Goal: Task Accomplishment & Management: Complete application form

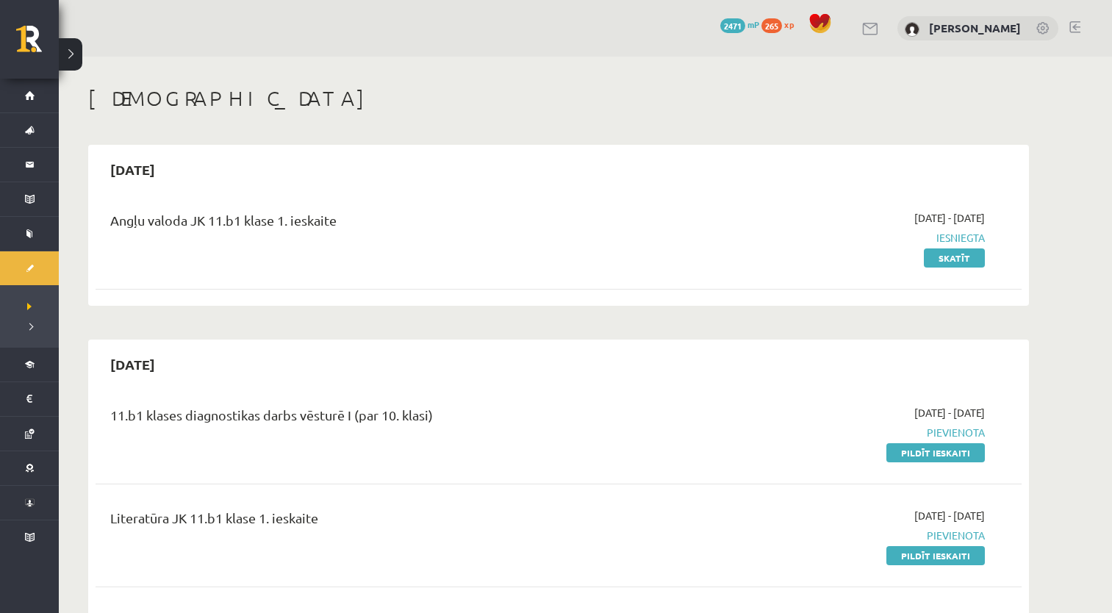
scroll to position [294, 0]
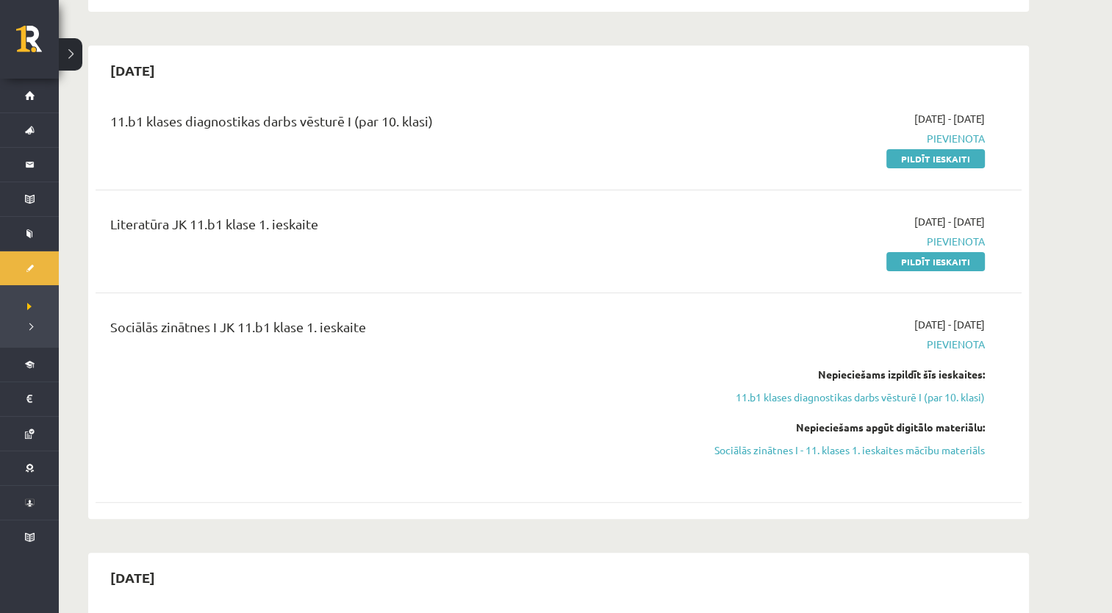
drag, startPoint x: 923, startPoint y: 266, endPoint x: 644, endPoint y: 72, distance: 340.2
click at [923, 266] on link "Pildīt ieskaiti" at bounding box center [936, 261] width 99 height 19
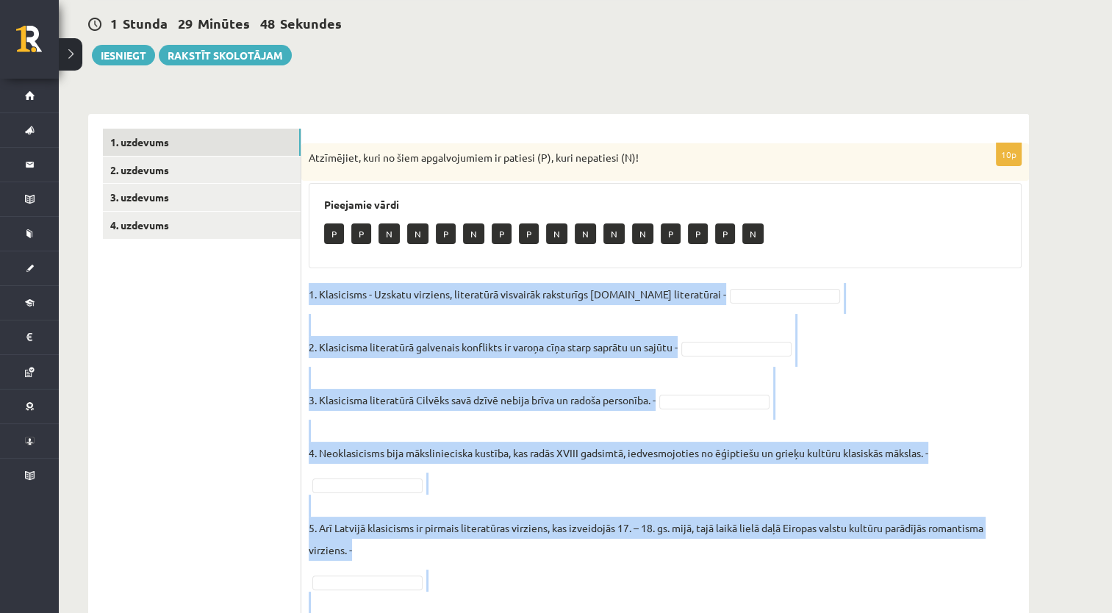
scroll to position [138, 0]
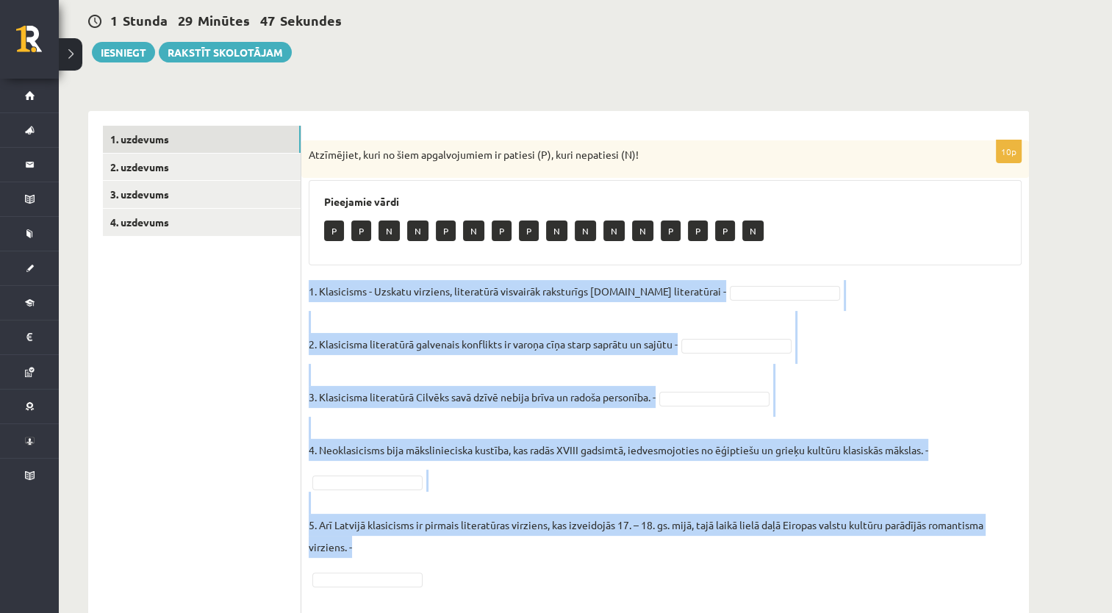
drag, startPoint x: 306, startPoint y: 343, endPoint x: 809, endPoint y: 571, distance: 552.1
click at [814, 579] on div "10p Atzīmējiet, kuri no šiem apgalvojumiem ir patiesi (P), kuri nepatiesi (N)! …" at bounding box center [665, 522] width 728 height 765
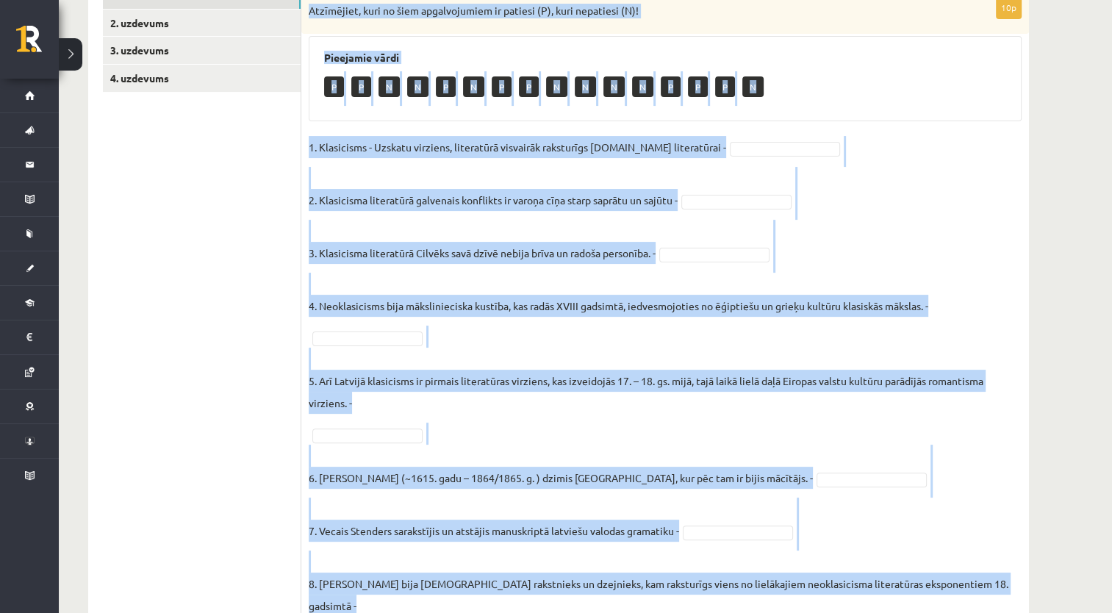
scroll to position [451, 0]
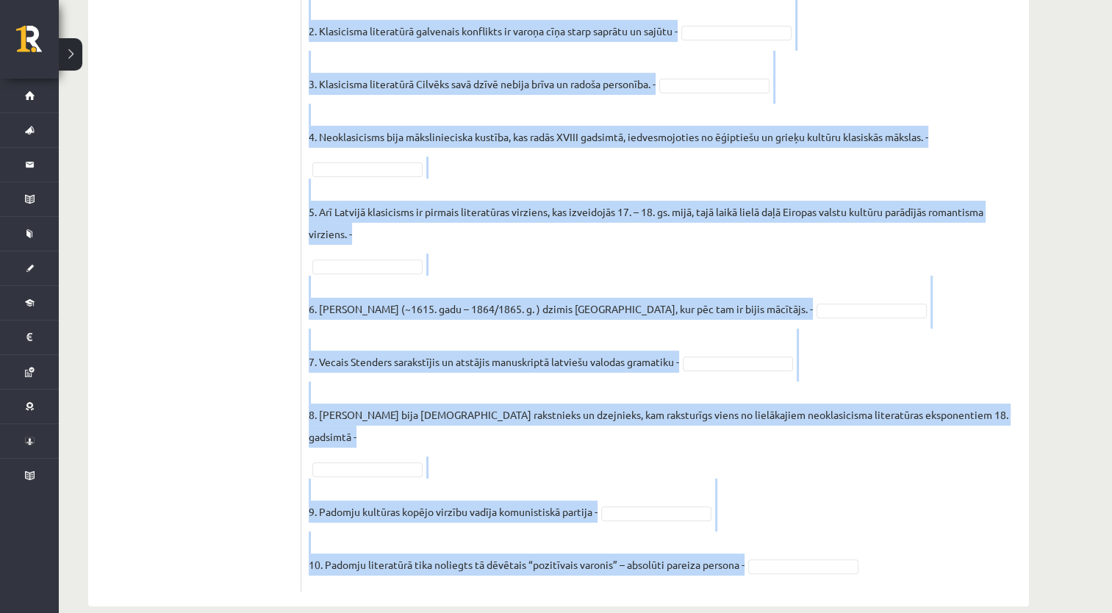
drag, startPoint x: 306, startPoint y: 143, endPoint x: 776, endPoint y: 548, distance: 619.8
click at [776, 548] on div "10p Atzīmējiet, kuri no šiem apgalvojumiem ir patiesi (P), kuri nepatiesi (N)! …" at bounding box center [665, 209] width 728 height 765
copy div "Atzīmējiet, kuri no šiem apgalvojumiem ir patiesi (P), kuri nepatiesi (N)! Piee…"
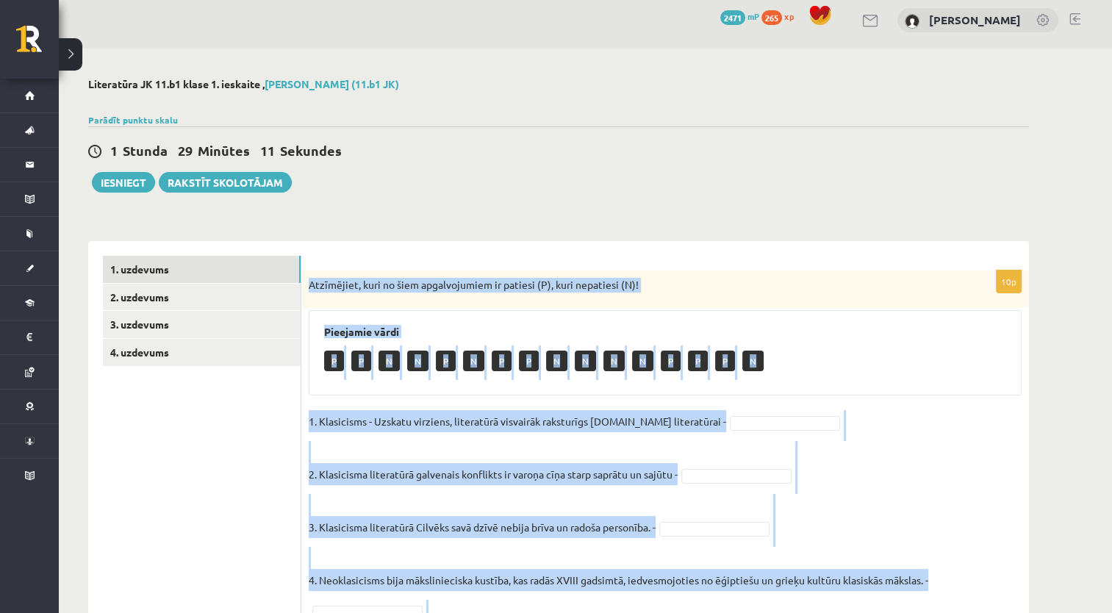
scroll to position [0, 0]
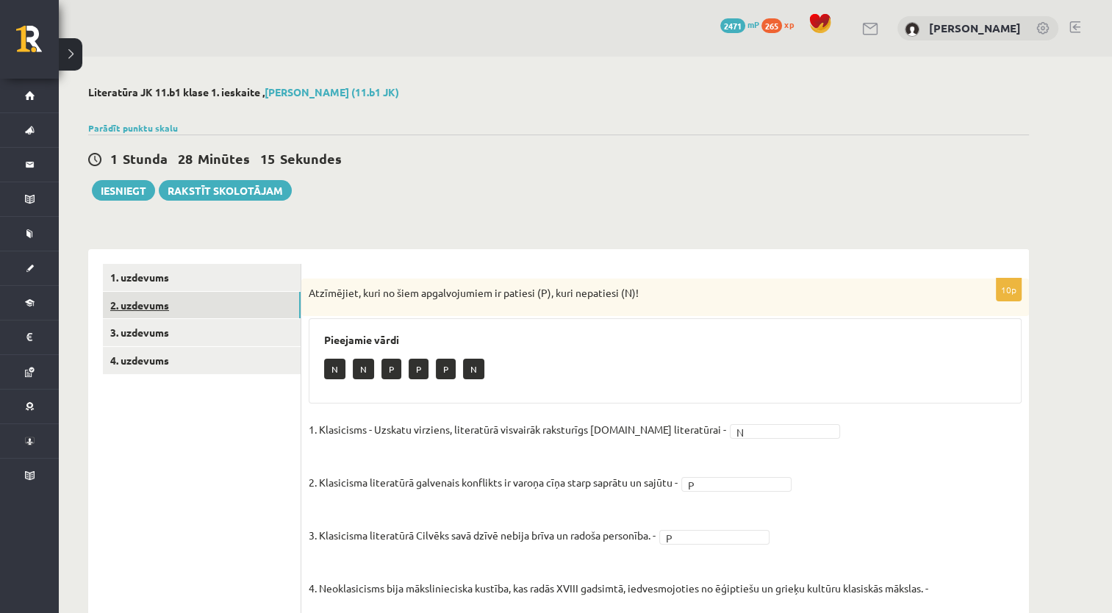
click at [238, 304] on link "2. uzdevums" at bounding box center [202, 305] width 198 height 27
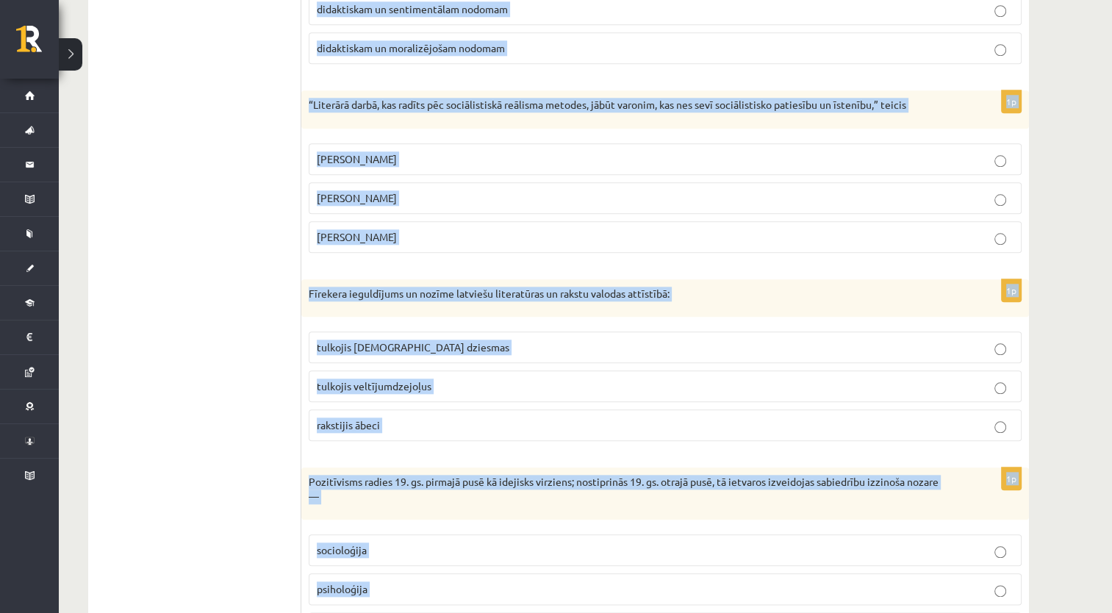
scroll to position [1586, 0]
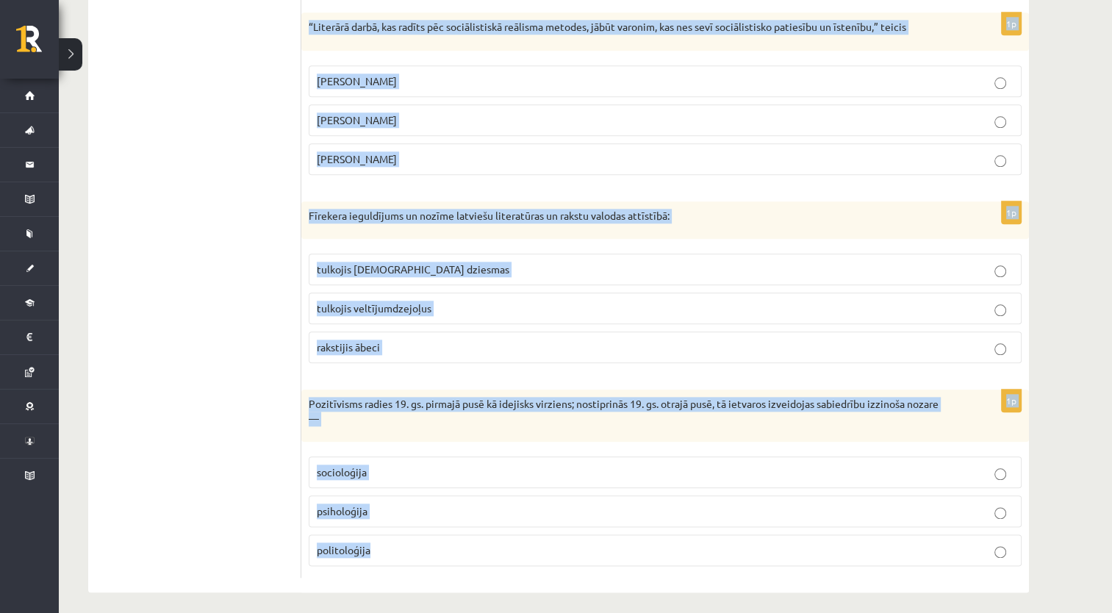
drag, startPoint x: 309, startPoint y: 287, endPoint x: 481, endPoint y: 558, distance: 321.2
copy form "Pasaule padomju prozā bija melnbalta krāsaina pelēka 1p Neoklasicisms sākās kā …"
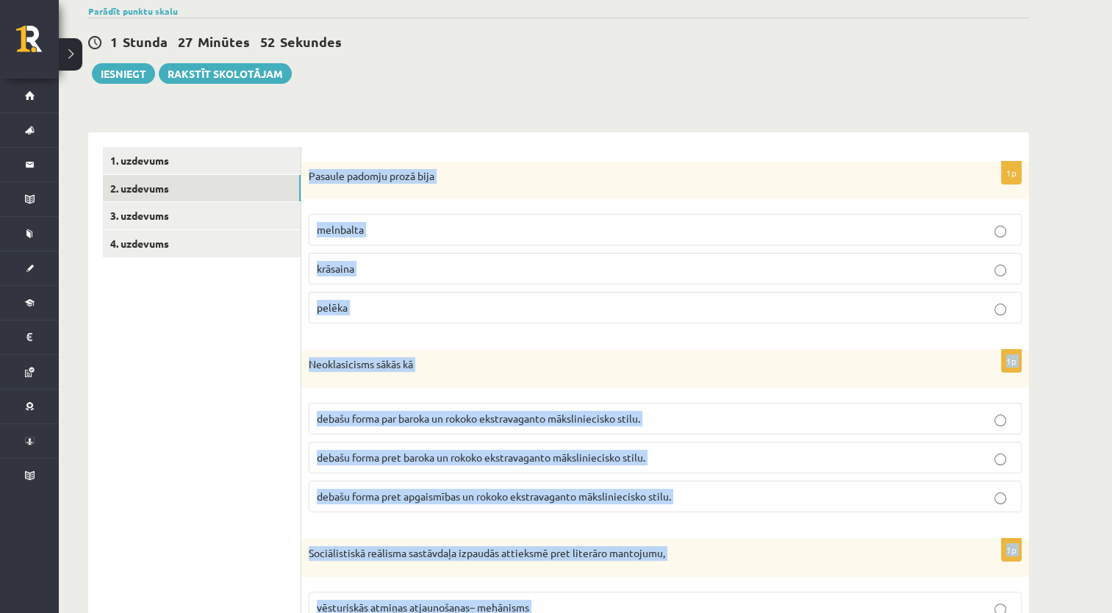
scroll to position [116, 0]
click at [379, 222] on label "melnbalta" at bounding box center [665, 231] width 713 height 32
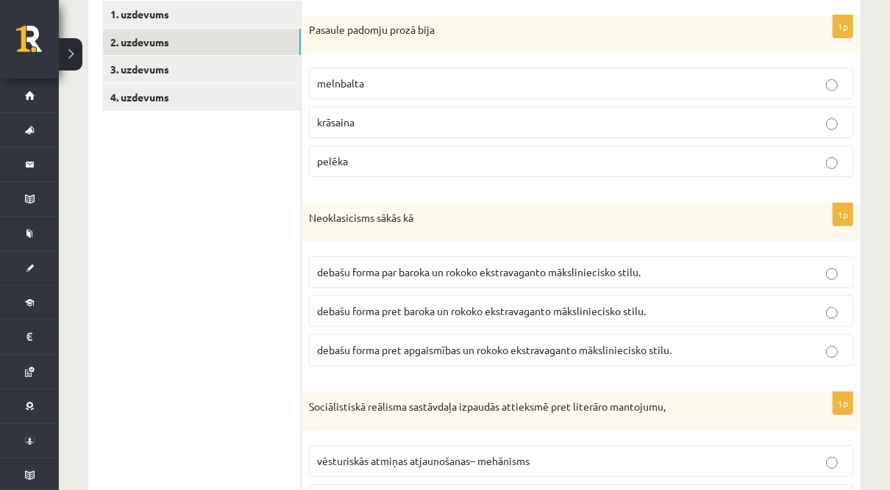
scroll to position [305, 0]
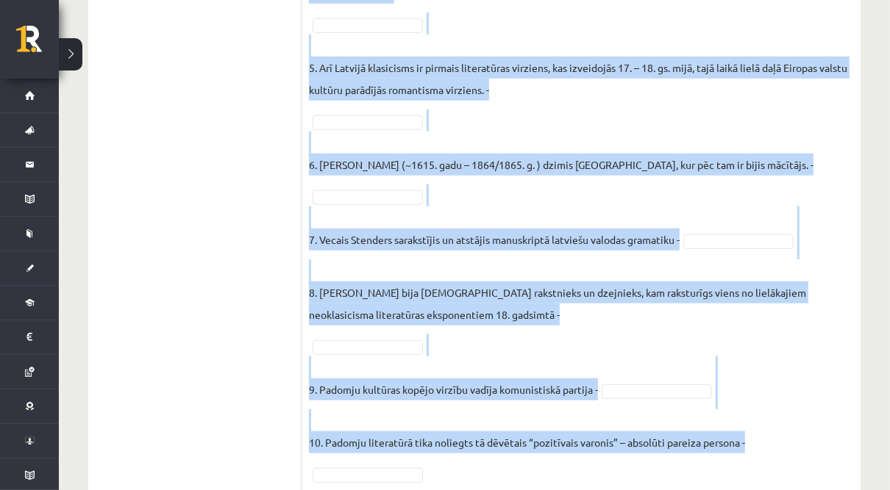
scroll to position [662, 0]
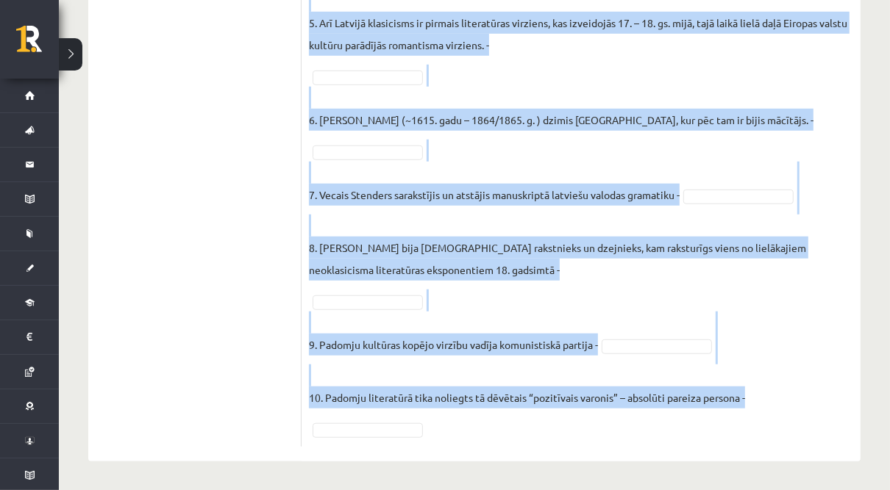
drag, startPoint x: 311, startPoint y: 287, endPoint x: 741, endPoint y: 416, distance: 449.1
click at [741, 416] on div "10p Atzīmējiet, kuri no šiem apgalvojumiem ir patiesi (P), kuri nepatiesi (N)! …" at bounding box center [580, 31] width 559 height 831
copy div "Atzīmējiet, kuri no šiem apgalvojumiem ir patiesi (P), kuri nepatiesi (N)! Piee…"
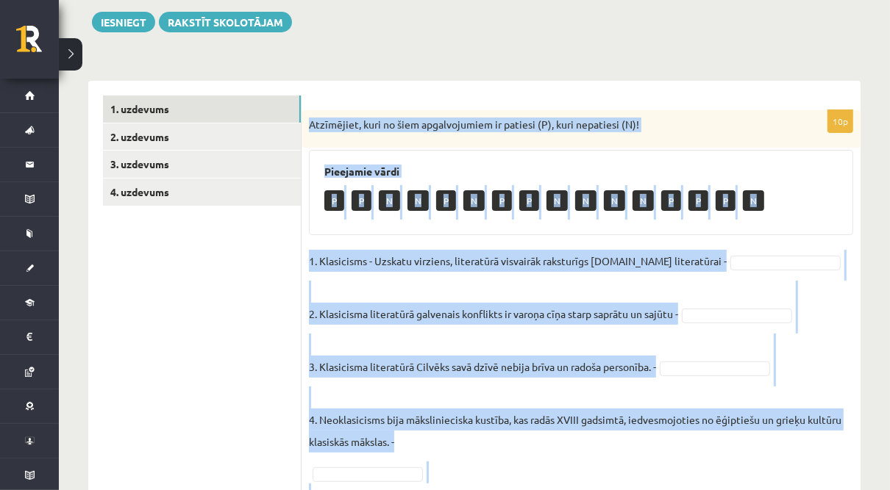
scroll to position [15, 0]
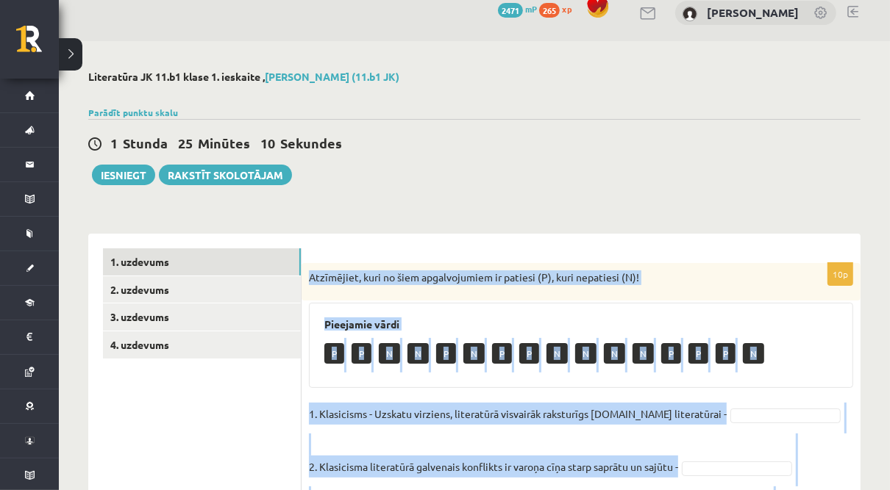
click at [667, 412] on p "1. Klasicisms - Uzskatu virziens, literatūrā visvairāk raksturīgs [DOMAIN_NAME]…" at bounding box center [518, 414] width 418 height 22
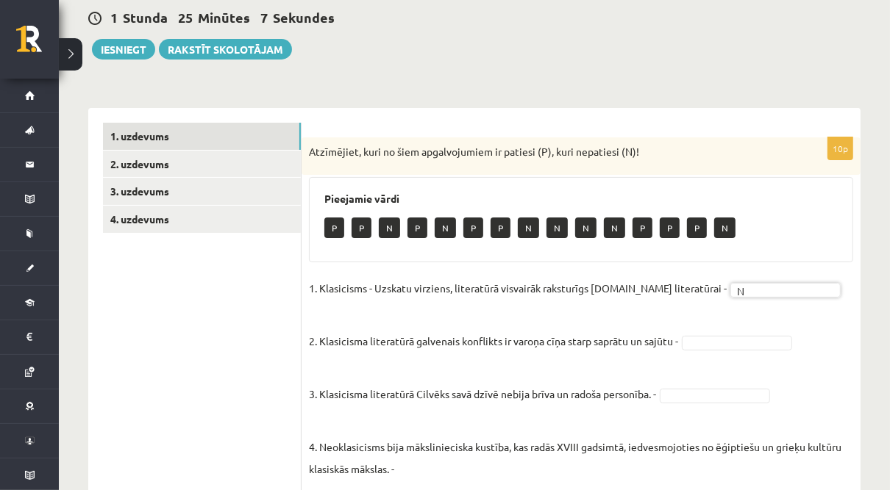
scroll to position [192, 0]
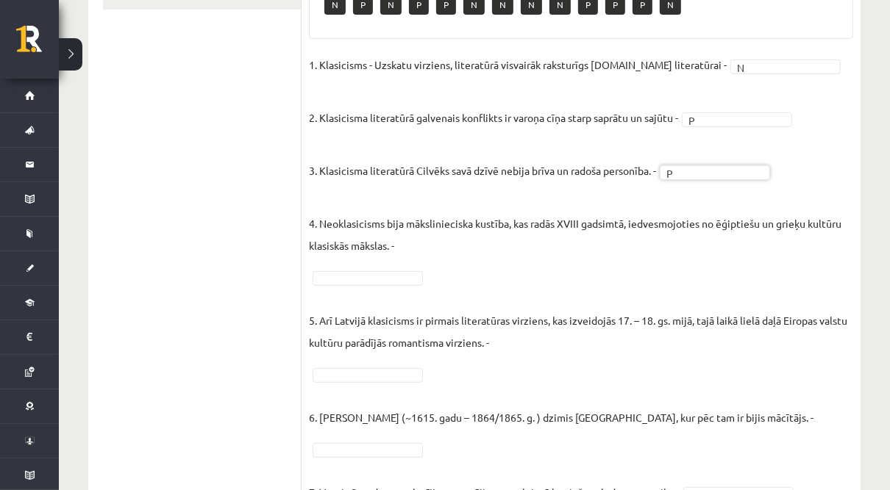
scroll to position [427, 0]
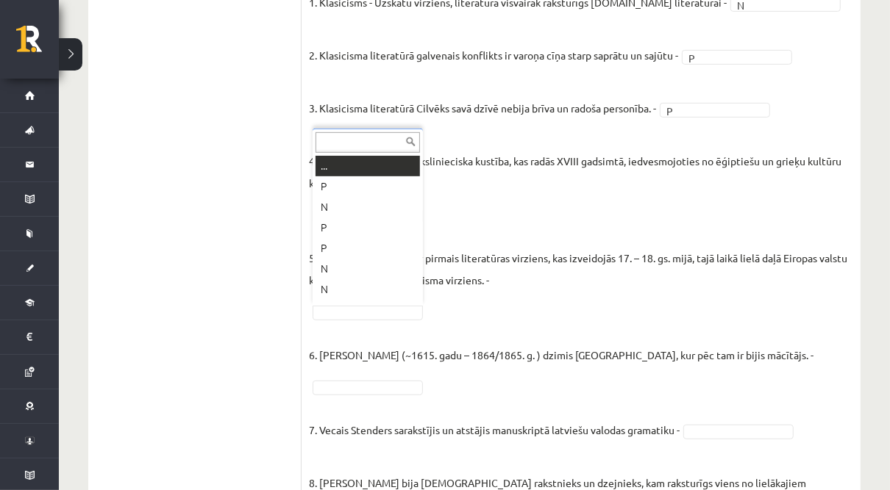
drag, startPoint x: 372, startPoint y: 314, endPoint x: 364, endPoint y: 323, distance: 12.5
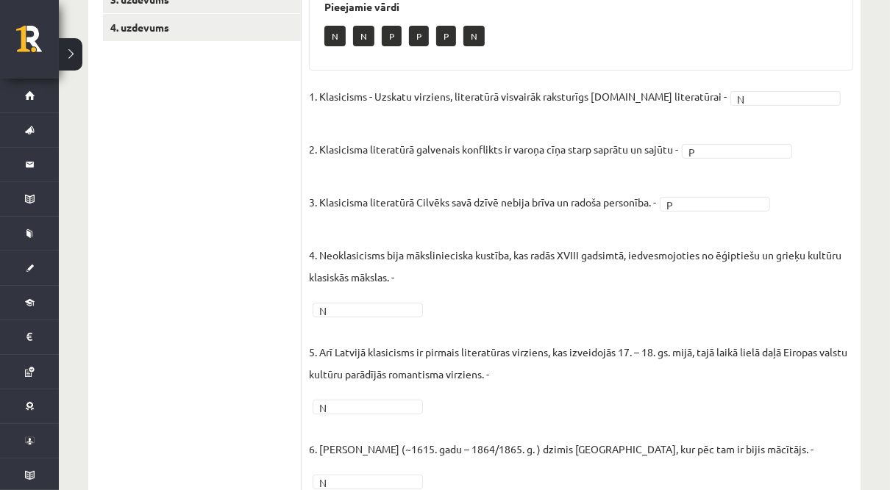
scroll to position [15, 0]
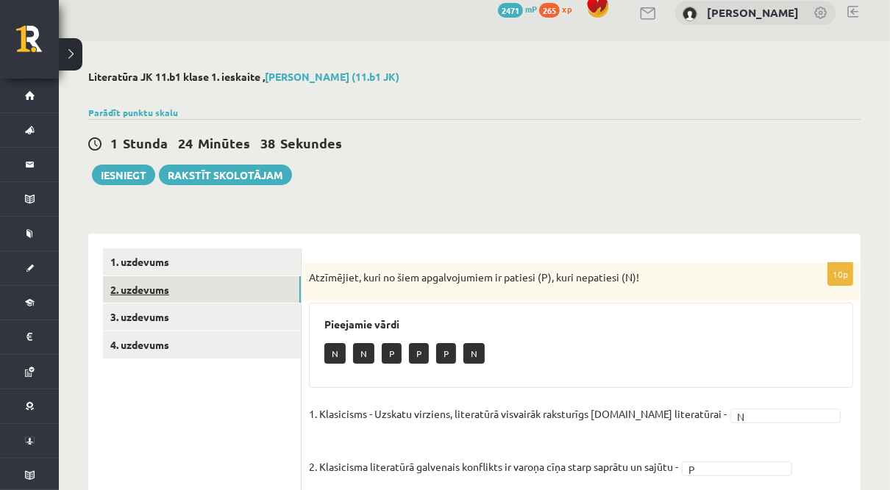
click at [190, 301] on link "2. uzdevums" at bounding box center [202, 289] width 198 height 27
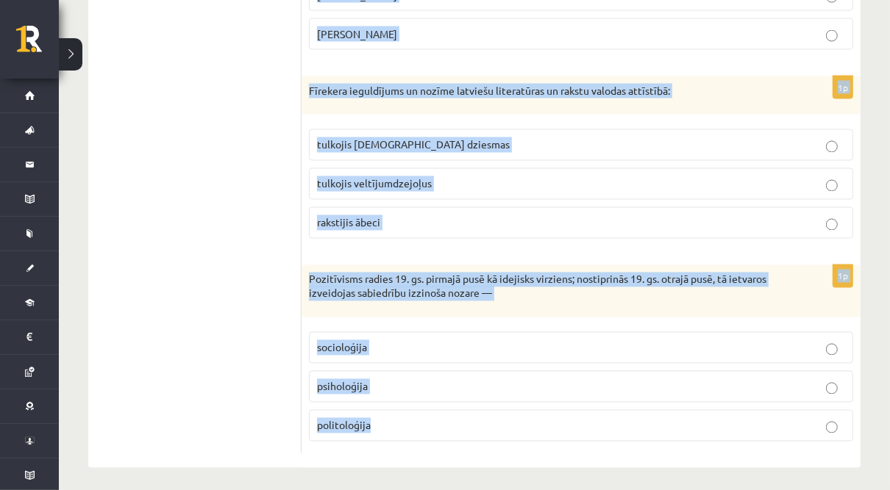
scroll to position [1763, 0]
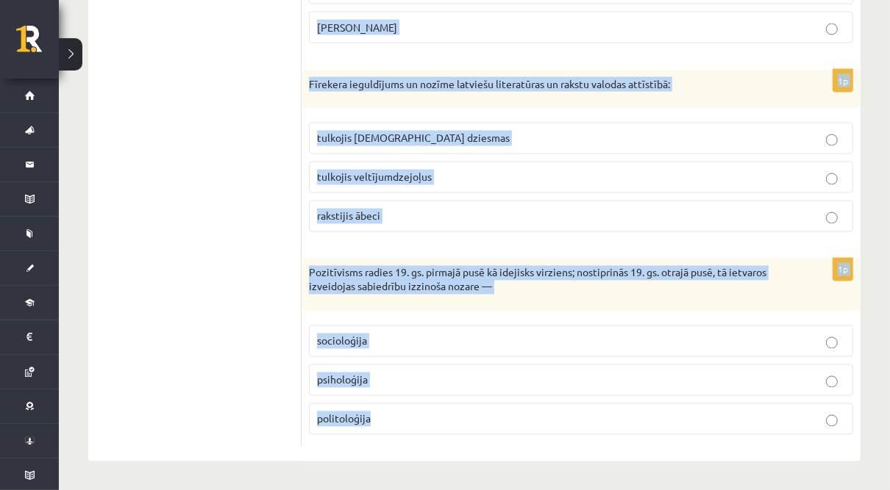
drag, startPoint x: 310, startPoint y: 272, endPoint x: 497, endPoint y: 423, distance: 240.0
copy form "Pasaule padomju prozā bija melnbalta krāsaina pelēka 1p Neoklasicisms sākās kā …"
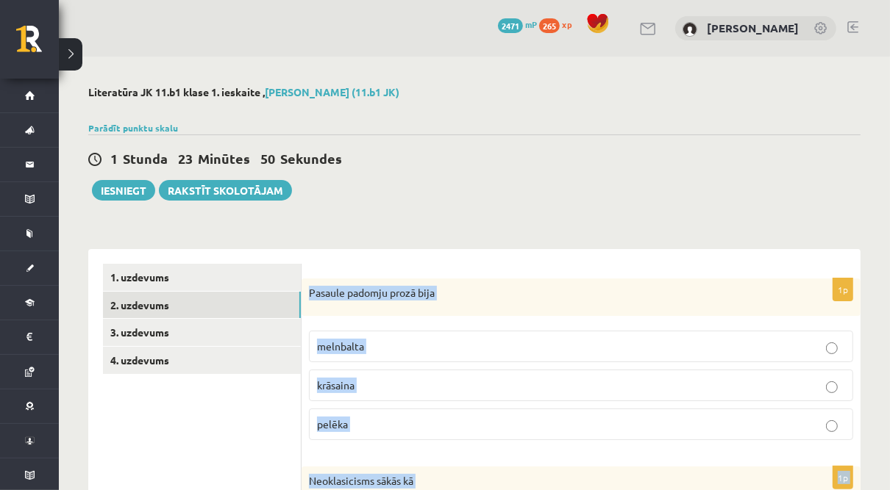
scroll to position [0, 0]
click at [448, 343] on p "melnbalta" at bounding box center [581, 346] width 528 height 15
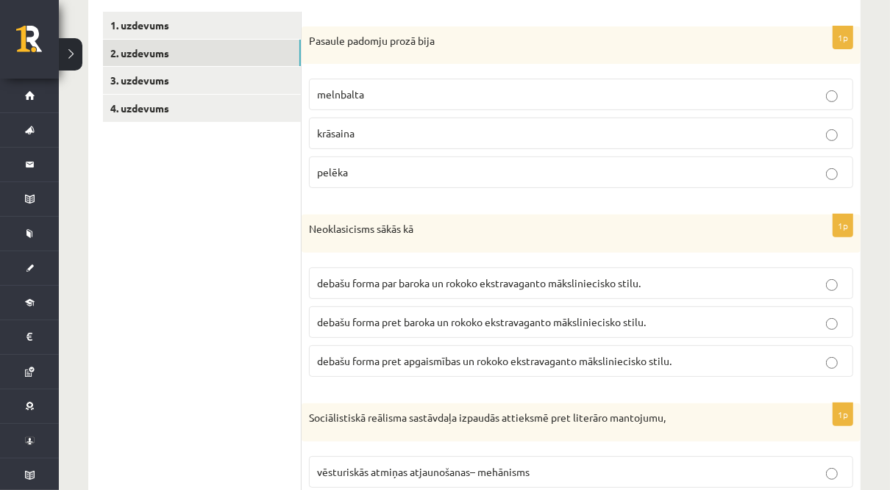
scroll to position [294, 0]
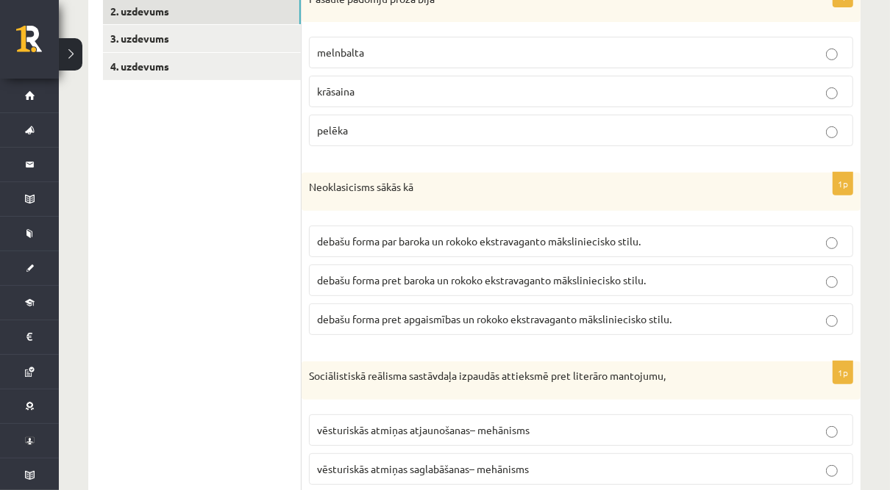
click at [446, 284] on p "debašu forma pret baroka un rokoko ekstravaganto māksliniecisko stilu." at bounding box center [581, 280] width 528 height 15
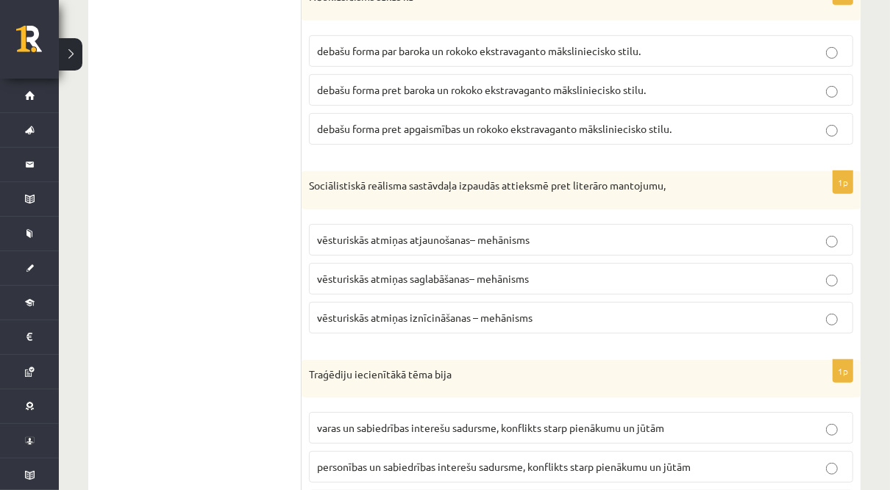
scroll to position [529, 0]
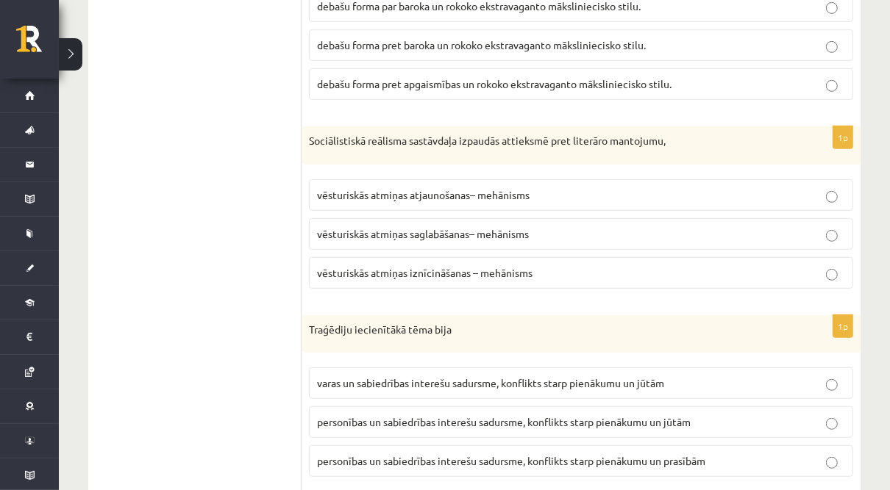
click at [440, 265] on p "vēsturiskās atmiņas iznīcināšanas – mehānisms" at bounding box center [581, 272] width 528 height 15
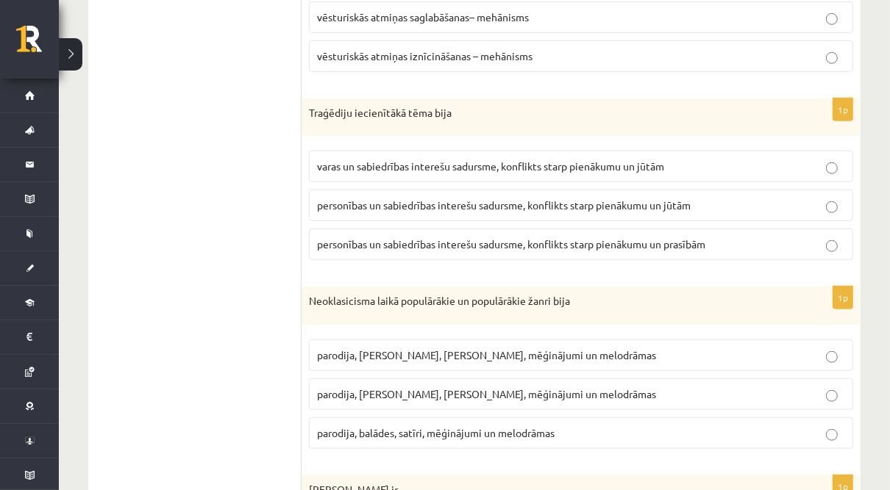
scroll to position [765, 0]
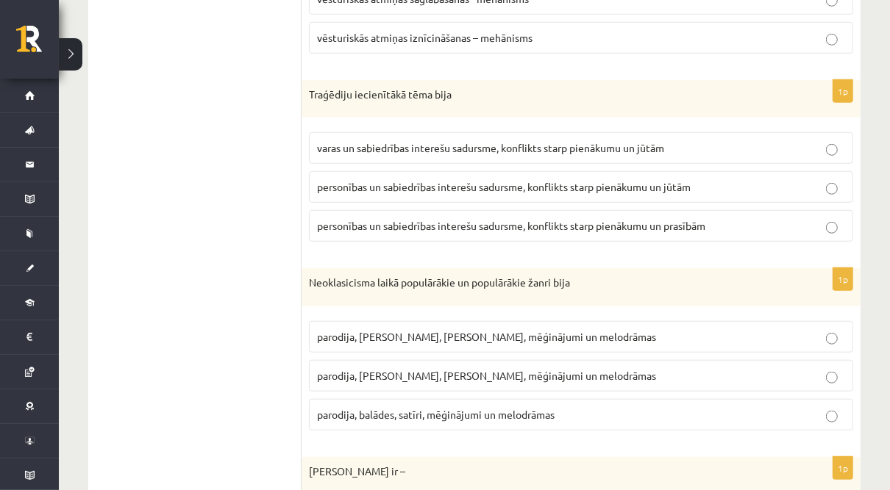
click at [676, 194] on label "personības un sabiedrības interešu sadursme, konflikts starp pienākumu un jūtām" at bounding box center [581, 187] width 544 height 32
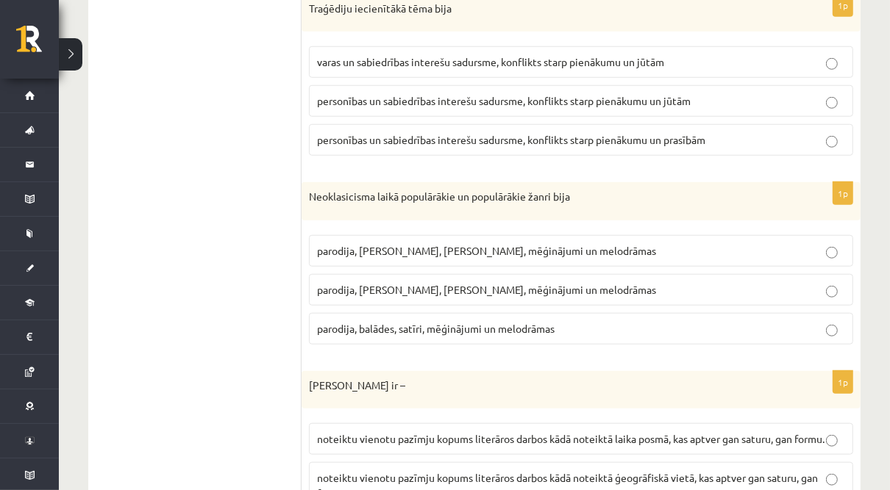
scroll to position [941, 0]
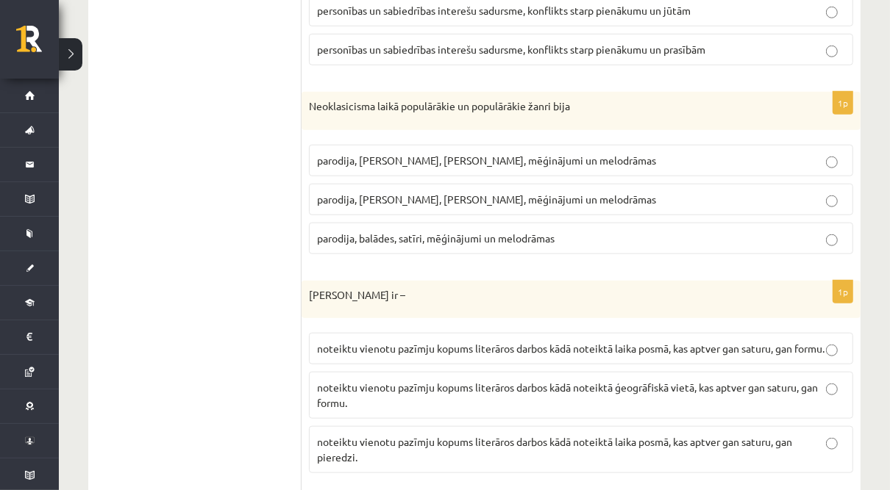
click at [365, 193] on span "parodija, odas, satīri, mēģinājumi un melodrāmas" at bounding box center [486, 199] width 339 height 13
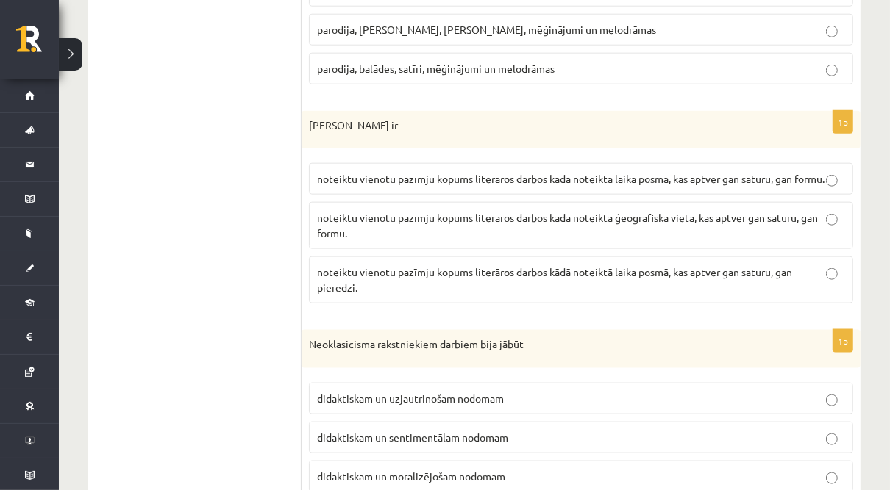
scroll to position [1117, 0]
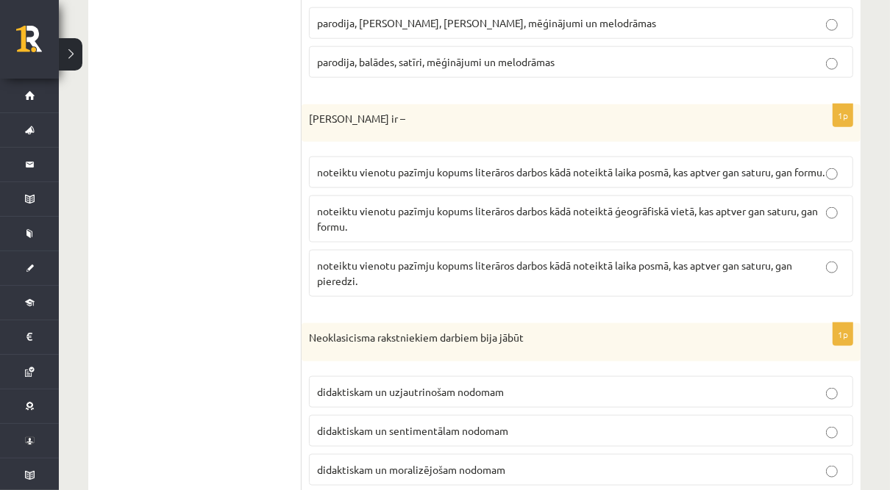
click at [435, 180] on p "noteiktu vienotu pazīmju kopums literāros darbos kādā noteiktā laika posmā, kas…" at bounding box center [581, 172] width 528 height 15
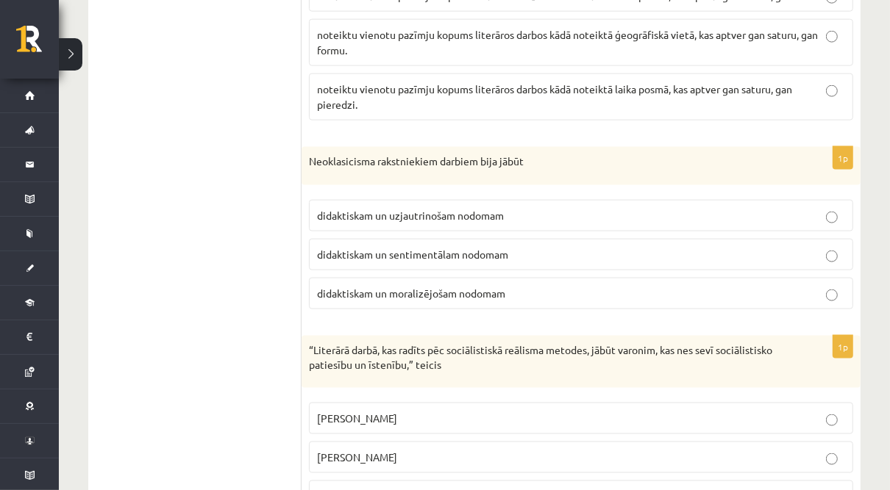
scroll to position [1353, 0]
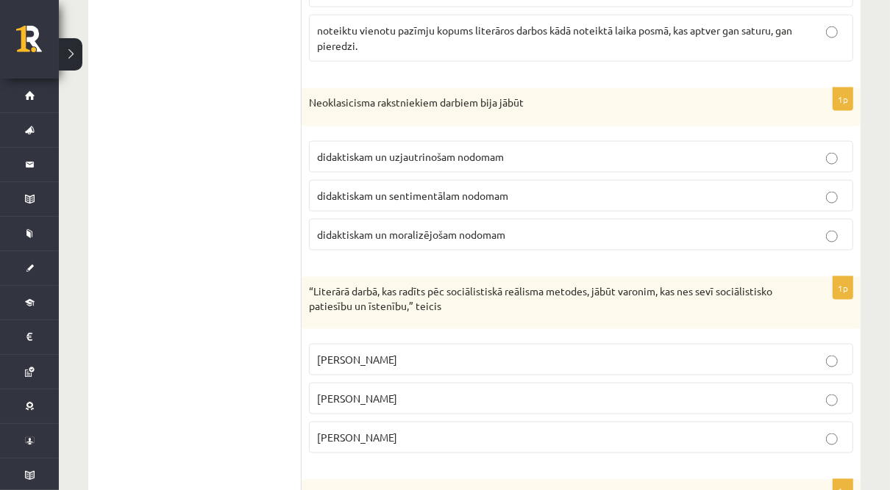
click at [434, 239] on span "didaktiskam un moralizējošam nodomam" at bounding box center [411, 234] width 188 height 13
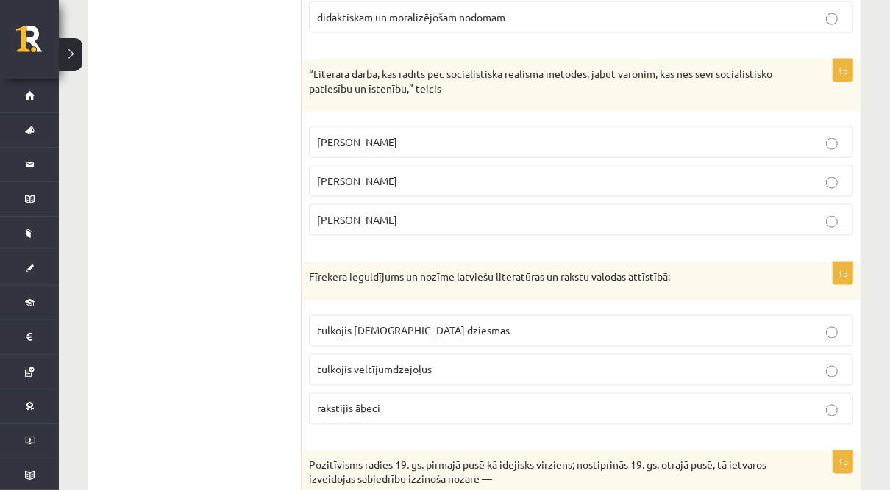
scroll to position [1588, 0]
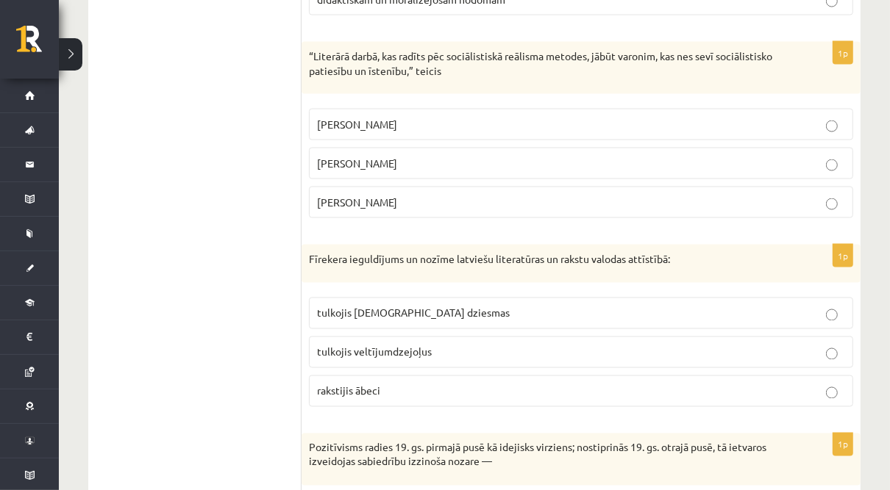
click at [403, 198] on p "Andrejs Upīts" at bounding box center [581, 202] width 528 height 15
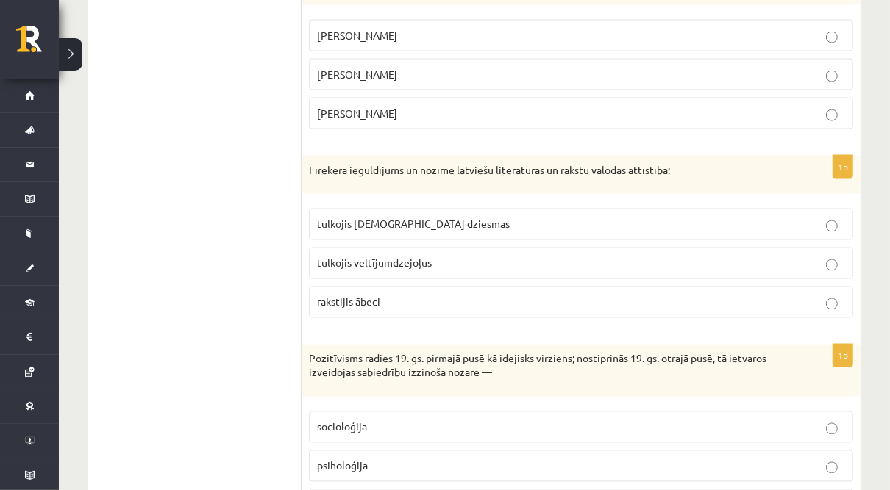
scroll to position [1763, 0]
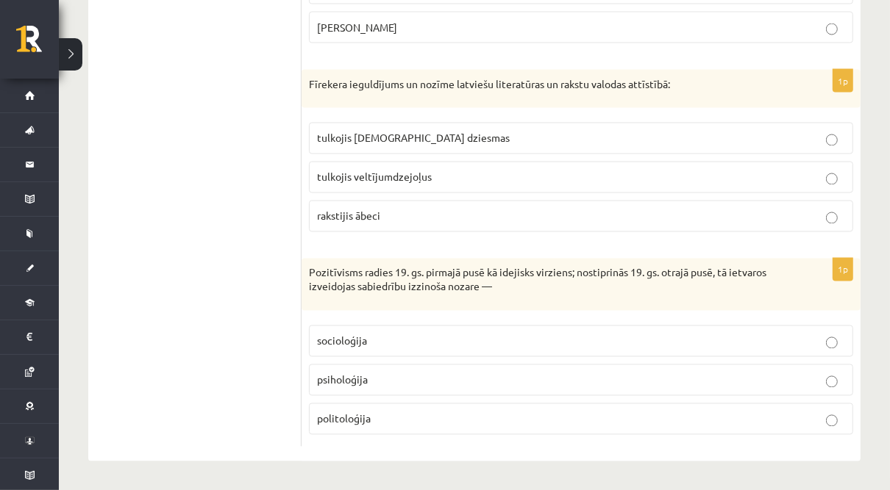
click at [444, 146] on p "tulkojis baznīcas dziesmas" at bounding box center [581, 138] width 528 height 15
click at [389, 342] on p "socioloģija" at bounding box center [581, 341] width 528 height 15
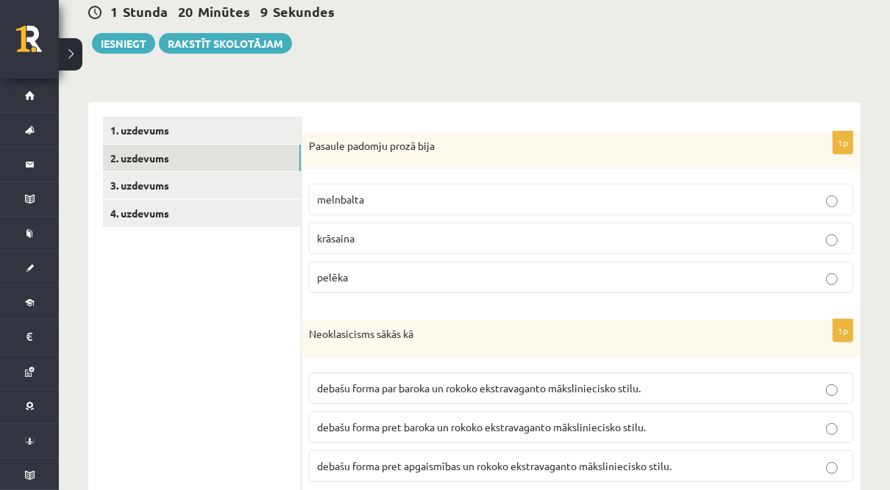
scroll to position [0, 0]
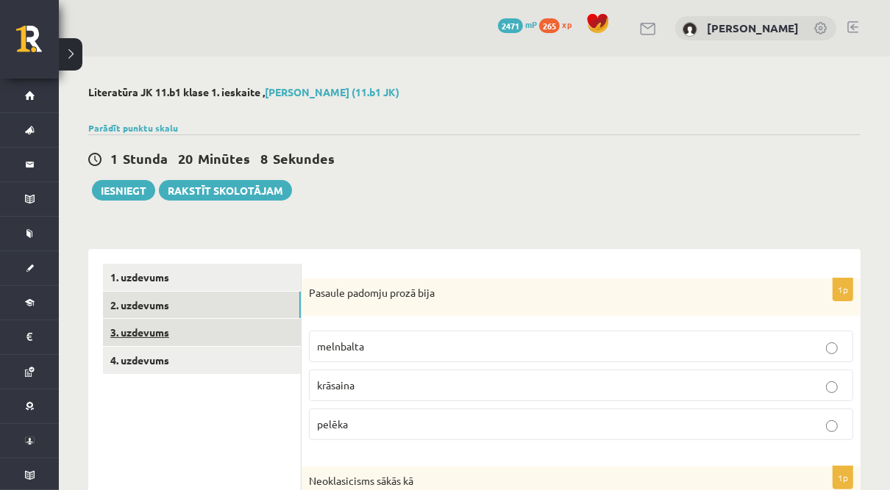
click at [222, 332] on link "3. uzdevums" at bounding box center [202, 332] width 198 height 27
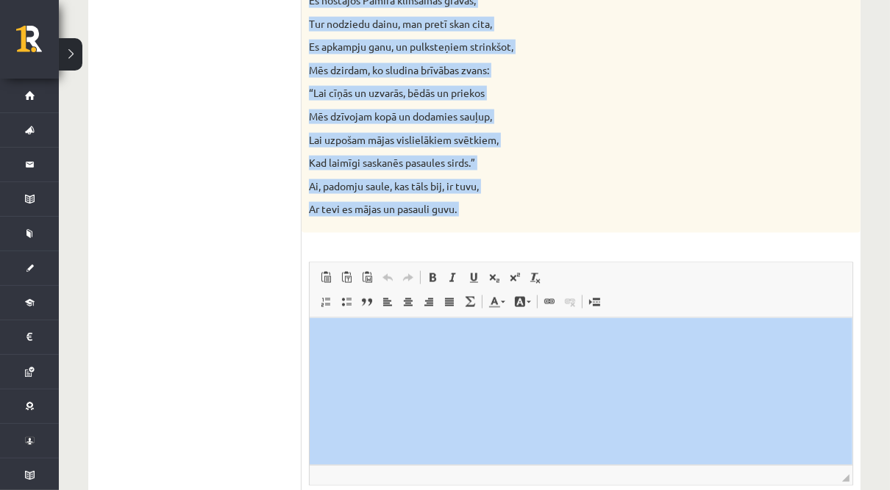
scroll to position [1596, 0]
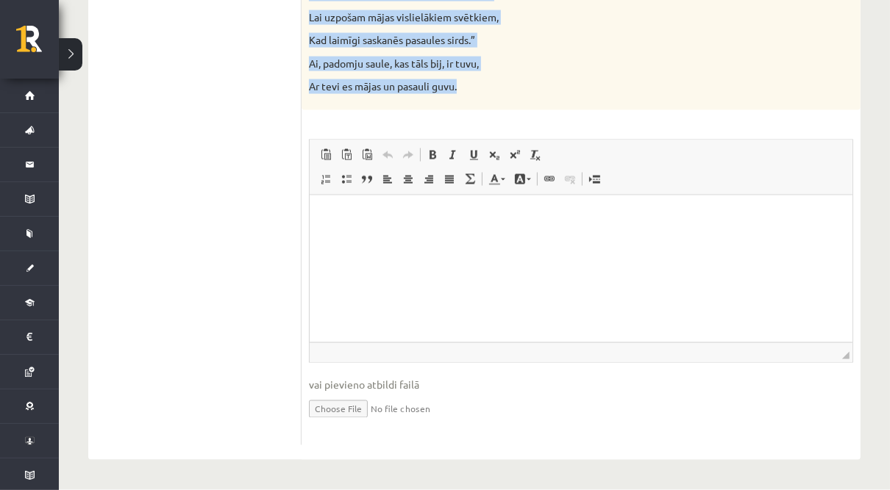
drag, startPoint x: 305, startPoint y: 287, endPoint x: 493, endPoint y: 90, distance: 271.4
copy div "Izlasiet Jāņa Sudrabkalna dzejoli “Dzimtene”! Kādas klasicisma un normatīvisma …"
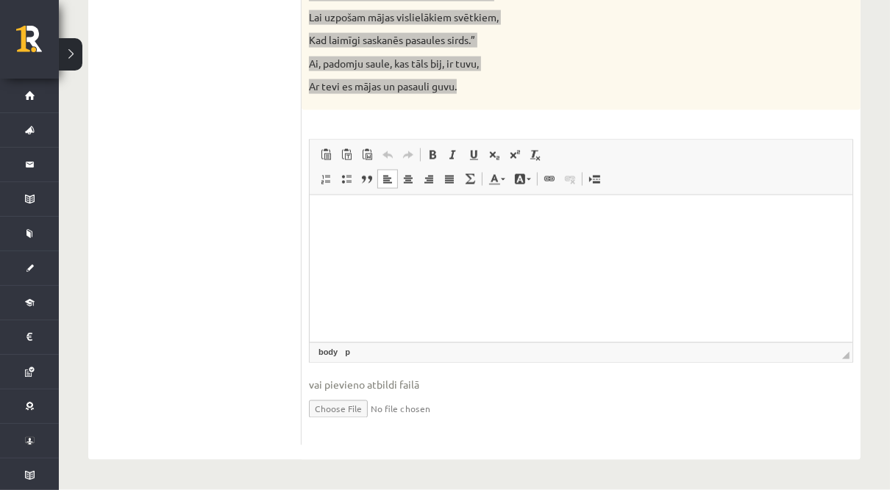
click at [523, 240] on html at bounding box center [580, 217] width 543 height 45
click at [448, 218] on p "Editor, wiswyg-editor-user-answer-47433809432480" at bounding box center [579, 217] width 513 height 15
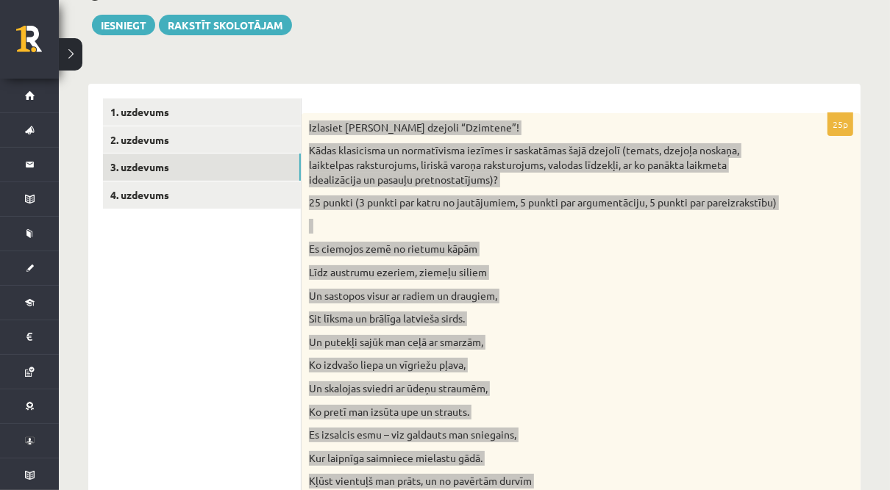
scroll to position [8, 0]
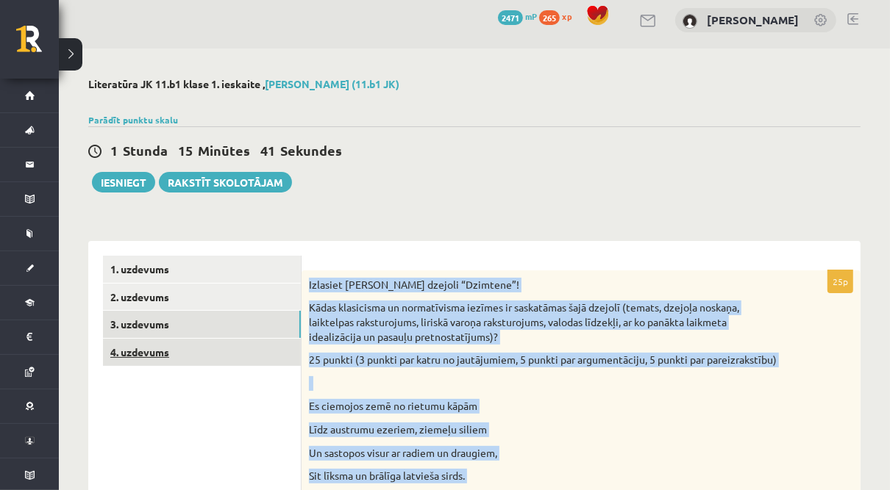
click at [181, 357] on link "4. uzdevums" at bounding box center [202, 352] width 198 height 27
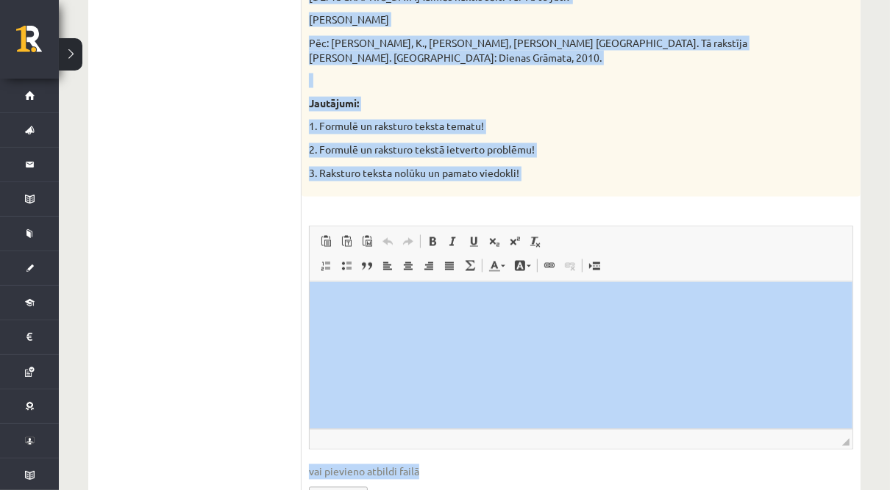
scroll to position [1790, 0]
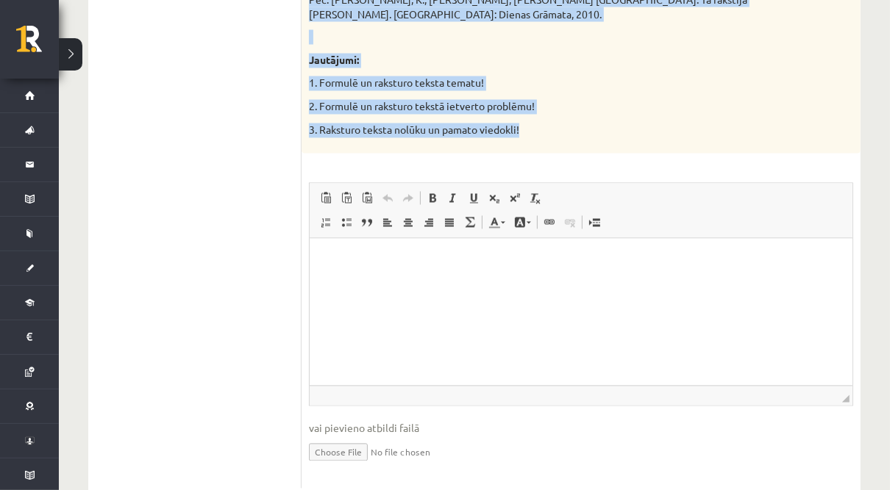
drag, startPoint x: 309, startPoint y: 166, endPoint x: 527, endPoint y: 97, distance: 229.0
copy div "Izvēlies vienu no piedāvātajiem tekstiem! Izvēlies vienu no piedāvātajiem jautā…"
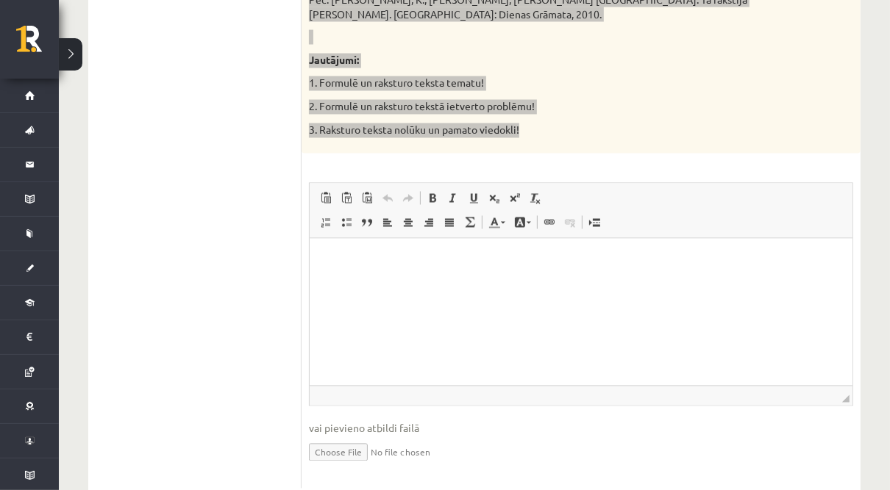
click at [443, 284] on html at bounding box center [580, 261] width 543 height 45
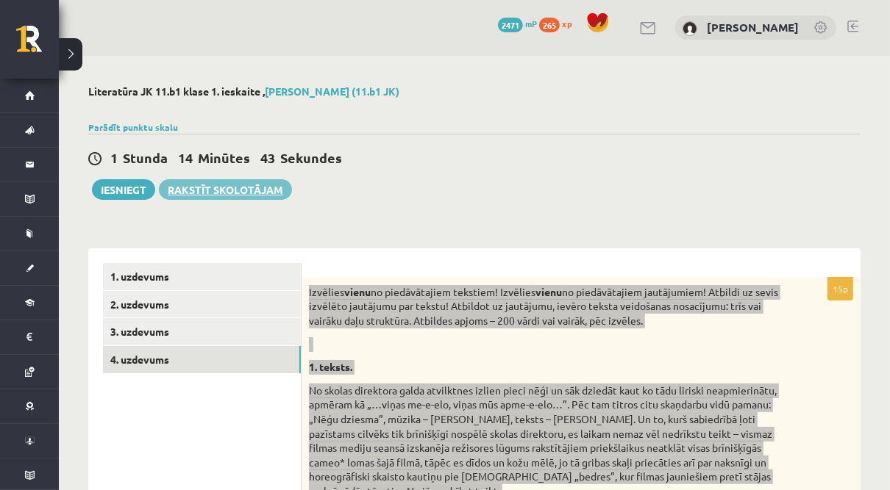
scroll to position [0, 0]
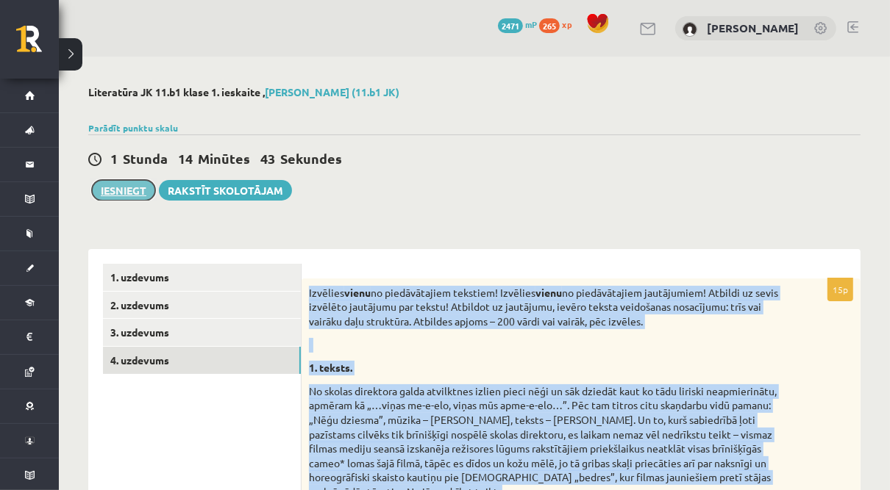
click at [123, 187] on button "Iesniegt" at bounding box center [123, 190] width 63 height 21
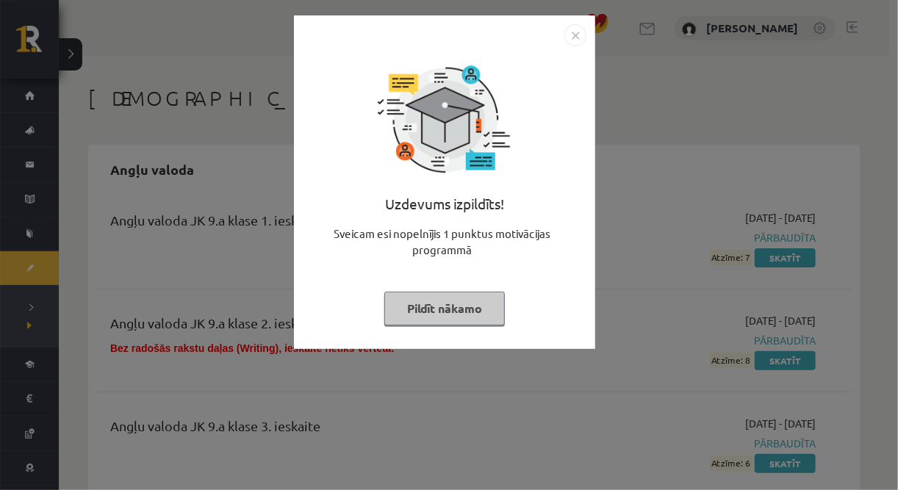
click at [572, 37] on img "Close" at bounding box center [576, 35] width 22 height 22
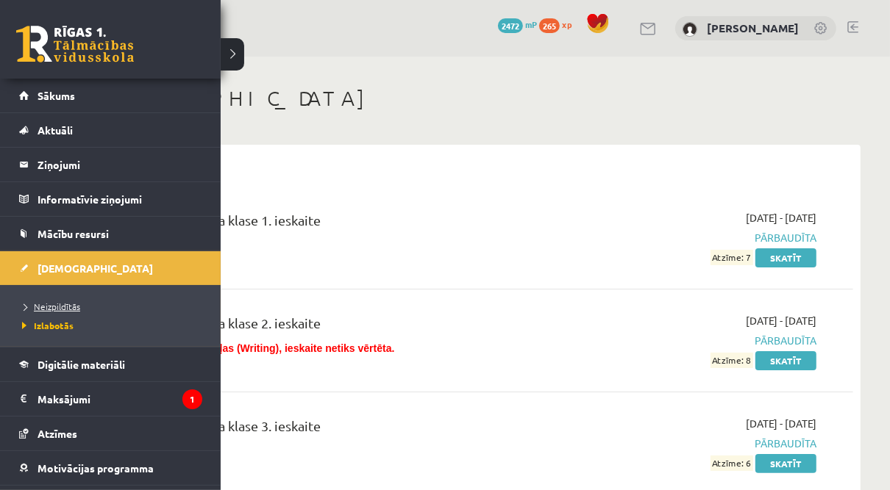
click at [66, 305] on span "Neizpildītās" at bounding box center [49, 307] width 62 height 12
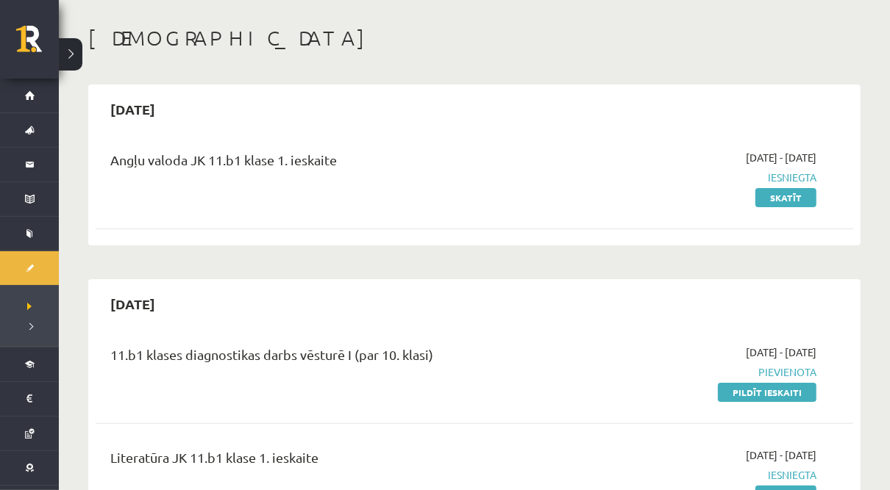
scroll to position [118, 0]
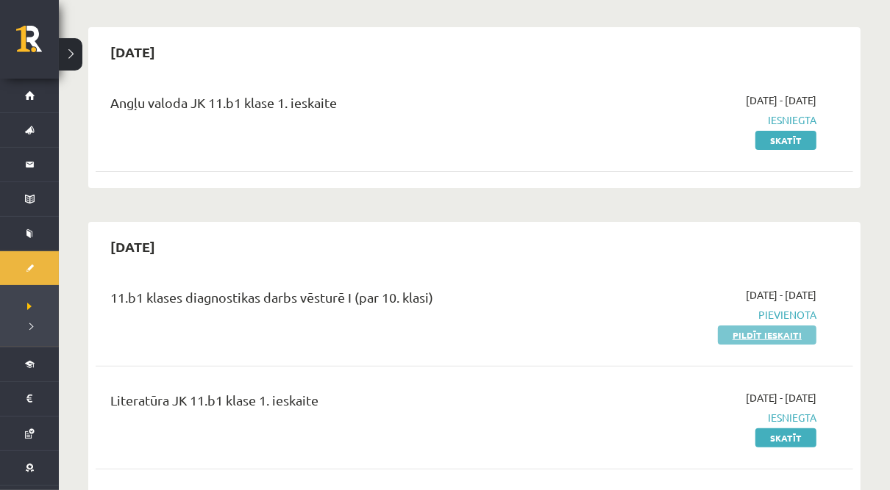
click at [763, 336] on link "Pildīt ieskaiti" at bounding box center [767, 335] width 99 height 19
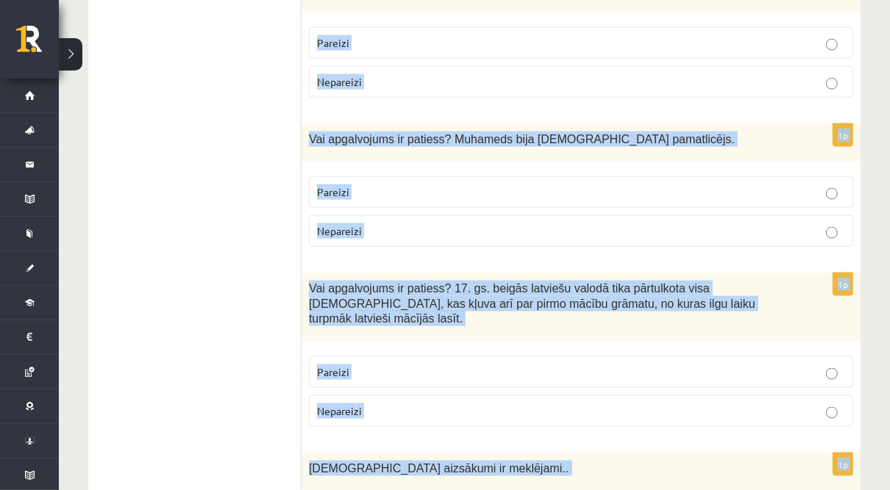
scroll to position [5117, 0]
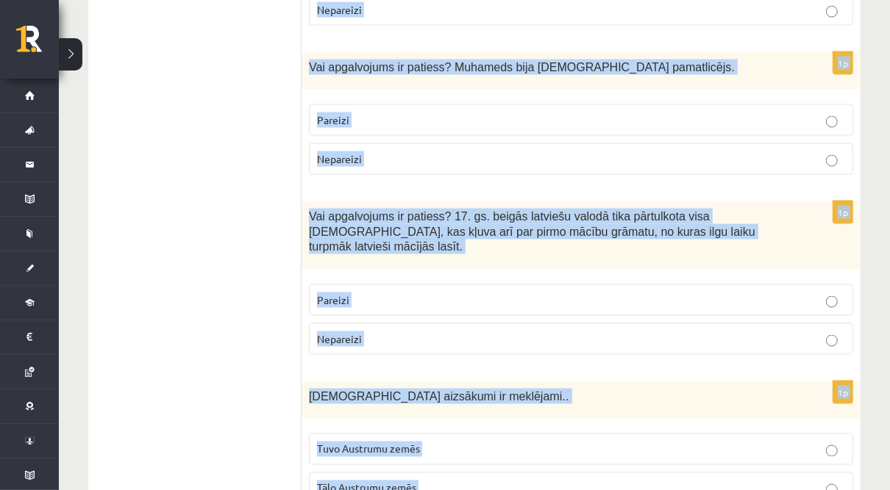
drag, startPoint x: 307, startPoint y: 171, endPoint x: 550, endPoint y: 426, distance: 353.1
copy form "Lor ipsumdolors am consect? 43. ad. elitse doeiu Tempori utlabor etdolo magnaa …"
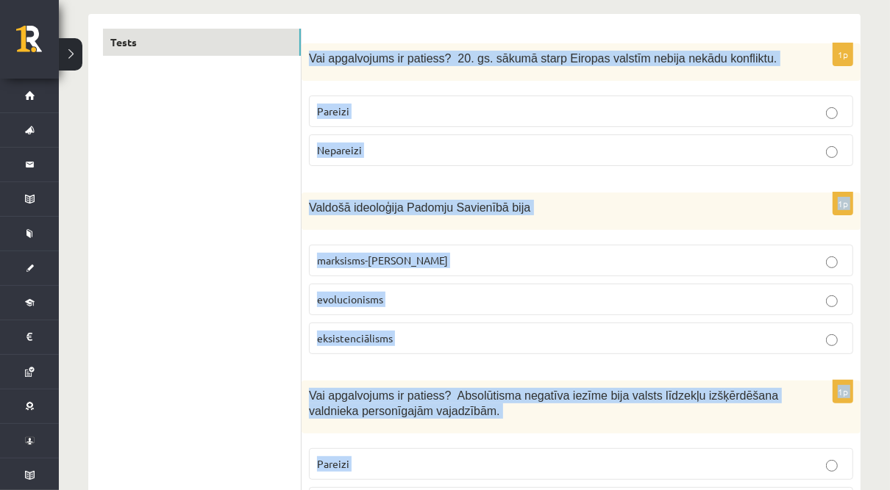
scroll to position [0, 0]
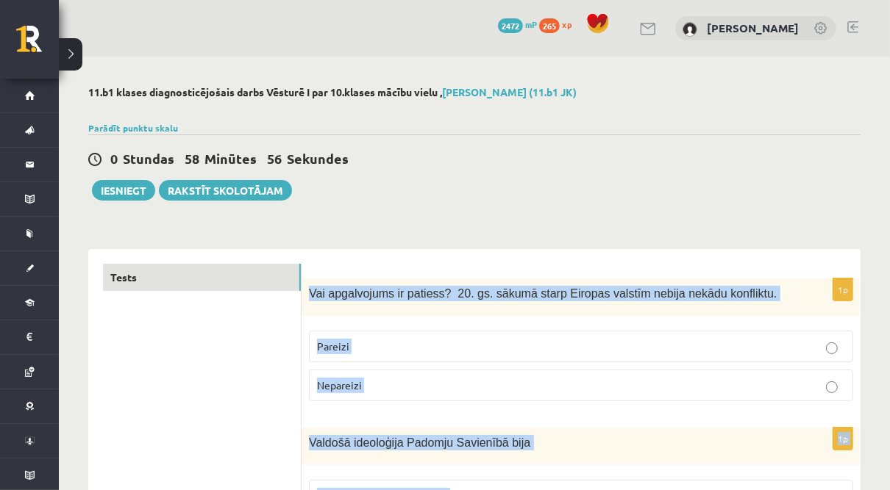
click at [359, 293] on span "Vai apgalvojums ir patiess? 20. gs. sākumā starp Eiropas valstīm nebija nekādu …" at bounding box center [543, 293] width 468 height 12
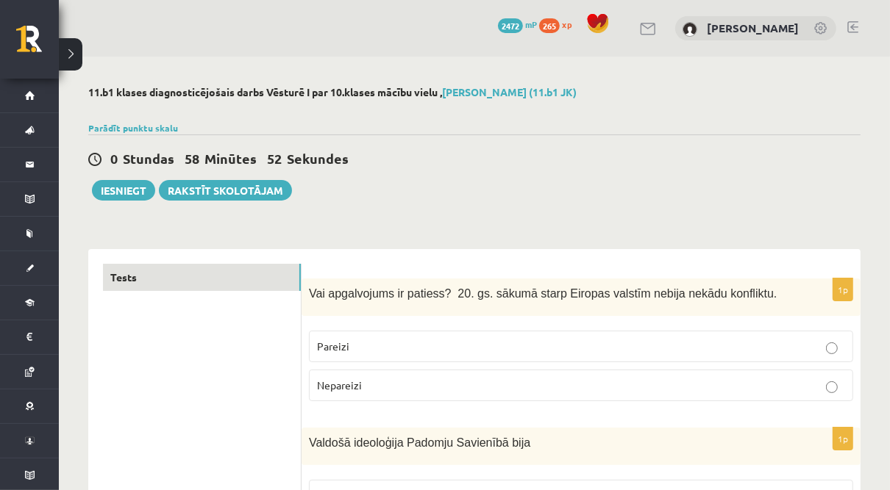
click at [418, 385] on p "Nepareizi" at bounding box center [581, 385] width 528 height 15
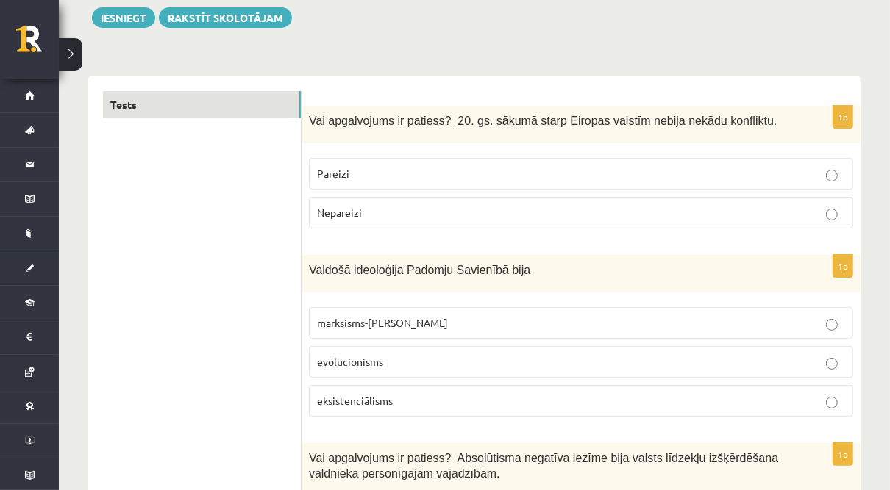
scroll to position [235, 0]
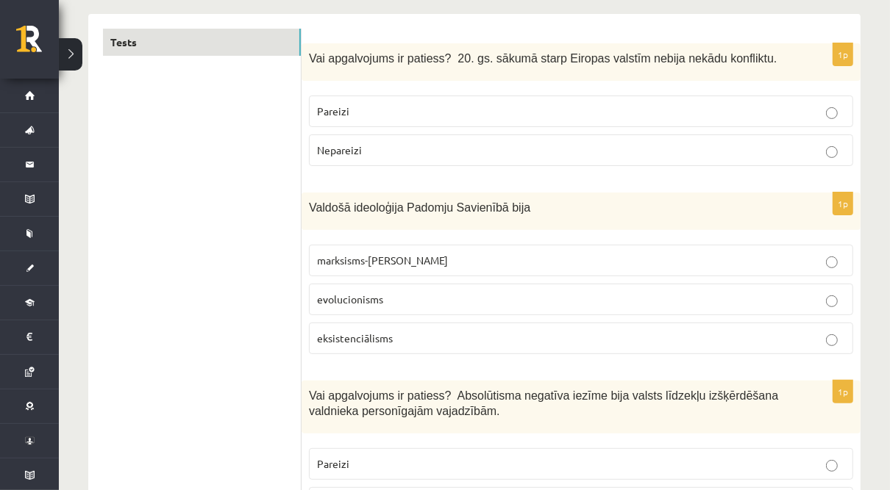
click at [412, 266] on p "marksisms-ļeņinisms" at bounding box center [581, 260] width 528 height 15
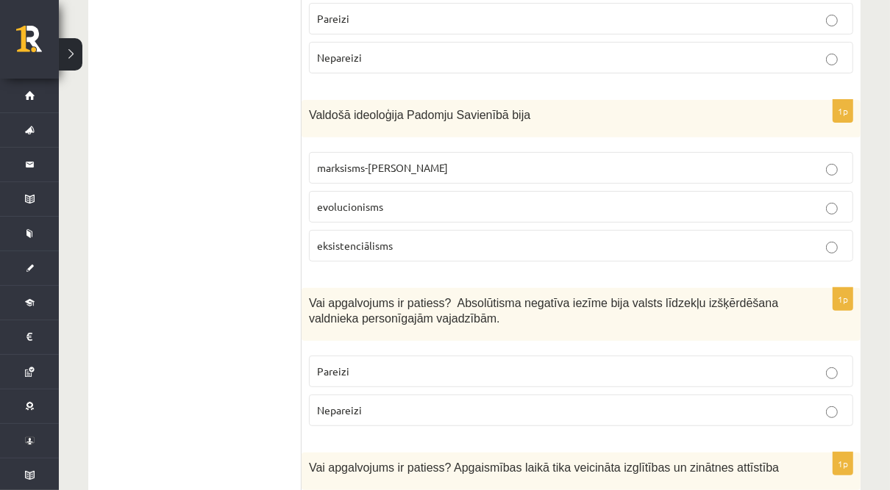
scroll to position [412, 0]
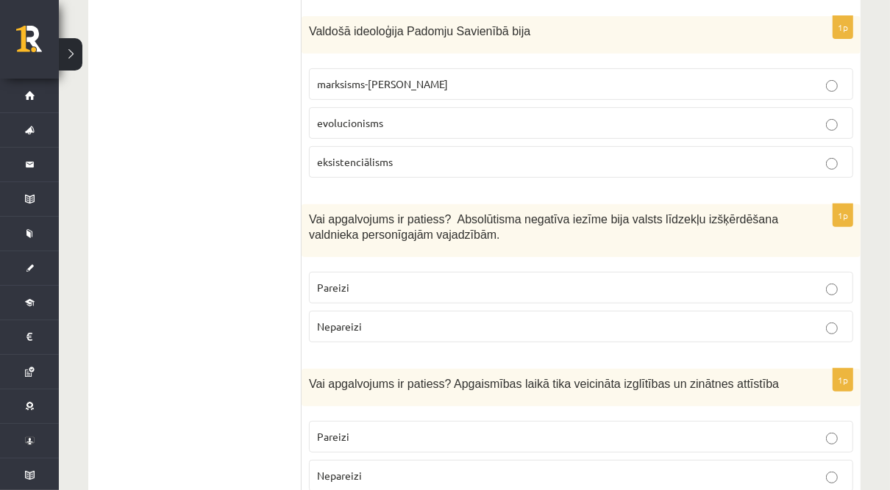
click at [396, 284] on p "Pareizi" at bounding box center [581, 287] width 528 height 15
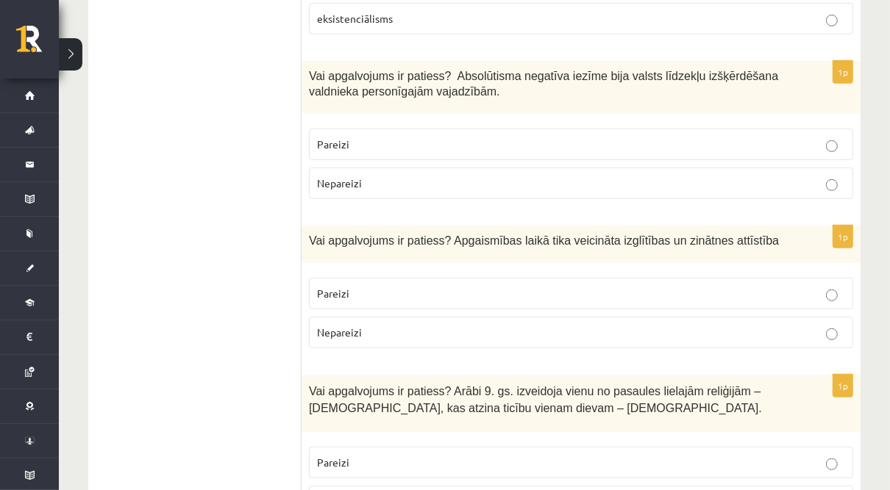
scroll to position [647, 0]
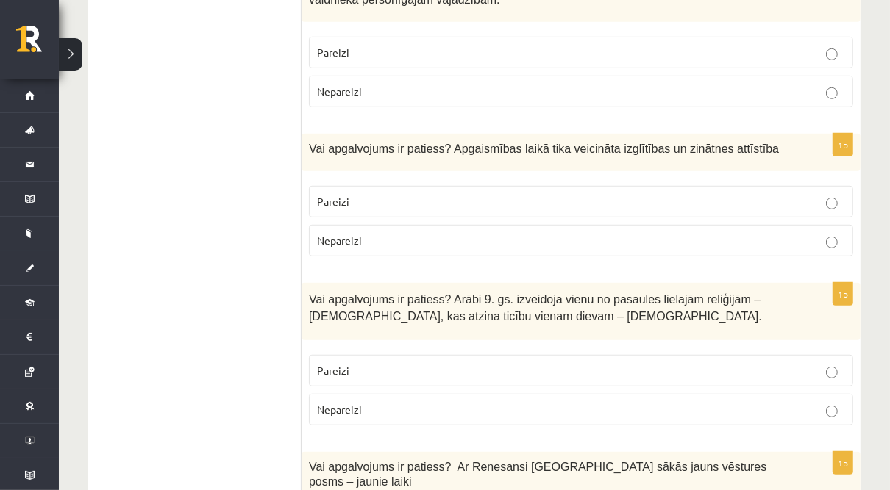
click at [396, 194] on p "Pareizi" at bounding box center [581, 201] width 528 height 15
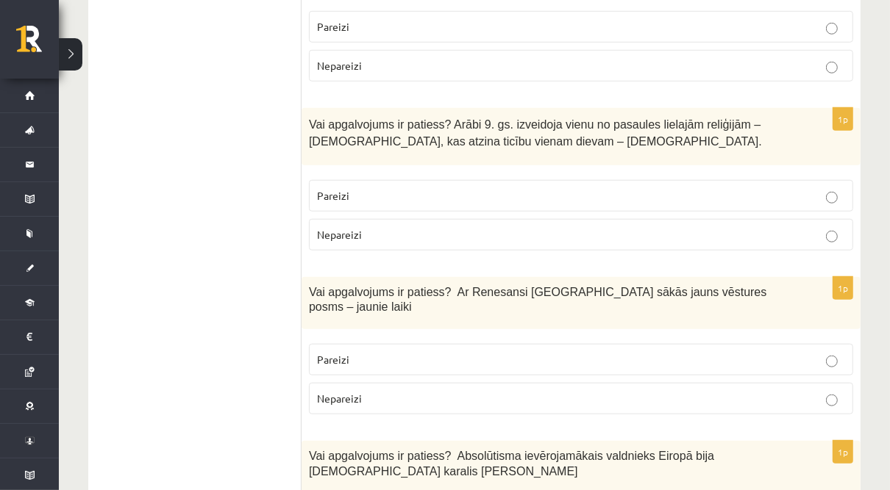
scroll to position [823, 0]
click at [483, 226] on p "Nepareizi" at bounding box center [581, 233] width 528 height 15
click at [417, 351] on p "Pareizi" at bounding box center [581, 358] width 528 height 15
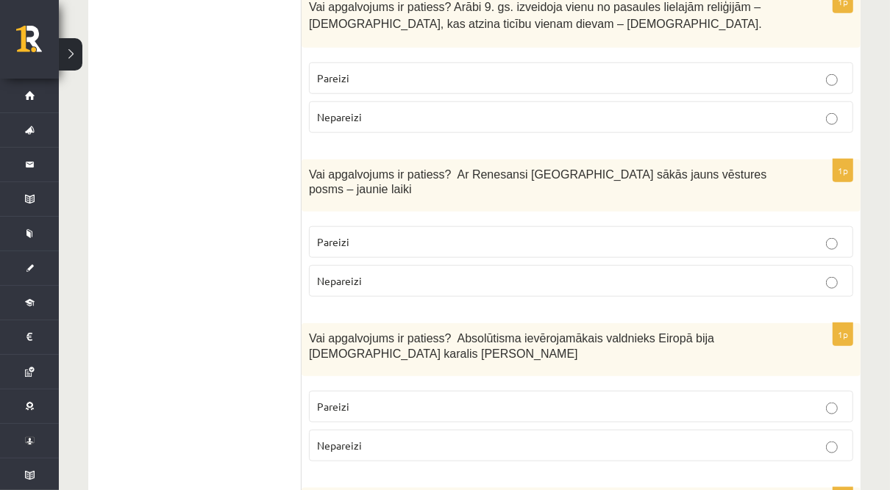
scroll to position [1059, 0]
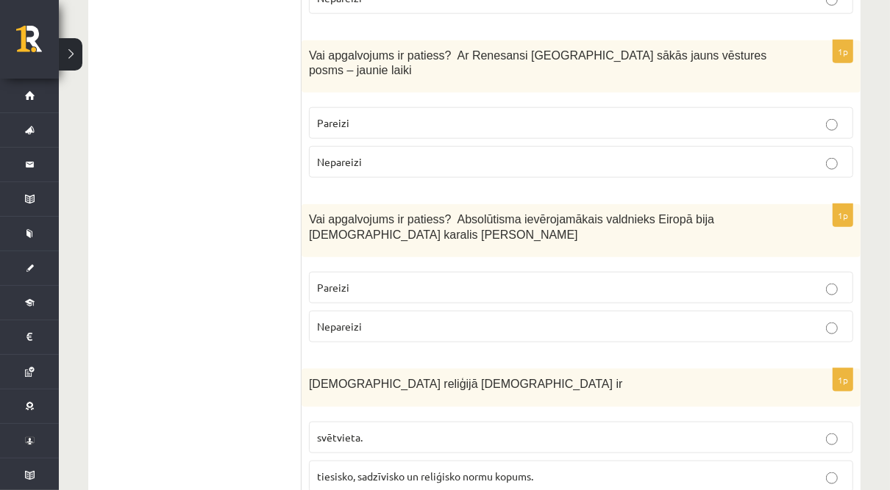
click at [438, 280] on p "Pareizi" at bounding box center [581, 287] width 528 height 15
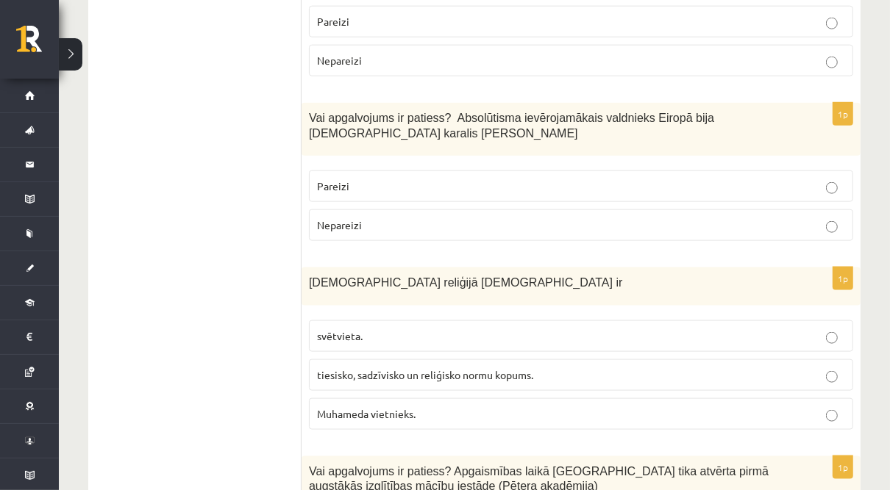
scroll to position [1235, 0]
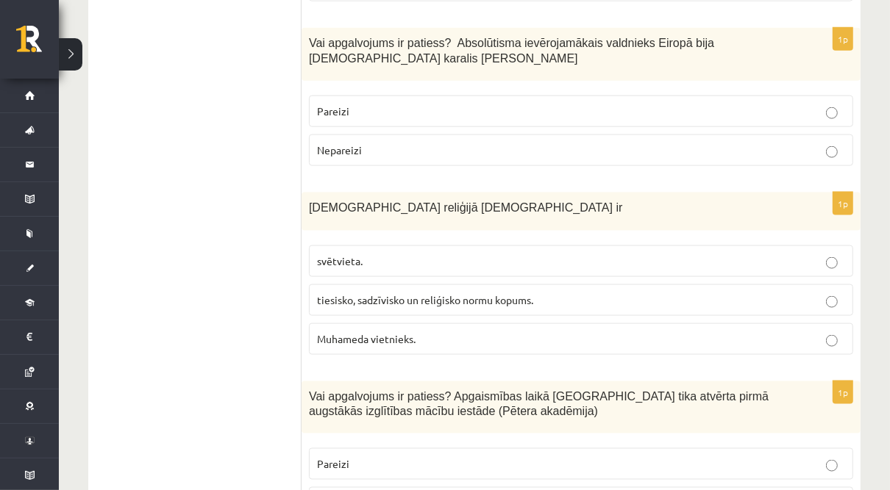
click at [416, 293] on span "tiesisko, sadzīvisko un reliģisko normu kopums." at bounding box center [425, 299] width 216 height 13
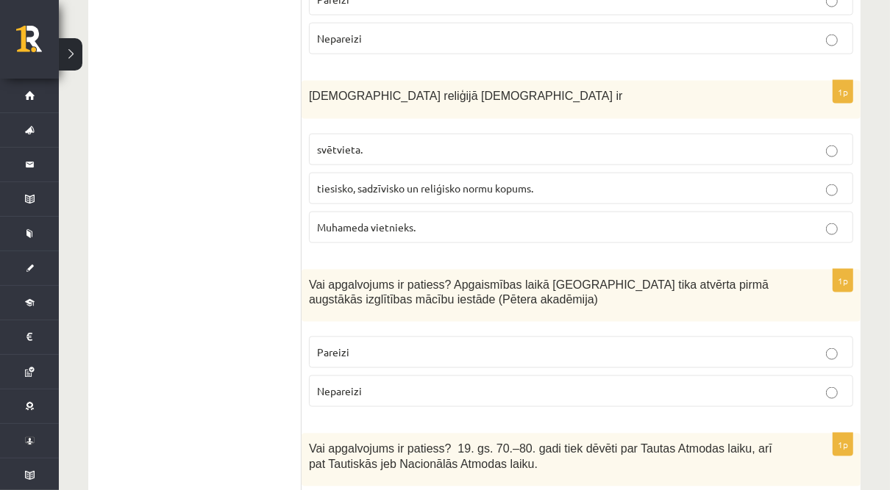
scroll to position [1411, 0]
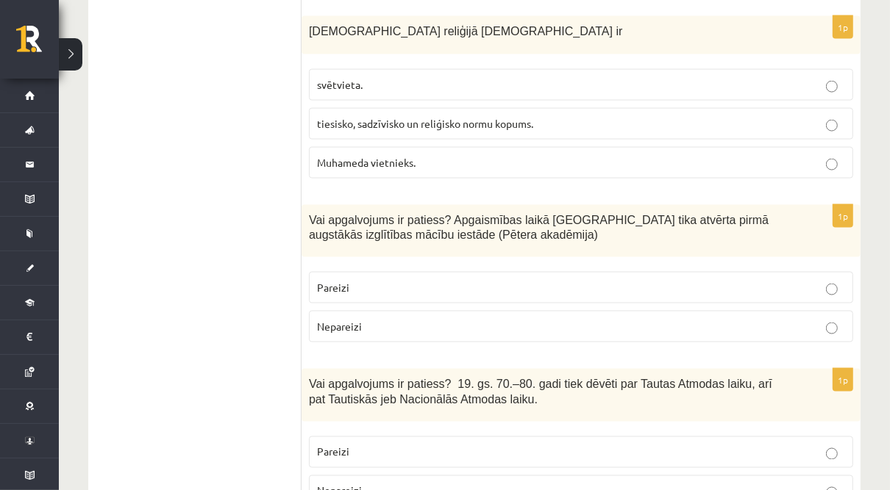
click at [407, 280] on p "Pareizi" at bounding box center [581, 287] width 528 height 15
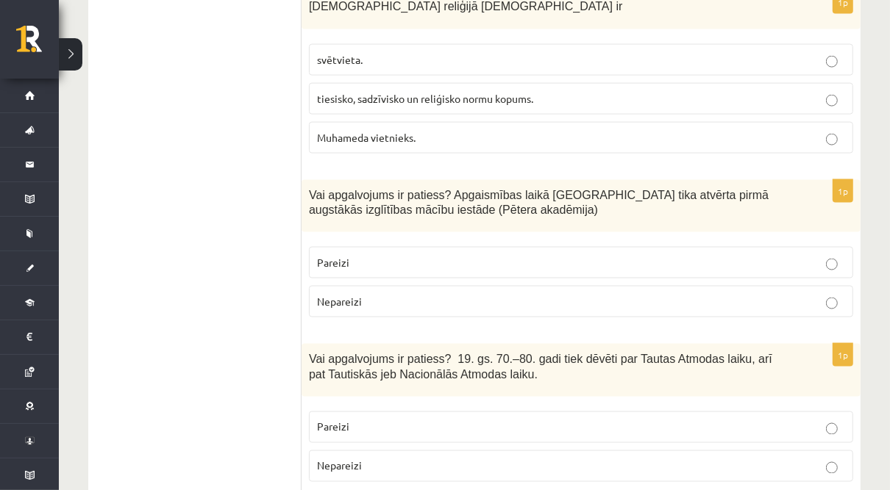
scroll to position [1647, 0]
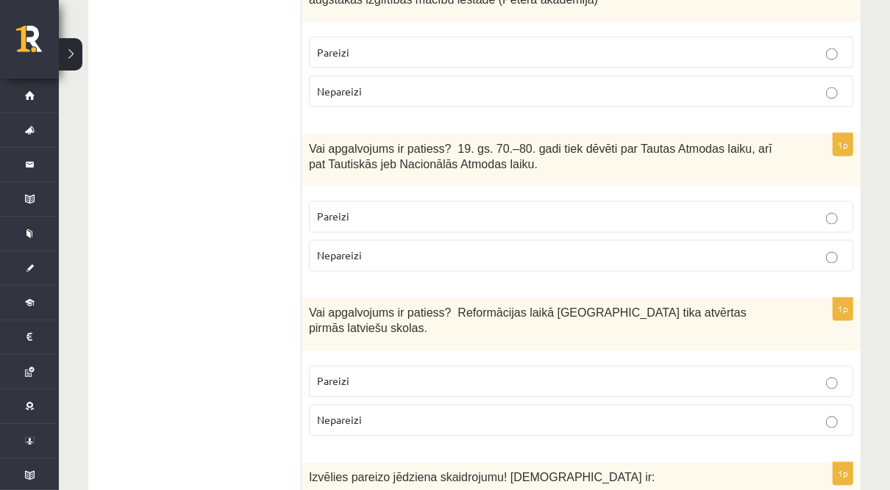
click at [434, 210] on p "Pareizi" at bounding box center [581, 217] width 528 height 15
click at [415, 366] on label "Pareizi" at bounding box center [581, 382] width 544 height 32
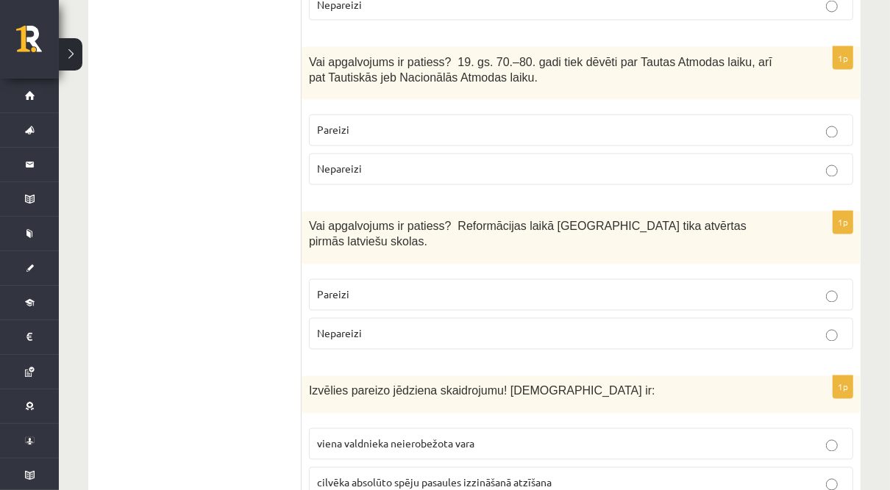
scroll to position [1823, 0]
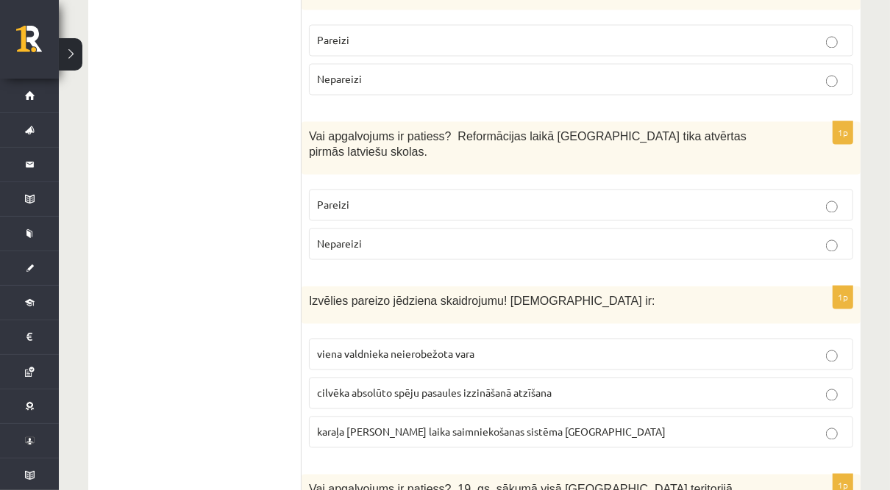
click at [405, 347] on p "viena valdnieka neierobežota vara" at bounding box center [581, 354] width 528 height 15
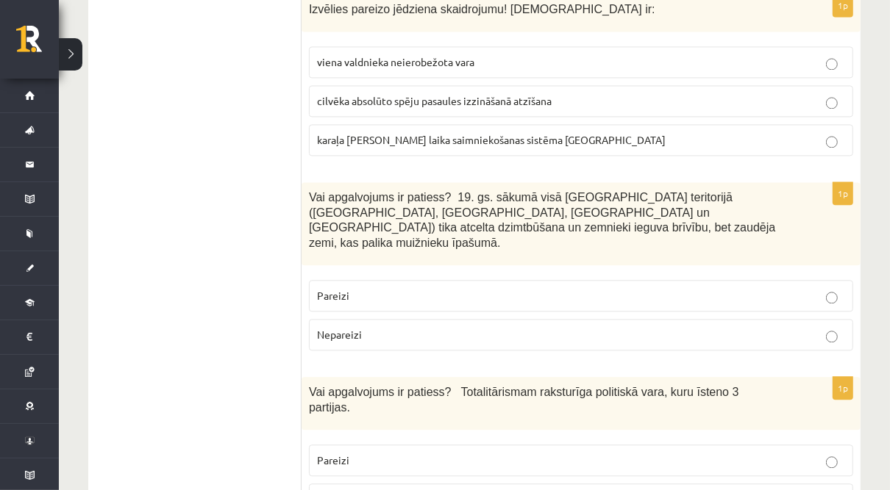
scroll to position [2117, 0]
click at [449, 287] on p "Pareizi" at bounding box center [581, 294] width 528 height 15
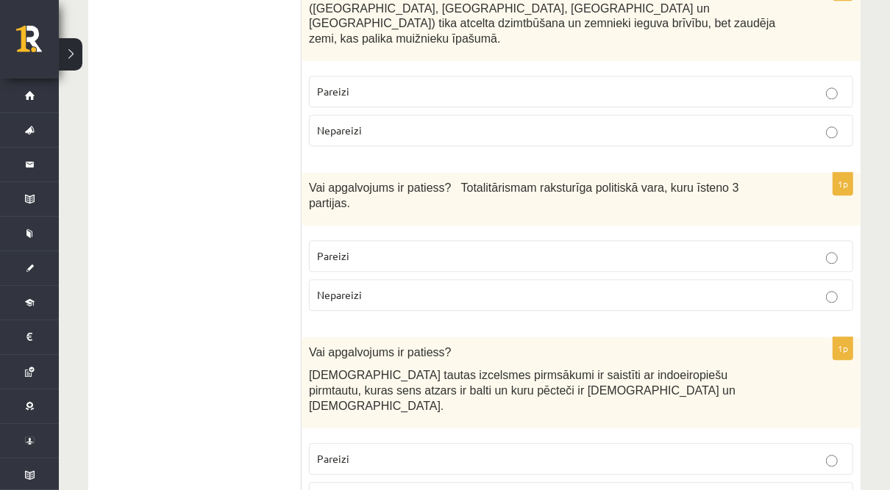
scroll to position [2352, 0]
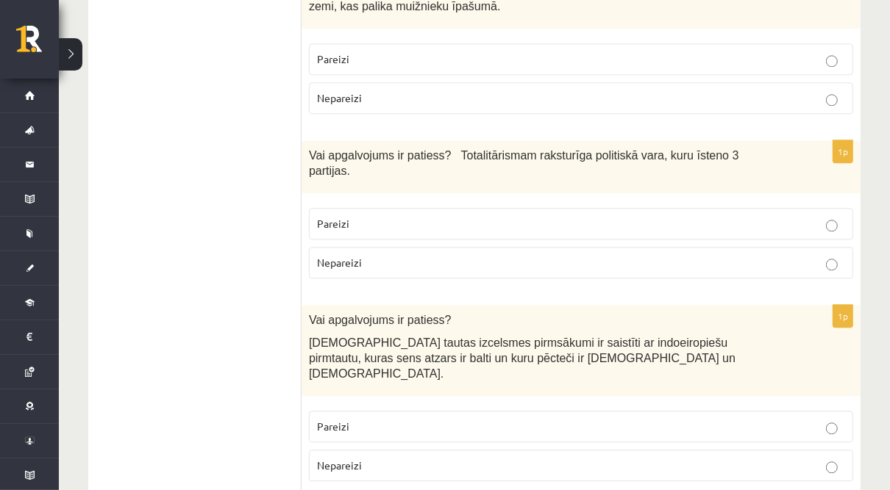
click at [476, 255] on p "Nepareizi" at bounding box center [581, 262] width 528 height 15
click at [444, 419] on p "Pareizi" at bounding box center [581, 426] width 528 height 15
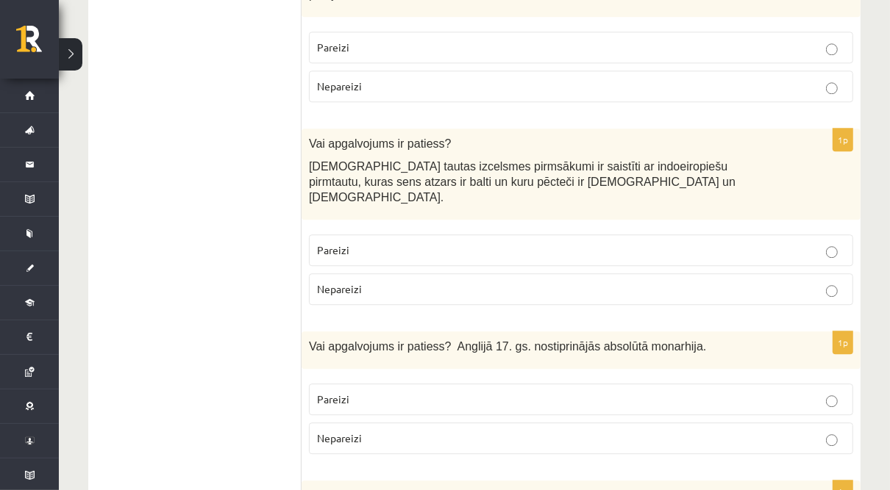
click at [432, 431] on p "Nepareizi" at bounding box center [581, 438] width 528 height 15
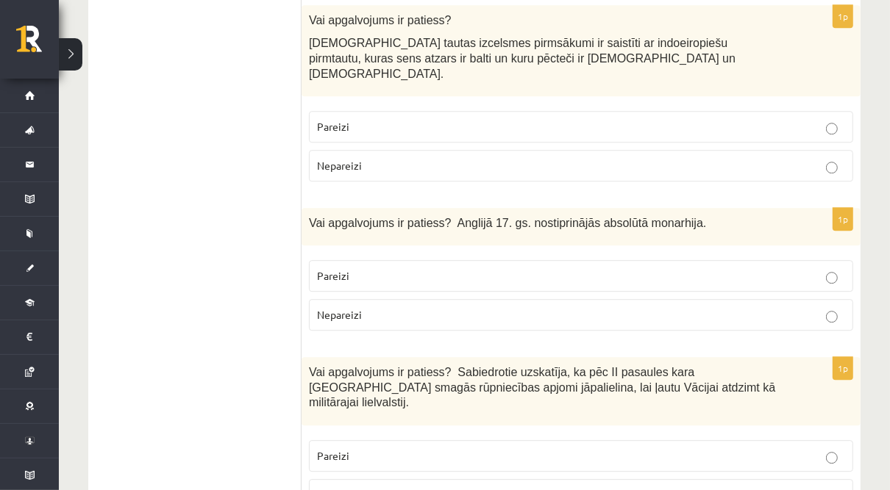
scroll to position [2764, 0]
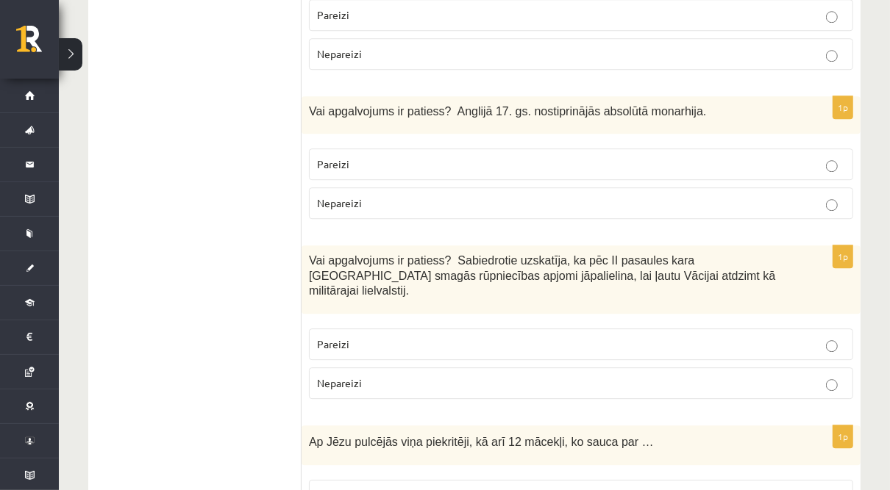
click at [421, 376] on p "Nepareizi" at bounding box center [581, 383] width 528 height 15
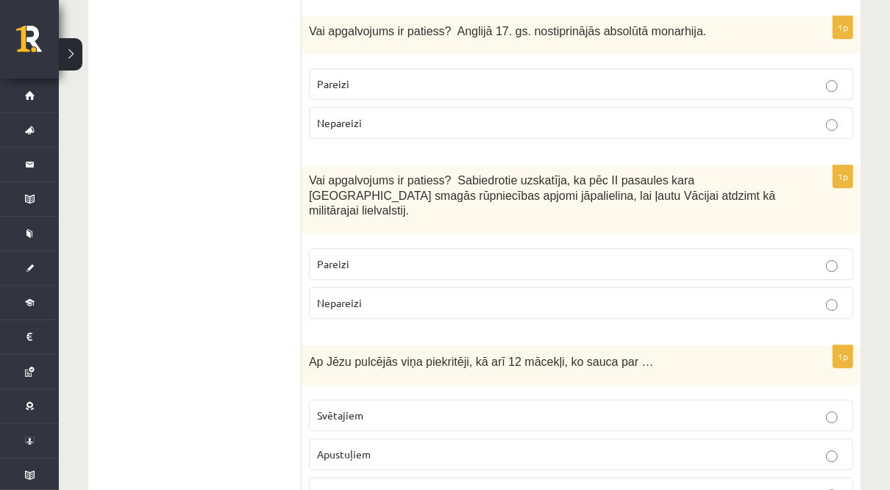
scroll to position [2941, 0]
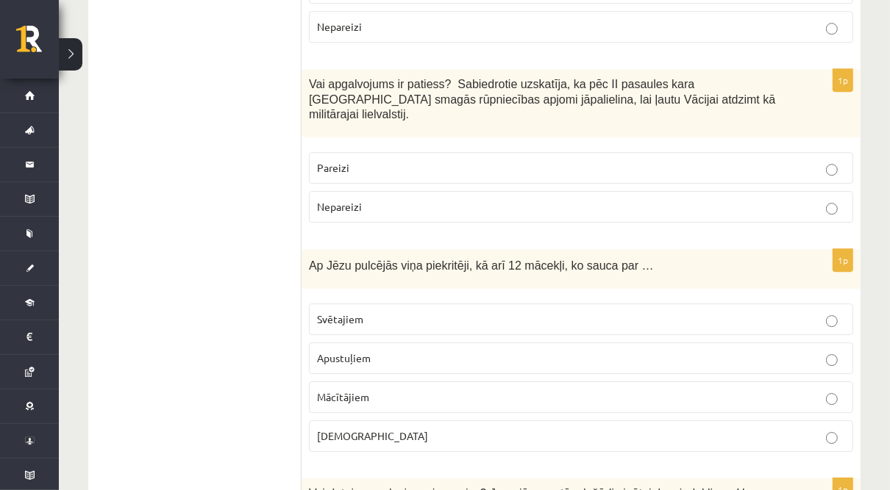
click at [406, 351] on p "Apustuļiem" at bounding box center [581, 358] width 528 height 15
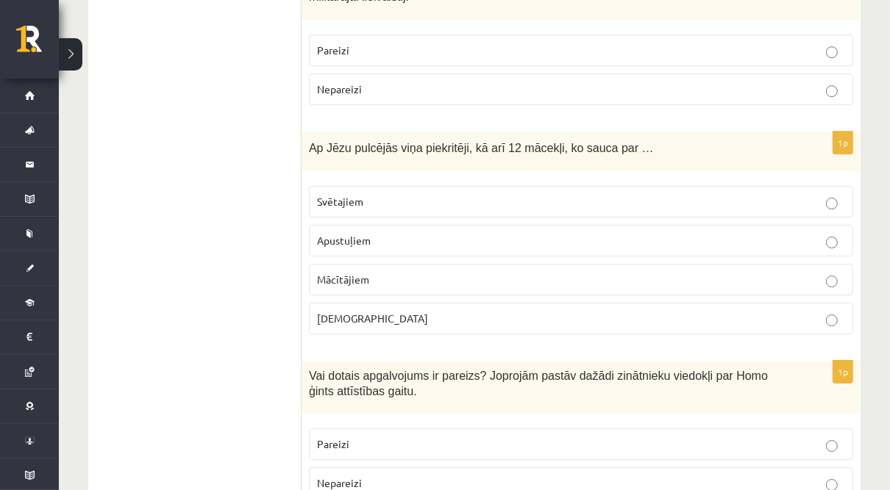
scroll to position [3117, 0]
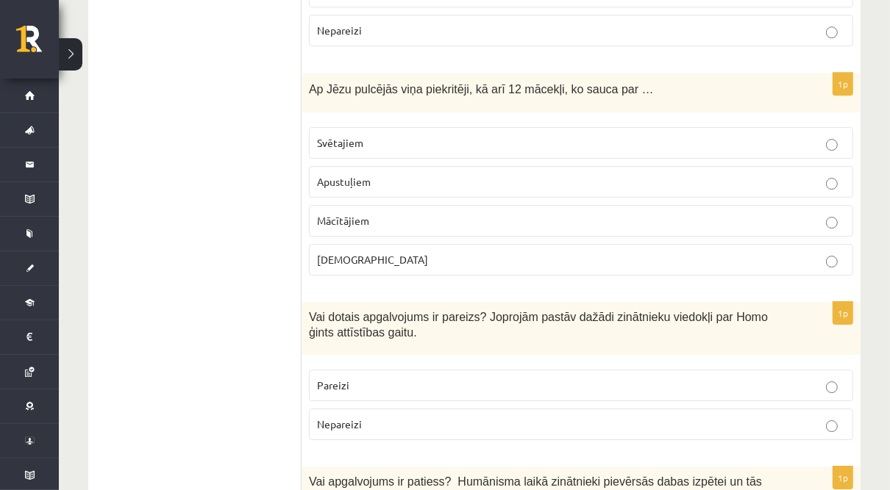
drag, startPoint x: 386, startPoint y: 259, endPoint x: 379, endPoint y: 317, distance: 58.5
click at [386, 370] on label "Pareizi" at bounding box center [581, 386] width 544 height 32
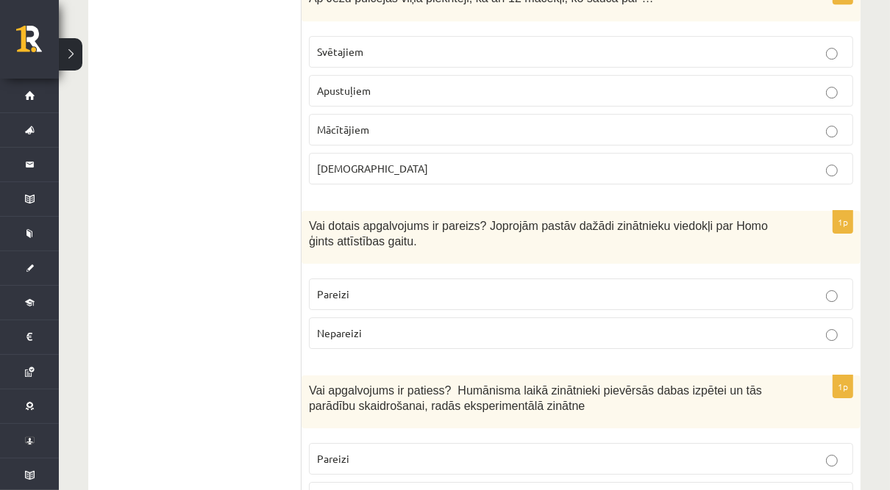
scroll to position [3352, 0]
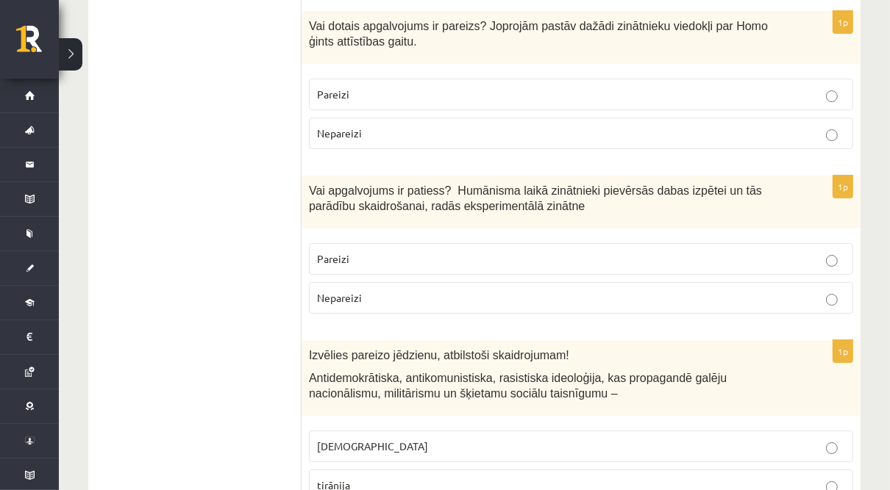
scroll to position [3529, 0]
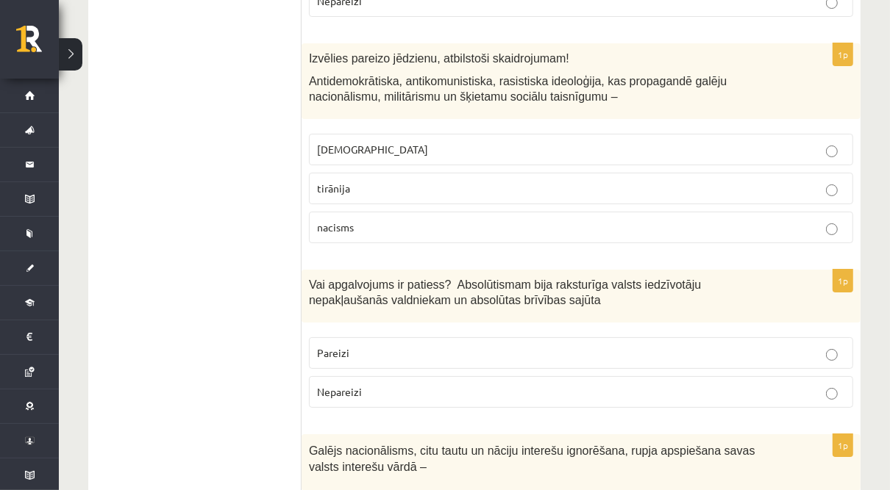
click at [405, 384] on p "Nepareizi" at bounding box center [581, 391] width 528 height 15
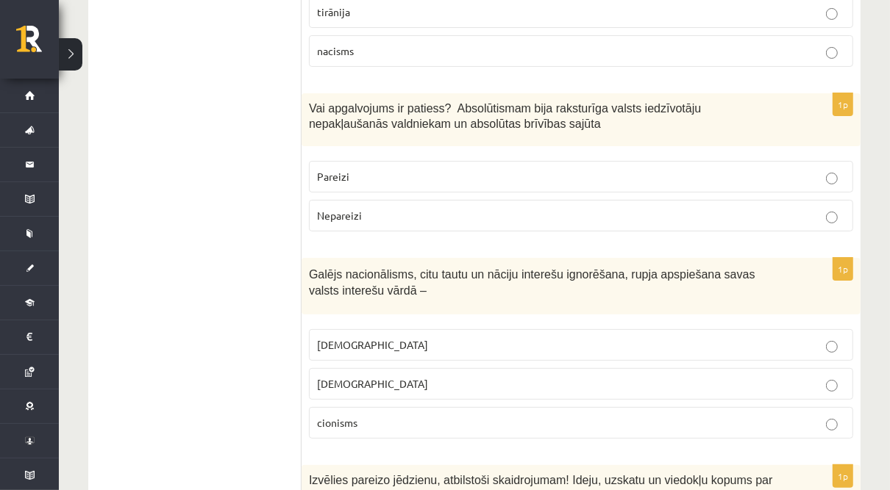
click at [412, 337] on p "šovinisms" at bounding box center [581, 344] width 528 height 15
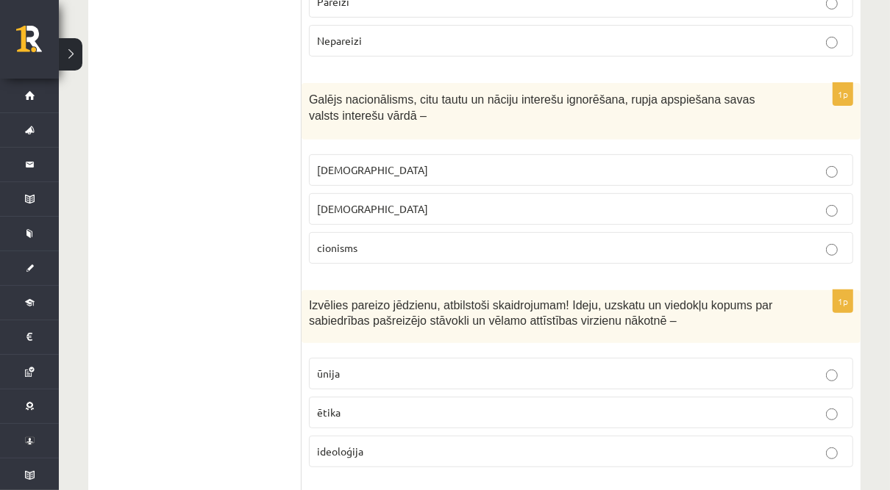
scroll to position [4058, 0]
click at [371, 443] on p "ideoloģija" at bounding box center [581, 450] width 528 height 15
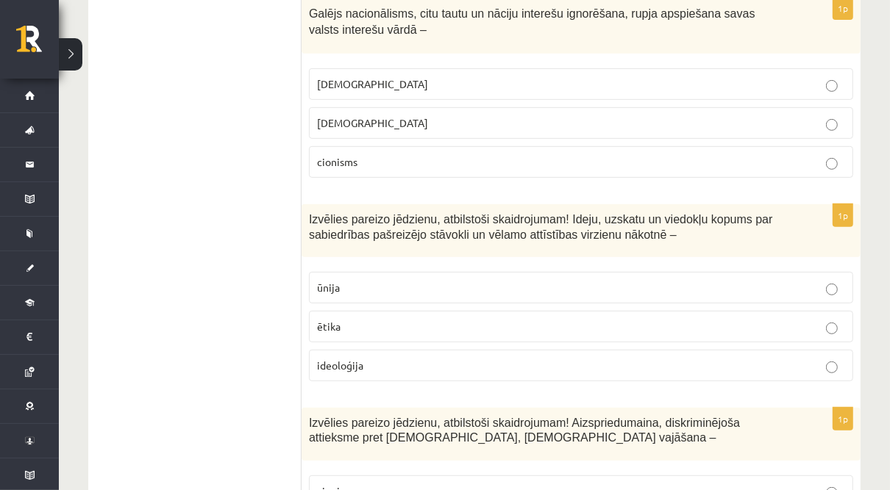
scroll to position [4234, 0]
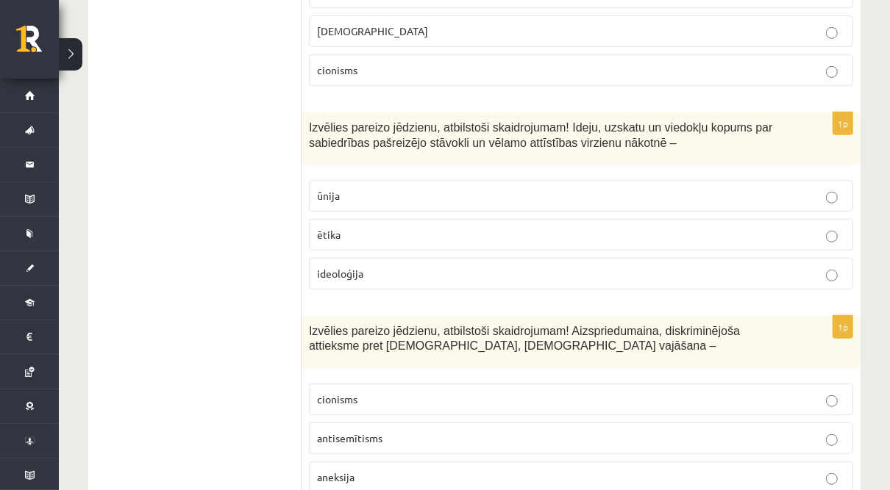
click at [359, 431] on p "antisemītisms" at bounding box center [581, 438] width 528 height 15
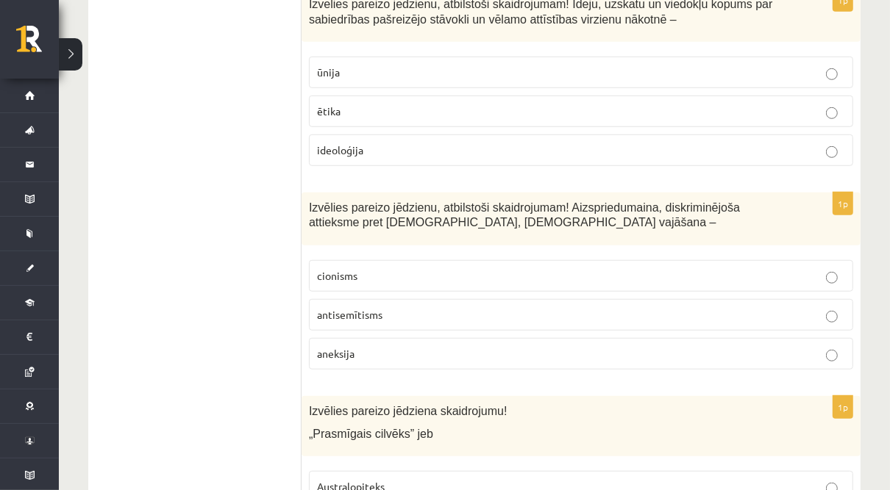
scroll to position [4411, 0]
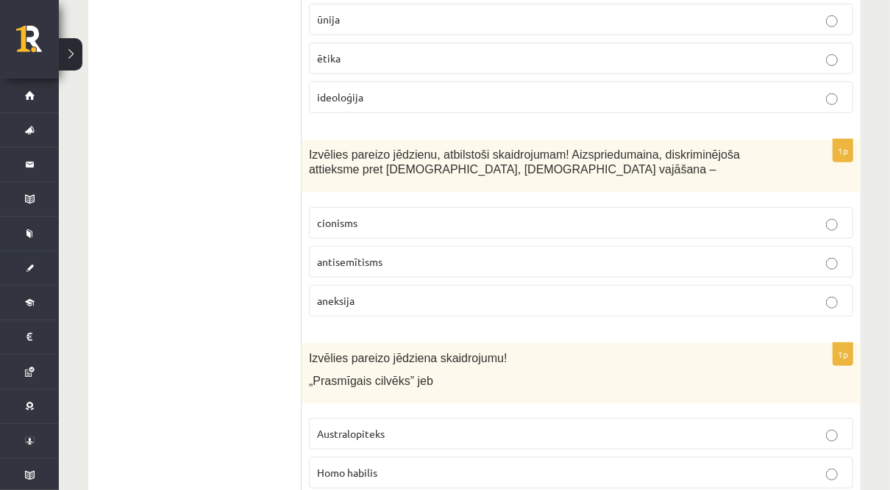
click at [376, 465] on p "Homo habilis" at bounding box center [581, 472] width 528 height 15
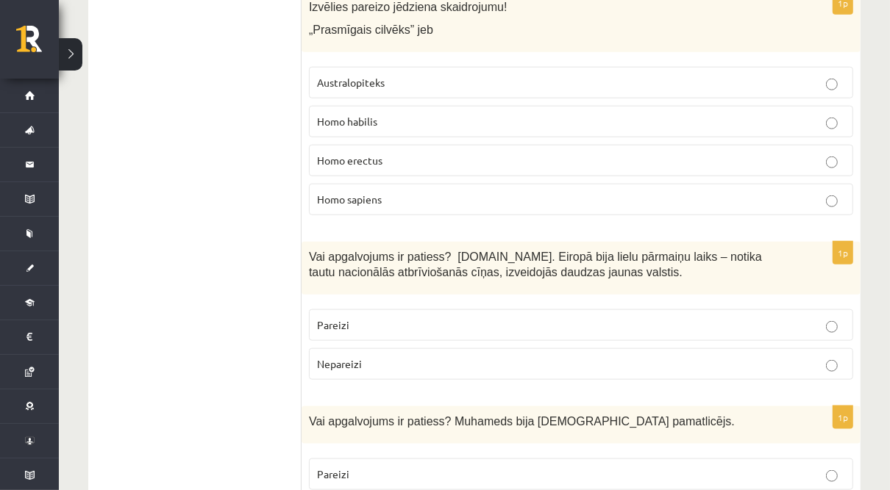
scroll to position [4764, 0]
click at [435, 308] on label "Pareizi" at bounding box center [581, 324] width 544 height 32
click at [427, 465] on p "Pareizi" at bounding box center [581, 472] width 528 height 15
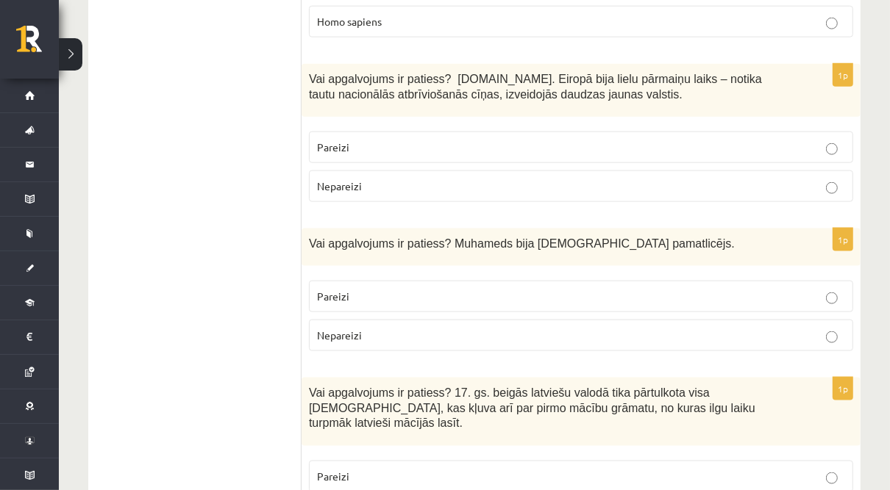
click at [419, 461] on label "Pareizi" at bounding box center [581, 477] width 544 height 32
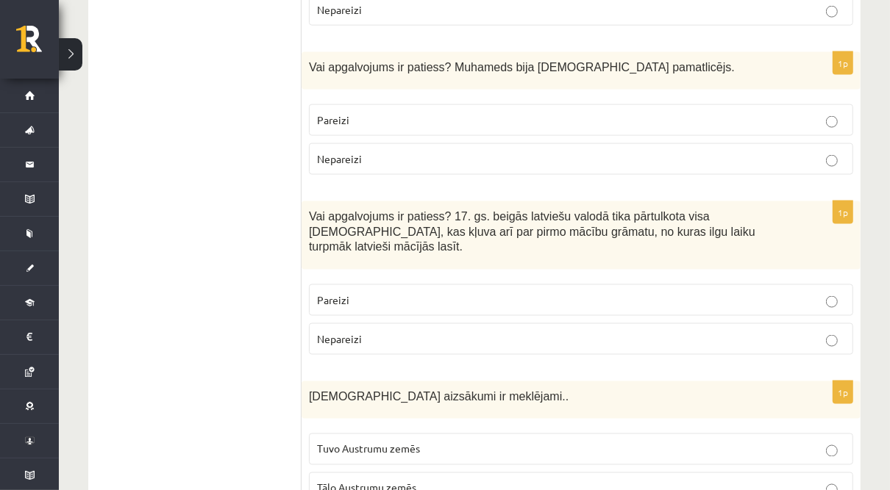
click at [412, 442] on p "Tuvo Austrumu zemēs" at bounding box center [581, 449] width 528 height 15
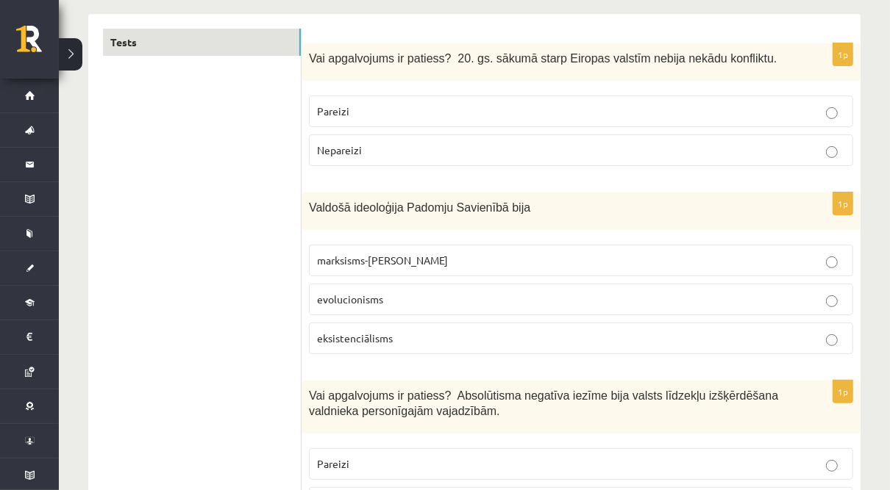
scroll to position [0, 0]
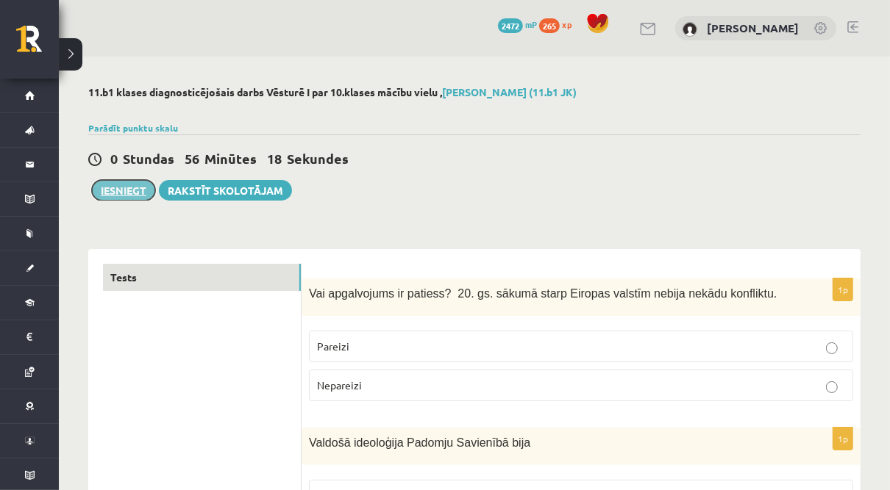
click at [132, 190] on button "Iesniegt" at bounding box center [123, 190] width 63 height 21
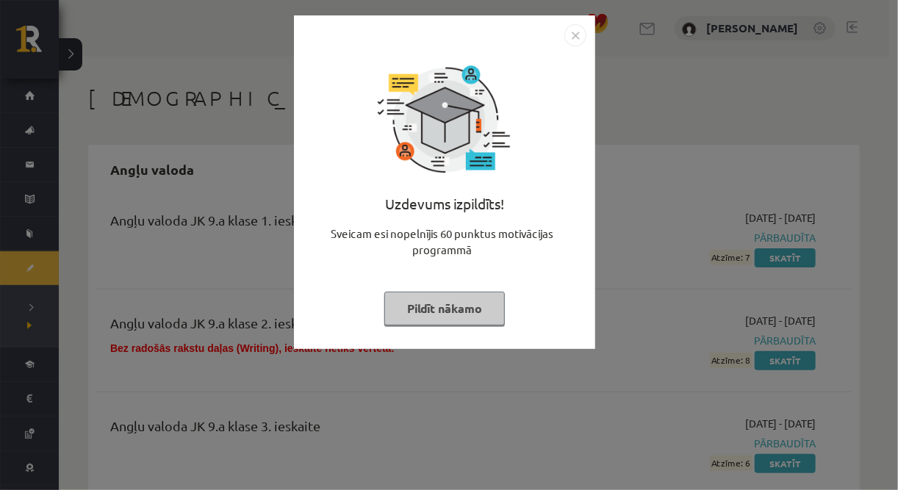
click at [573, 40] on img "Close" at bounding box center [576, 35] width 22 height 22
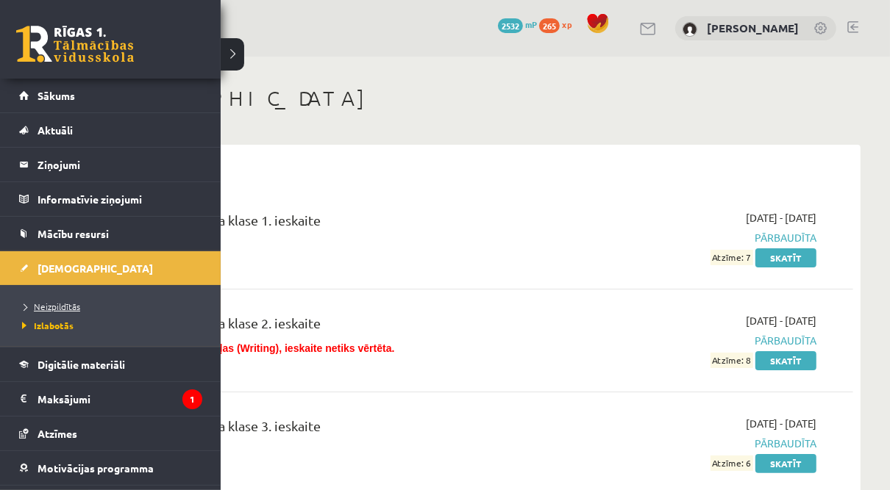
click at [57, 308] on span "Neizpildītās" at bounding box center [49, 307] width 62 height 12
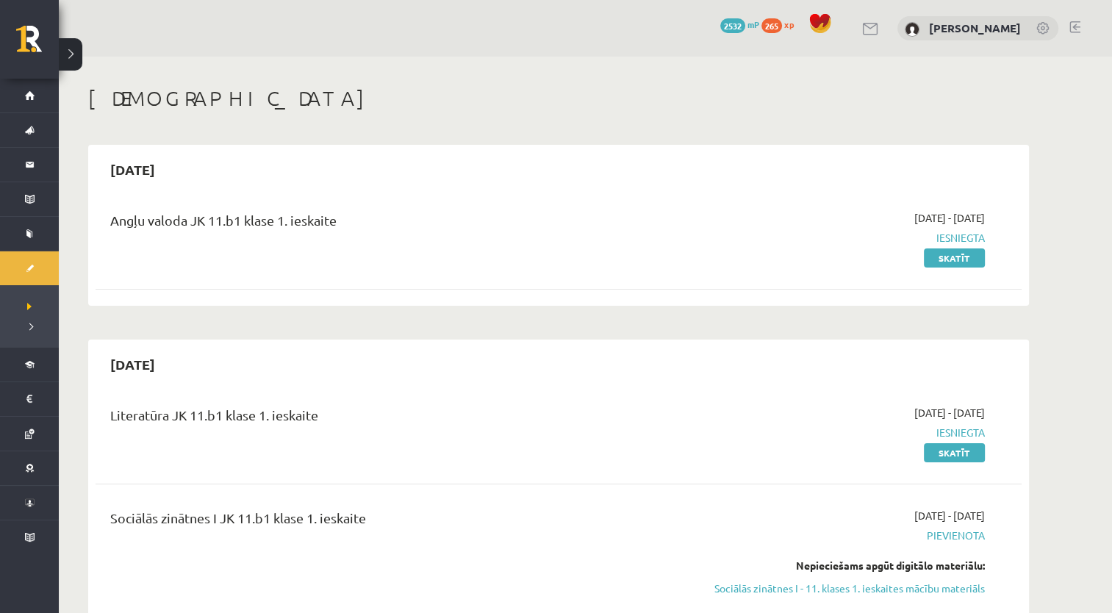
scroll to position [221, 0]
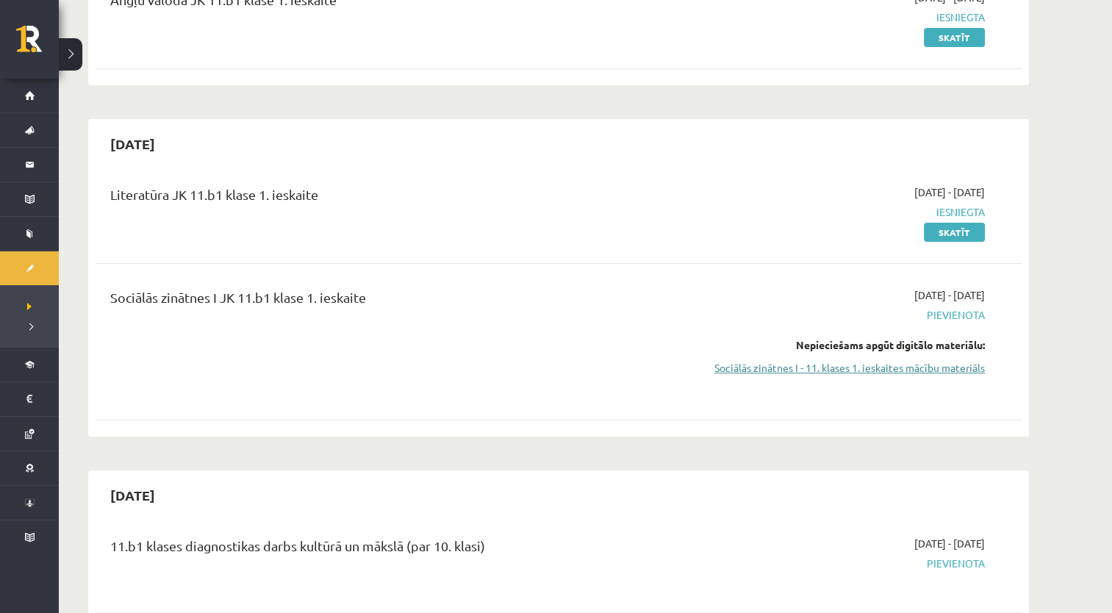
click at [804, 363] on link "Sociālās zinātnes I - 11. klases 1. ieskaites mācību materiāls" at bounding box center [846, 367] width 277 height 15
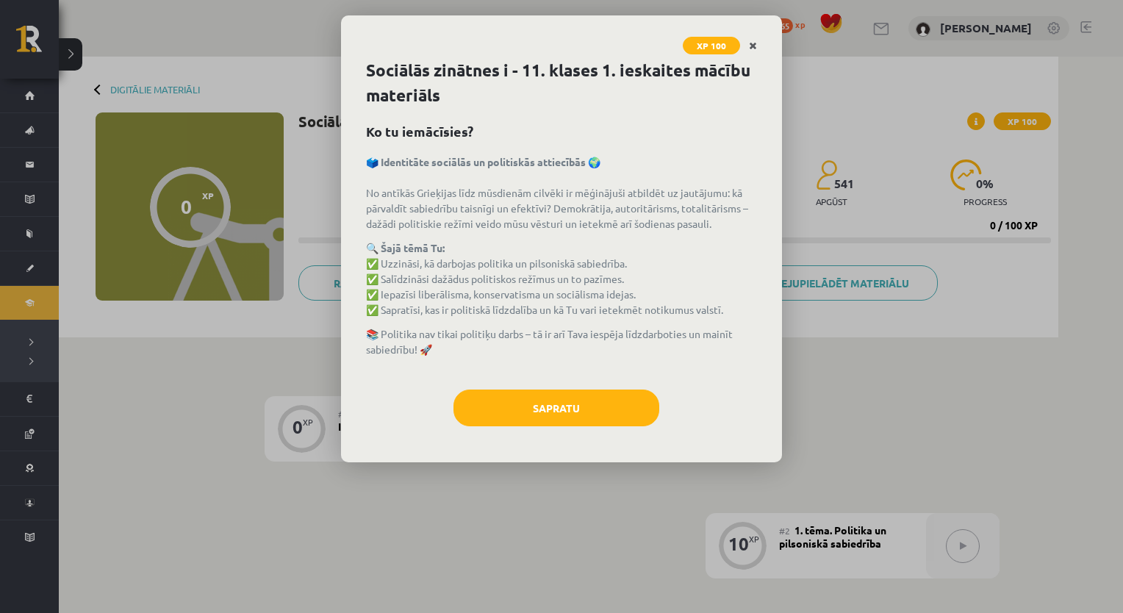
click at [754, 45] on icon "Close" at bounding box center [753, 46] width 8 height 10
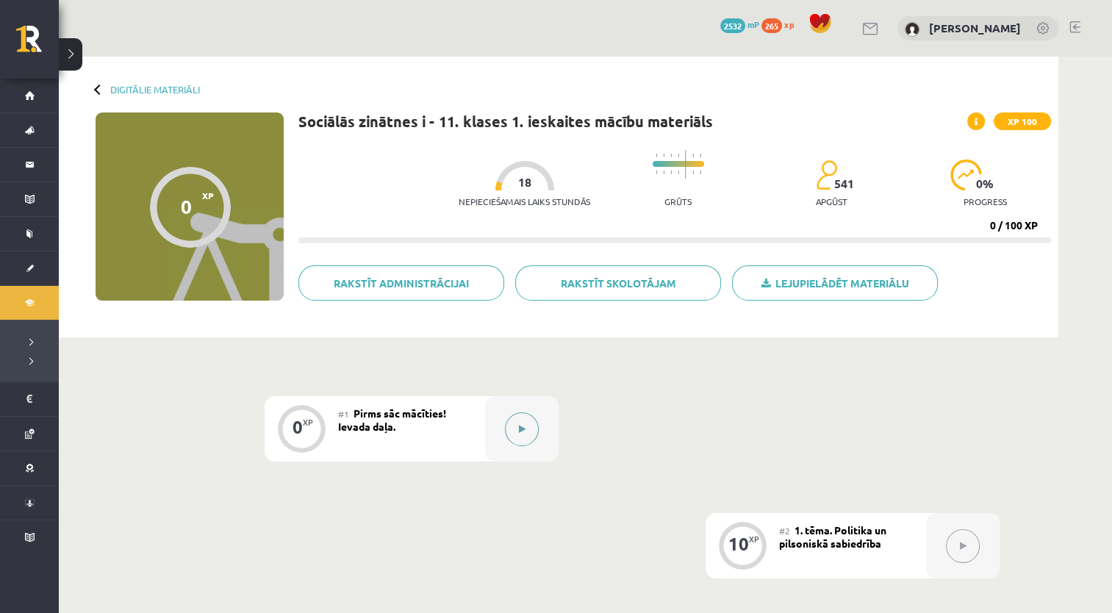
click at [528, 437] on button at bounding box center [522, 429] width 34 height 34
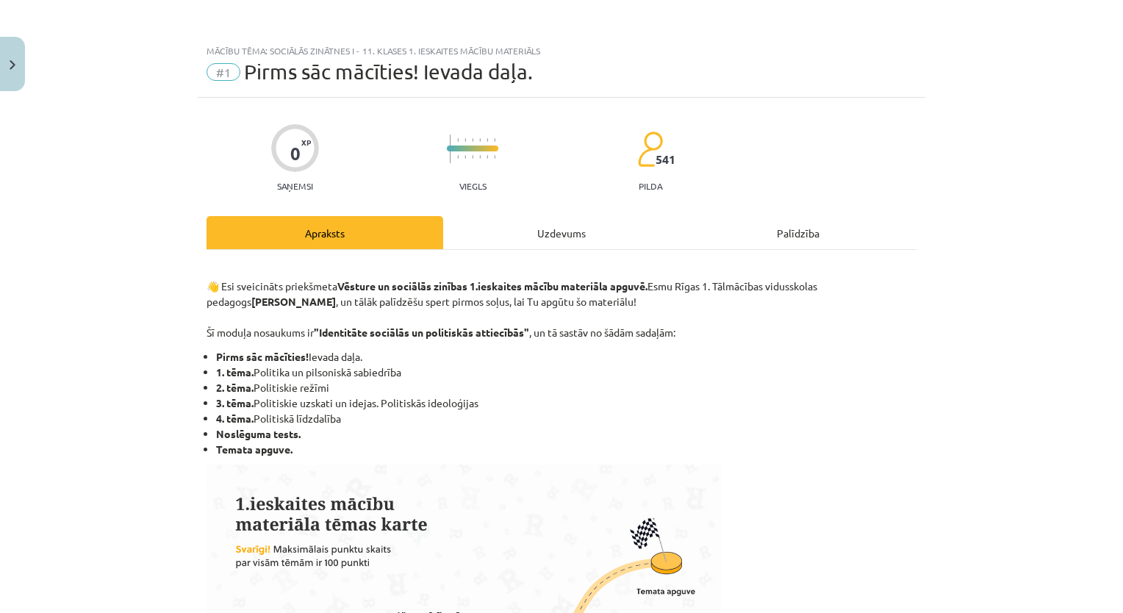
click at [540, 243] on div "Uzdevums" at bounding box center [561, 232] width 237 height 33
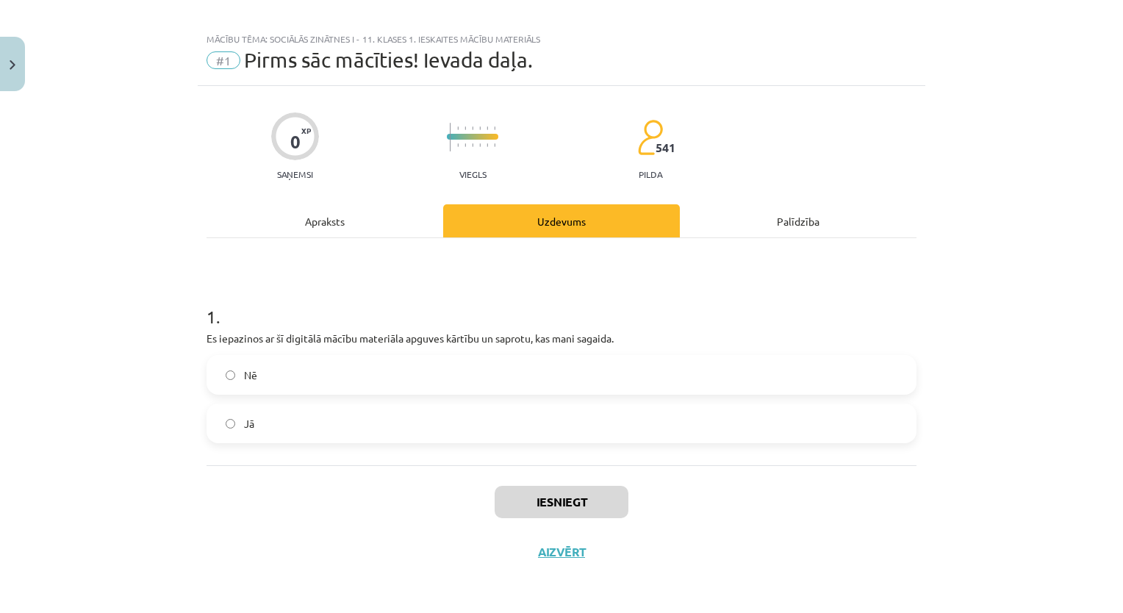
click at [293, 416] on label "Jā" at bounding box center [561, 423] width 707 height 37
click at [515, 501] on button "Iesniegt" at bounding box center [562, 502] width 134 height 32
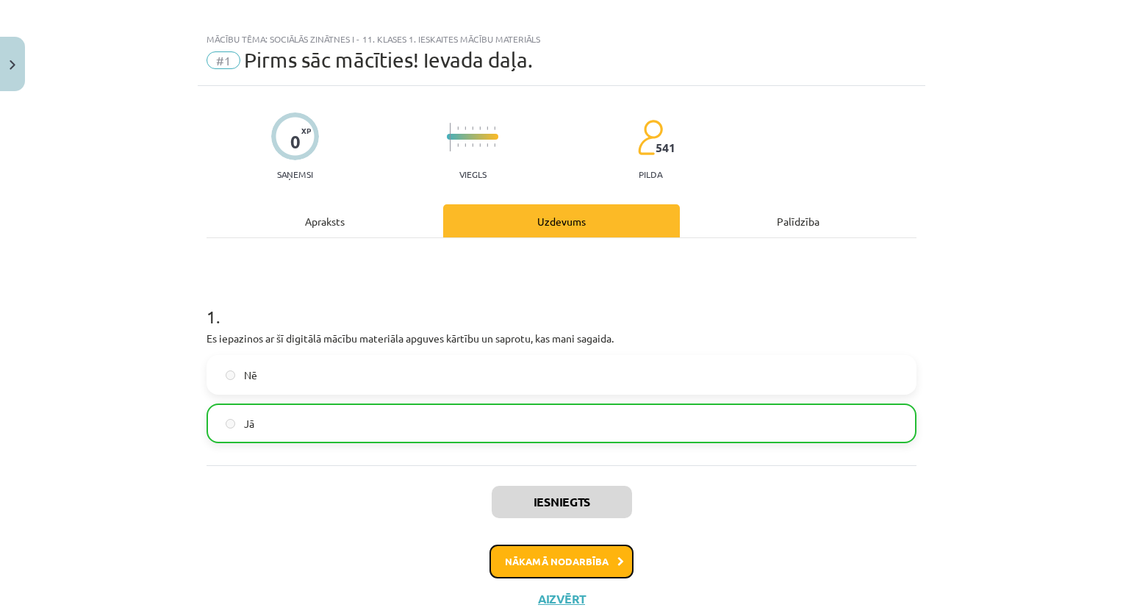
click at [560, 562] on button "Nākamā nodarbība" at bounding box center [562, 562] width 144 height 34
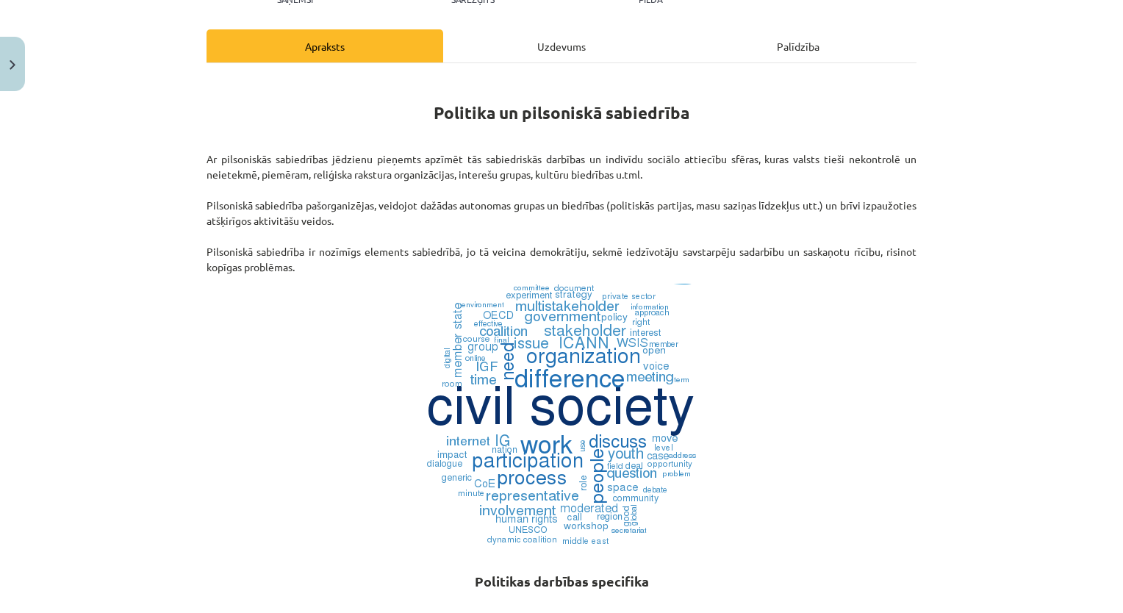
scroll to position [0, 0]
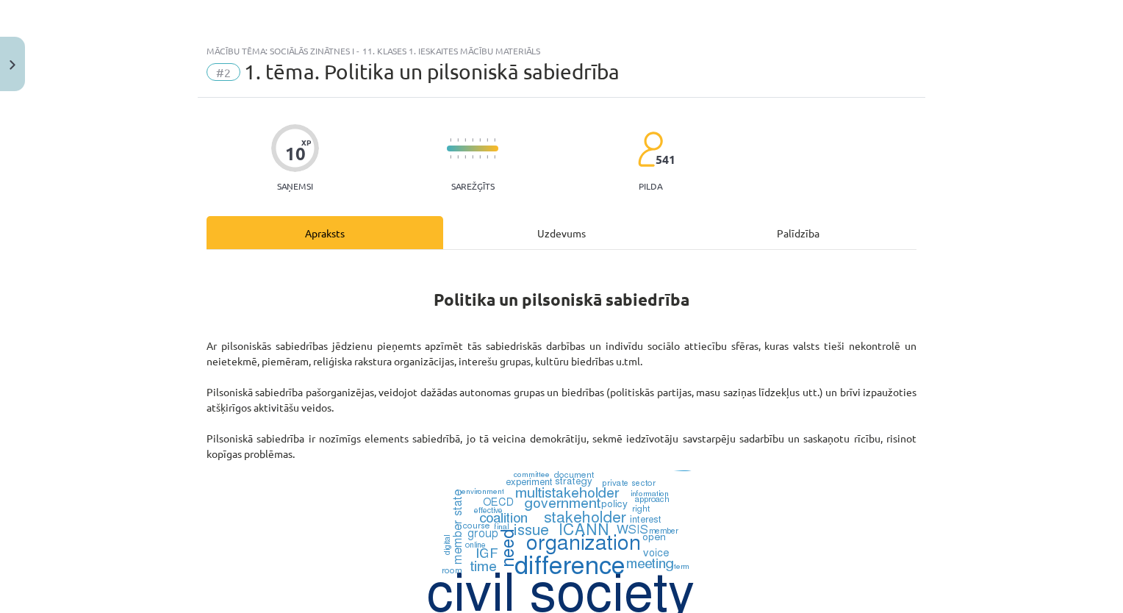
click at [559, 235] on div "Uzdevums" at bounding box center [561, 232] width 237 height 33
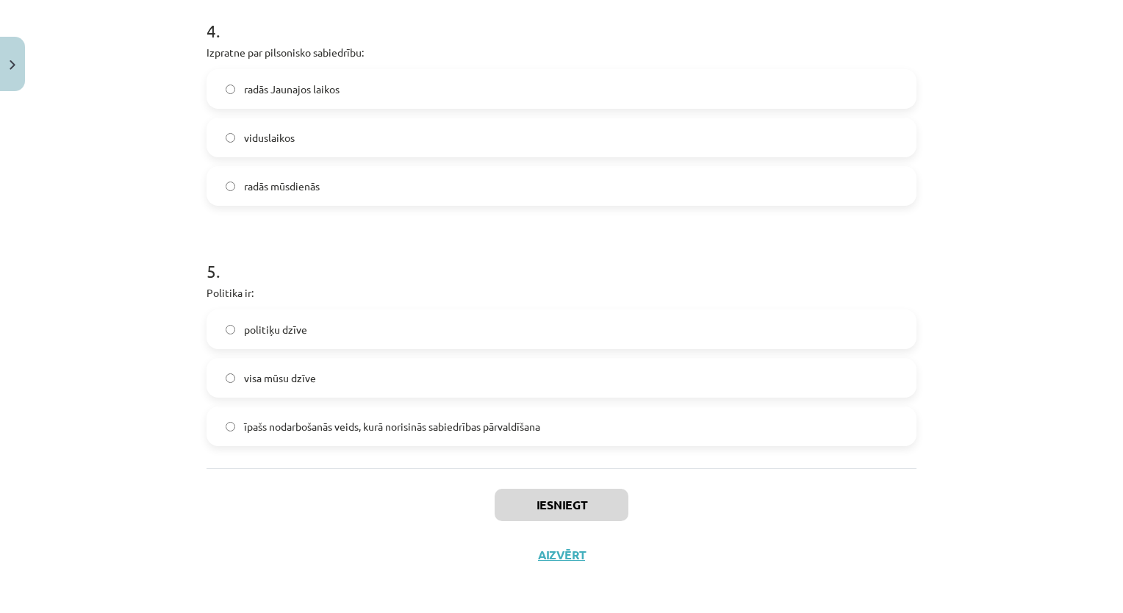
scroll to position [1022, 0]
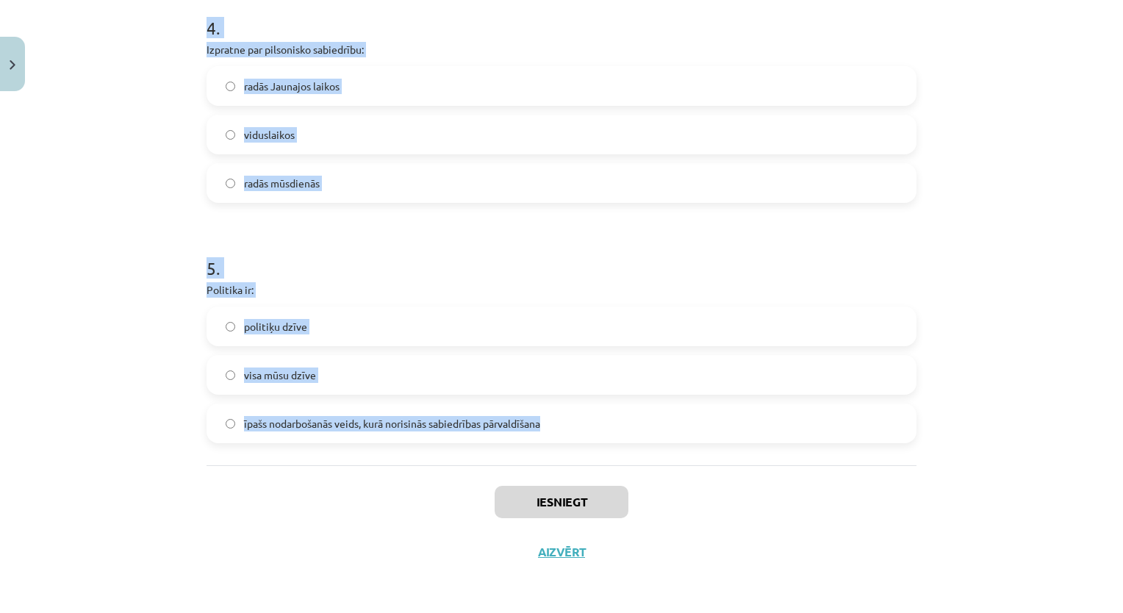
drag, startPoint x: 200, startPoint y: 266, endPoint x: 564, endPoint y: 422, distance: 395.9
copy form "1 . Politiskā vara ir: gan politikas mērķis, gan līdzeklis politikas līdzeklis …"
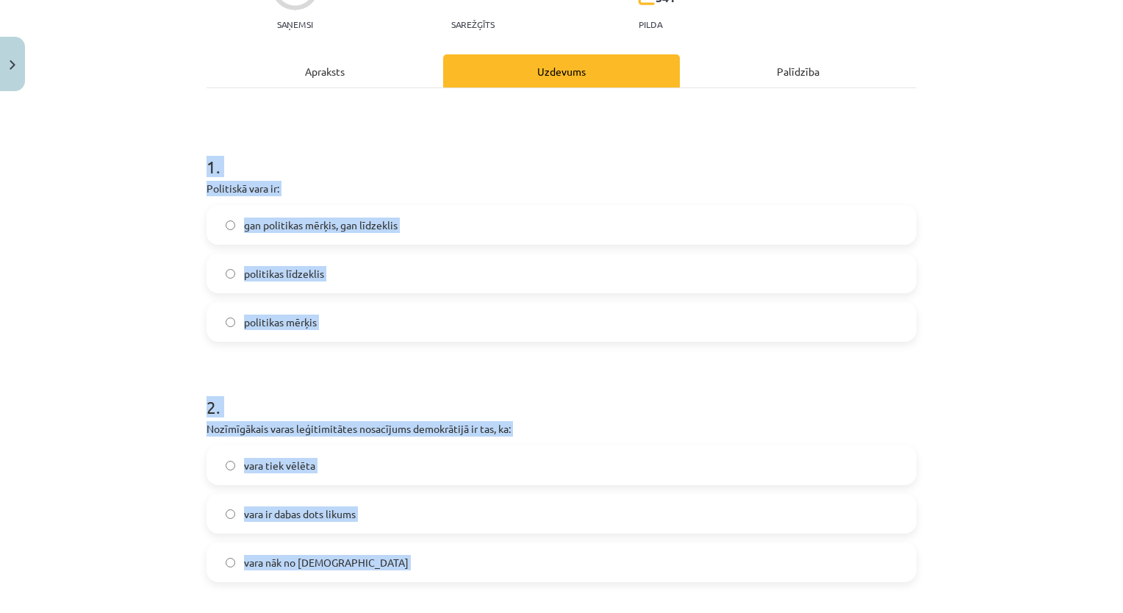
scroll to position [66, 0]
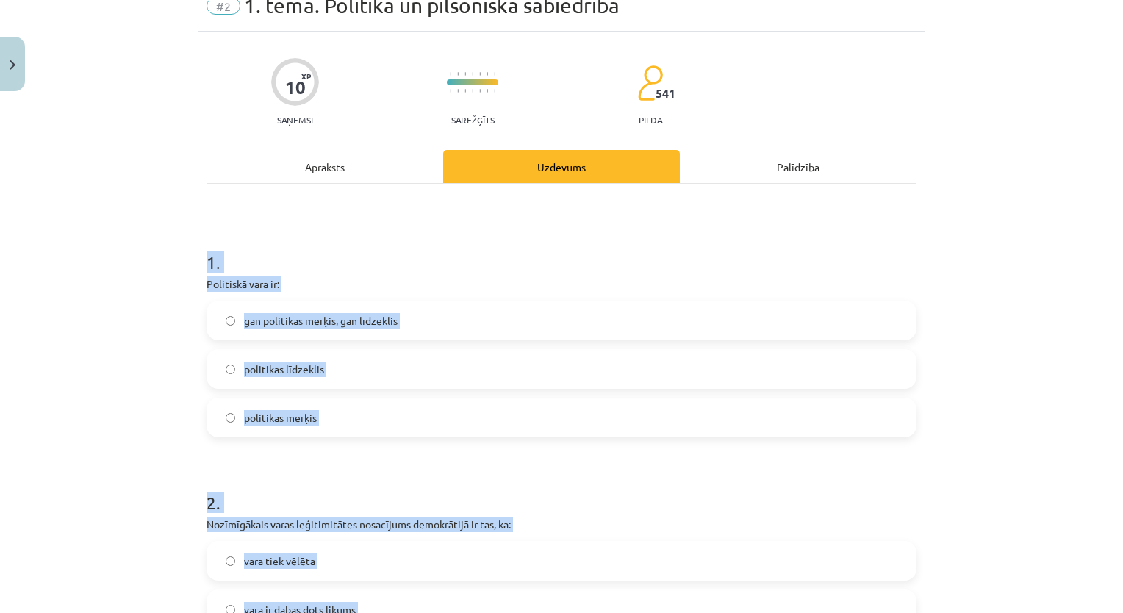
click at [472, 253] on h1 "1 ." at bounding box center [562, 249] width 710 height 46
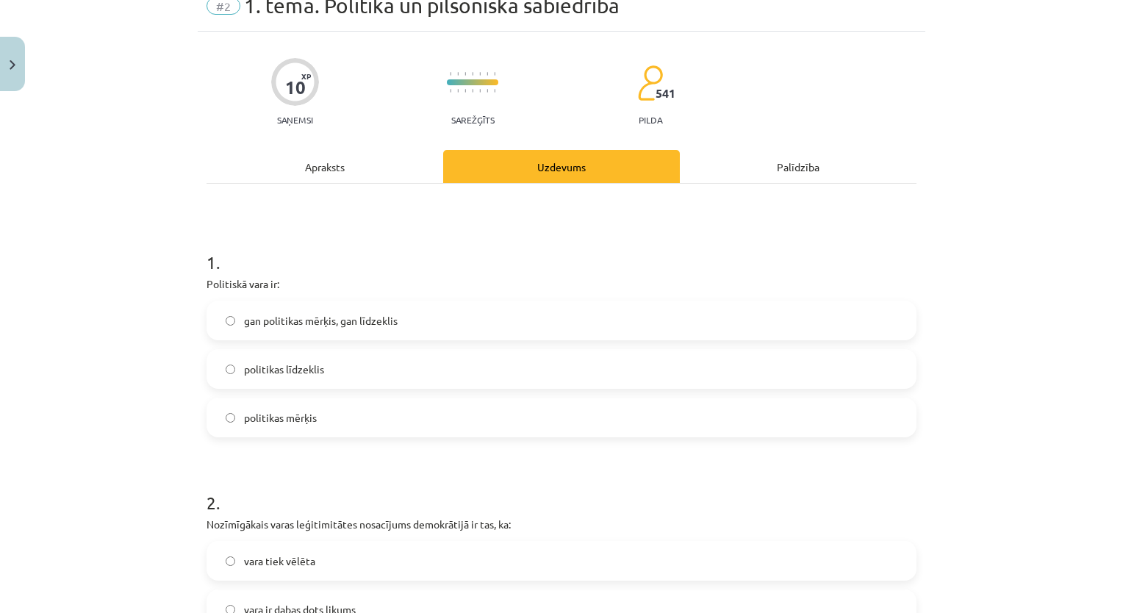
click at [351, 327] on span "gan politikas mērķis, gan līdzeklis" at bounding box center [321, 320] width 154 height 15
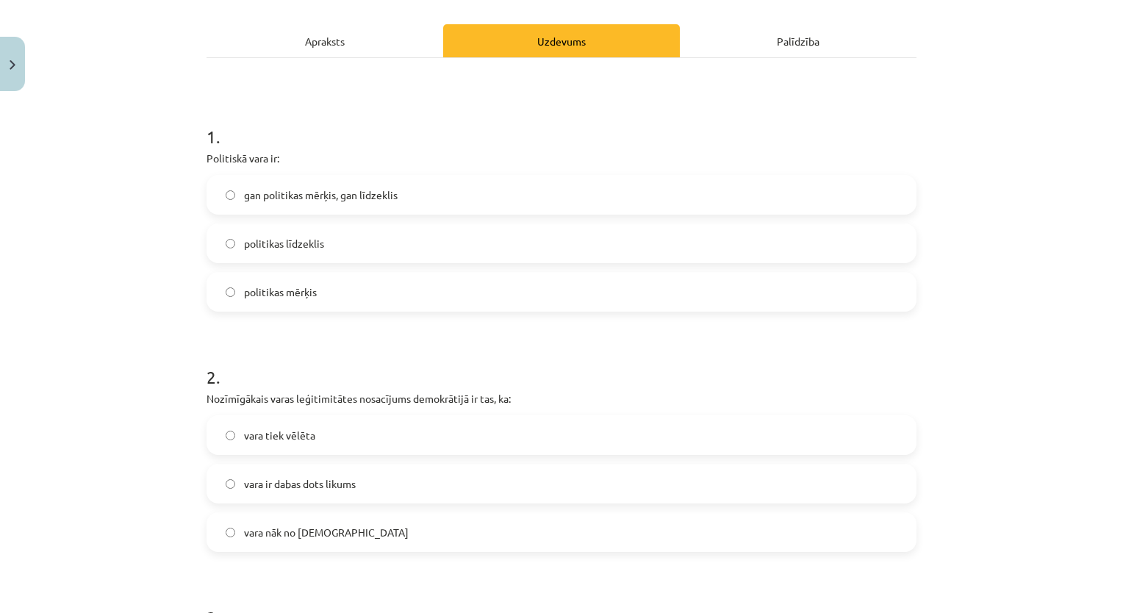
scroll to position [287, 0]
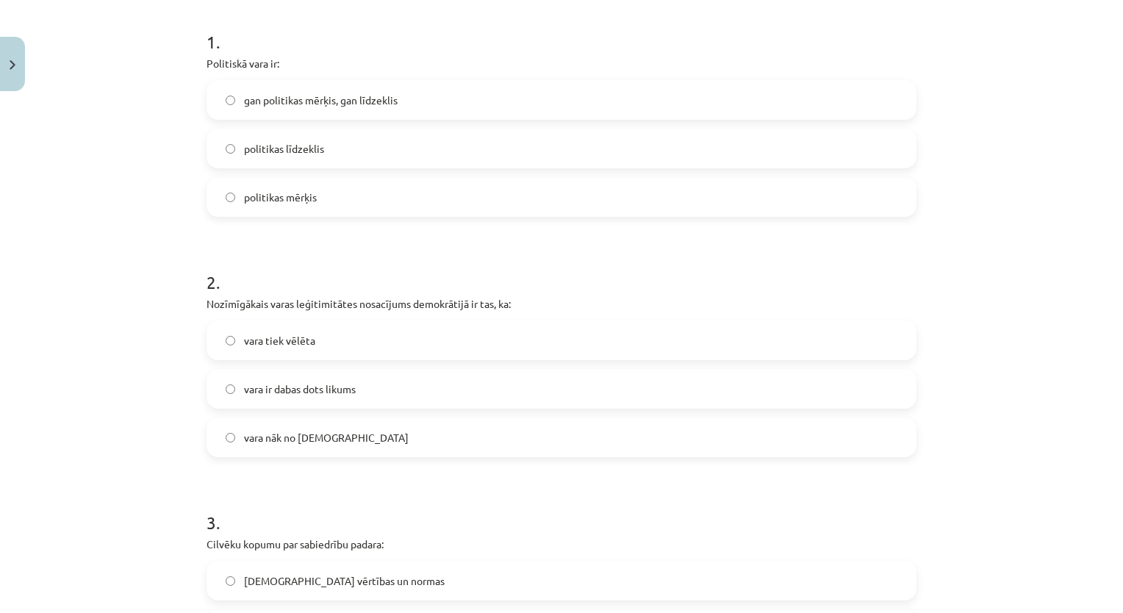
click at [329, 336] on label "vara tiek vēlēta" at bounding box center [561, 340] width 707 height 37
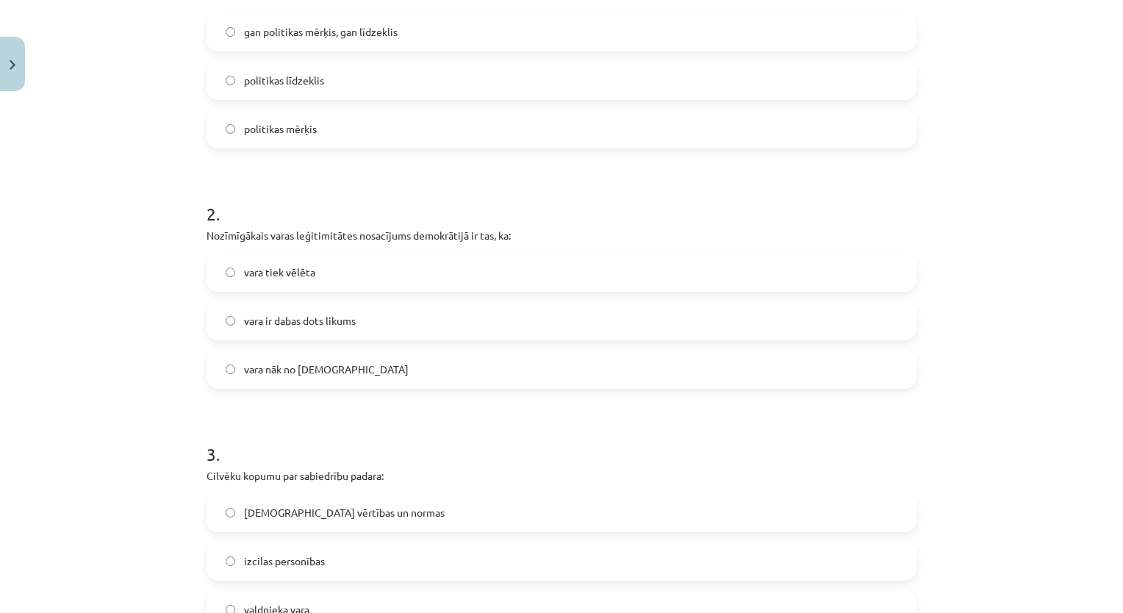
scroll to position [434, 0]
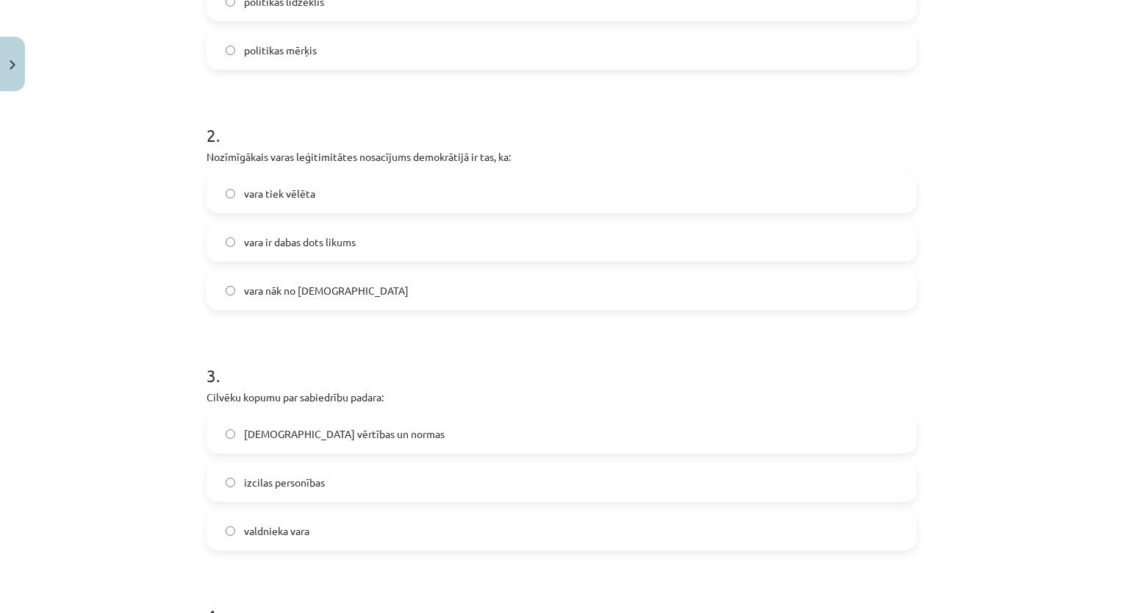
click at [362, 444] on label "kopīgās vērtības un normas" at bounding box center [561, 433] width 707 height 37
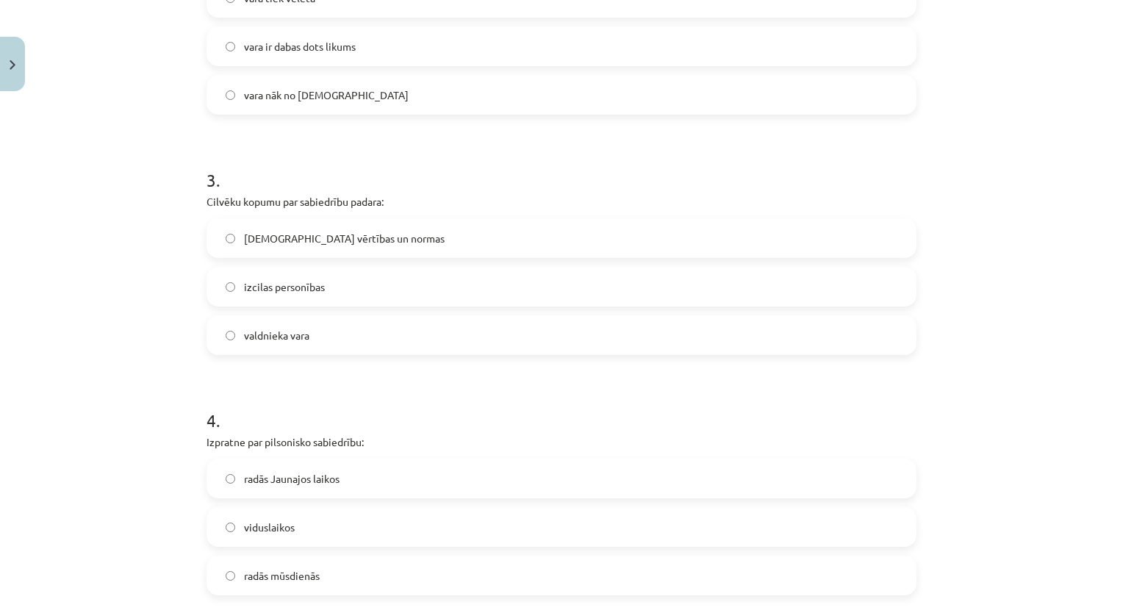
scroll to position [728, 0]
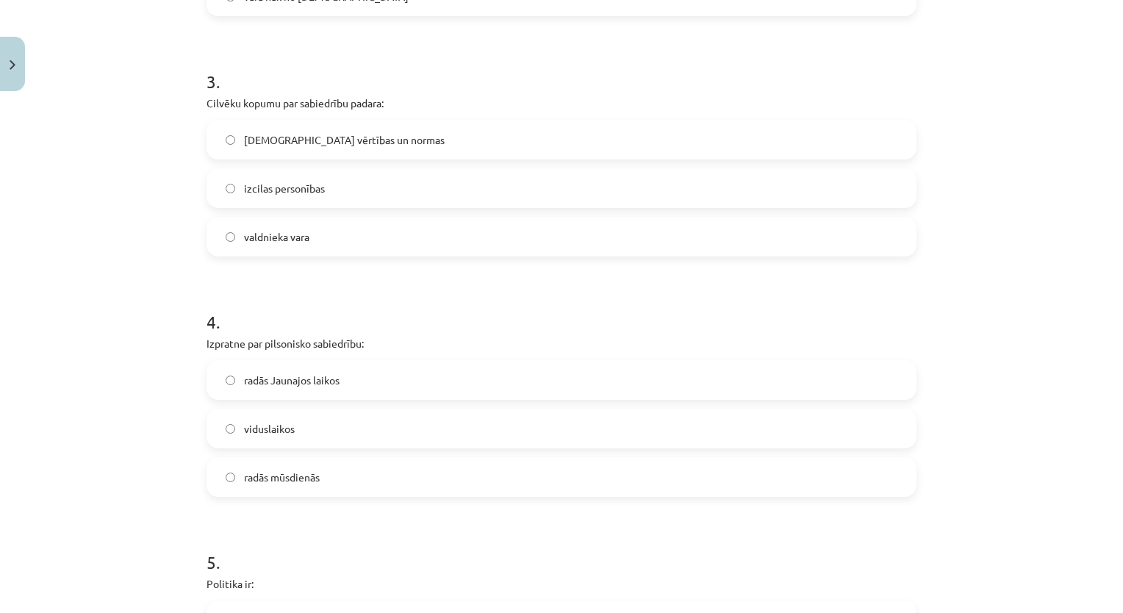
click at [343, 391] on label "radās Jaunajos laikos" at bounding box center [561, 380] width 707 height 37
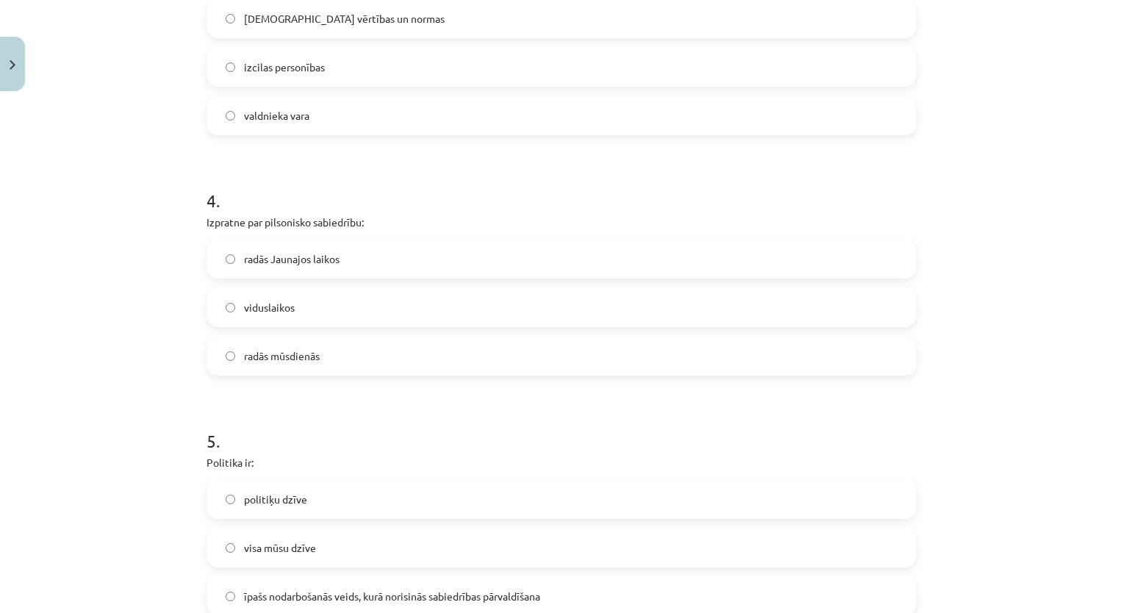
scroll to position [948, 0]
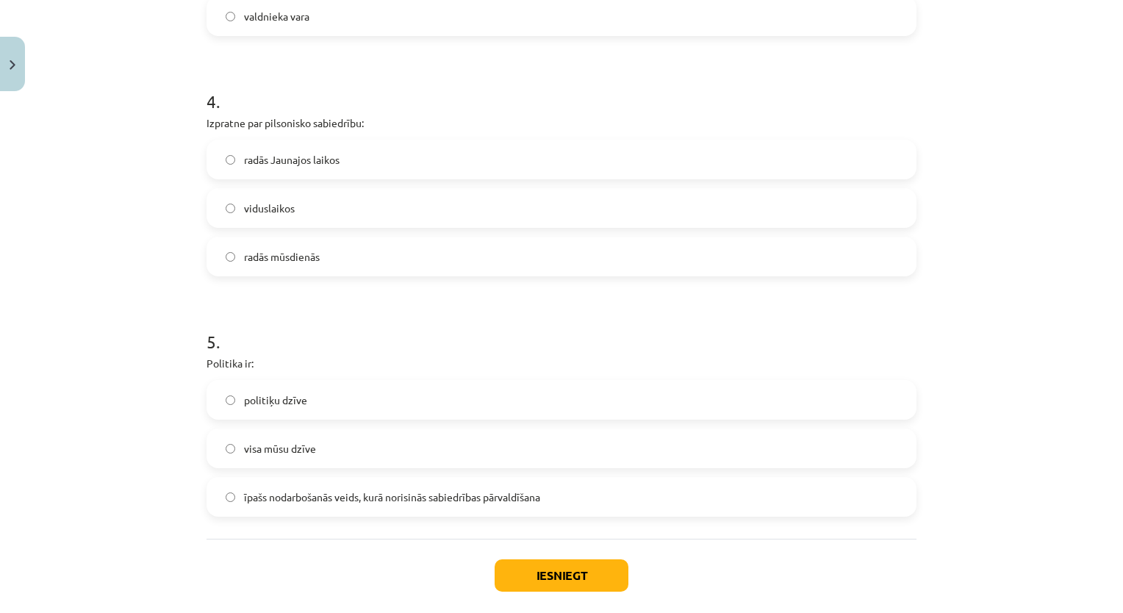
click at [303, 494] on span "īpašs nodarbošanās veids, kurā norisinās sabiedrības pārvaldīšana" at bounding box center [392, 497] width 296 height 15
click at [509, 578] on button "Iesniegt" at bounding box center [562, 575] width 134 height 32
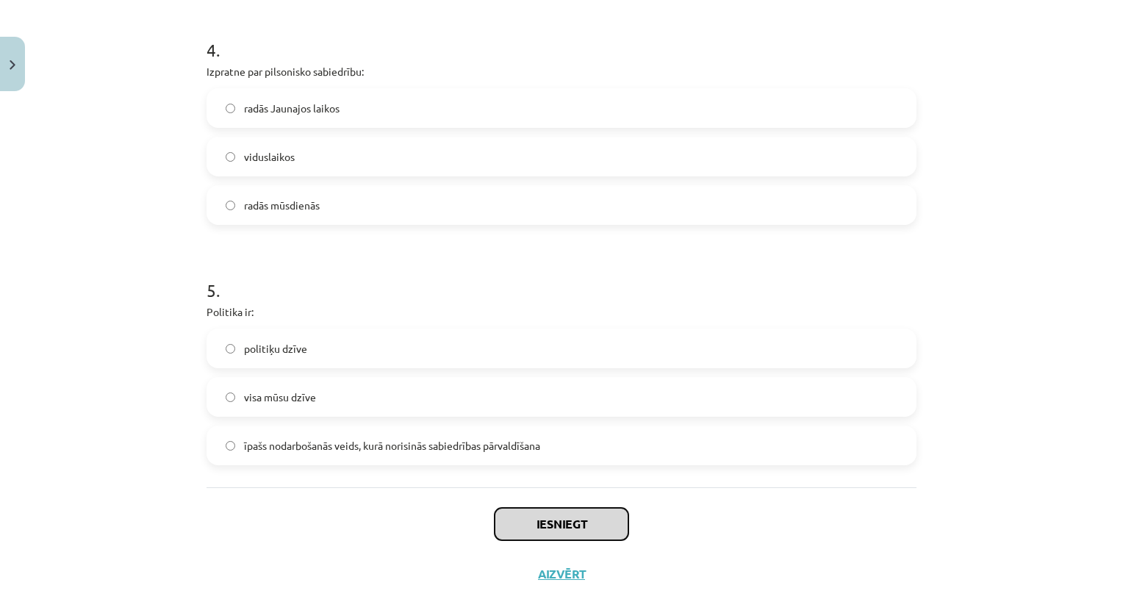
scroll to position [1022, 0]
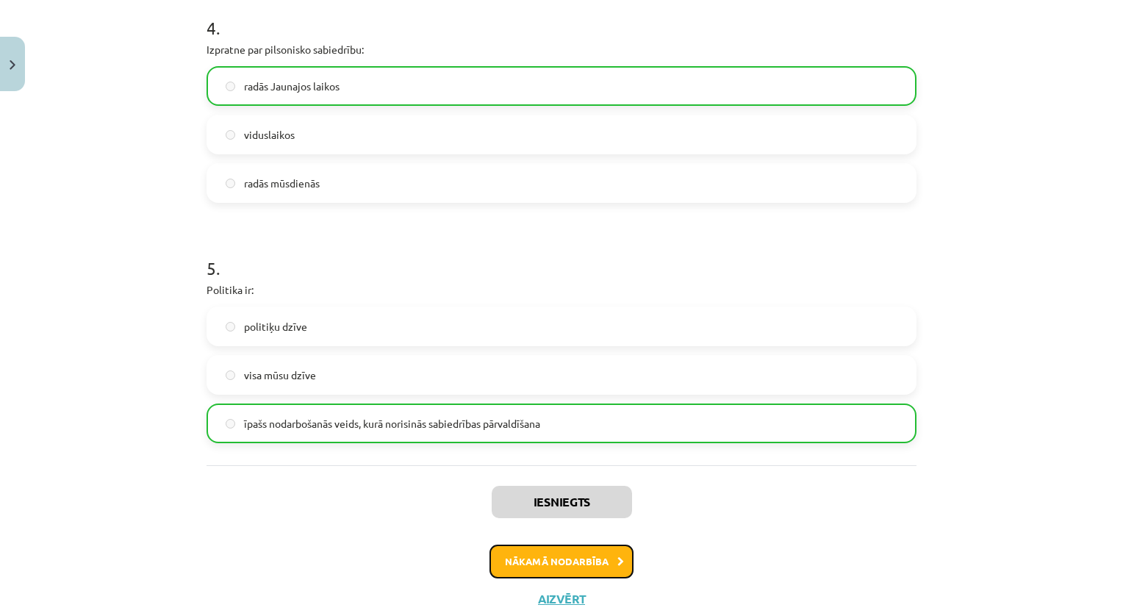
click at [579, 563] on button "Nākamā nodarbība" at bounding box center [562, 562] width 144 height 34
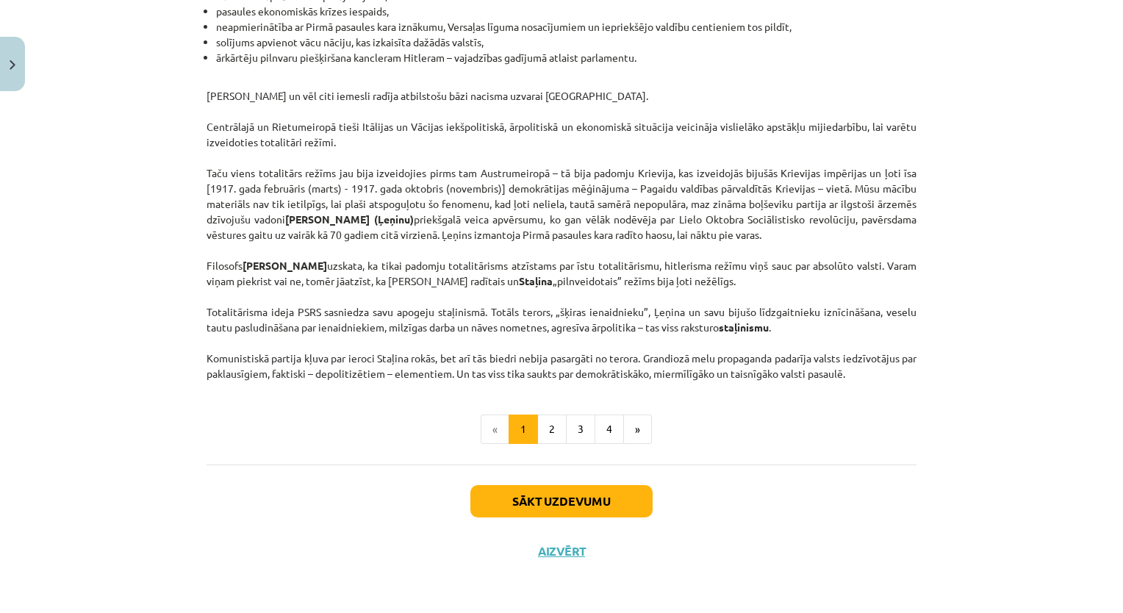
scroll to position [3714, 0]
click at [548, 435] on button "2" at bounding box center [551, 429] width 29 height 29
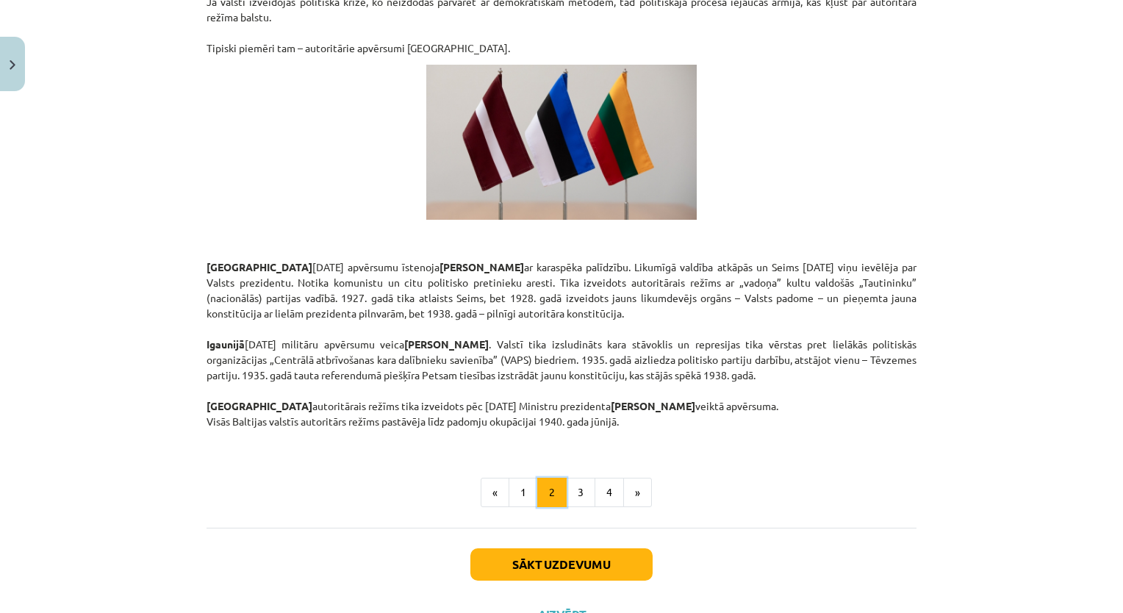
scroll to position [2474, 0]
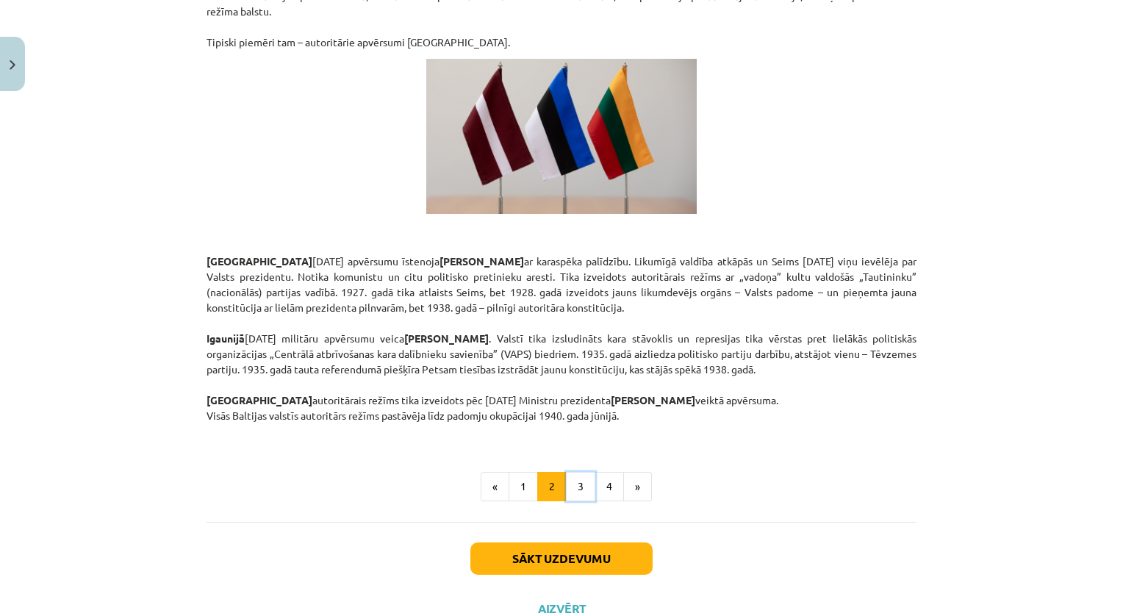
drag, startPoint x: 573, startPoint y: 433, endPoint x: 585, endPoint y: 432, distance: 11.8
click at [575, 472] on button "3" at bounding box center [580, 486] width 29 height 29
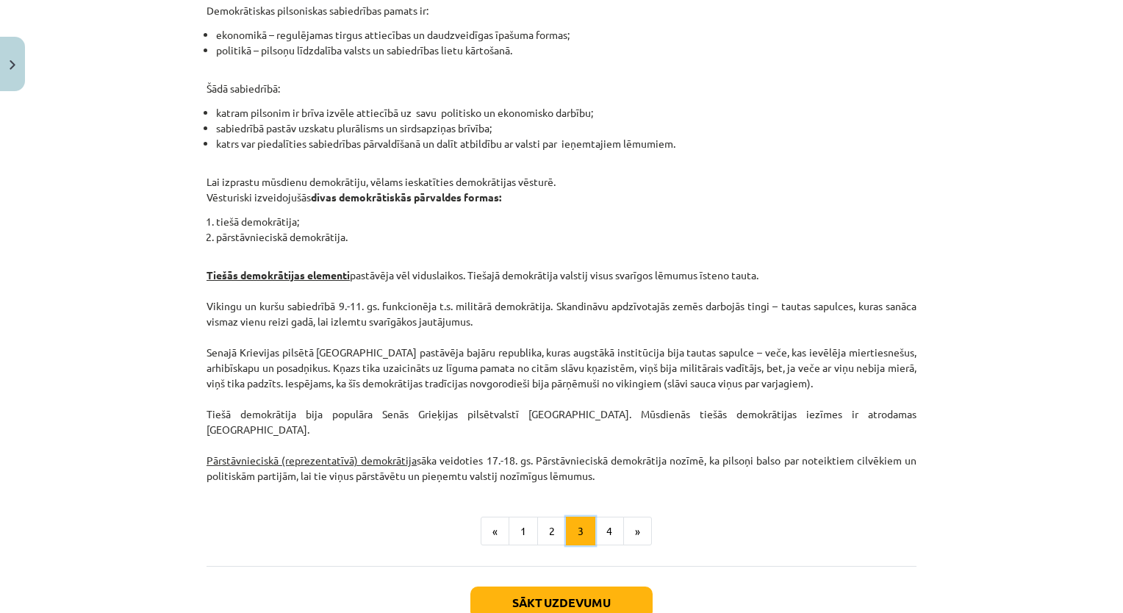
scroll to position [1341, 0]
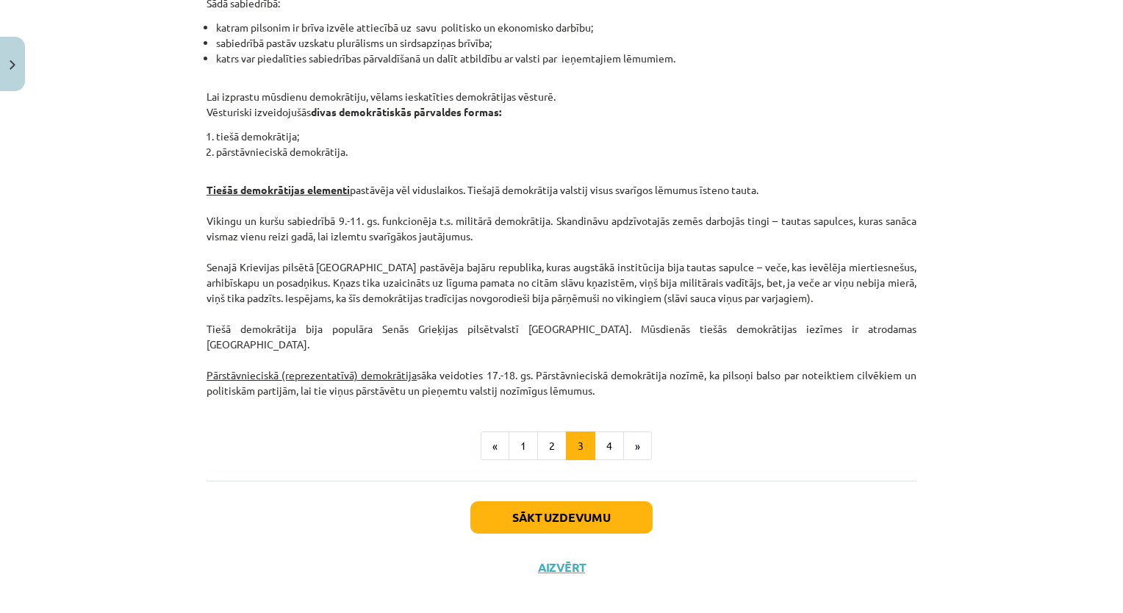
click at [604, 432] on button "4" at bounding box center [609, 446] width 29 height 29
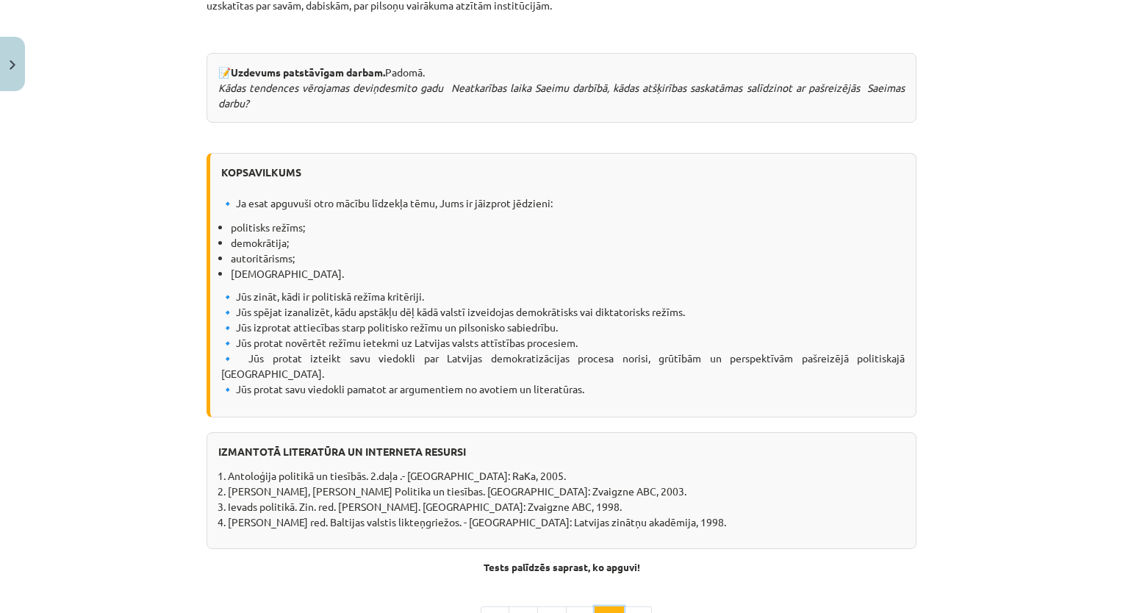
scroll to position [1786, 0]
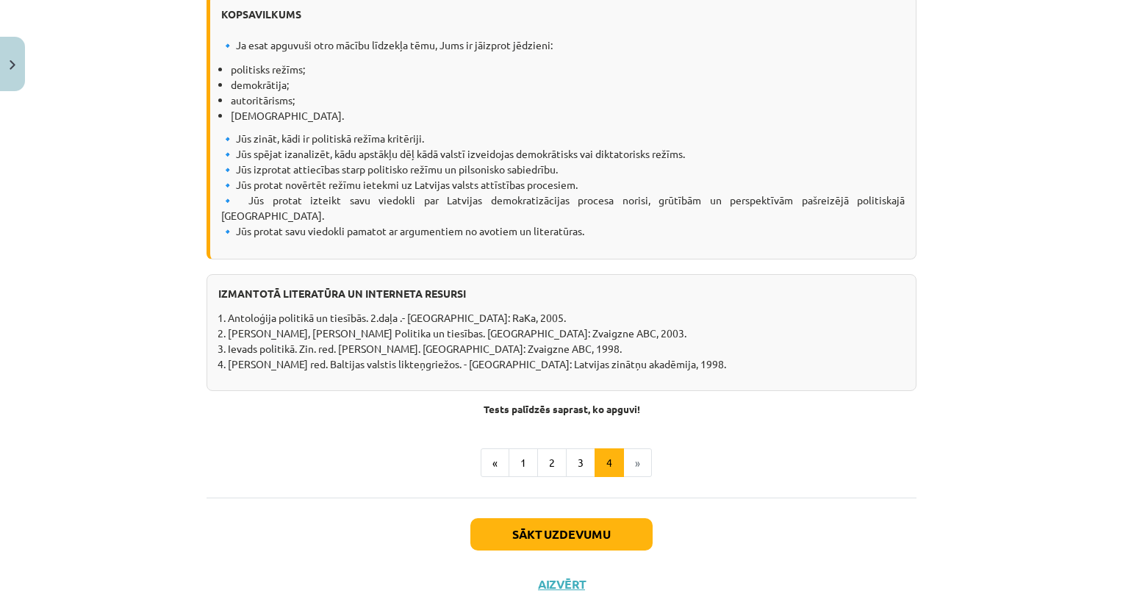
click at [628, 448] on li "»" at bounding box center [638, 462] width 28 height 29
click at [609, 518] on button "Sākt uzdevumu" at bounding box center [561, 534] width 182 height 32
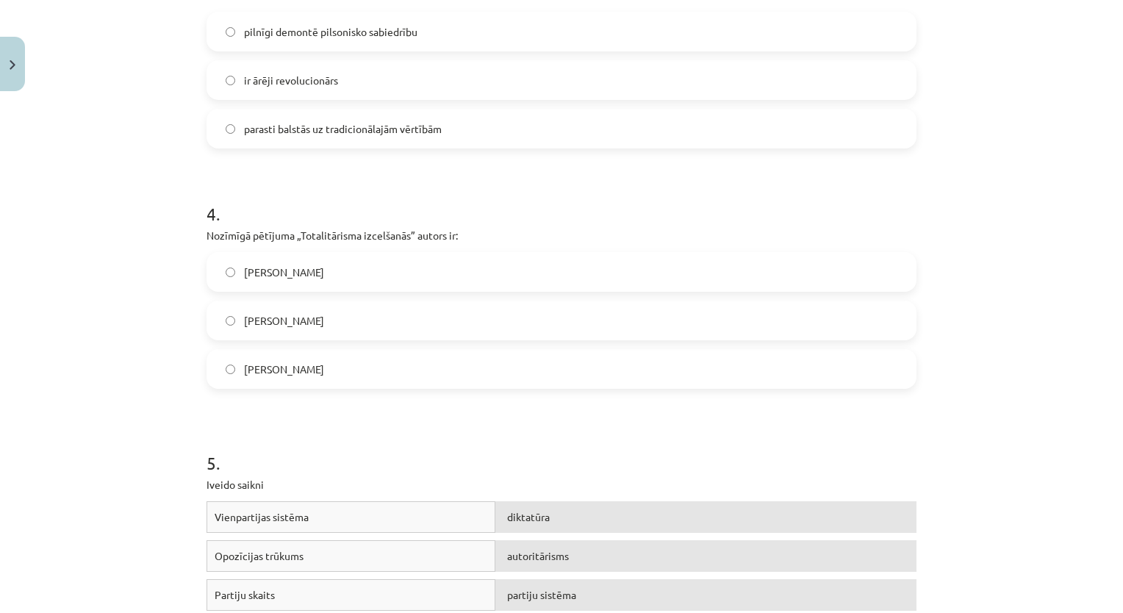
scroll to position [1134, 0]
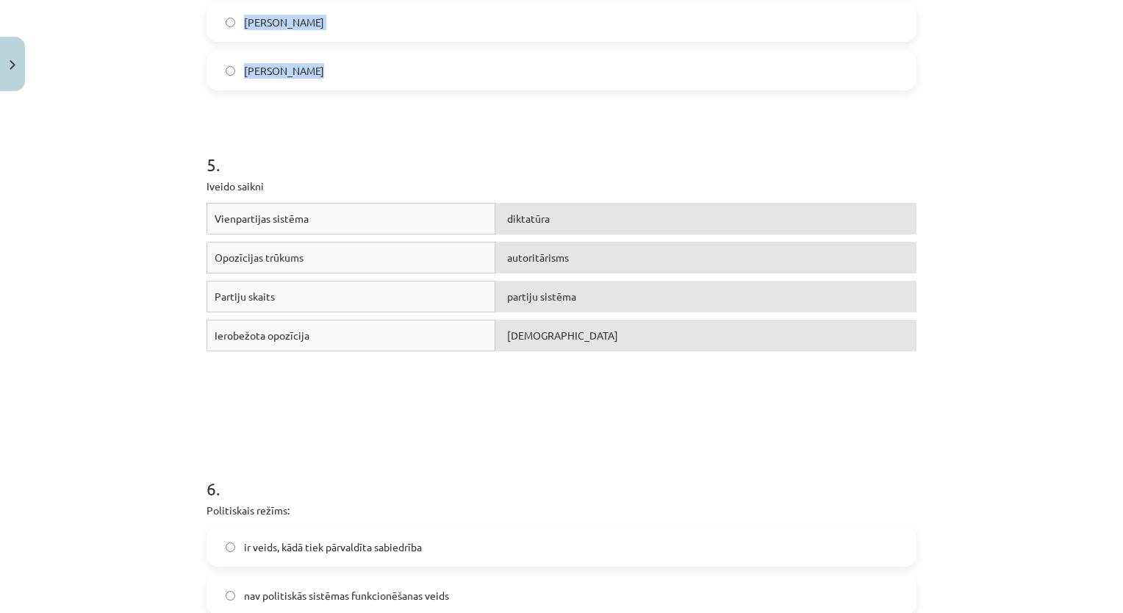
drag, startPoint x: 164, startPoint y: 279, endPoint x: 373, endPoint y: 81, distance: 288.6
click at [373, 81] on div "Mācību tēma: Sociālās zinātnes i - 11. klases 1. ieskaites mācību materiāls #3 …" at bounding box center [561, 306] width 1123 height 613
copy form "1 . Par vēsturiski klasiskiem totalitāriem režīmiem var uzskatīt: Musolīni, Hit…"
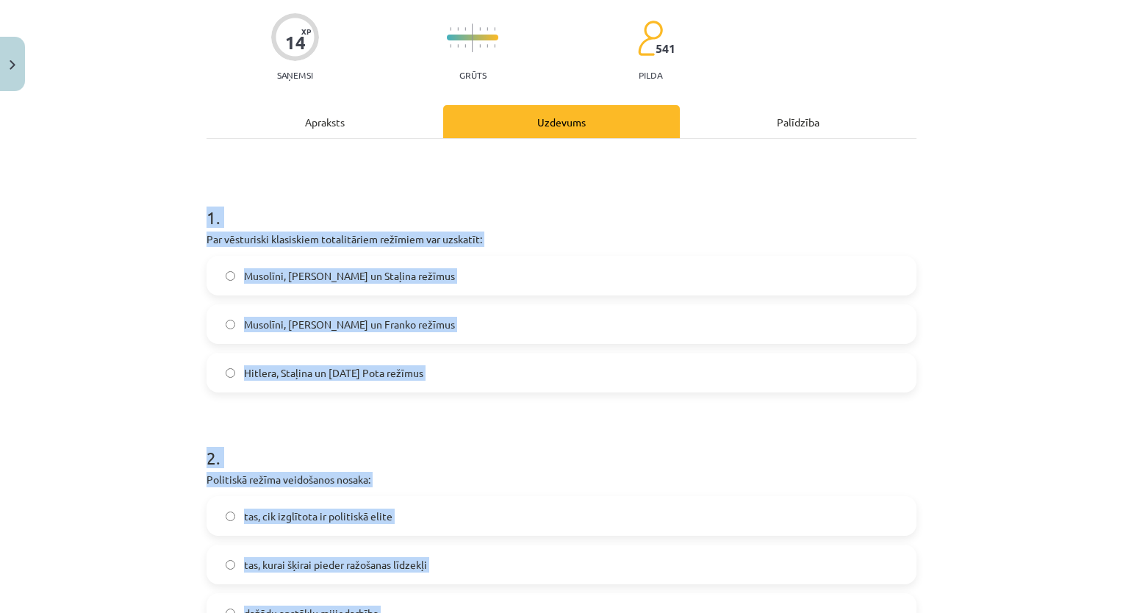
scroll to position [0, 0]
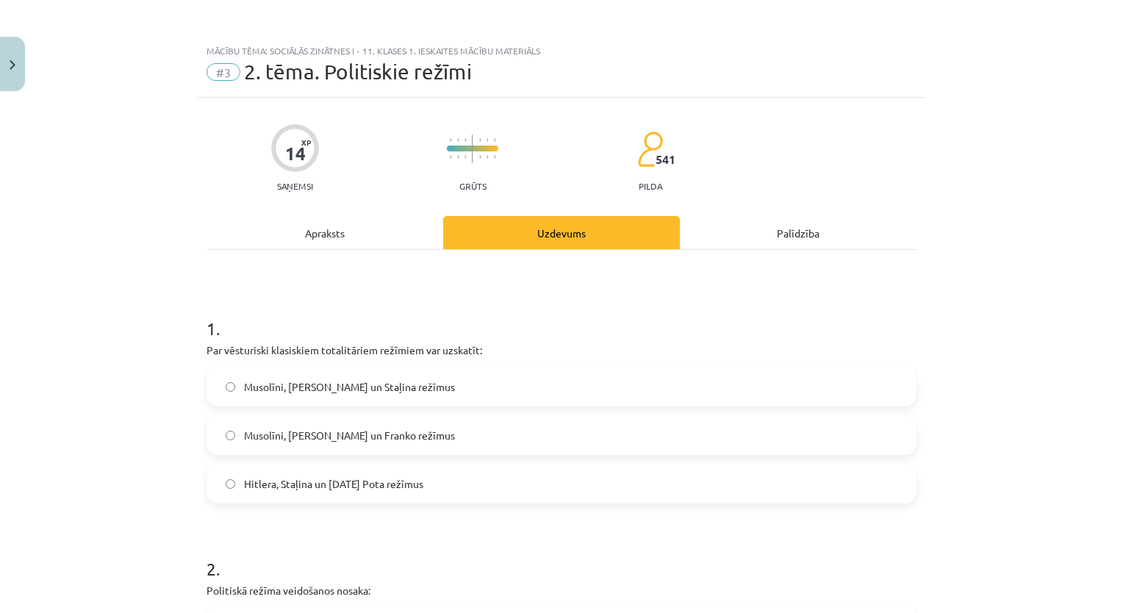
click at [421, 385] on label "Musolīni, Hitlera un Staļina režīmus" at bounding box center [561, 386] width 707 height 37
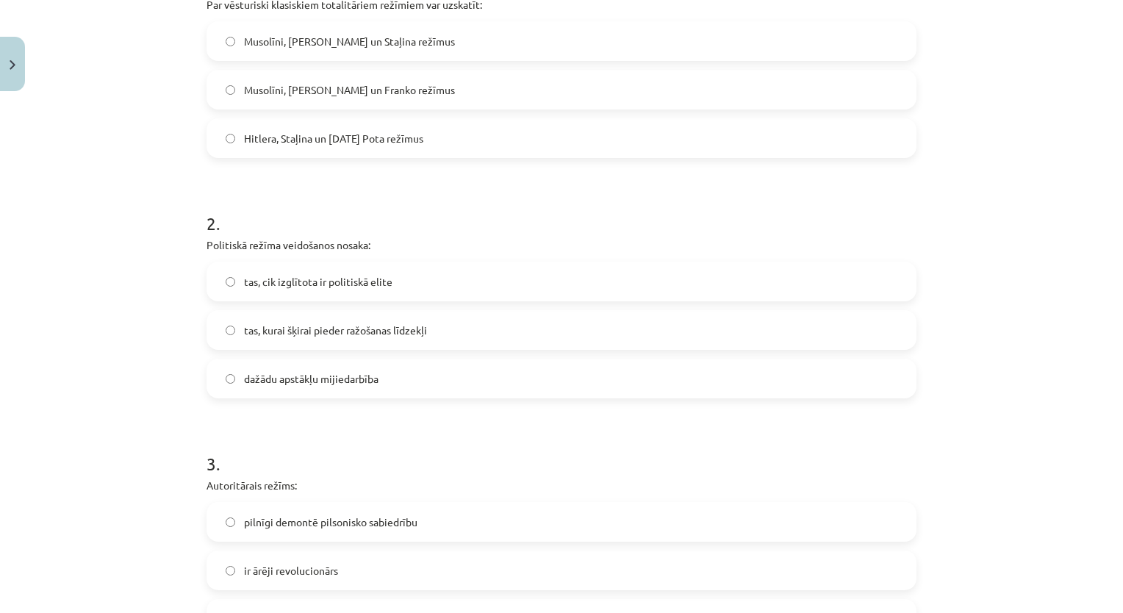
scroll to position [368, 0]
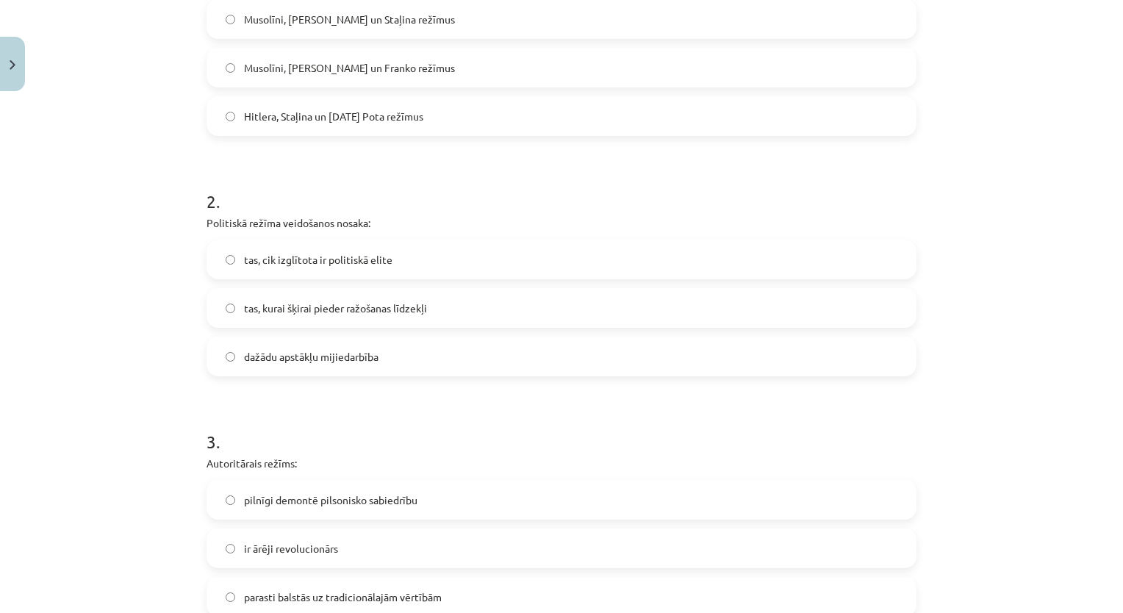
click at [337, 357] on span "dažādu apstākļu mijiedarbība" at bounding box center [311, 356] width 135 height 15
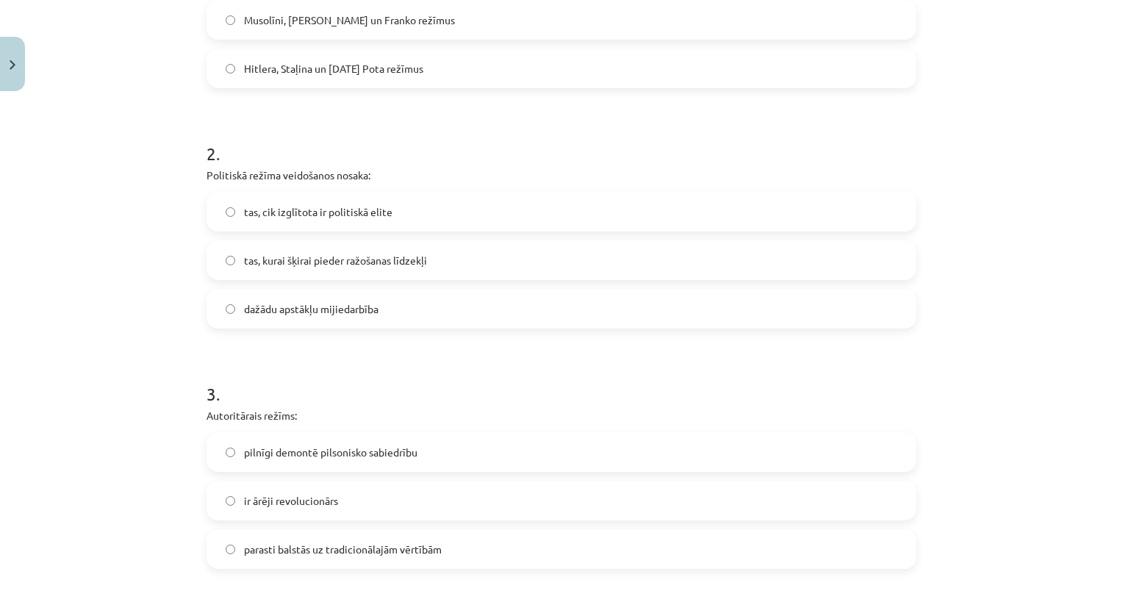
scroll to position [441, 0]
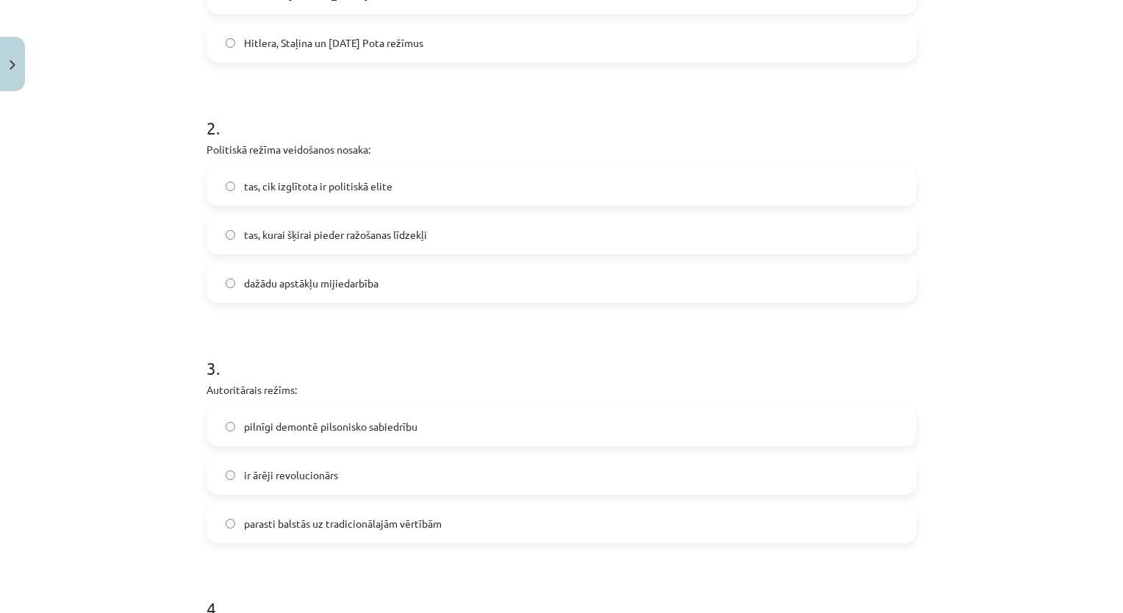
click at [332, 537] on label "parasti balstās uz tradicionālajām vērtībām" at bounding box center [561, 523] width 707 height 37
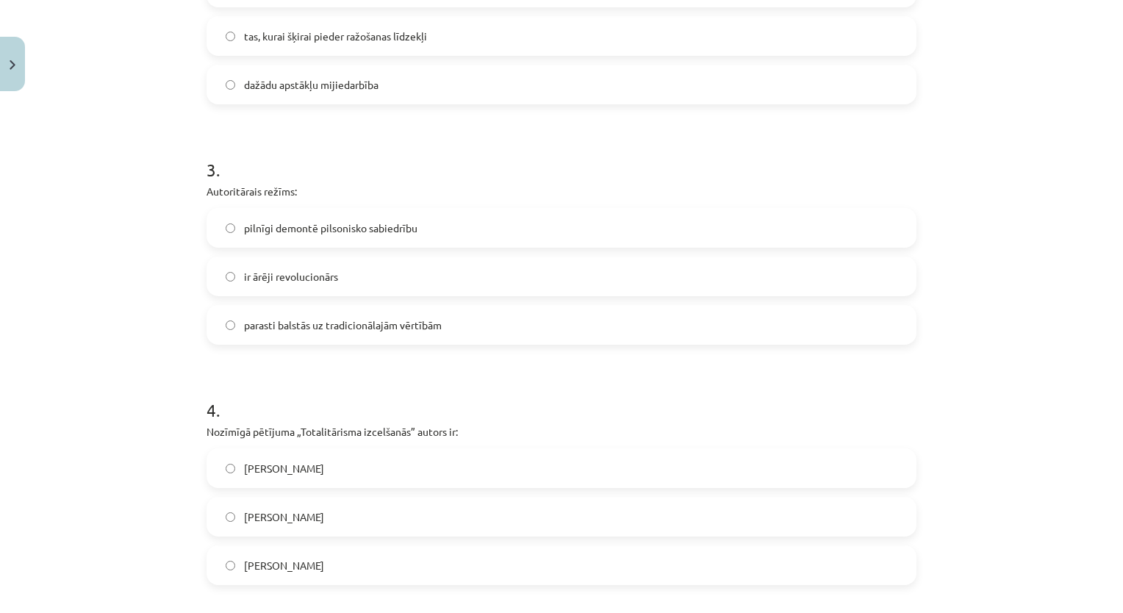
scroll to position [662, 0]
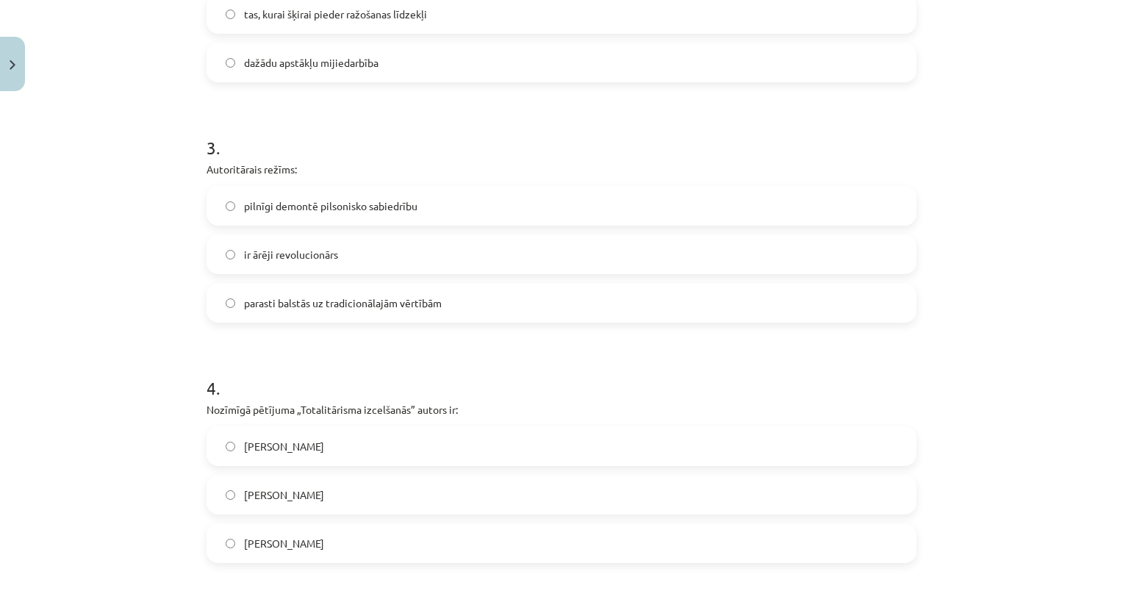
click at [318, 536] on label "Hanna Ārendte" at bounding box center [561, 543] width 707 height 37
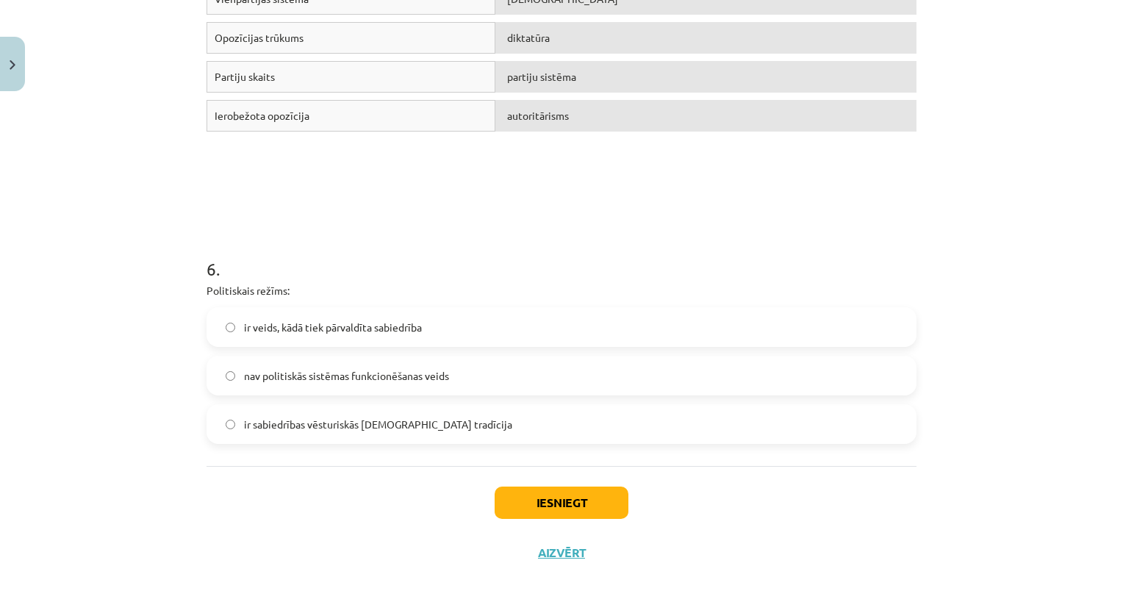
scroll to position [1355, 0]
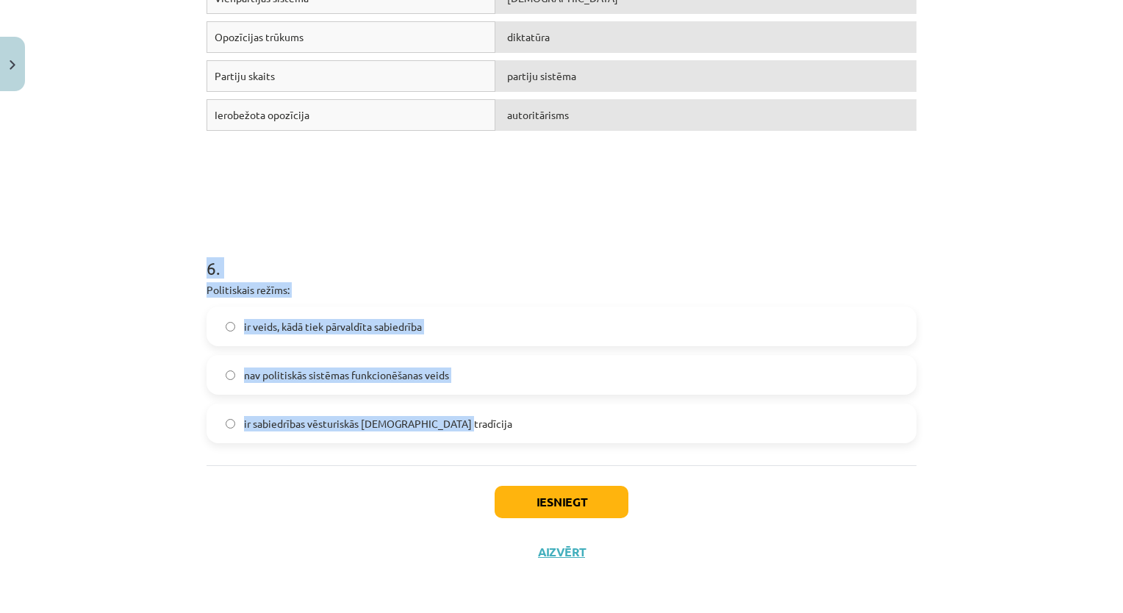
drag, startPoint x: 204, startPoint y: 264, endPoint x: 485, endPoint y: 457, distance: 340.9
click at [485, 457] on div "Mācību tēma: Sociālās zinātnes i - 11. klases 1. ieskaites mācību materiāls #3 …" at bounding box center [561, 306] width 1123 height 613
copy div "6 . Politiskais režīms: ir veids, kādā tiek pārvaldīta sabiedrība nav politiskā…"
click at [408, 260] on h1 "6 ." at bounding box center [562, 255] width 710 height 46
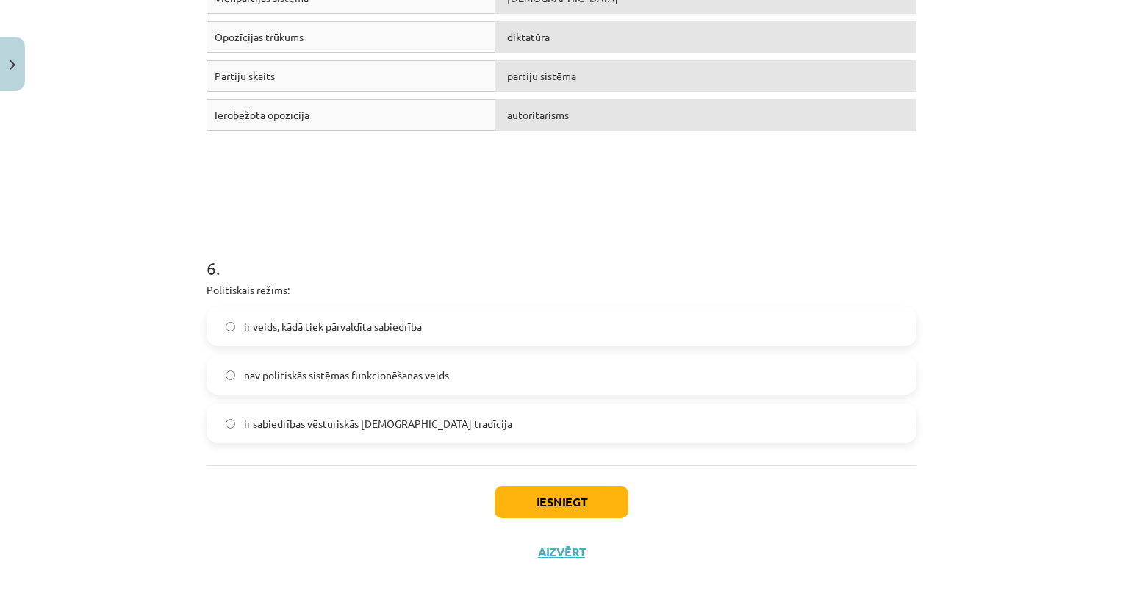
click at [368, 321] on span "ir veids, kādā tiek pārvaldīta sabiedrība" at bounding box center [333, 326] width 178 height 15
click at [541, 501] on button "Iesniegt" at bounding box center [562, 502] width 134 height 32
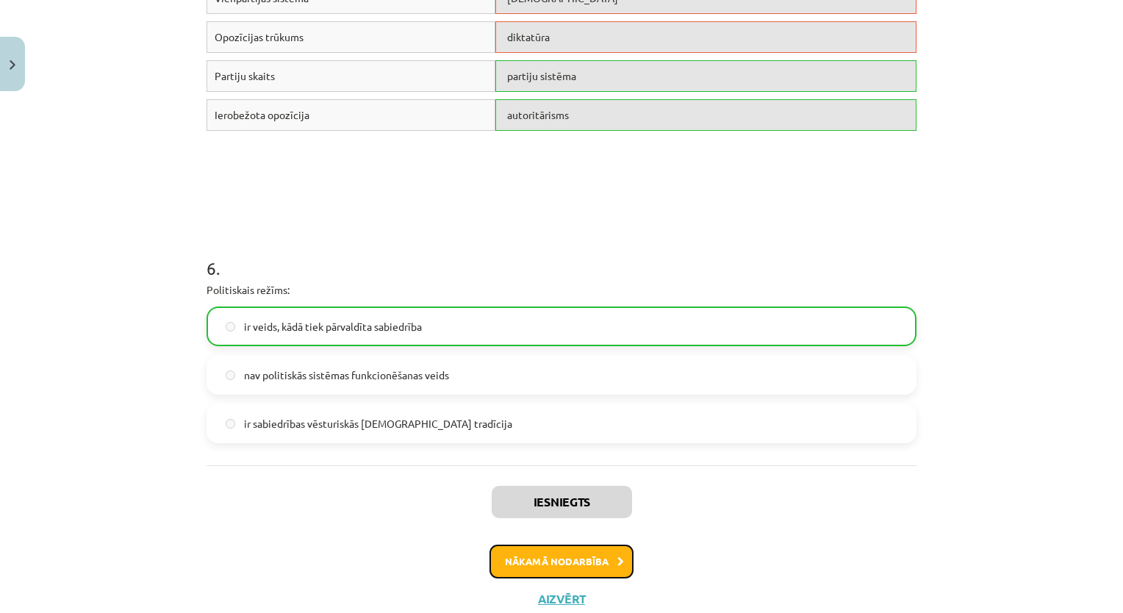
click at [587, 557] on button "Nākamā nodarbība" at bounding box center [562, 562] width 144 height 34
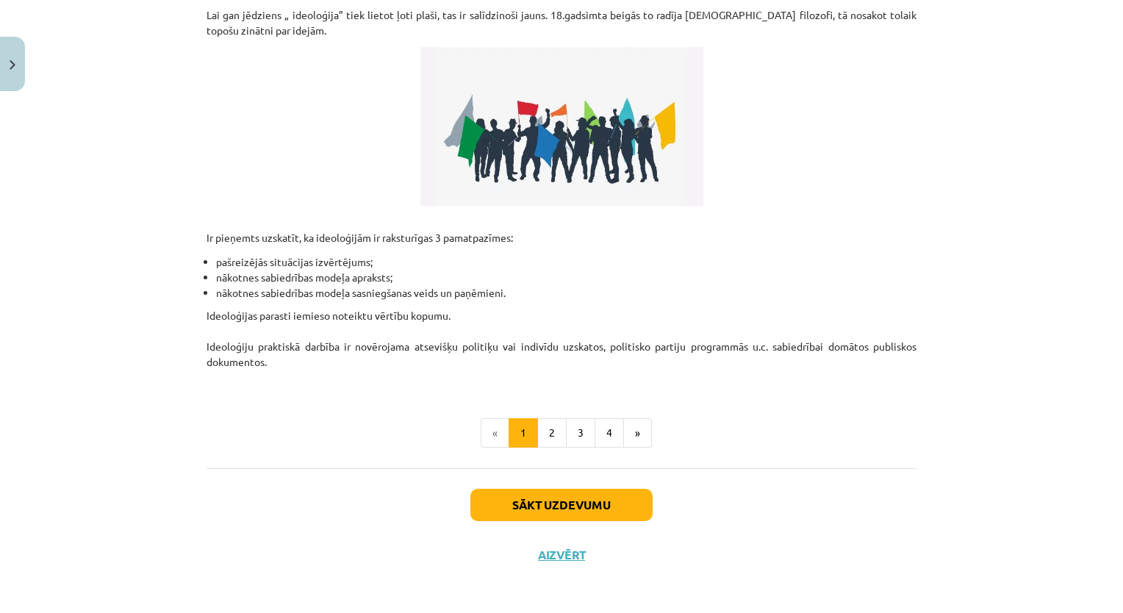
scroll to position [332, 0]
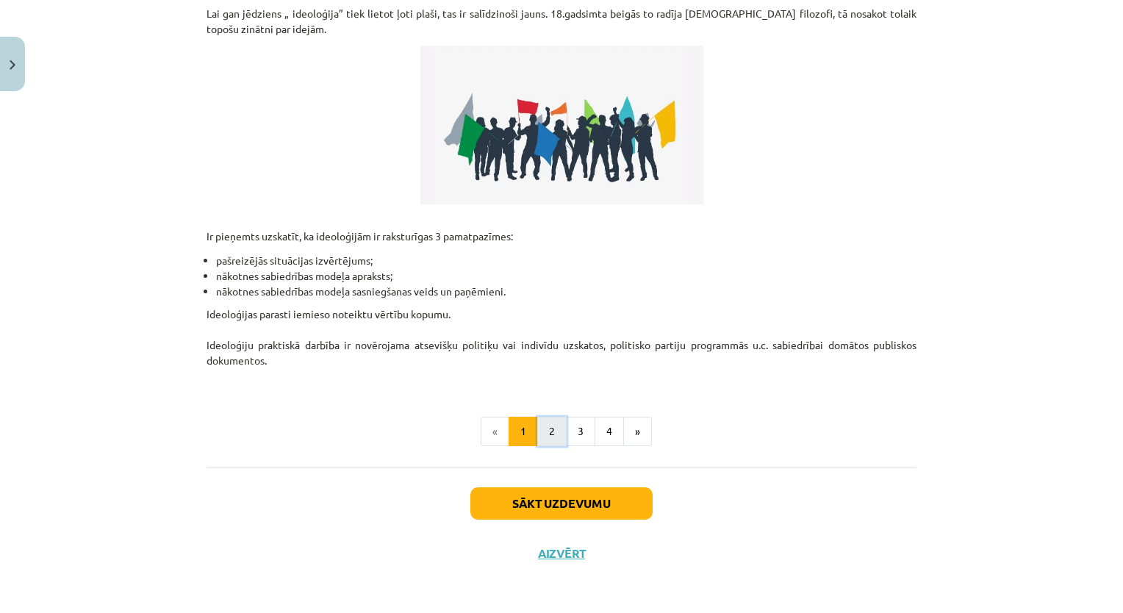
click at [550, 432] on button "2" at bounding box center [551, 431] width 29 height 29
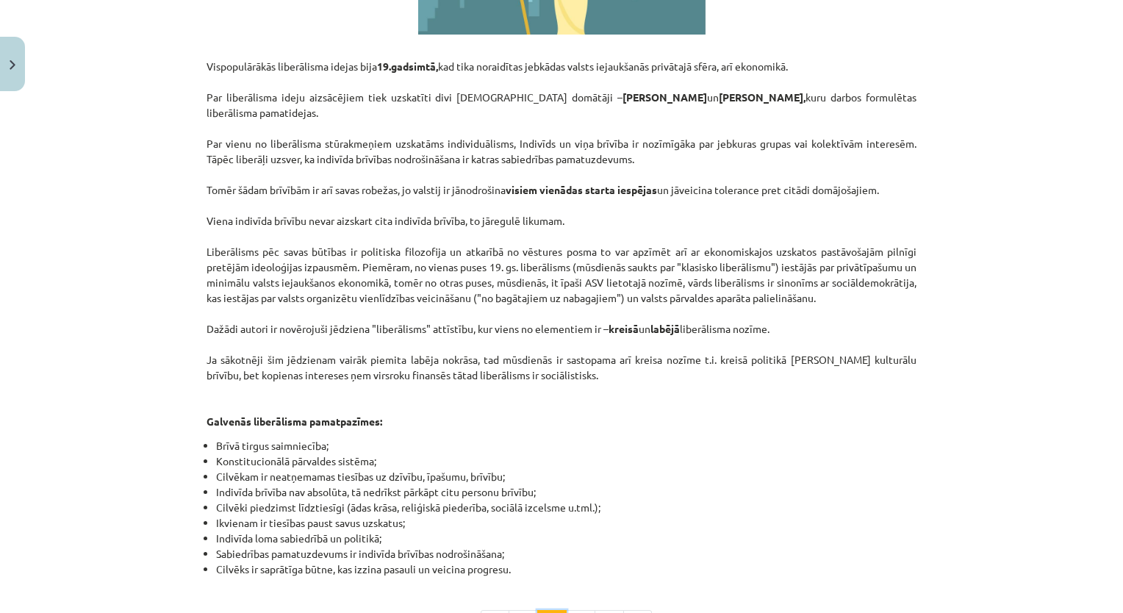
scroll to position [735, 0]
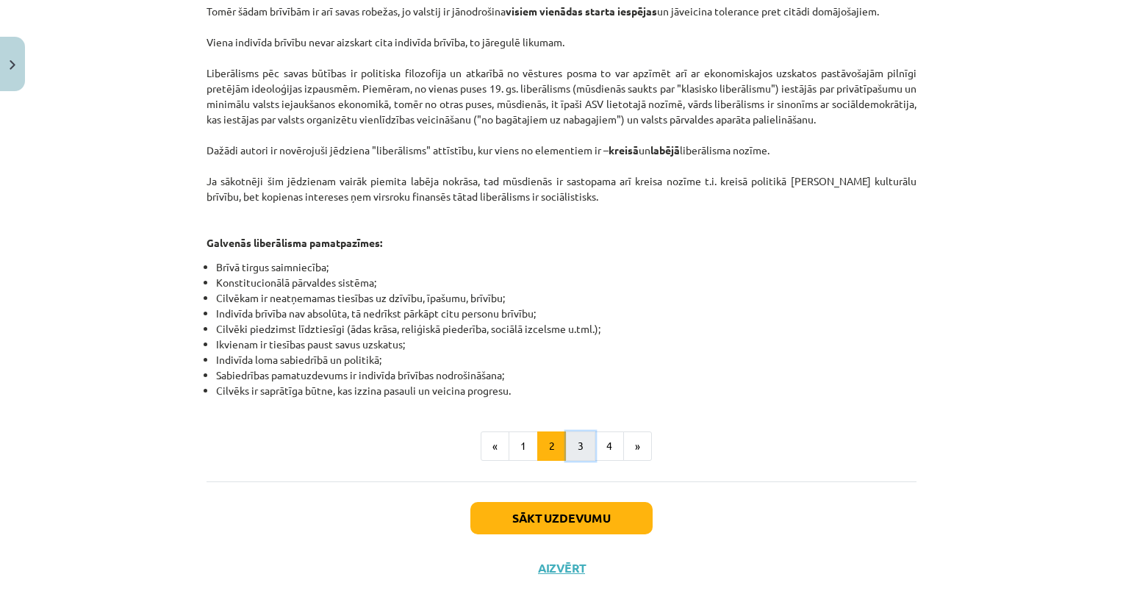
click at [573, 432] on button "3" at bounding box center [580, 446] width 29 height 29
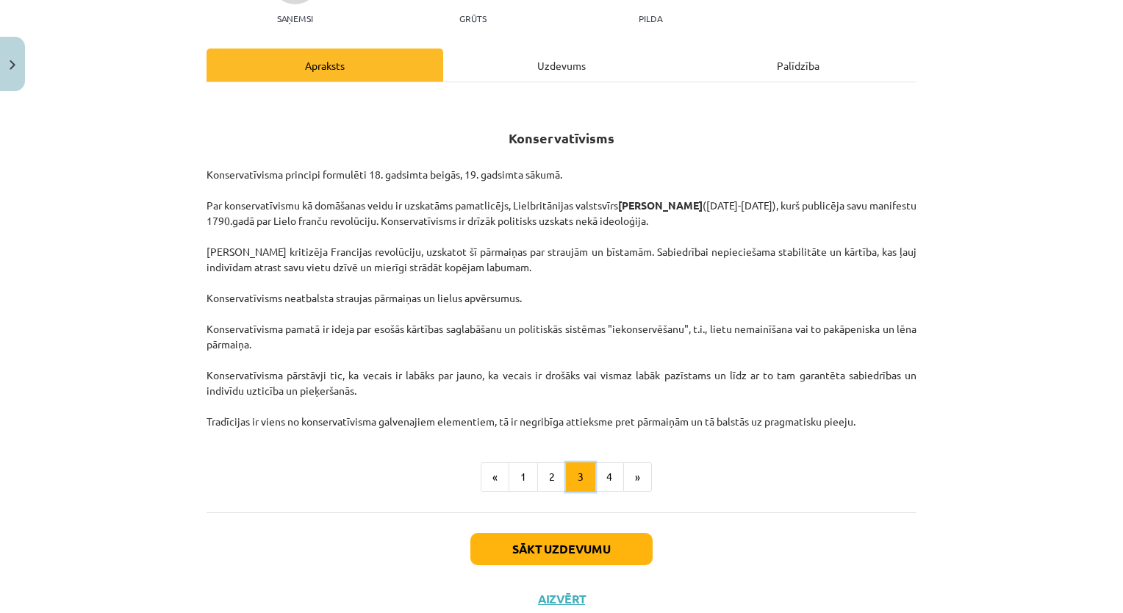
scroll to position [214, 0]
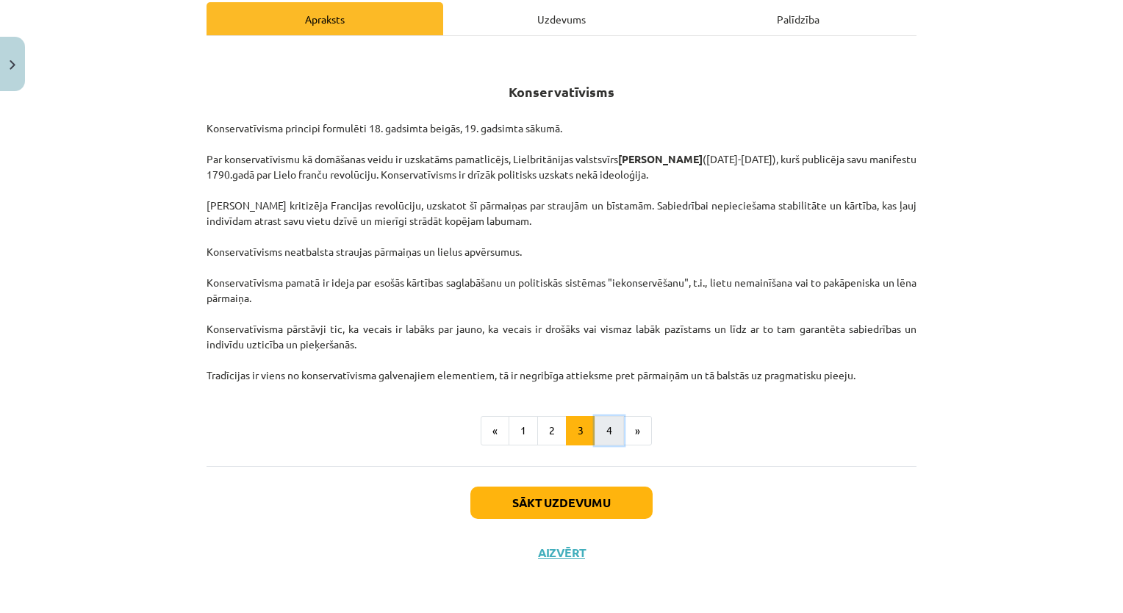
click at [596, 428] on button "4" at bounding box center [609, 430] width 29 height 29
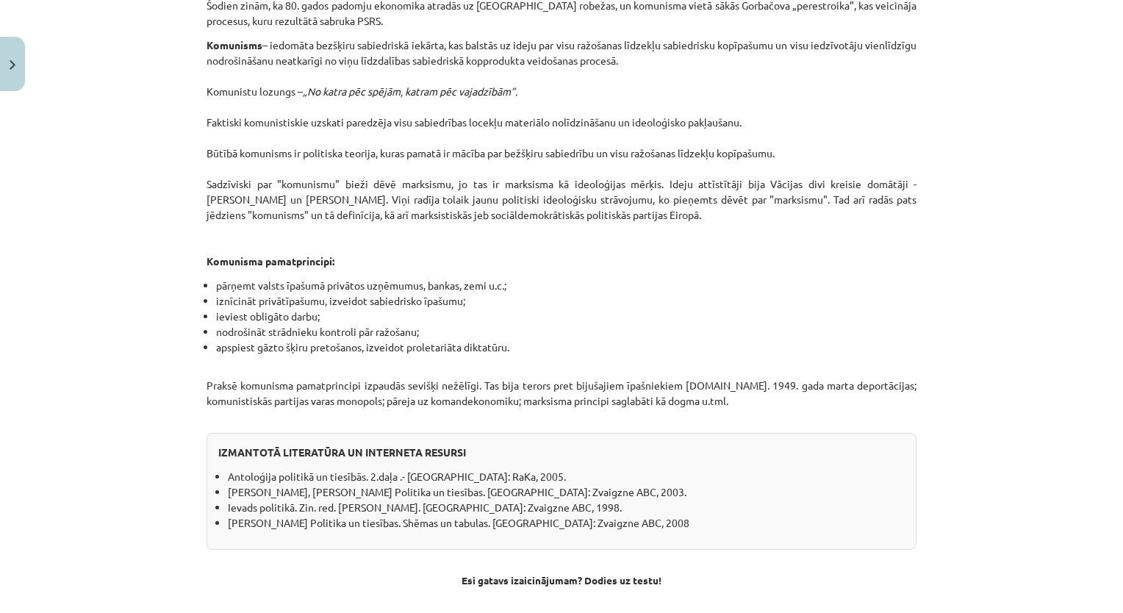
scroll to position [1103, 0]
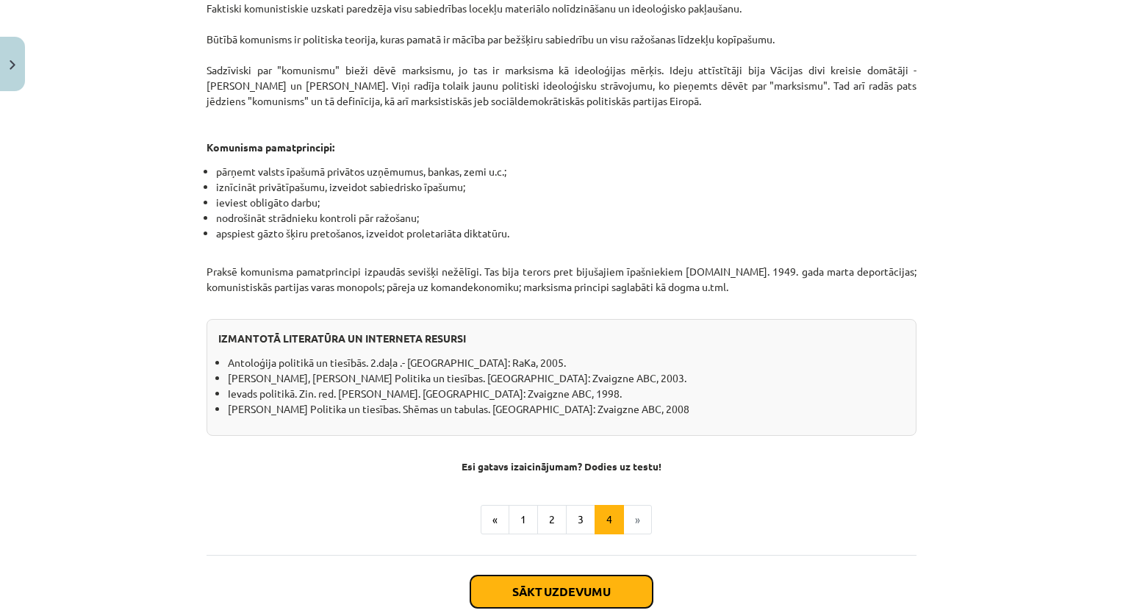
click at [605, 587] on button "Sākt uzdevumu" at bounding box center [561, 592] width 182 height 32
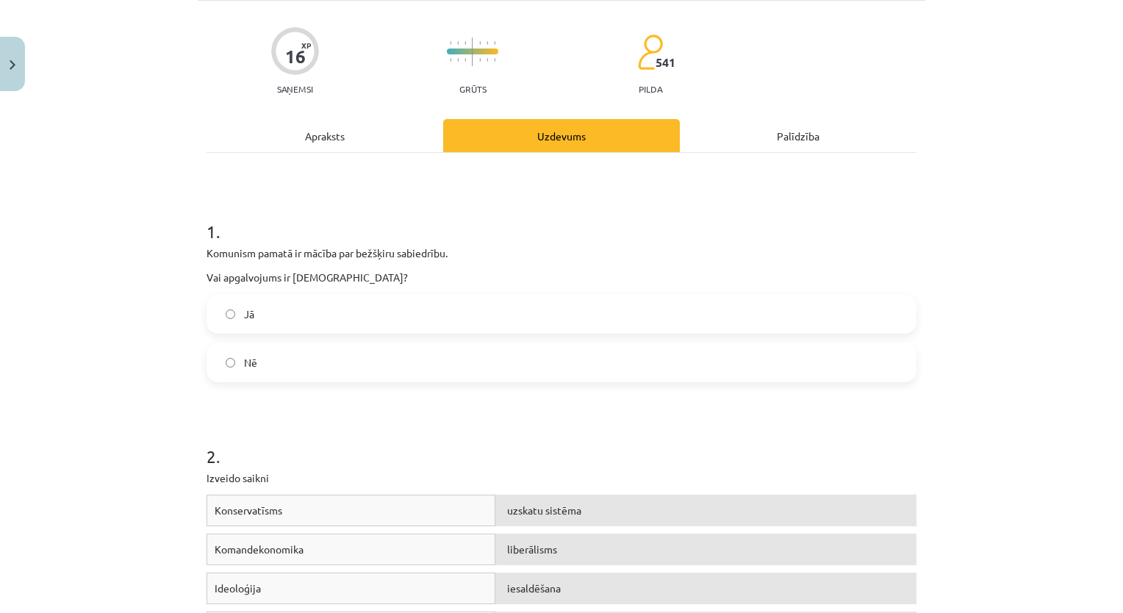
scroll to position [37, 0]
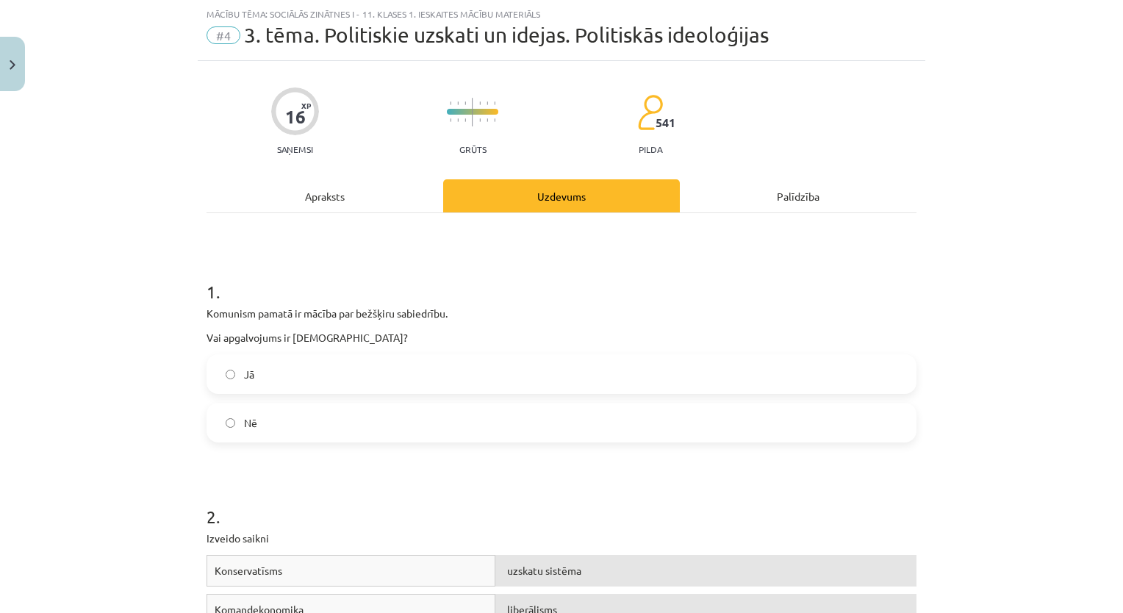
click at [212, 276] on h1 "1 ." at bounding box center [562, 279] width 710 height 46
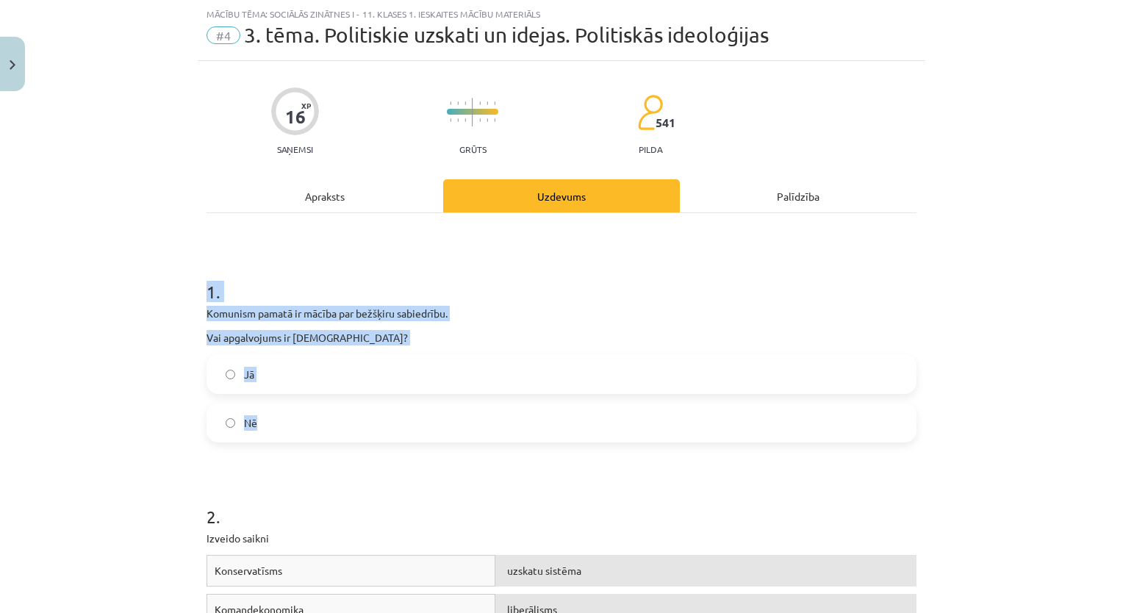
drag, startPoint x: 207, startPoint y: 281, endPoint x: 347, endPoint y: 414, distance: 192.9
copy div "1 . Komunism pamatā ir mācība par bežšķiru sabiedrību. Vai apgalvojums ir parei…"
click at [485, 273] on h1 "1 ." at bounding box center [562, 279] width 710 height 46
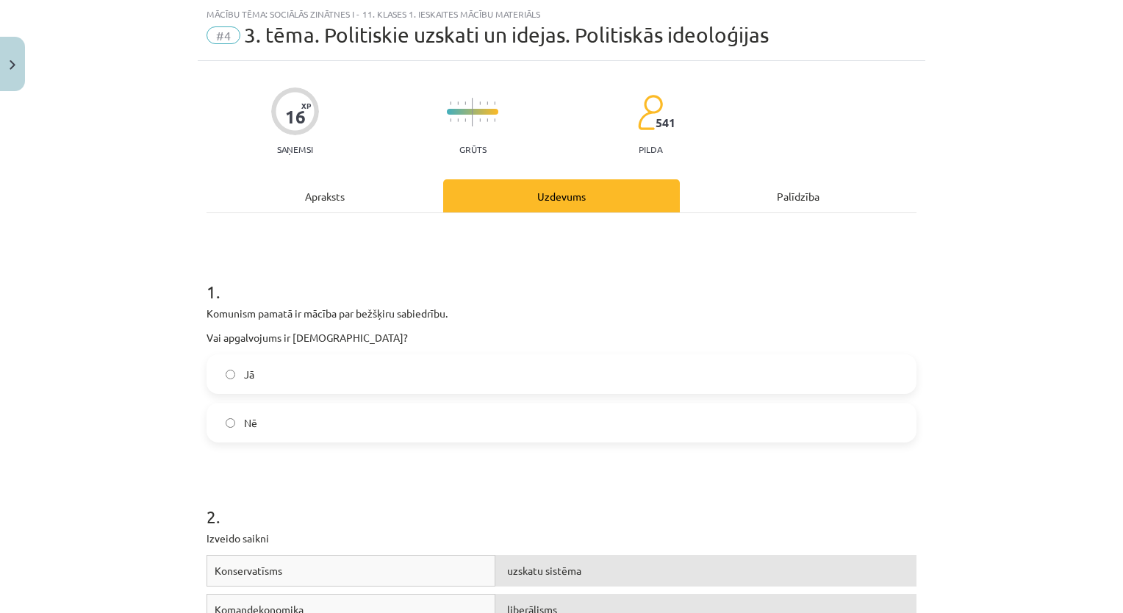
click at [358, 360] on label "Jā" at bounding box center [561, 374] width 707 height 37
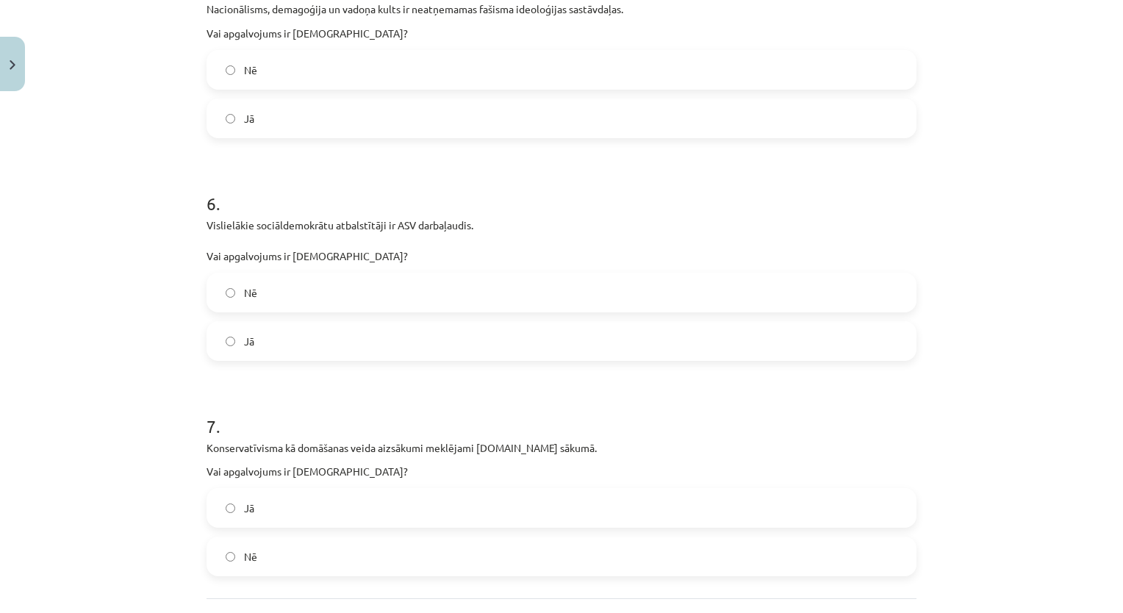
scroll to position [1456, 0]
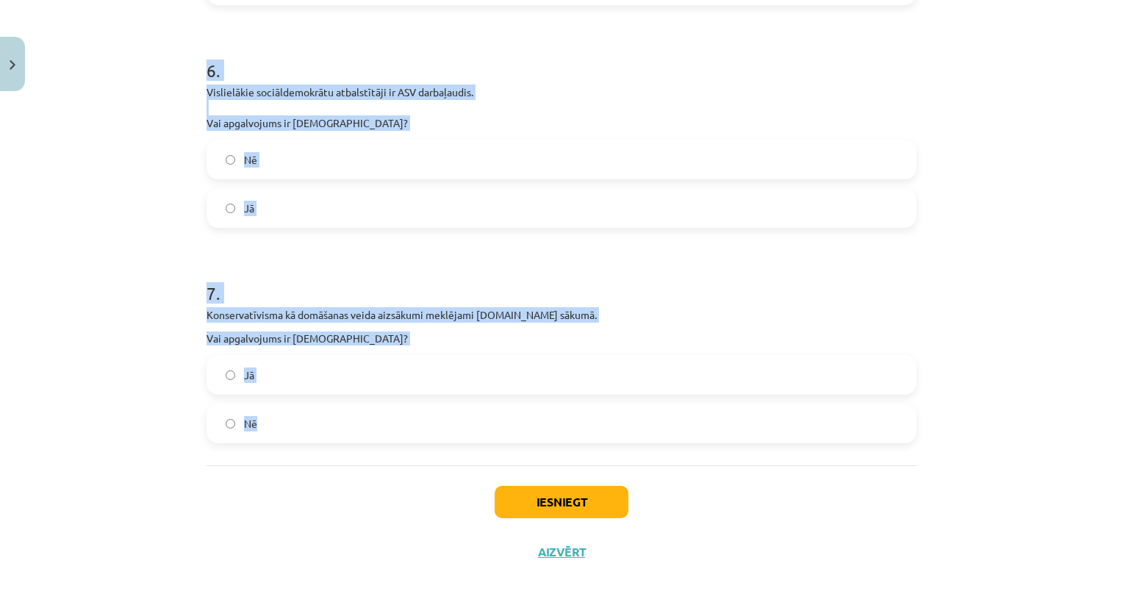
drag, startPoint x: 179, startPoint y: 348, endPoint x: 512, endPoint y: 419, distance: 339.9
click at [512, 419] on div "Mācību tēma: Sociālās zinātnes i - 11. klases 1. ieskaites mācību materiāls #4 …" at bounding box center [561, 306] width 1123 height 613
copy form "3 . Sociālisma idejas aizsākumi meklējami 19.gs pirmajā pusē. Vai apgalvojums i…"
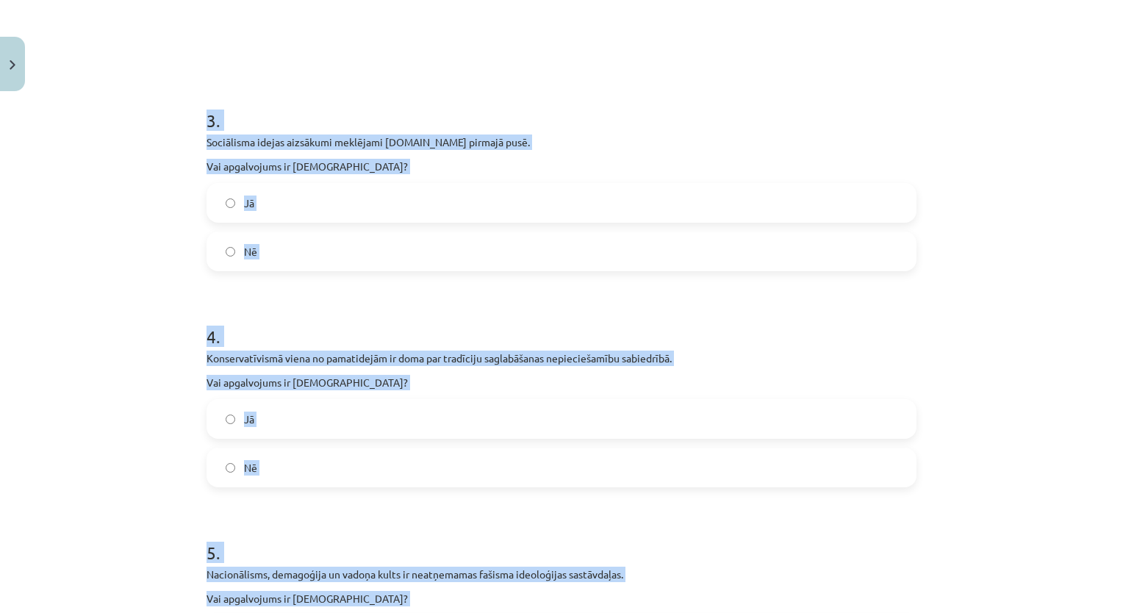
scroll to position [647, 0]
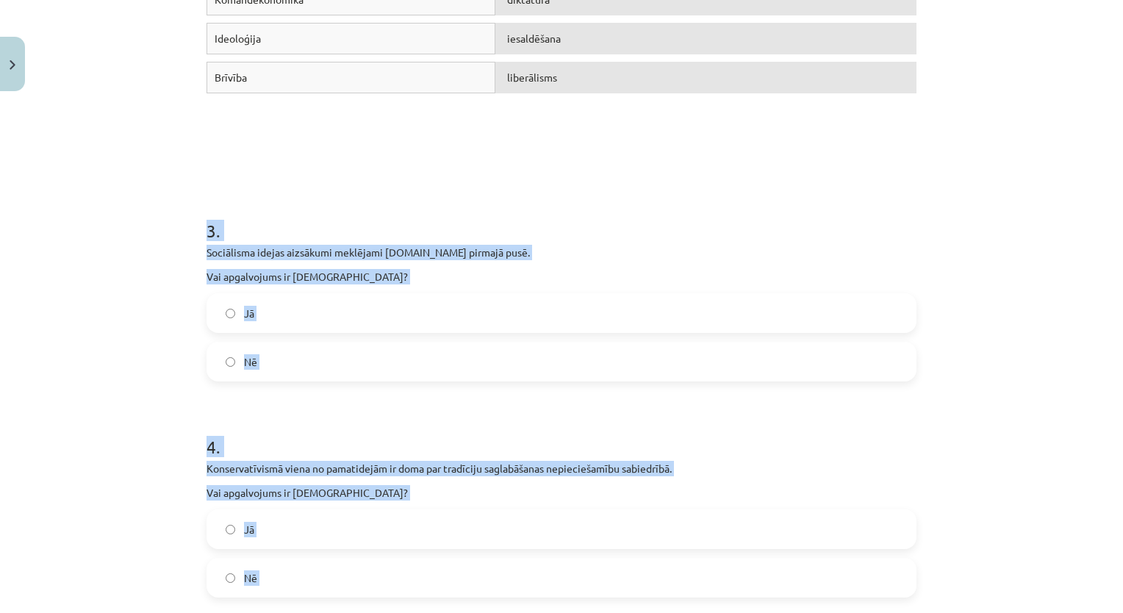
click at [348, 187] on form "1 . Komunism pamatā ir mācība par bežšķiru sabiedrību. Vai apgalvojums ir parei…" at bounding box center [562, 449] width 710 height 1606
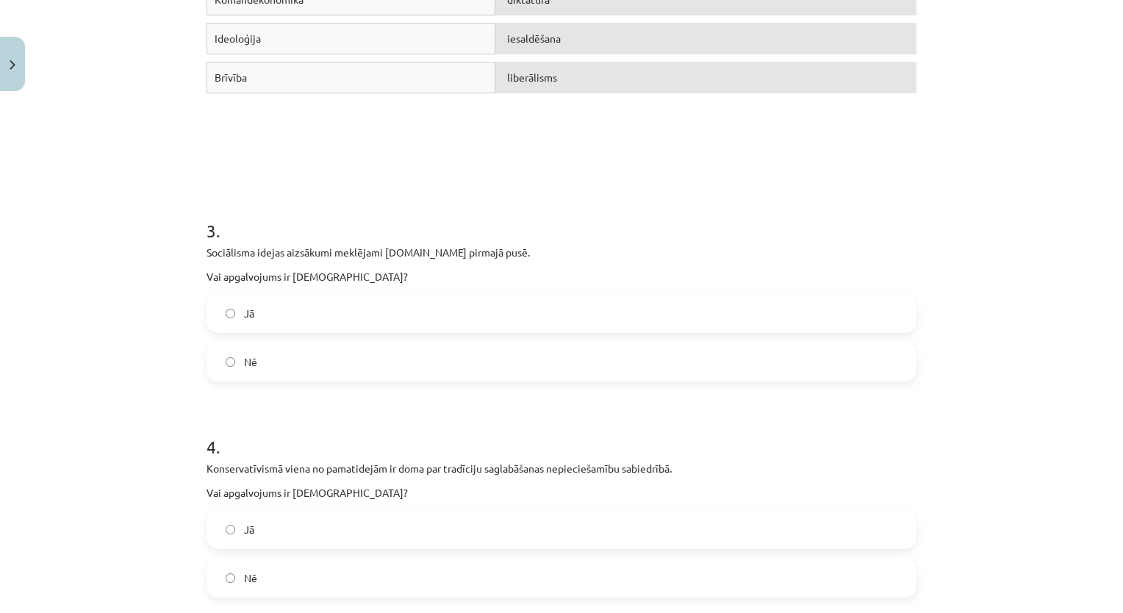
click at [276, 307] on label "Jā" at bounding box center [561, 313] width 707 height 37
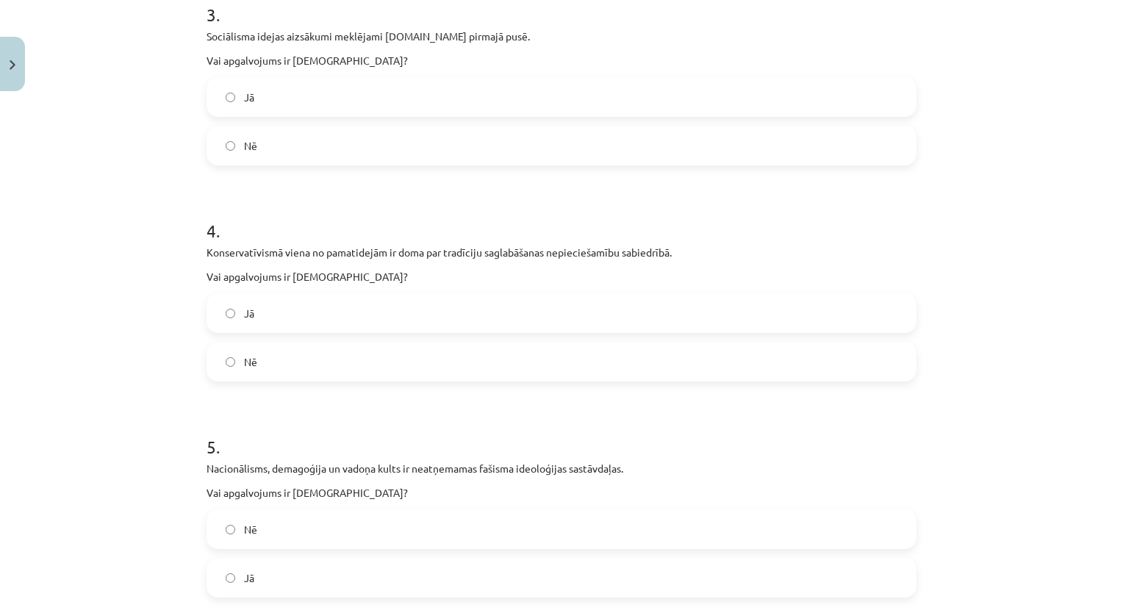
scroll to position [941, 0]
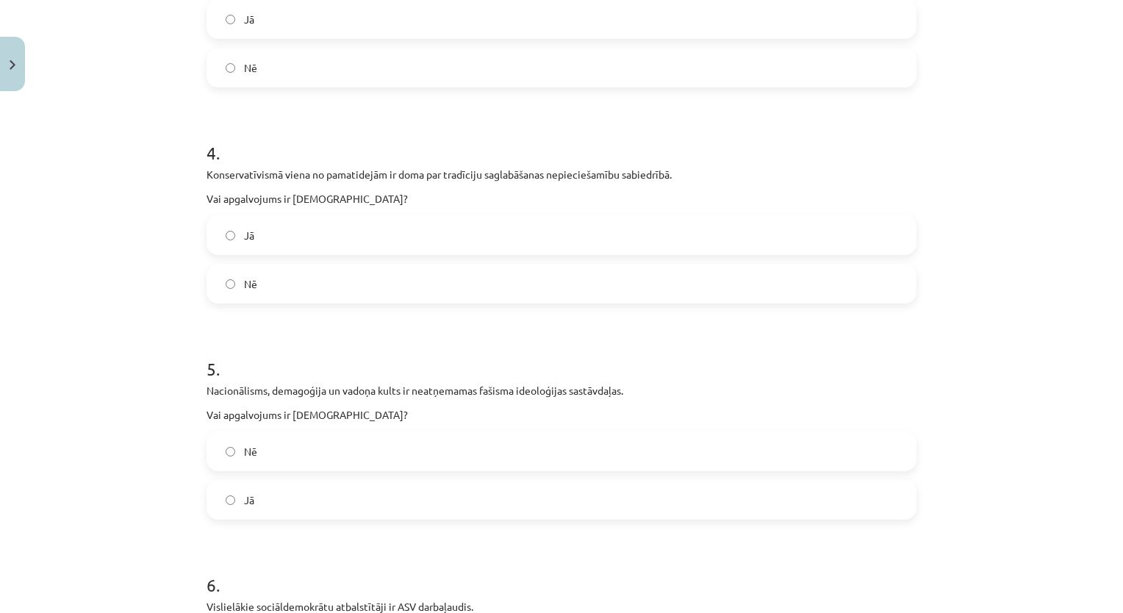
drag, startPoint x: 344, startPoint y: 232, endPoint x: 334, endPoint y: 275, distance: 44.4
click at [346, 229] on label "Jā" at bounding box center [561, 235] width 707 height 37
click at [298, 491] on label "Jā" at bounding box center [561, 500] width 707 height 37
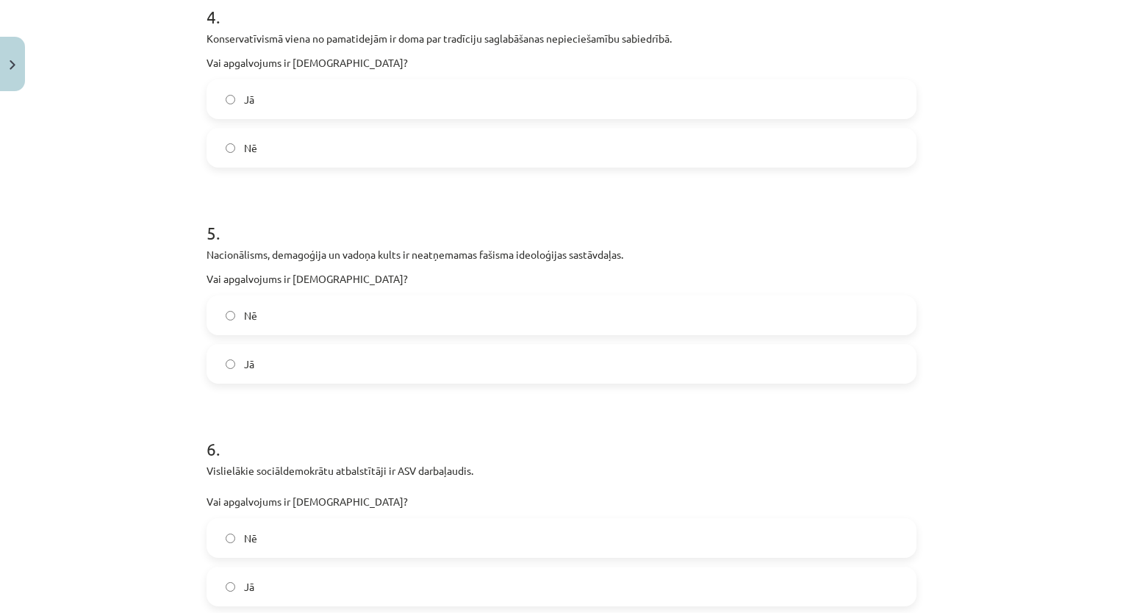
scroll to position [1162, 0]
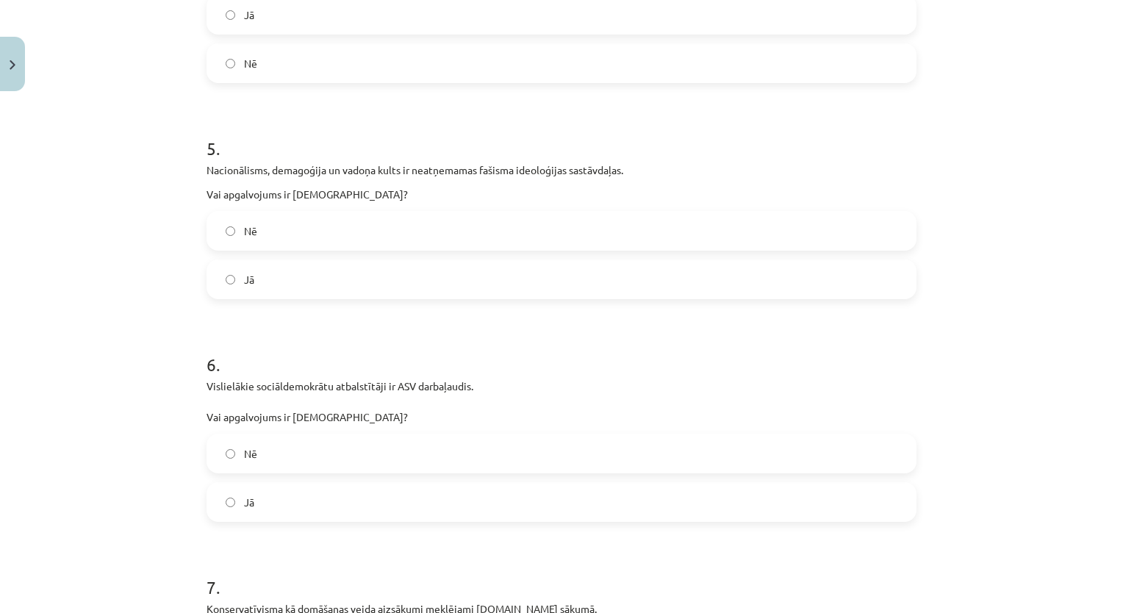
click at [318, 463] on label "Nē" at bounding box center [561, 453] width 707 height 37
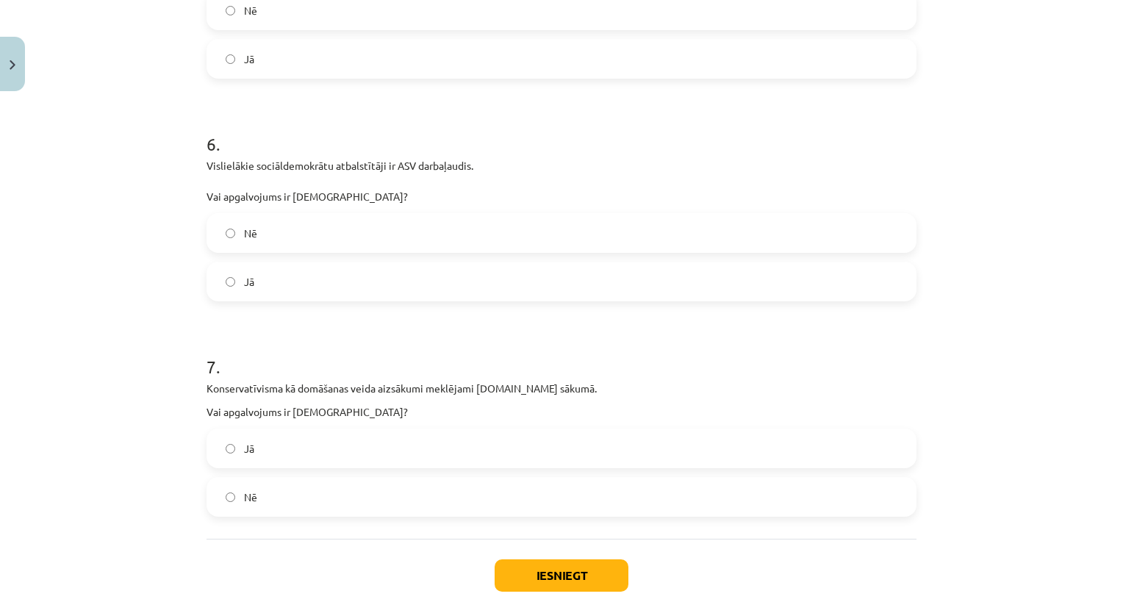
drag, startPoint x: 304, startPoint y: 493, endPoint x: 343, endPoint y: 515, distance: 45.1
click at [304, 493] on label "Nē" at bounding box center [561, 497] width 707 height 37
click at [532, 587] on button "Iesniegt" at bounding box center [562, 575] width 134 height 32
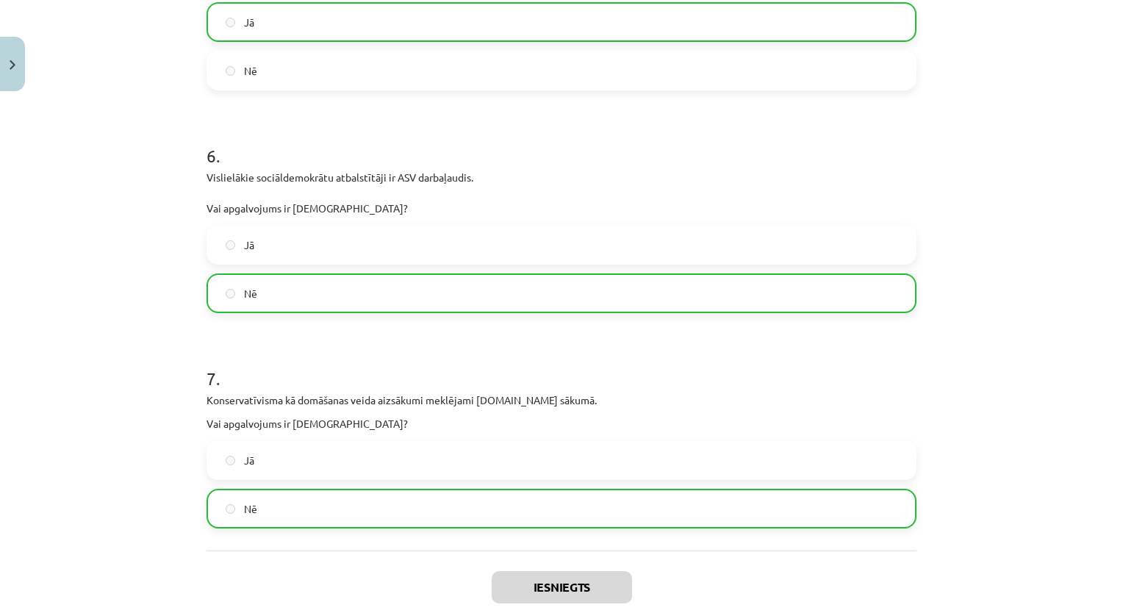
scroll to position [1502, 0]
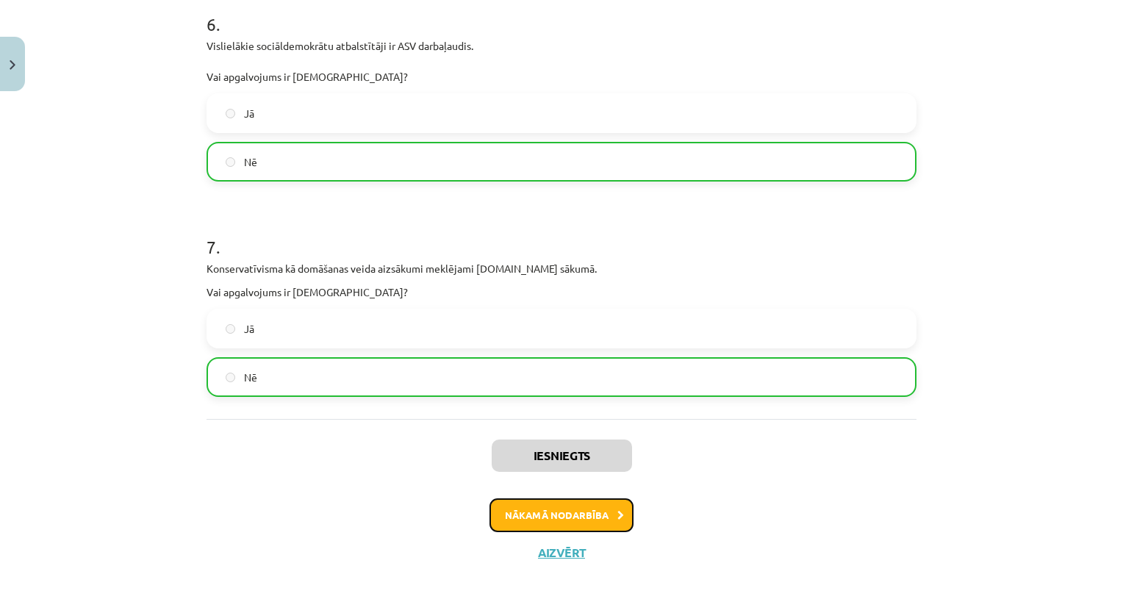
click at [565, 520] on button "Nākamā nodarbība" at bounding box center [562, 515] width 144 height 34
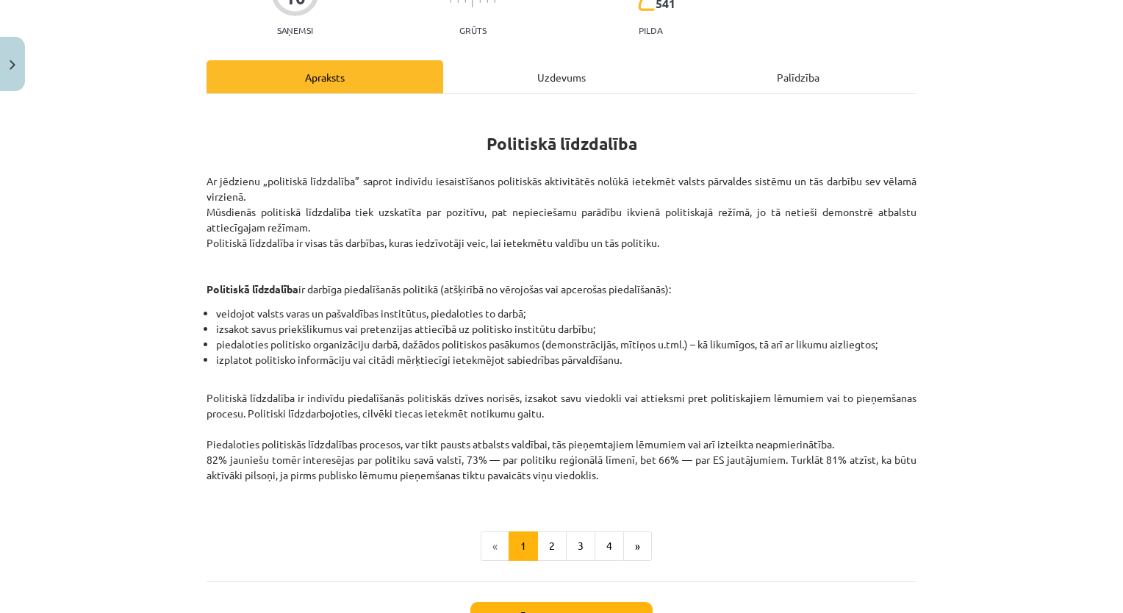
scroll to position [271, 0]
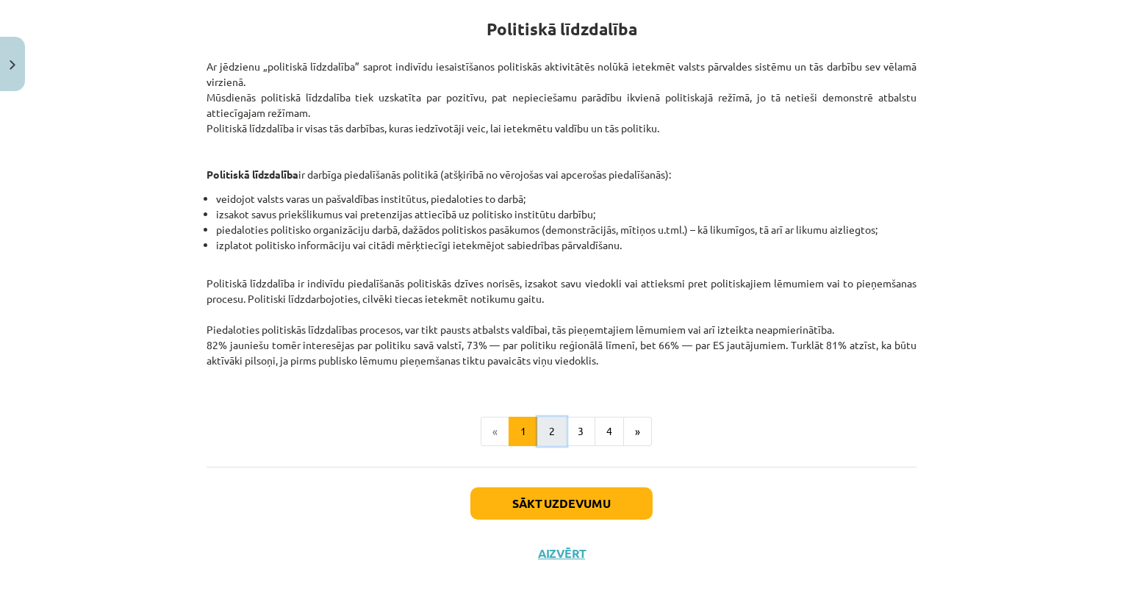
click at [546, 433] on button "2" at bounding box center [551, 431] width 29 height 29
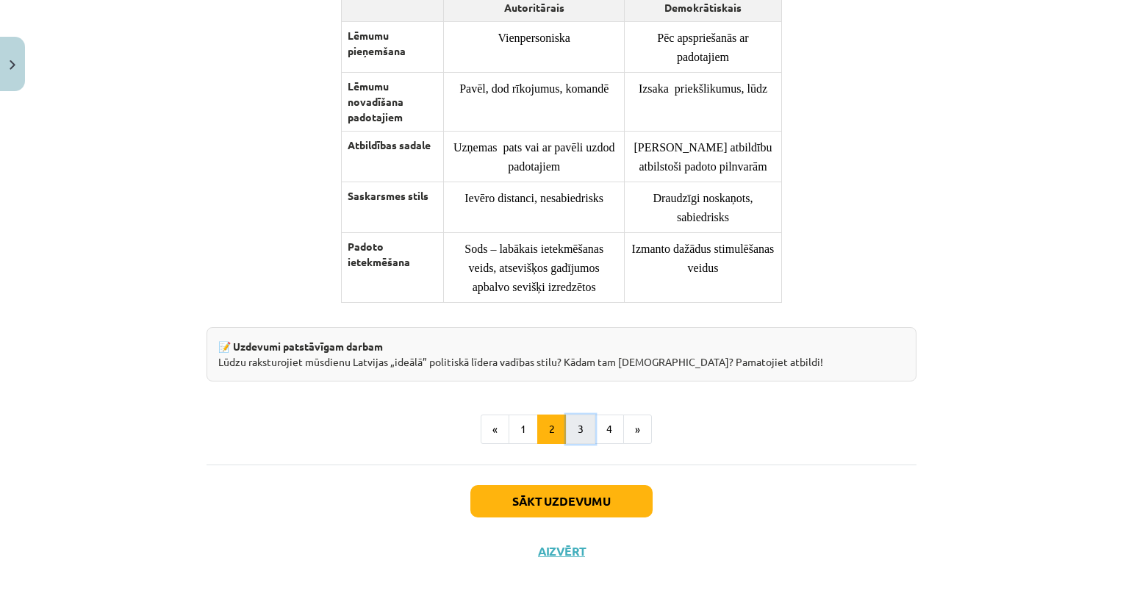
click at [566, 429] on button "3" at bounding box center [580, 429] width 29 height 29
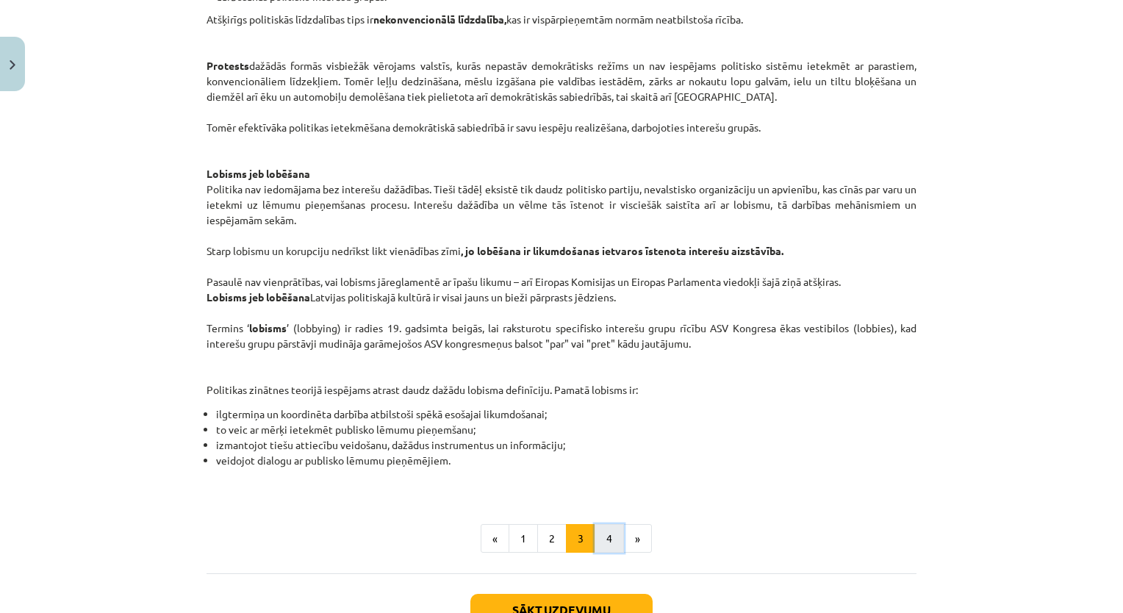
click at [607, 545] on button "4" at bounding box center [609, 538] width 29 height 29
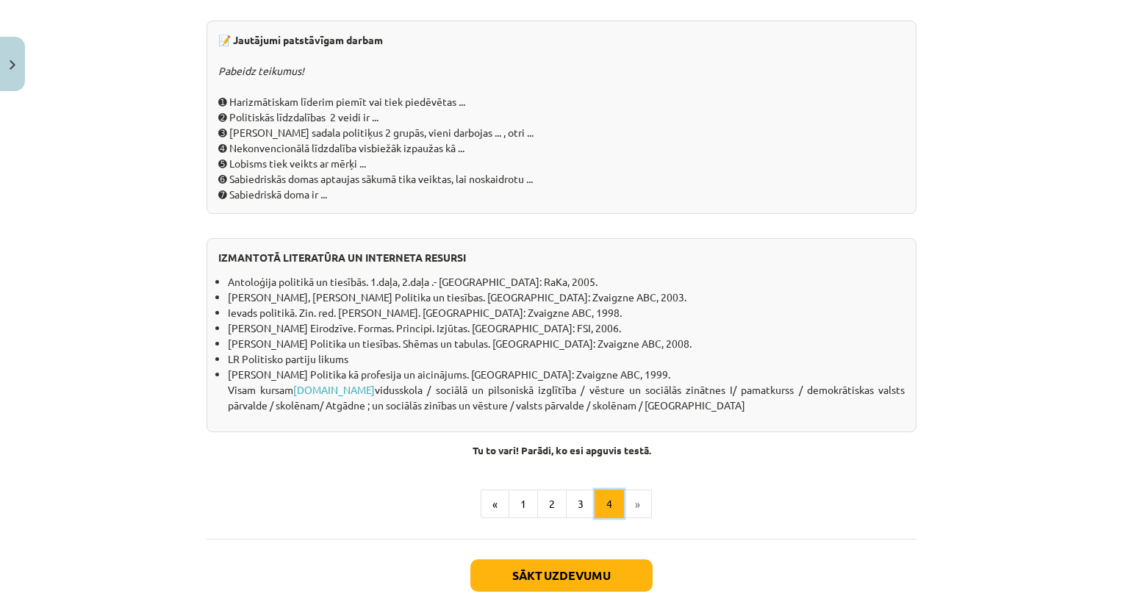
scroll to position [1315, 0]
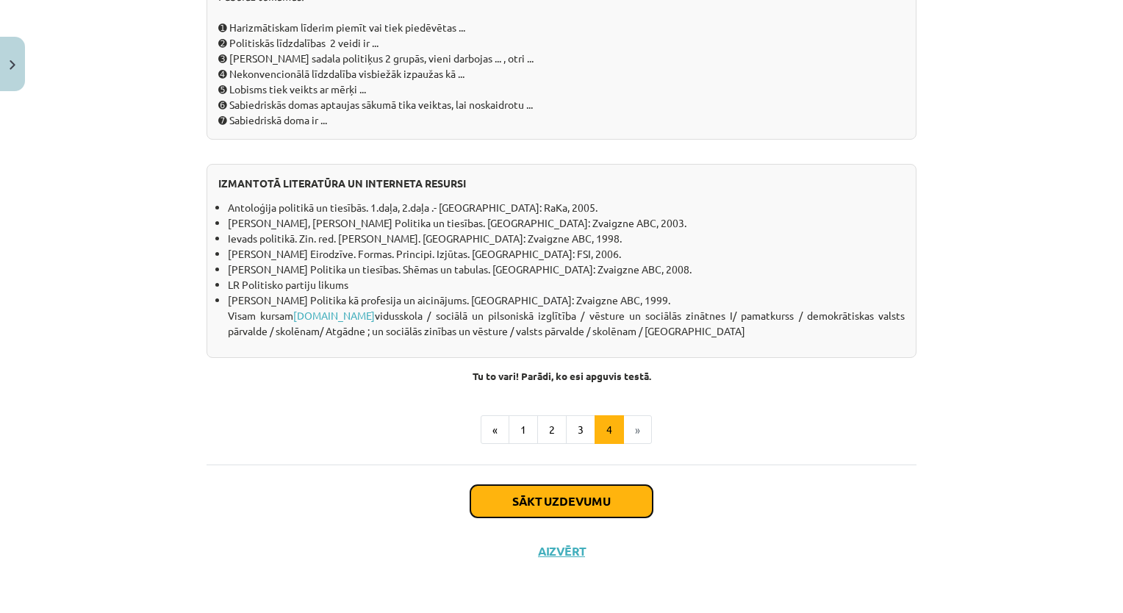
click at [600, 507] on button "Sākt uzdevumu" at bounding box center [561, 501] width 182 height 32
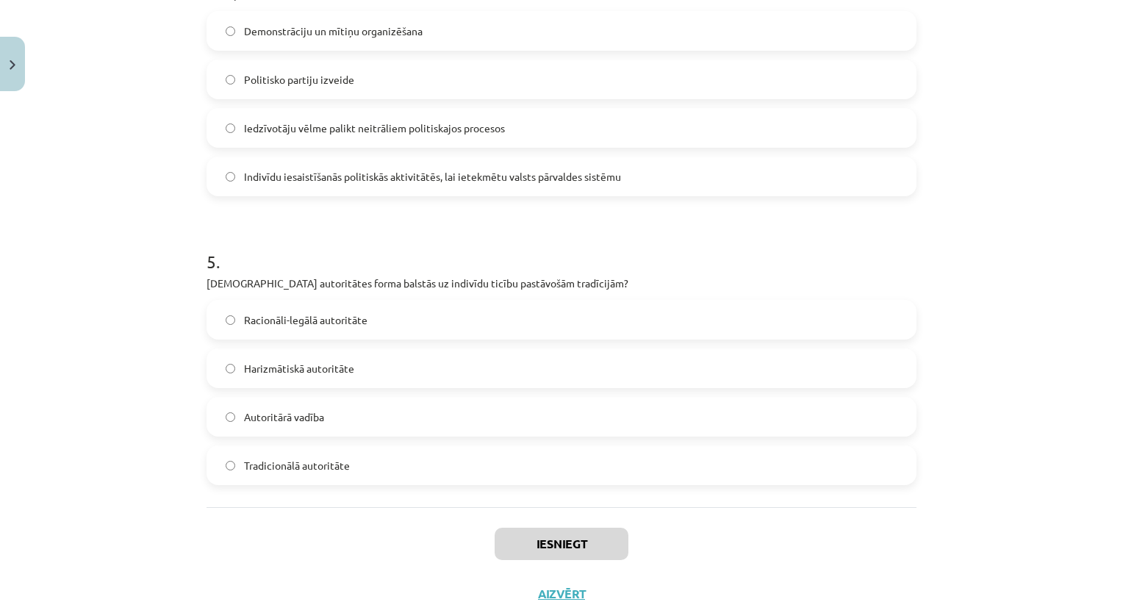
scroll to position [1264, 0]
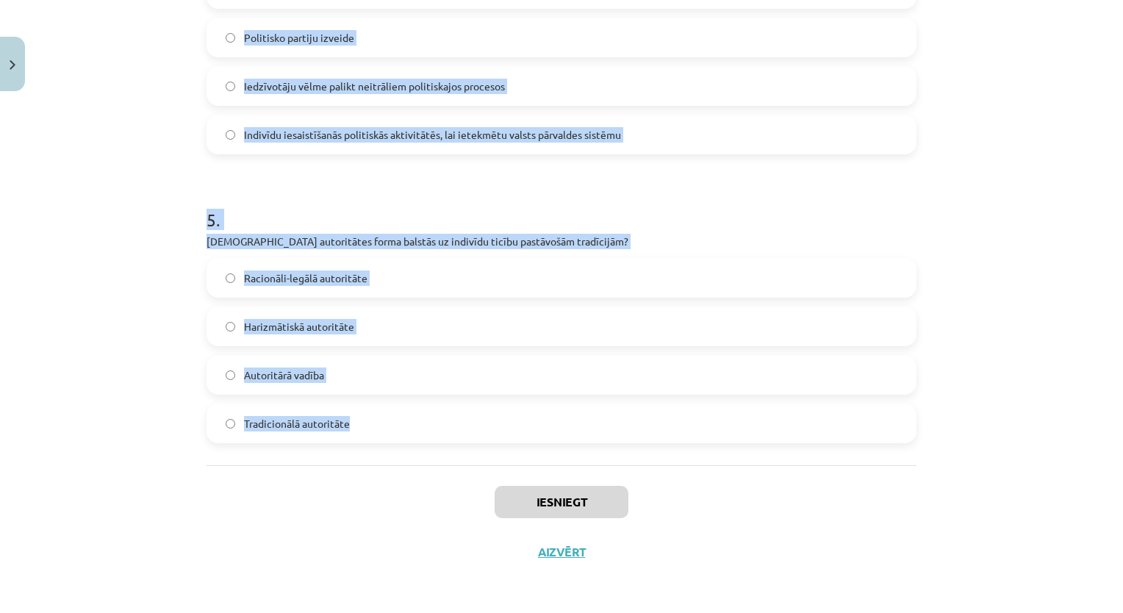
drag, startPoint x: 189, startPoint y: 360, endPoint x: 433, endPoint y: 426, distance: 252.7
click at [433, 426] on div "Mācību tēma: Sociālās zinātnes i - 11. klases 1. ieskaites mācību materiāls #5 …" at bounding box center [561, 306] width 1123 height 613
copy form "1 . Kādu vadības stilu raksturo līdera vēlme dalīties lēmumu pieņemšanas proces…"
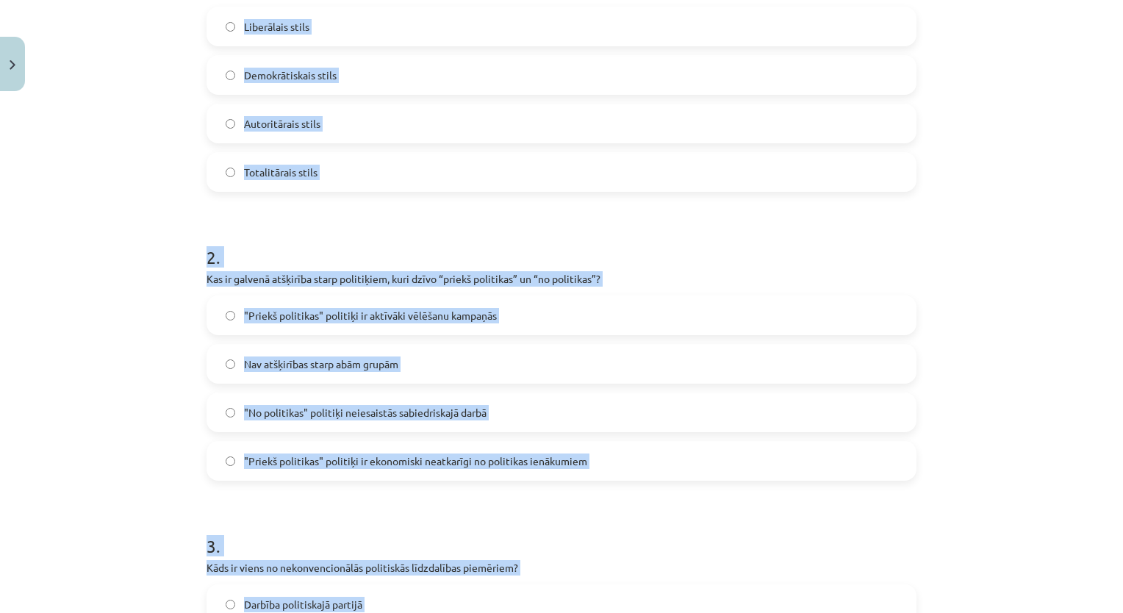
scroll to position [162, 0]
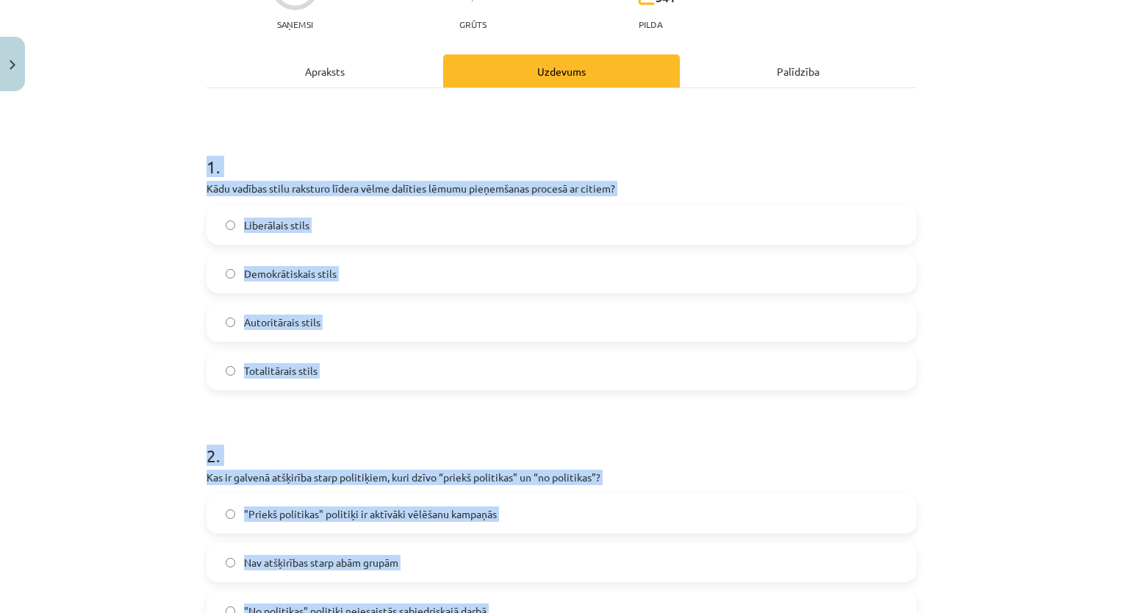
click at [241, 420] on h1 "2 ." at bounding box center [562, 443] width 710 height 46
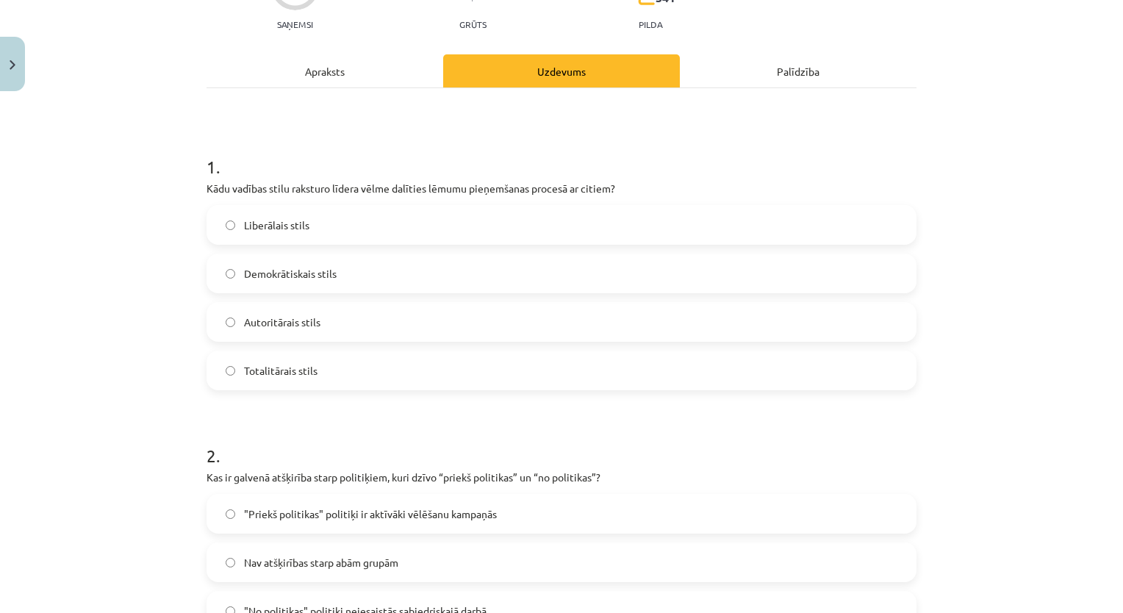
click at [313, 257] on label "Demokrātiskais stils" at bounding box center [561, 273] width 707 height 37
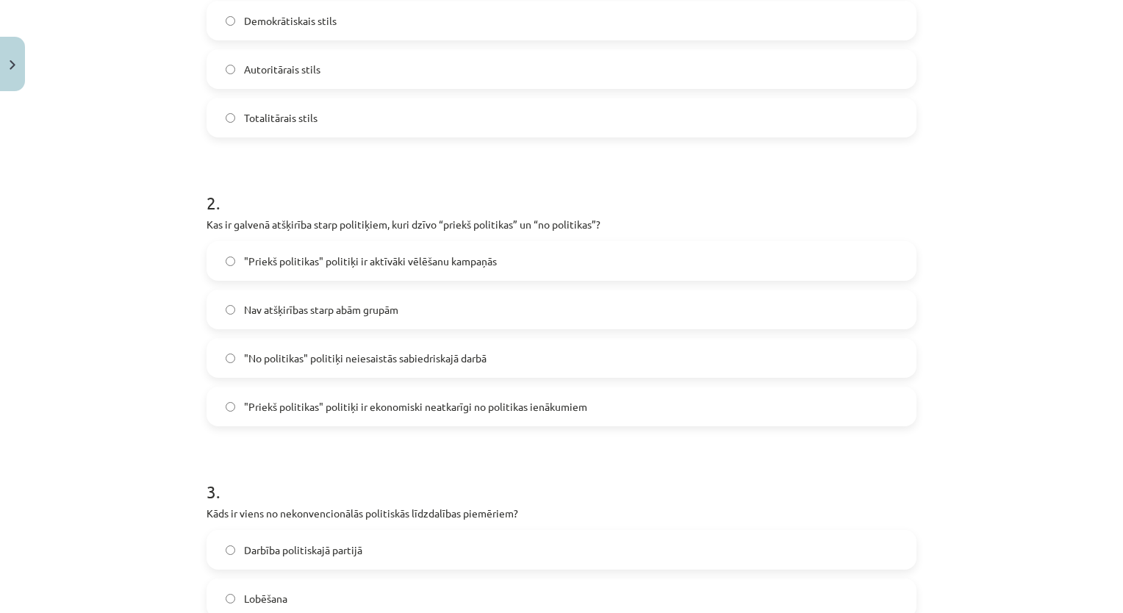
scroll to position [529, 0]
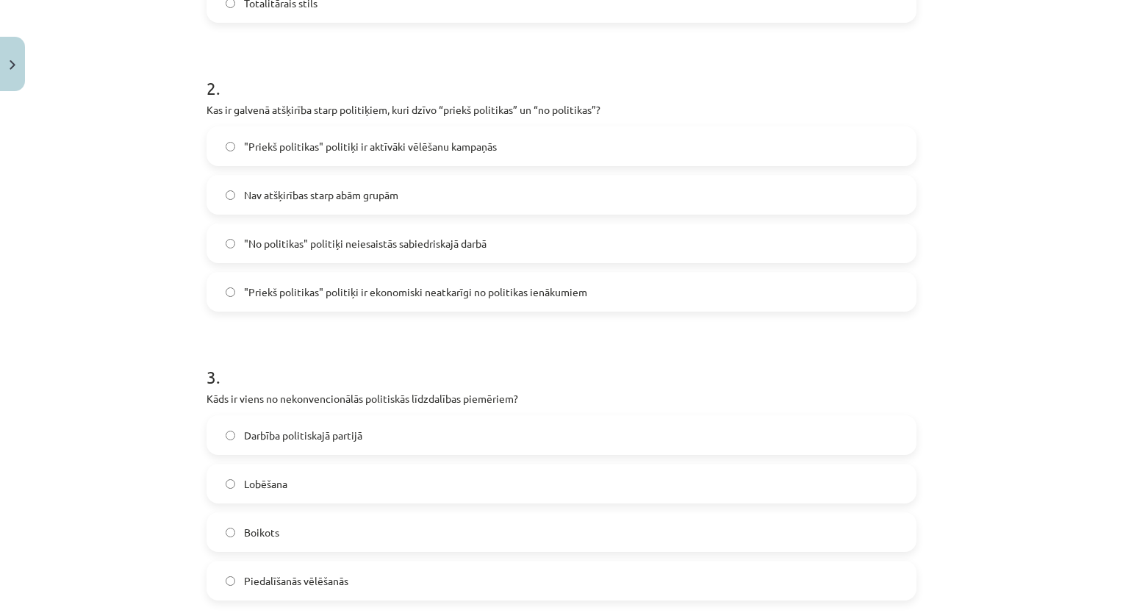
click at [407, 151] on span ""Priekš politikas" politiķi ir aktīvāki vēlēšanu kampaņās" at bounding box center [370, 146] width 253 height 15
click at [531, 295] on span ""Priekš politikas" politiķi ir ekonomiski neatkarīgi no politikas ienākumiem" at bounding box center [415, 292] width 343 height 15
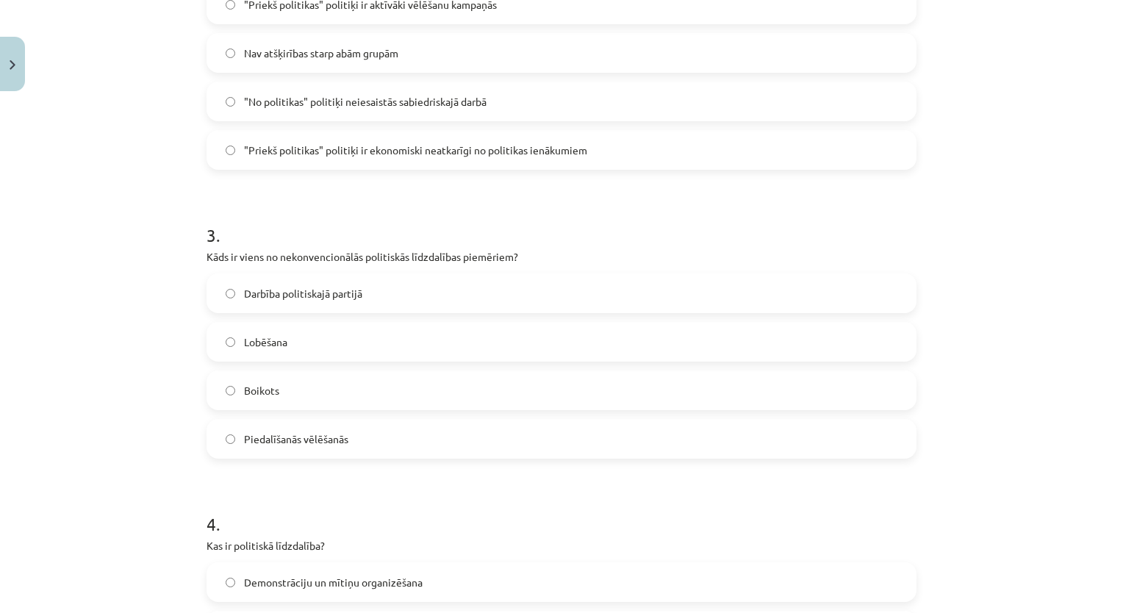
scroll to position [676, 0]
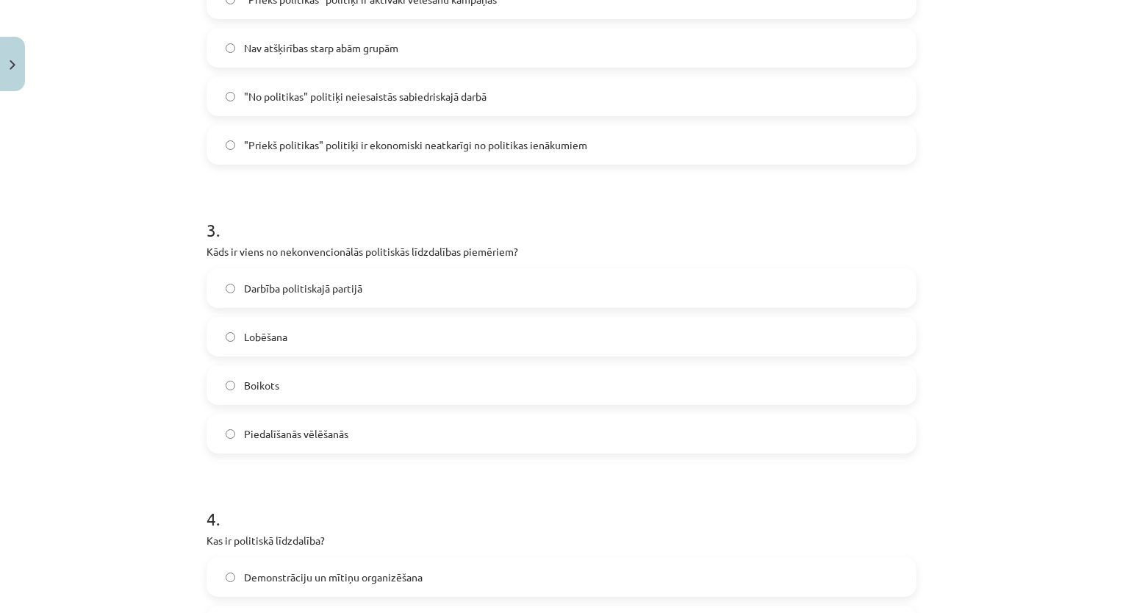
click at [233, 381] on label "Boikots" at bounding box center [561, 385] width 707 height 37
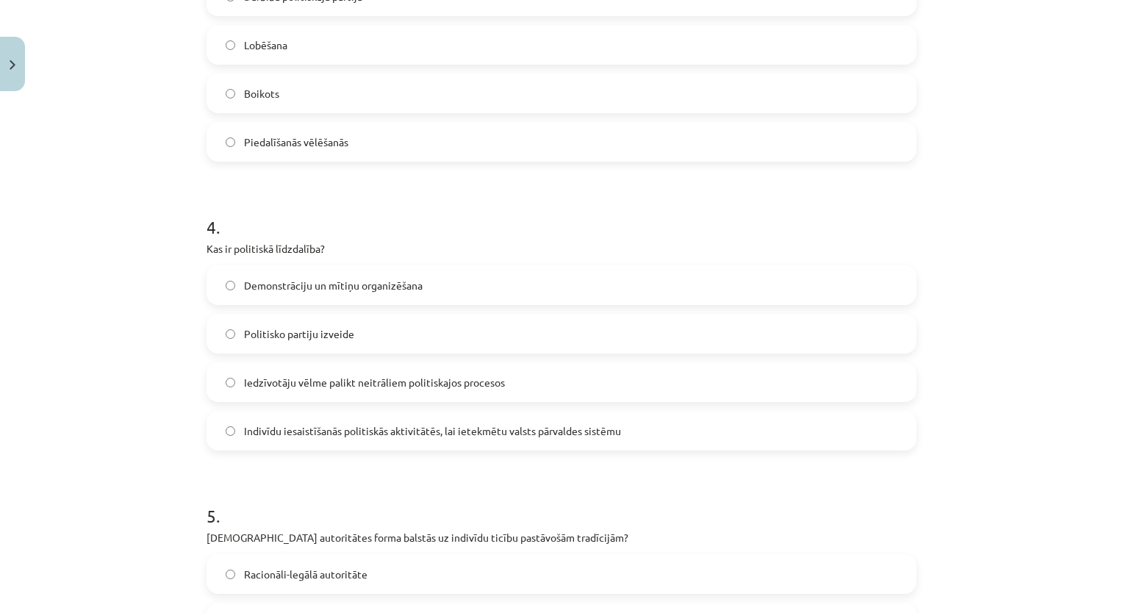
scroll to position [970, 0]
click at [283, 428] on span "Indivīdu iesaistīšanās politiskās aktivitātēs, lai ietekmētu valsts pārvaldes s…" at bounding box center [432, 428] width 377 height 15
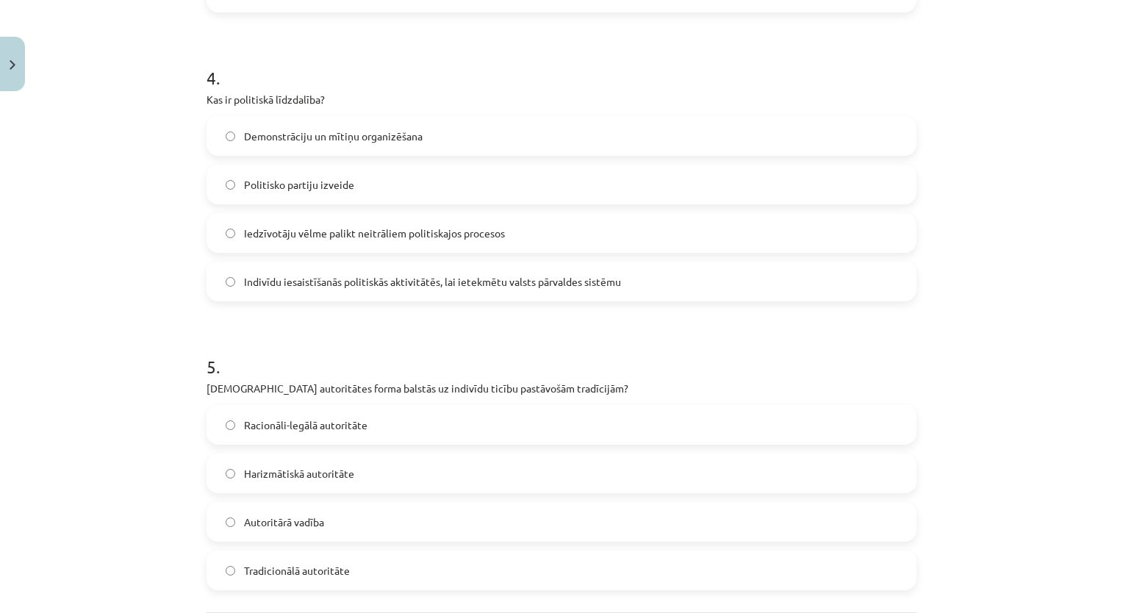
scroll to position [1264, 0]
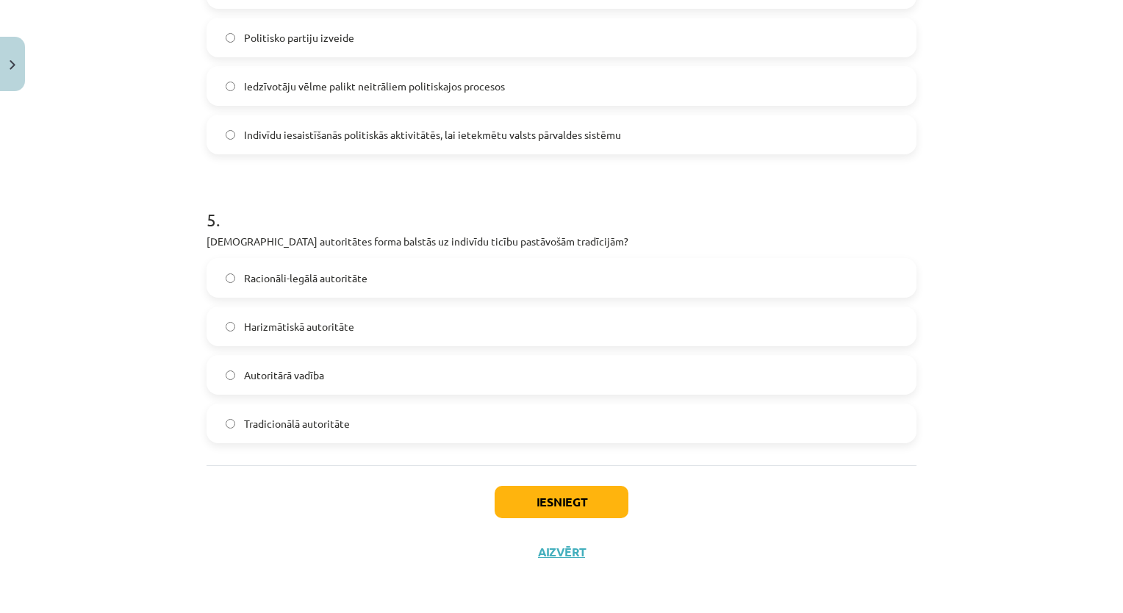
click at [315, 429] on span "Tradicionālā autoritāte" at bounding box center [297, 423] width 106 height 15
click at [519, 510] on button "Iesniegt" at bounding box center [562, 502] width 134 height 32
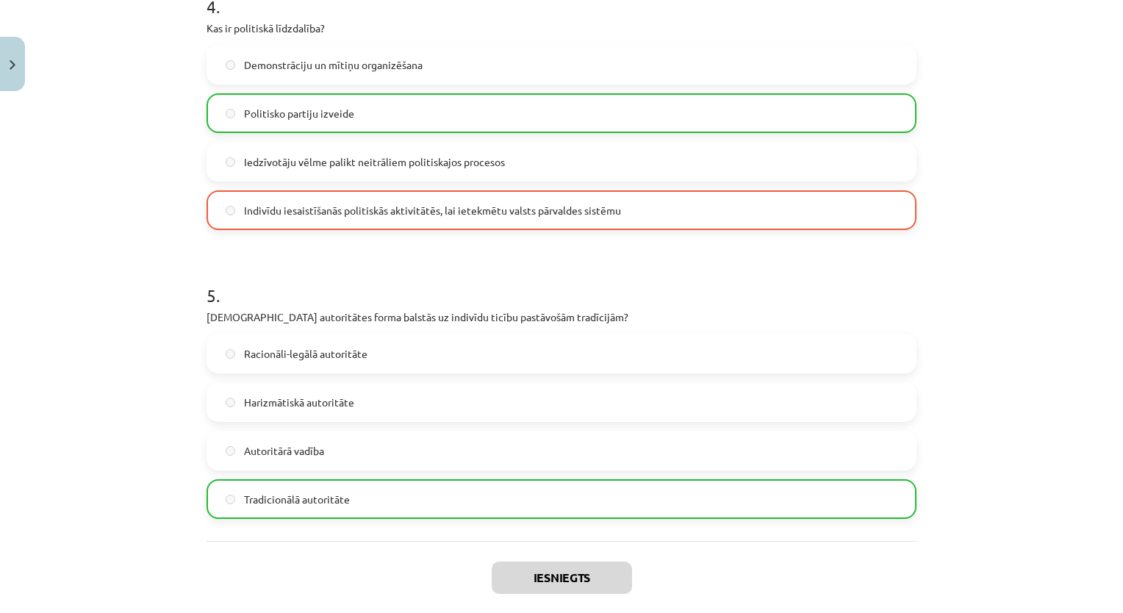
scroll to position [1311, 0]
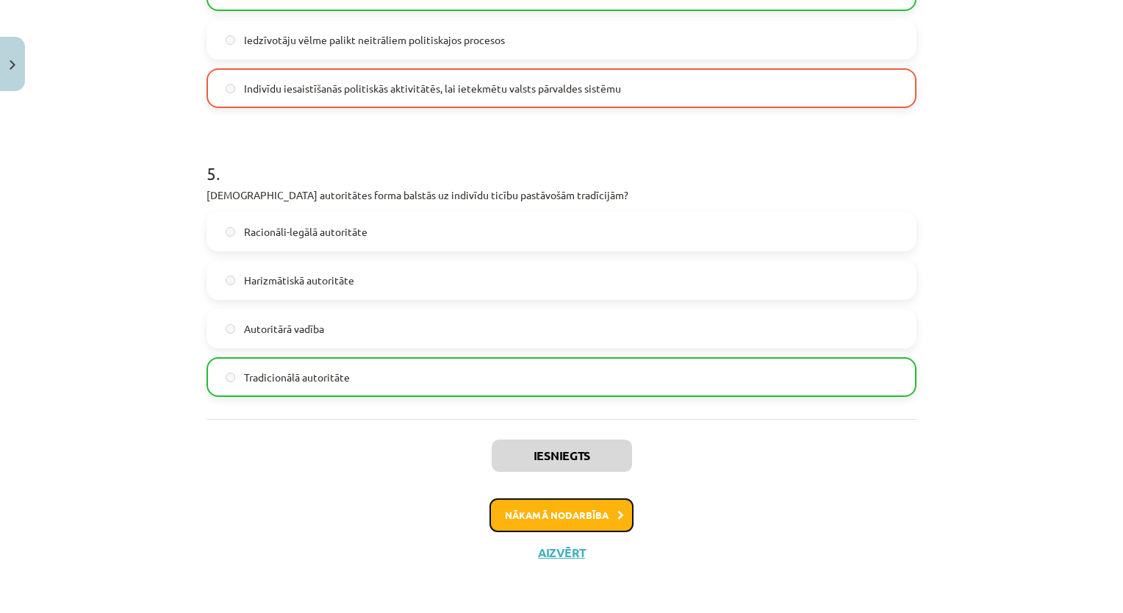
click at [586, 512] on button "Nākamā nodarbība" at bounding box center [562, 515] width 144 height 34
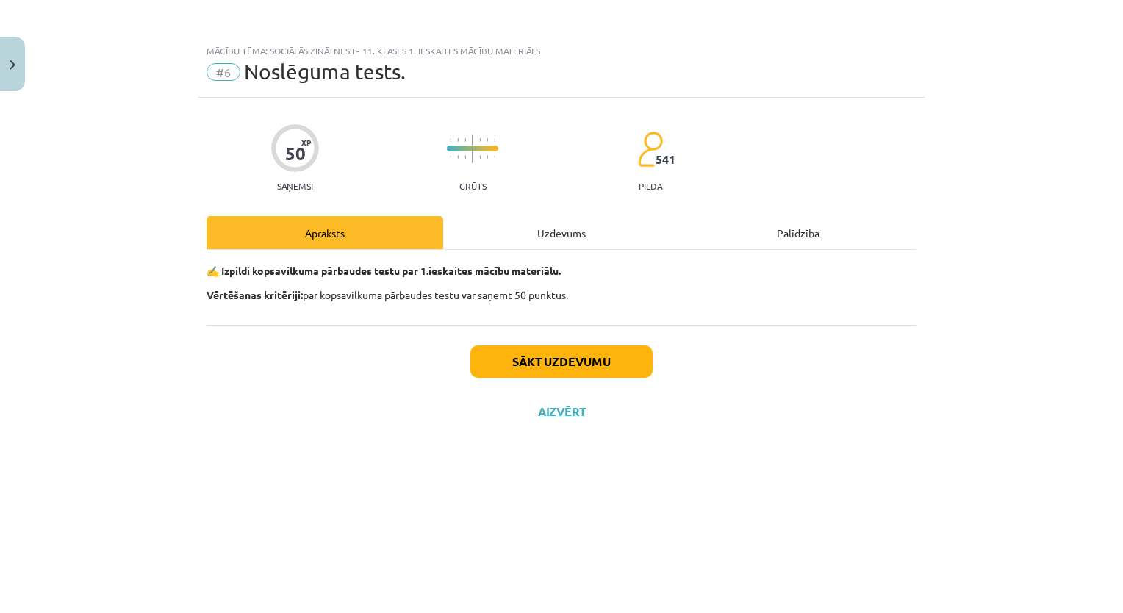
scroll to position [0, 0]
click at [539, 231] on div "Uzdevums" at bounding box center [561, 232] width 237 height 33
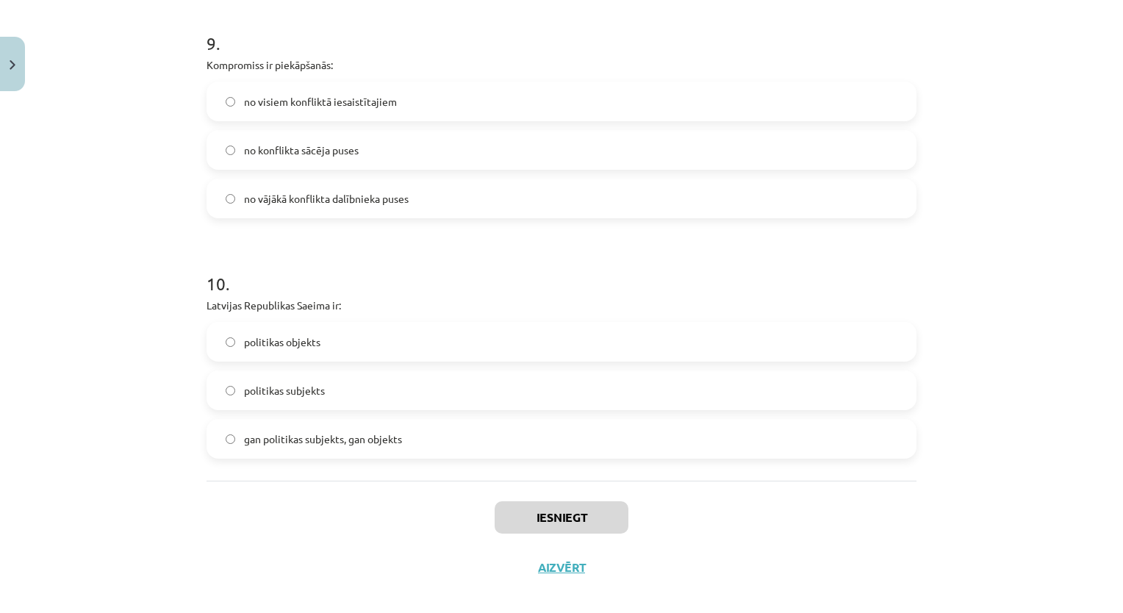
scroll to position [2223, 0]
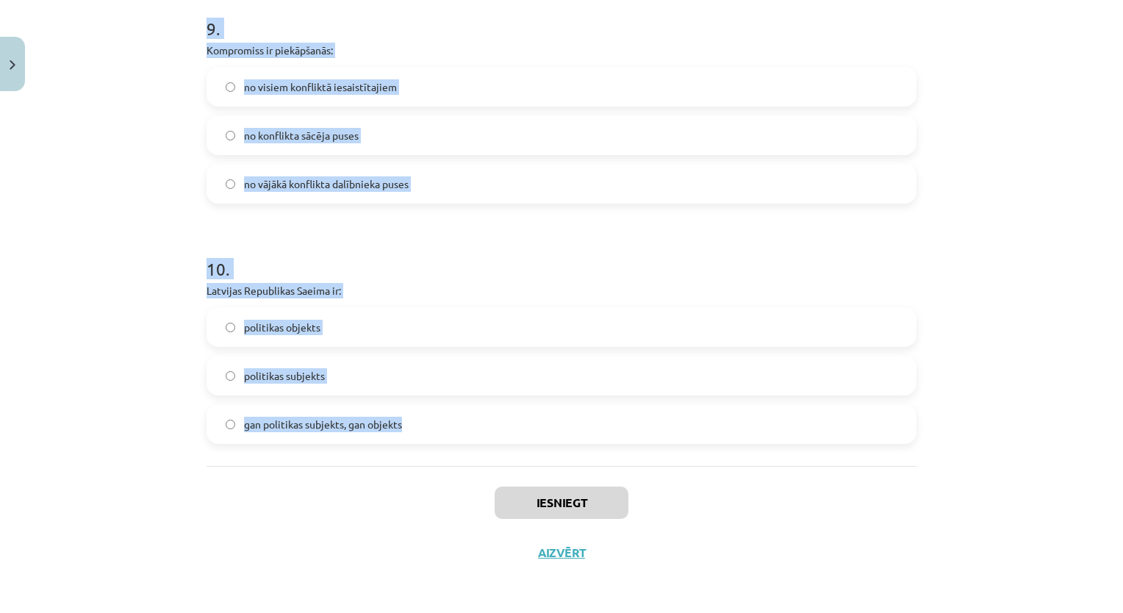
drag, startPoint x: 255, startPoint y: 369, endPoint x: 421, endPoint y: 438, distance: 179.9
click at [421, 438] on div "Mācību tēma: Sociālās zinātnes i - 11. klases 1. ieskaites mācību materiāls #6 …" at bounding box center [561, 306] width 1123 height 613
copy form "1 . Pirmoreiz totalitārs režīms R-Eiropā 20.gs. 20.-s gados izveidojās Spānijā …"
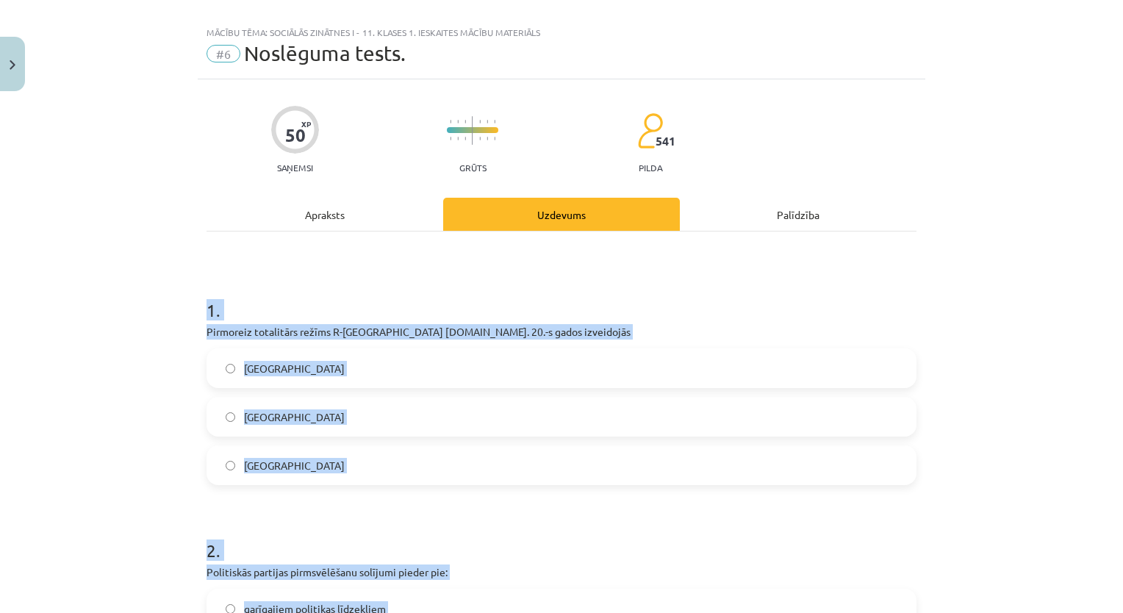
scroll to position [18, 0]
click at [306, 287] on h1 "1 ." at bounding box center [562, 298] width 710 height 46
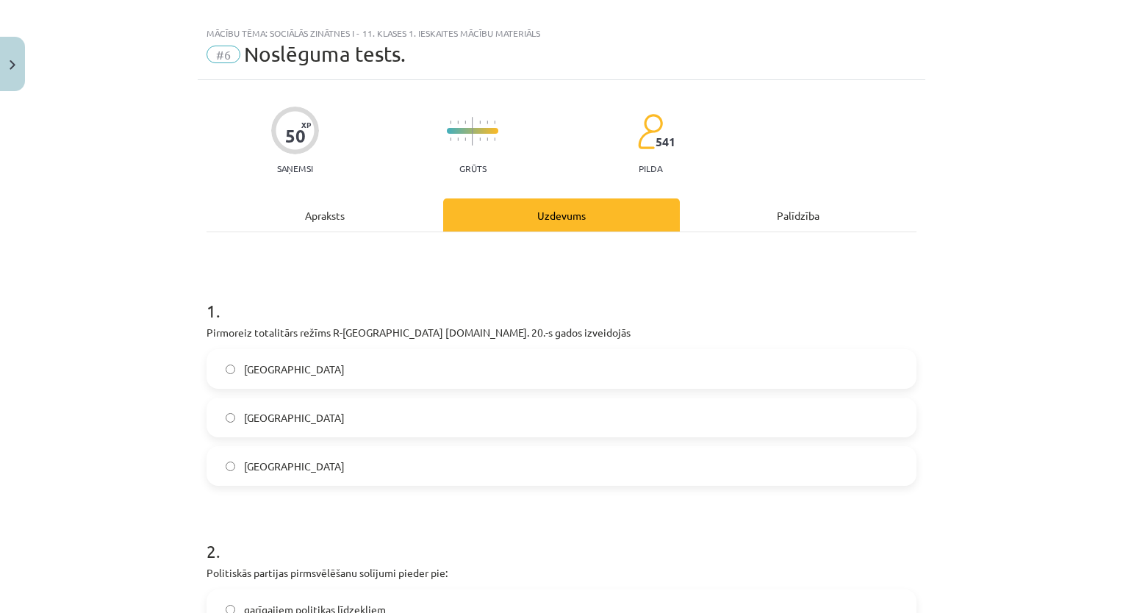
click at [266, 466] on label "Itālijā" at bounding box center [561, 466] width 707 height 37
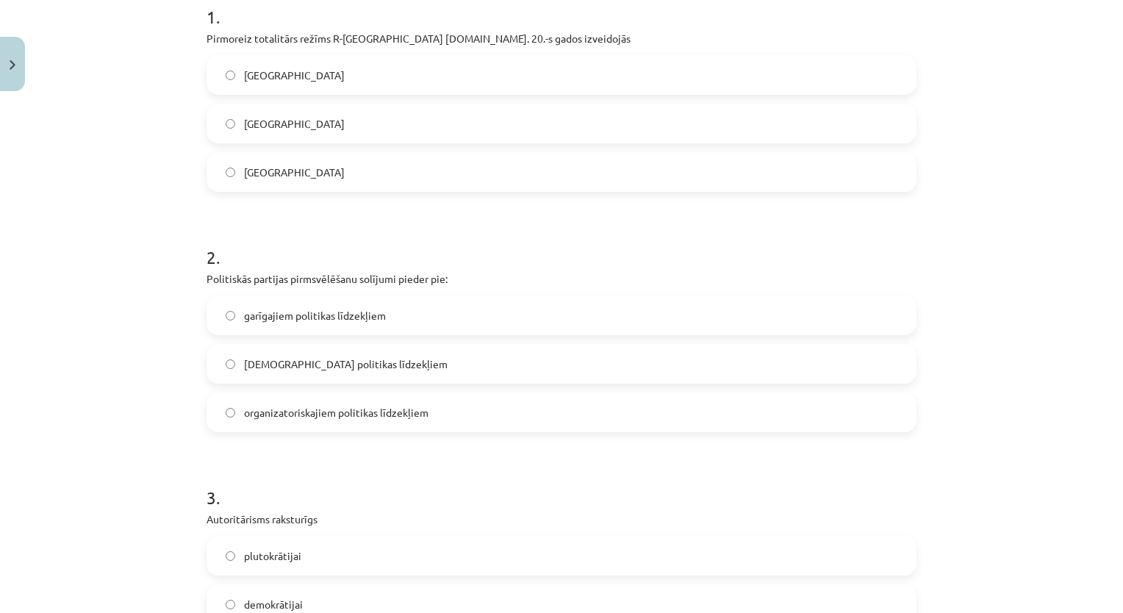
scroll to position [459, 0]
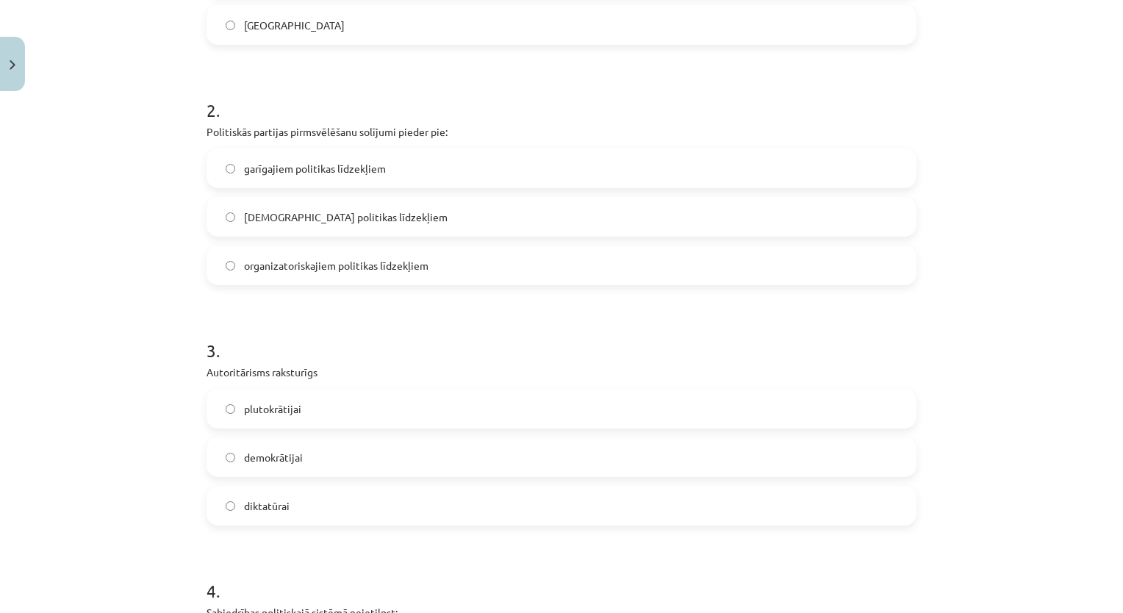
click at [370, 204] on label "lietiskajiem politikas līdzekļiem" at bounding box center [561, 216] width 707 height 37
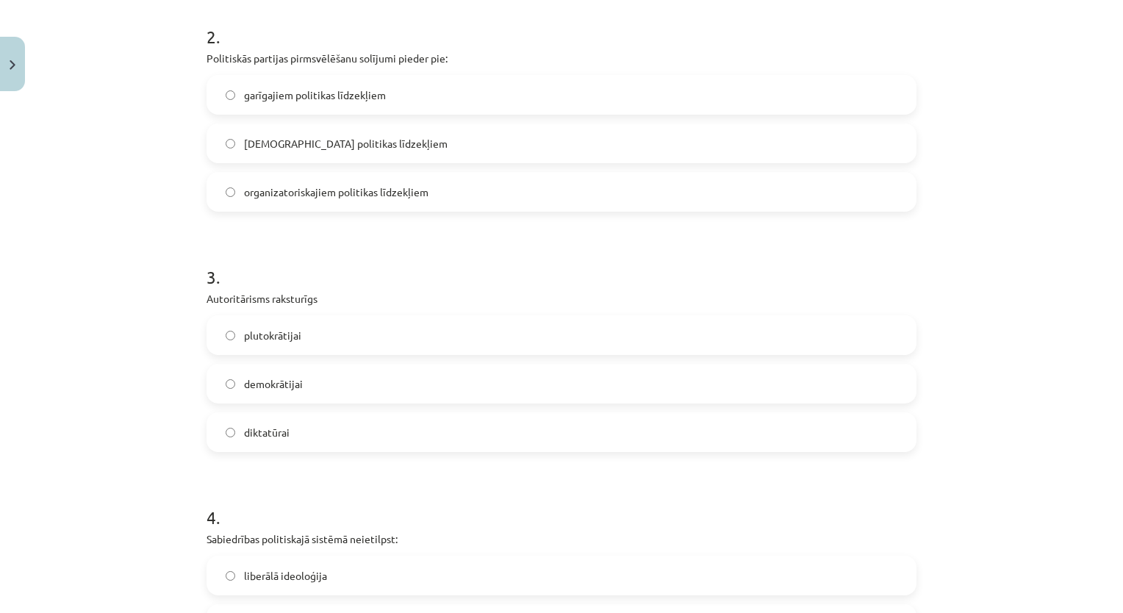
scroll to position [679, 0]
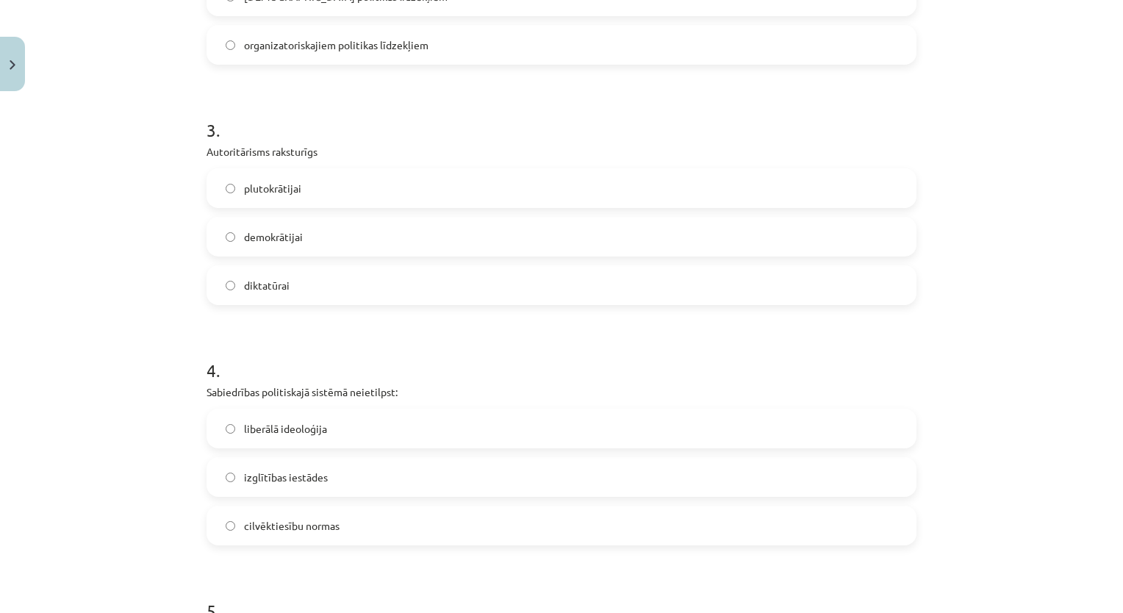
click at [321, 295] on label "diktatūrai" at bounding box center [561, 285] width 707 height 37
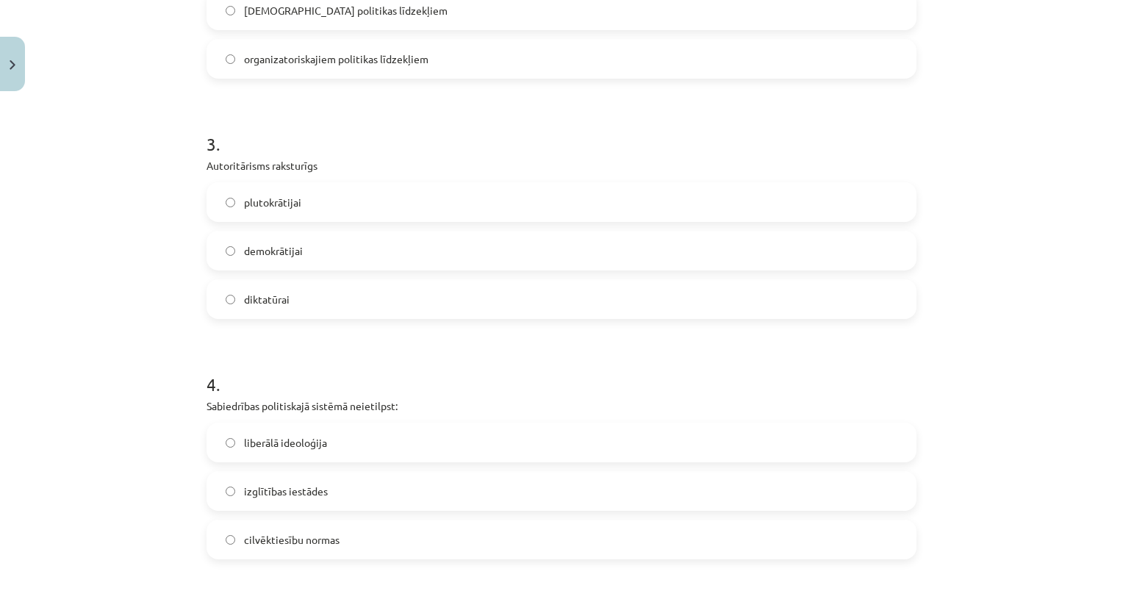
scroll to position [900, 0]
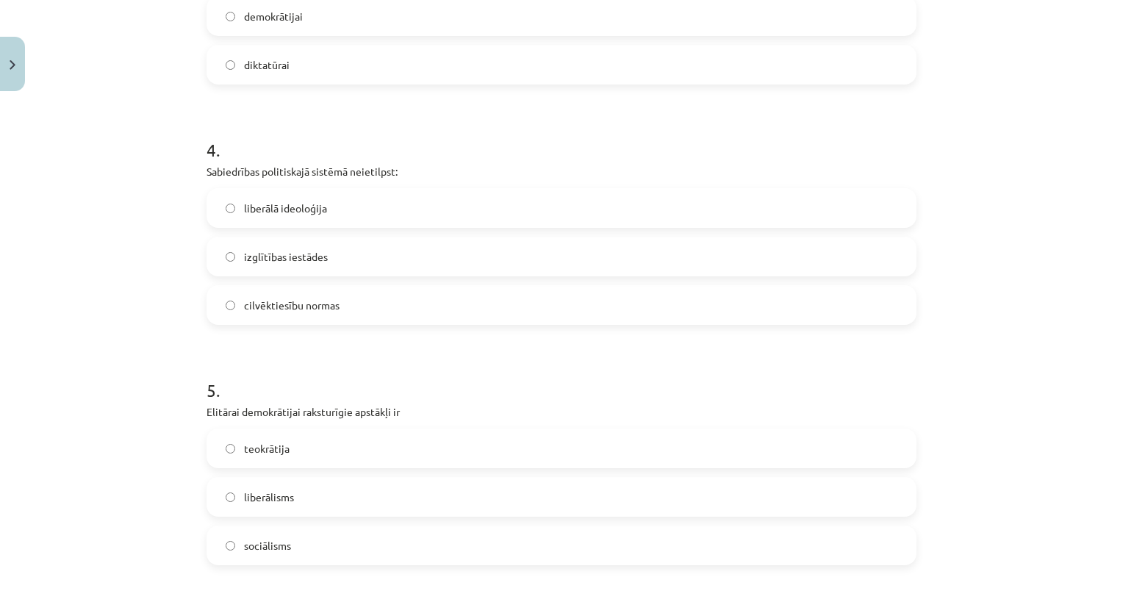
click at [332, 251] on label "izglītības iestādes" at bounding box center [561, 256] width 707 height 37
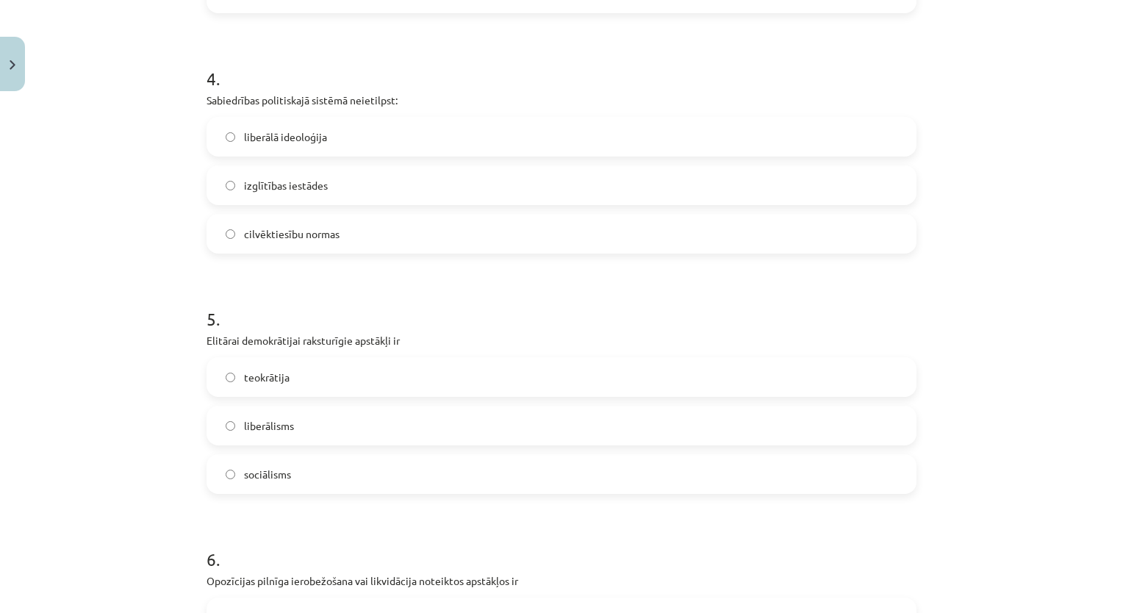
scroll to position [1047, 0]
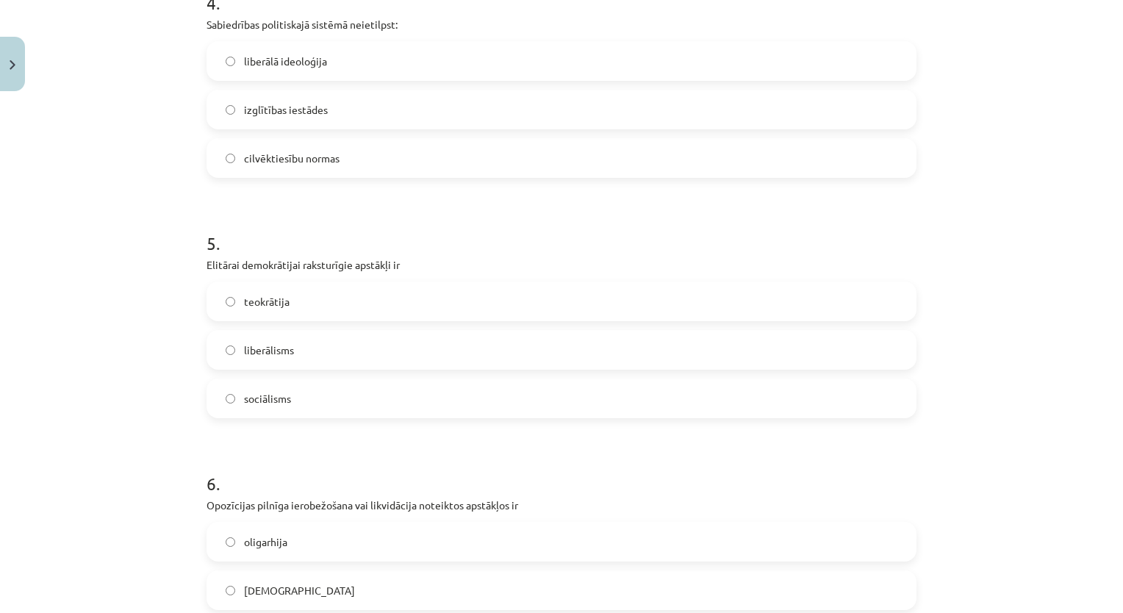
click at [300, 340] on label "liberālisms" at bounding box center [561, 350] width 707 height 37
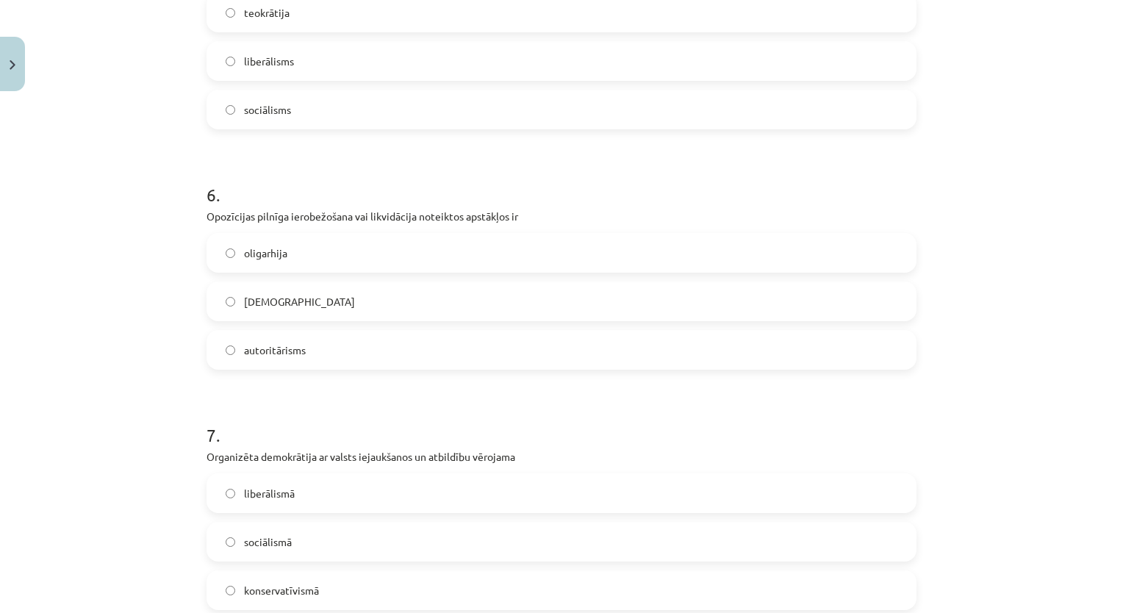
scroll to position [1341, 0]
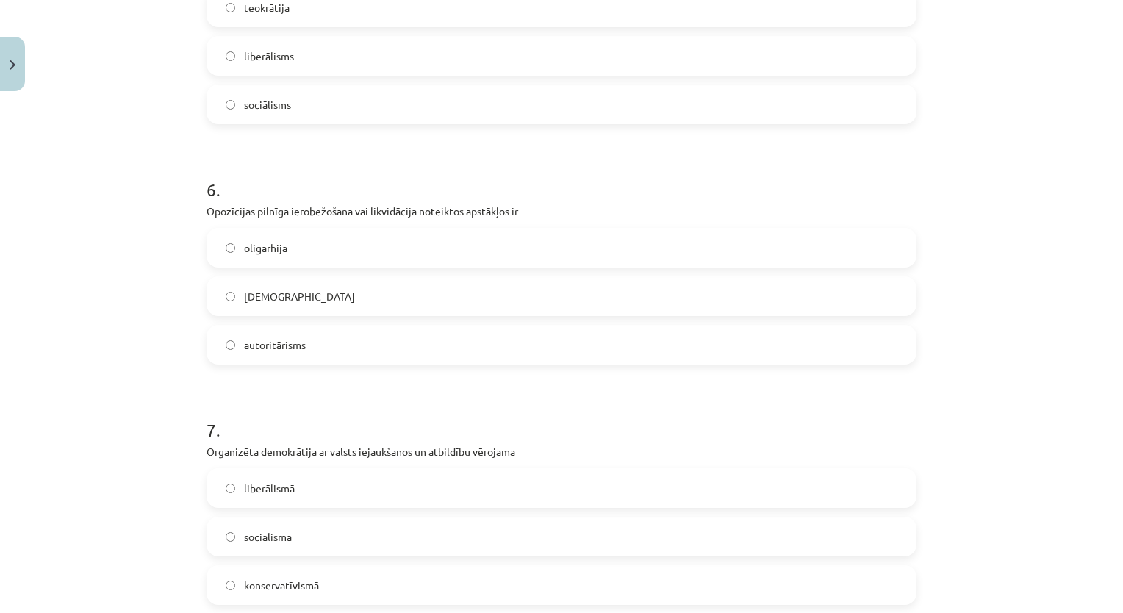
click at [285, 289] on span "totalitārisms" at bounding box center [299, 296] width 111 height 15
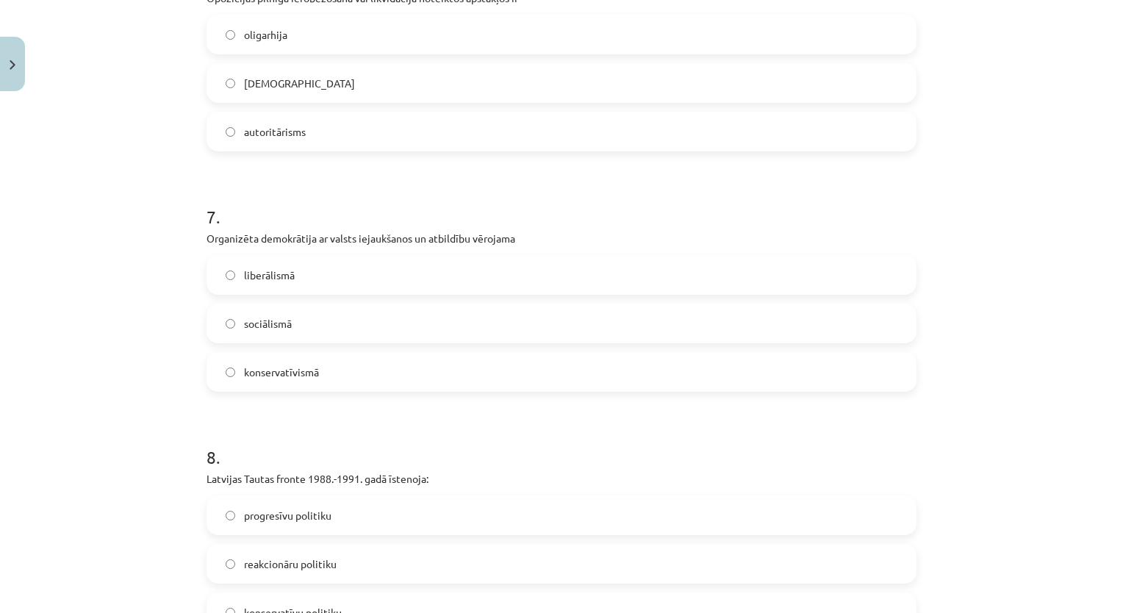
scroll to position [1561, 0]
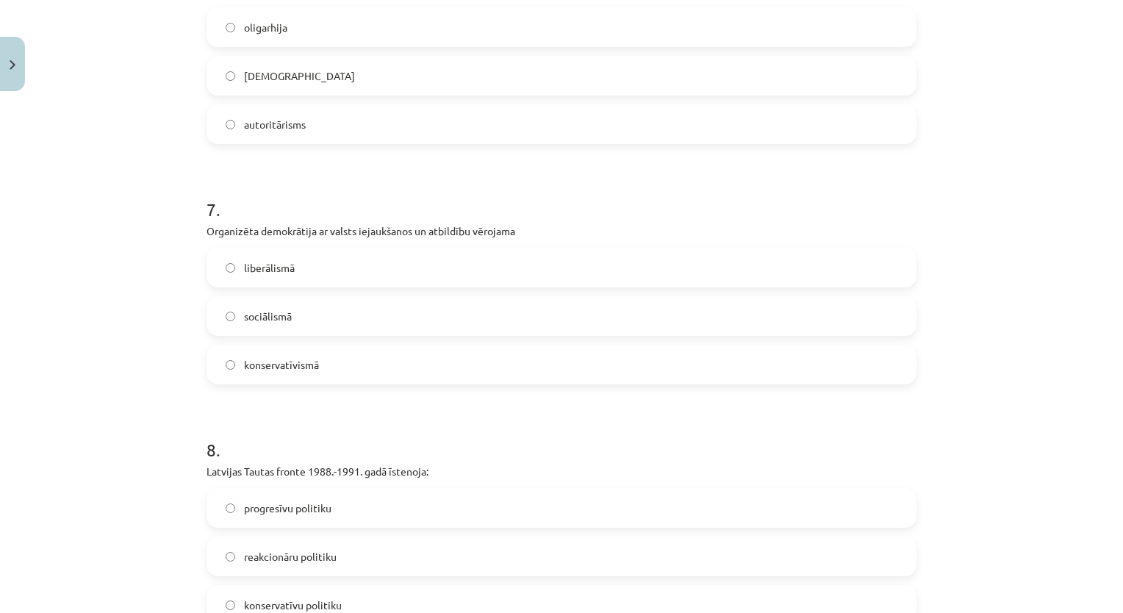
click at [298, 322] on label "sociālismā" at bounding box center [561, 316] width 707 height 37
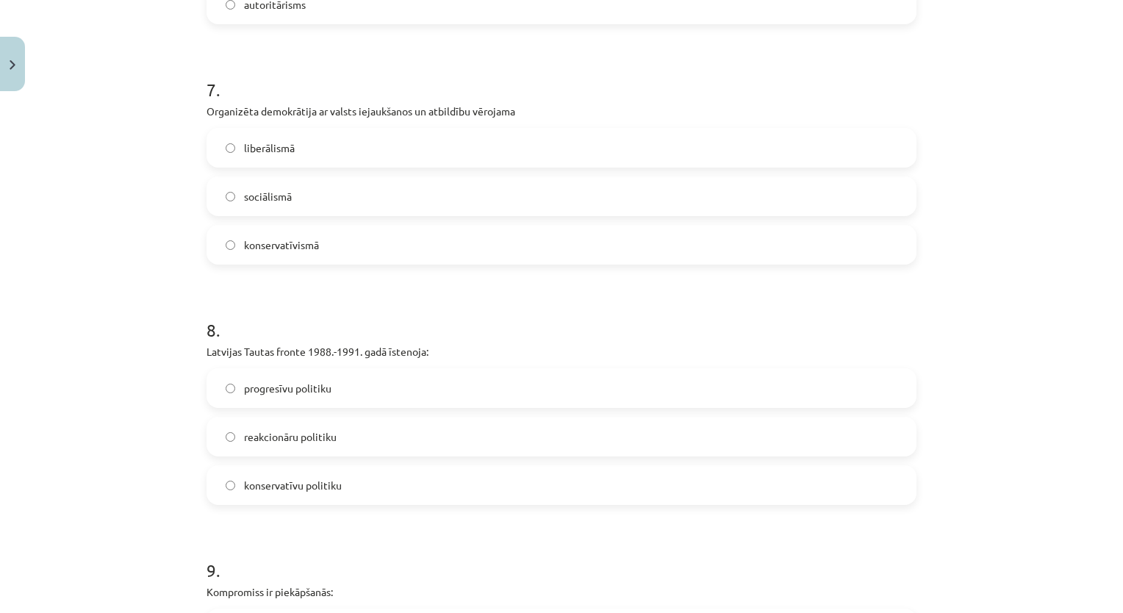
scroll to position [1782, 0]
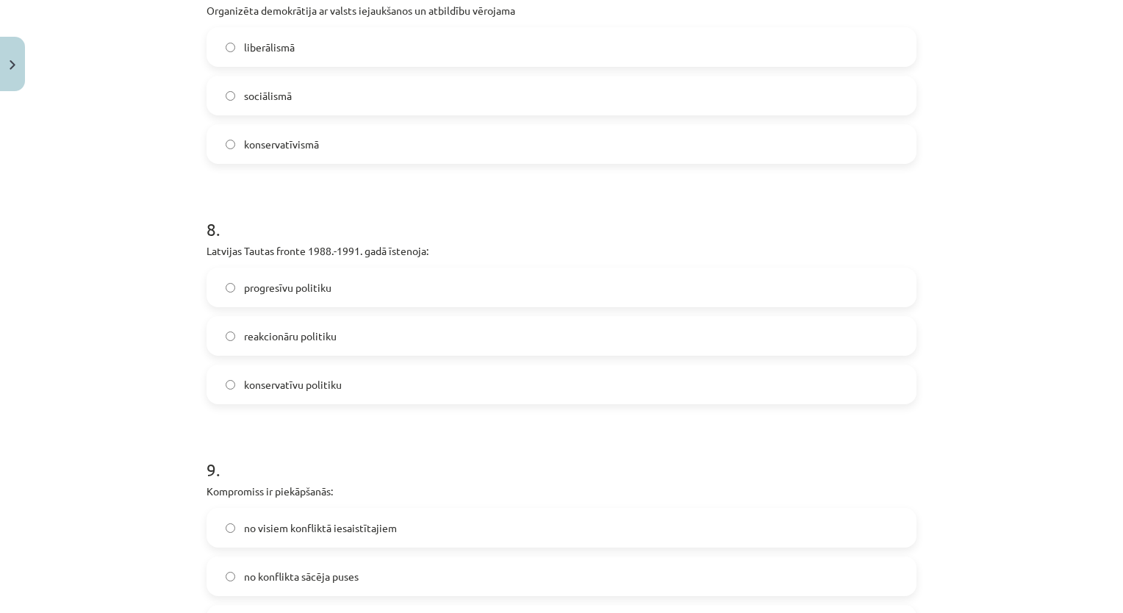
click at [378, 279] on label "progresīvu politiku" at bounding box center [561, 287] width 707 height 37
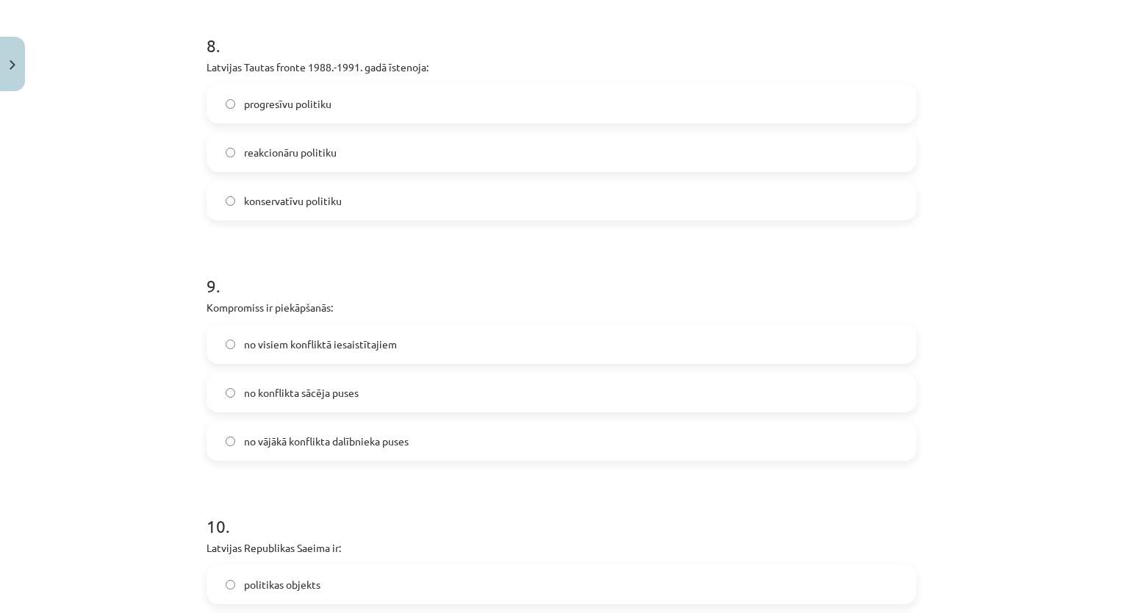
scroll to position [2003, 0]
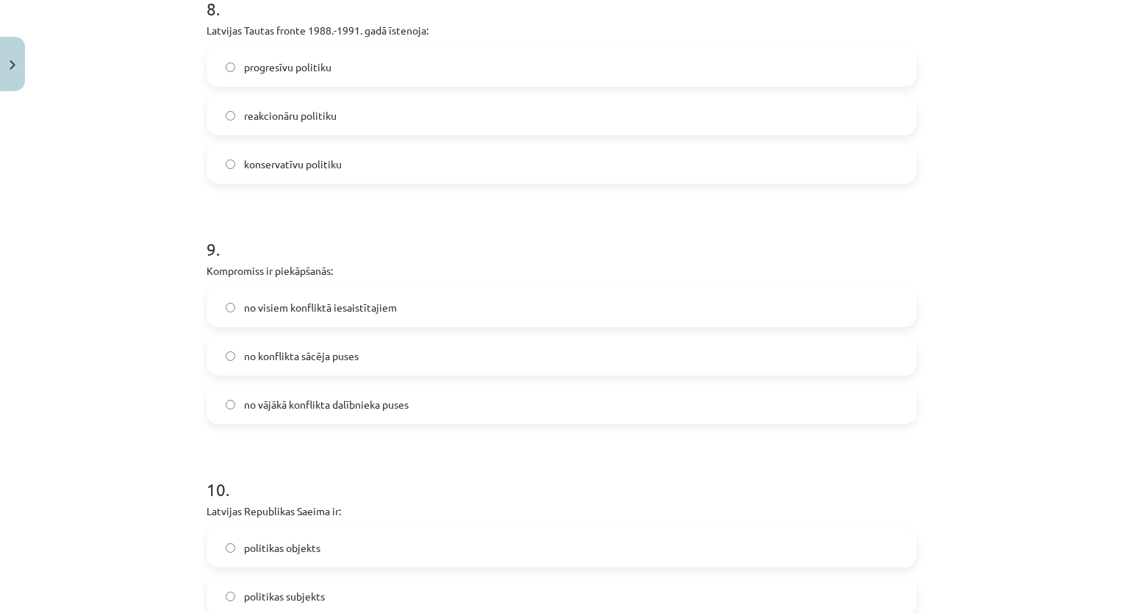
click at [368, 300] on span "no visiem konfliktā iesaistītajiem" at bounding box center [320, 307] width 153 height 15
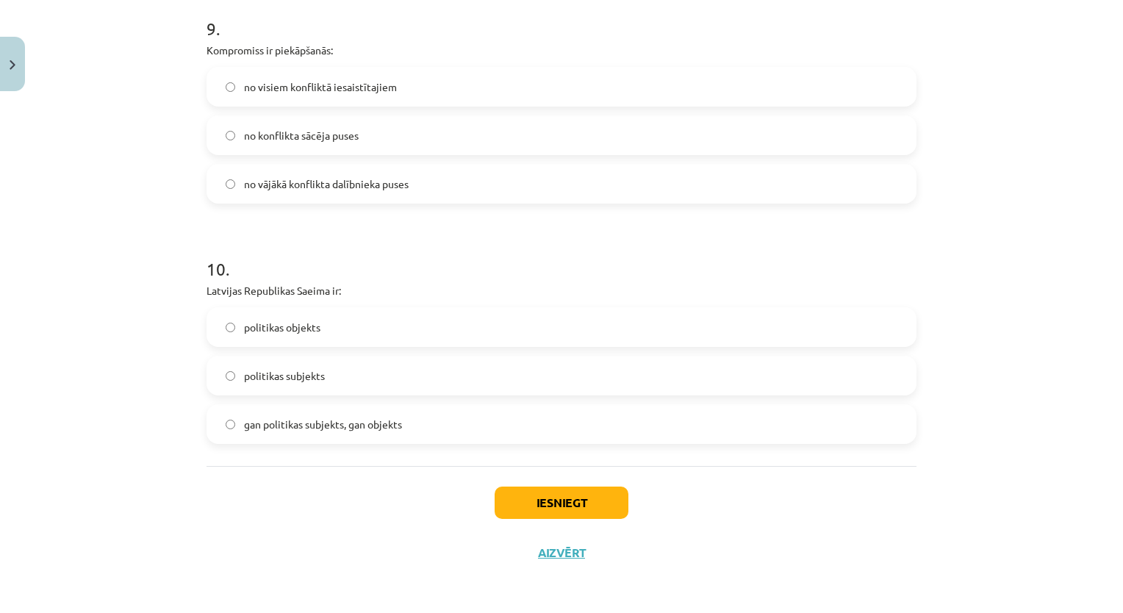
click at [350, 431] on span "gan politikas subjekts, gan objekts" at bounding box center [323, 424] width 158 height 15
click at [529, 502] on button "Iesniegt" at bounding box center [562, 503] width 134 height 32
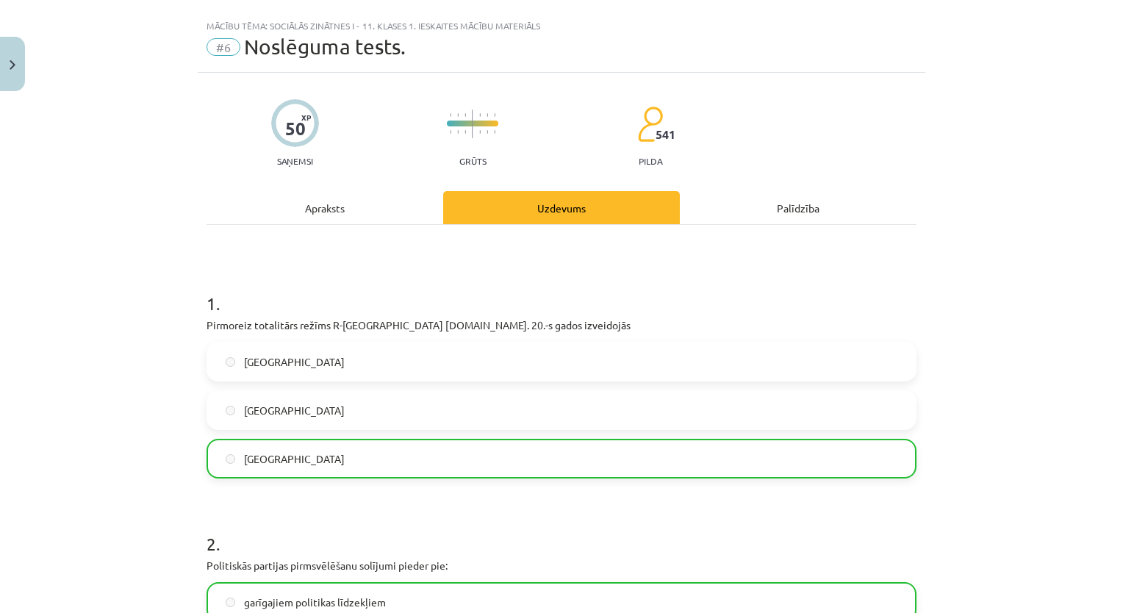
scroll to position [0, 0]
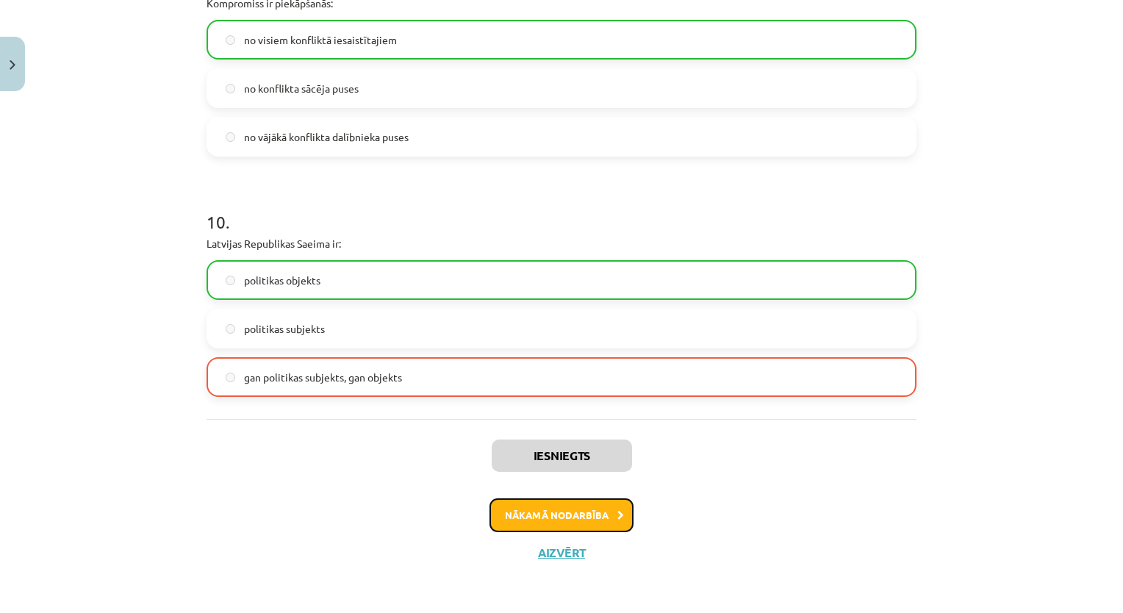
click at [581, 510] on button "Nākamā nodarbība" at bounding box center [562, 515] width 144 height 34
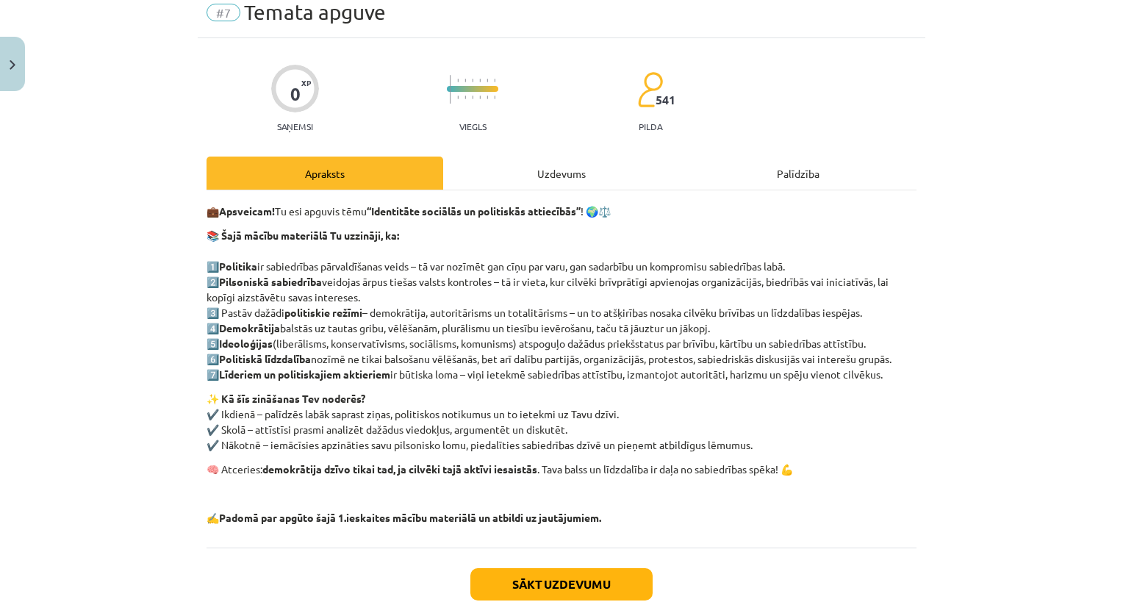
scroll to position [37, 0]
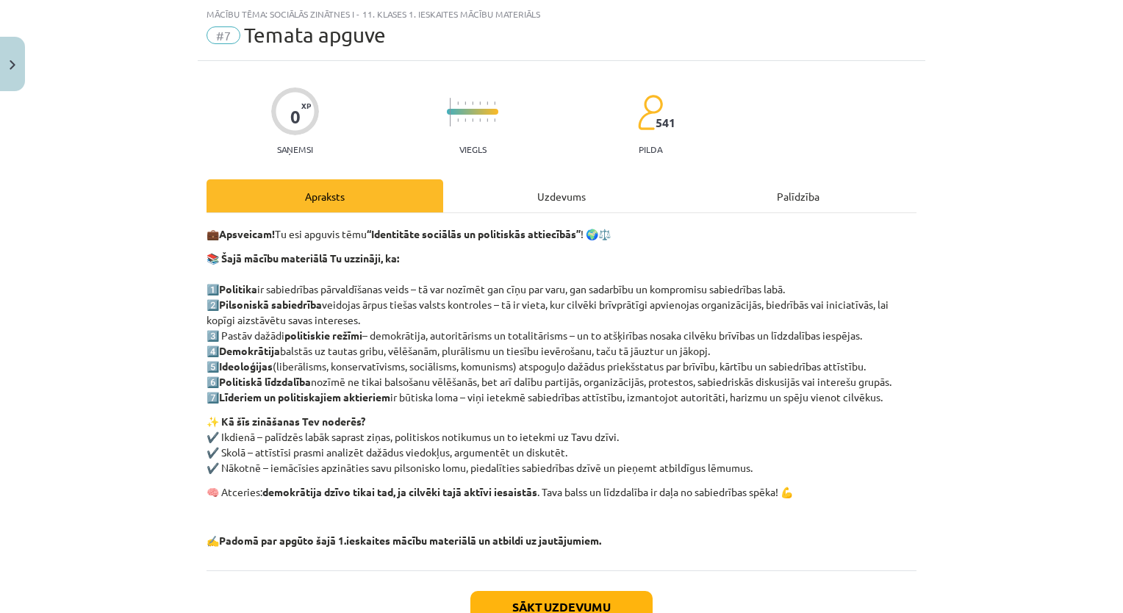
click at [546, 189] on div "Uzdevums" at bounding box center [561, 195] width 237 height 33
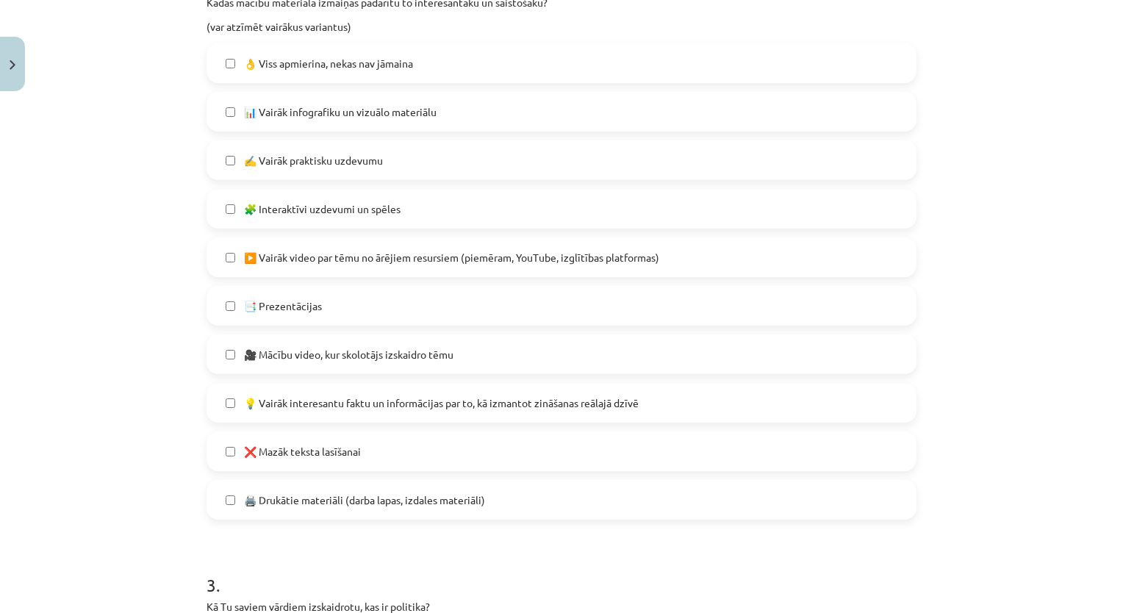
scroll to position [1069, 0]
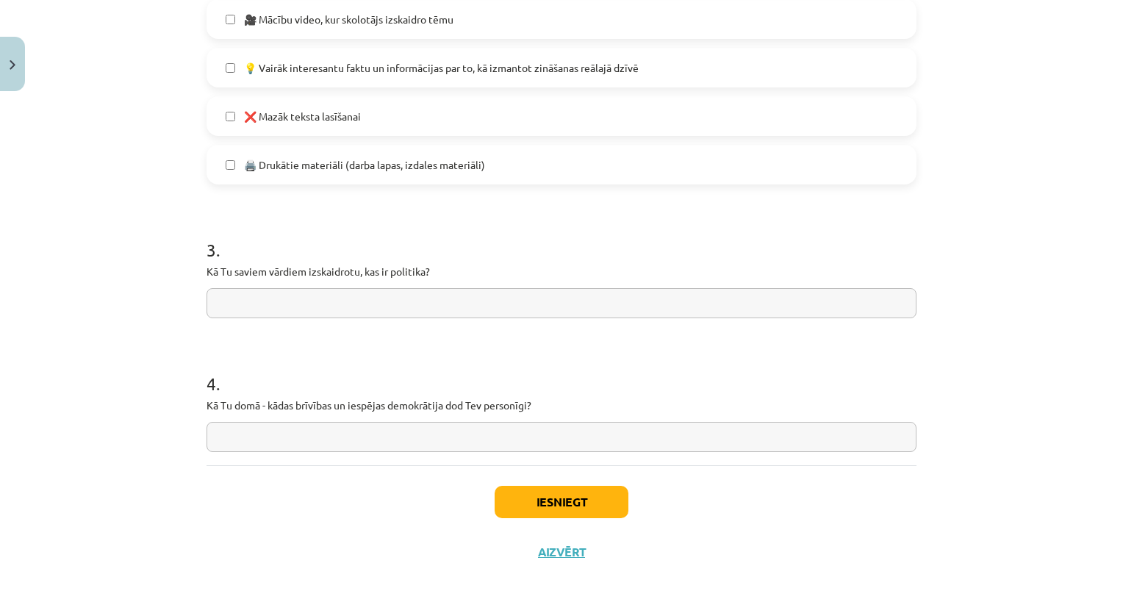
drag, startPoint x: 238, startPoint y: 318, endPoint x: 486, endPoint y: 650, distance: 414.5
click at [486, 612] on html "0 Dāvanas 2532 mP 265 xp Natans Ginzburgs Sākums Aktuāli Kā mācīties eSKOLĀ Kon…" at bounding box center [561, 306] width 1123 height 613
click at [235, 473] on div "Iesniegt Aizvērt" at bounding box center [562, 516] width 710 height 103
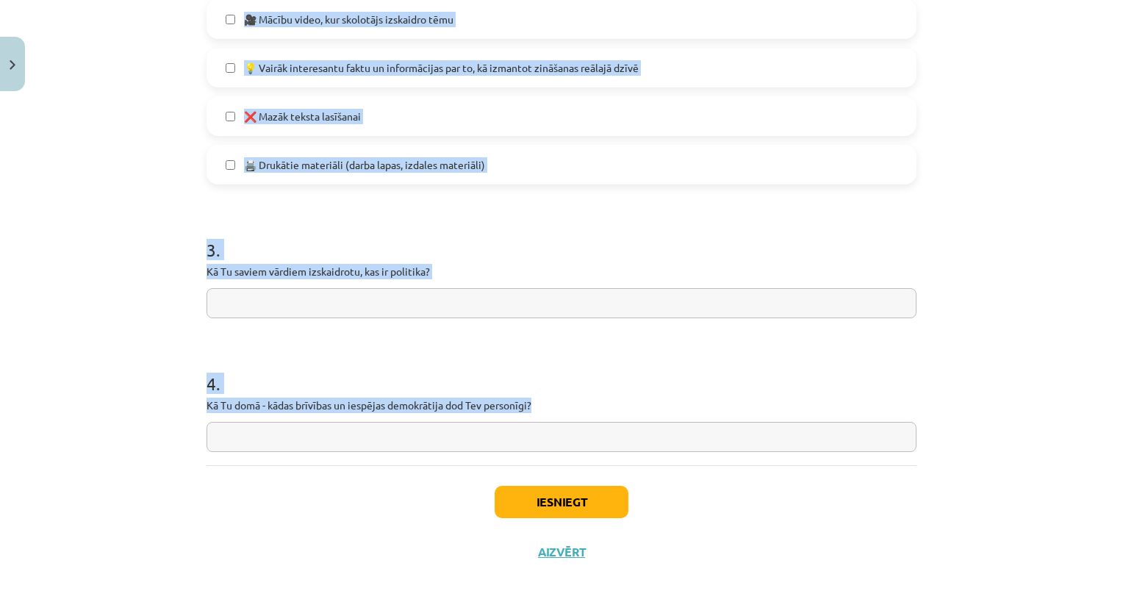
drag, startPoint x: 157, startPoint y: 285, endPoint x: 552, endPoint y: 401, distance: 411.7
click at [552, 401] on div "Mācību tēma: Sociālās zinātnes i - 11. klases 1. ieskaites mācību materiāls #7 …" at bounding box center [561, 306] width 1123 height 613
copy form "1 . Kā tu apguvi šī macību materiāla saturu? 🙂 Lielāko daļu saprotu, bet vēl jā…"
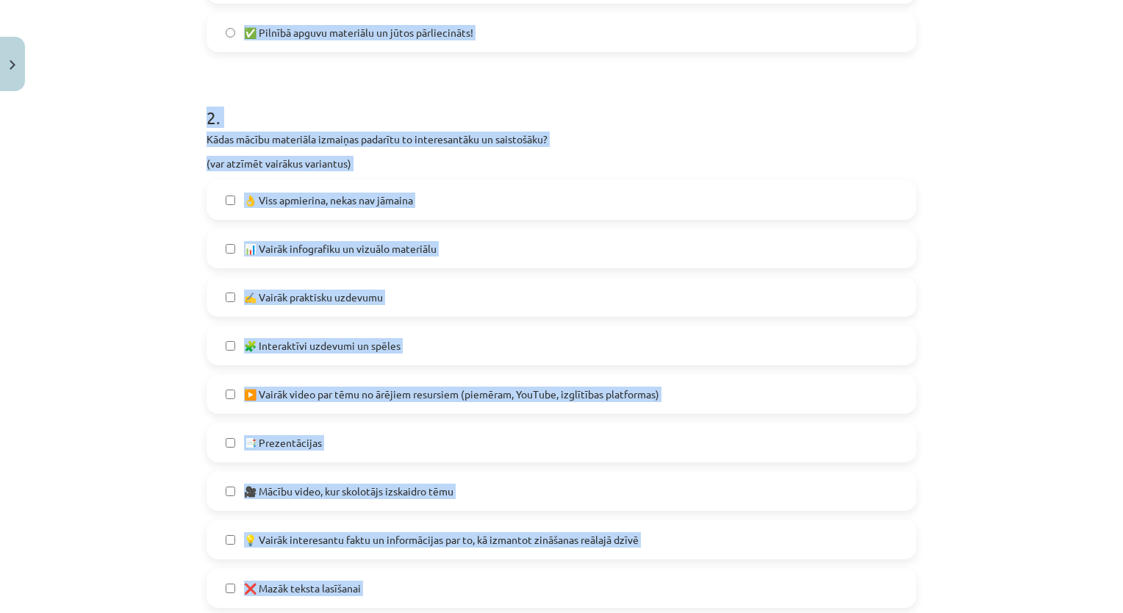
scroll to position [407, 0]
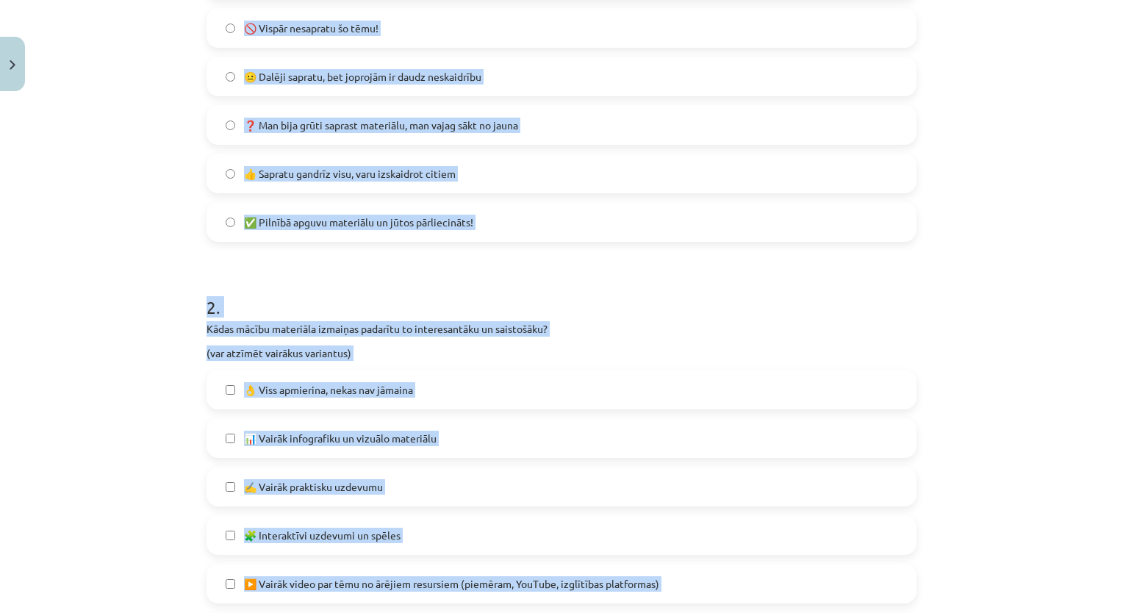
drag, startPoint x: 129, startPoint y: 311, endPoint x: 135, endPoint y: 299, distance: 13.5
click at [129, 309] on div "Mācību tēma: Sociālās zinātnes i - 11. klases 1. ieskaites mācību materiāls #7 …" at bounding box center [561, 306] width 1123 height 613
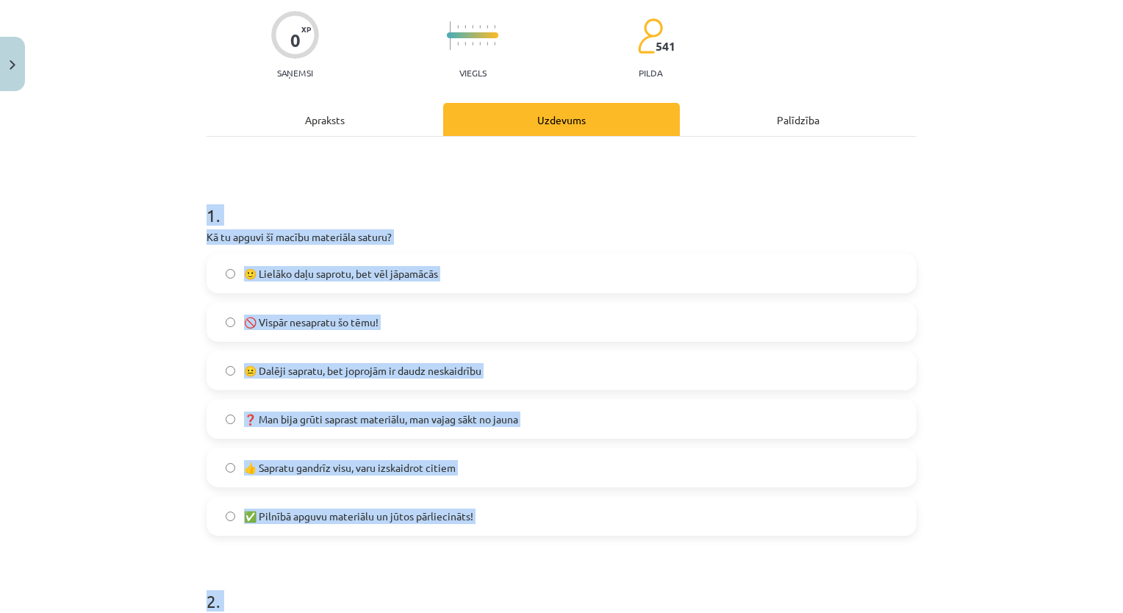
click at [292, 221] on h1 "1 ." at bounding box center [562, 202] width 710 height 46
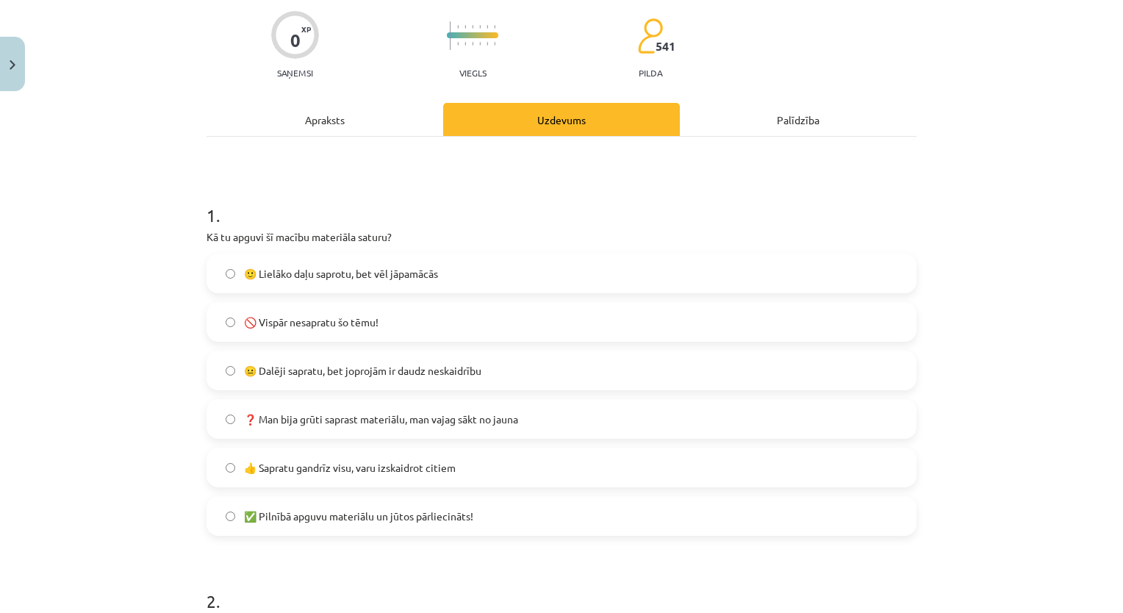
click at [329, 270] on span "🙂 Lielāko daļu saprotu, bet vēl jāpamācās" at bounding box center [341, 273] width 194 height 15
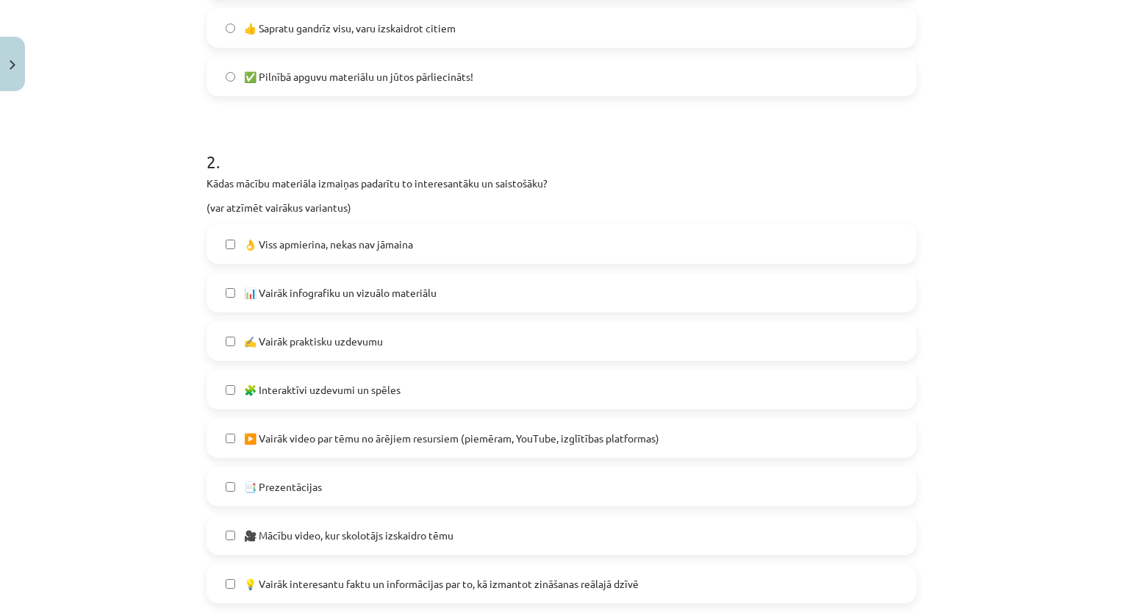
scroll to position [628, 0]
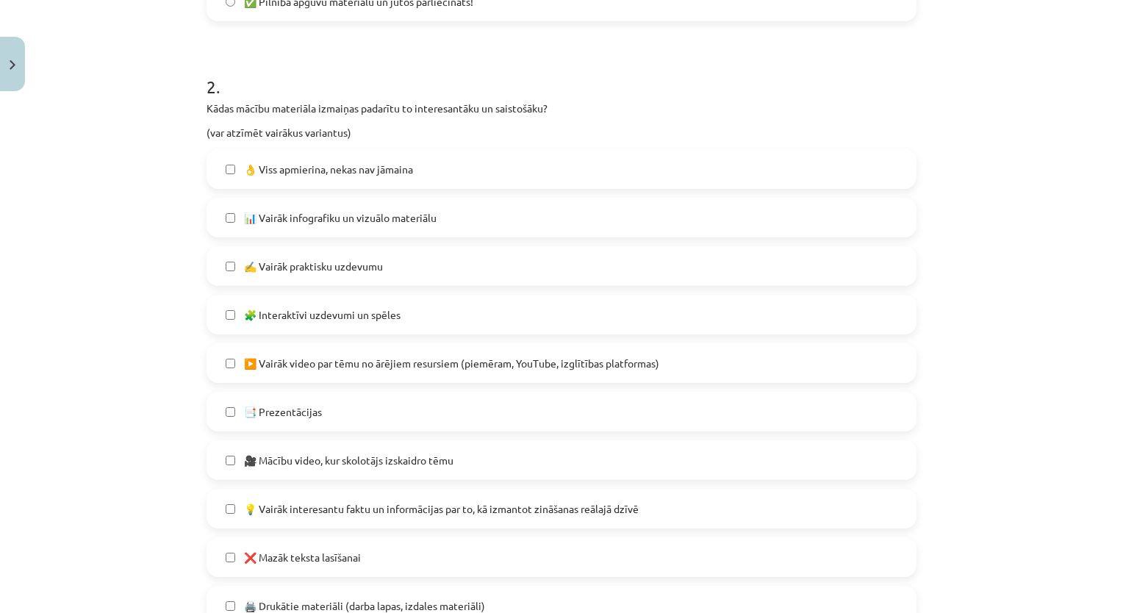
click at [301, 214] on span "📊 Vairāk infografiku un vizuālo materiālu" at bounding box center [340, 217] width 193 height 15
click at [288, 268] on span "✍️ Vairāk praktisku uzdevumu" at bounding box center [313, 266] width 139 height 15
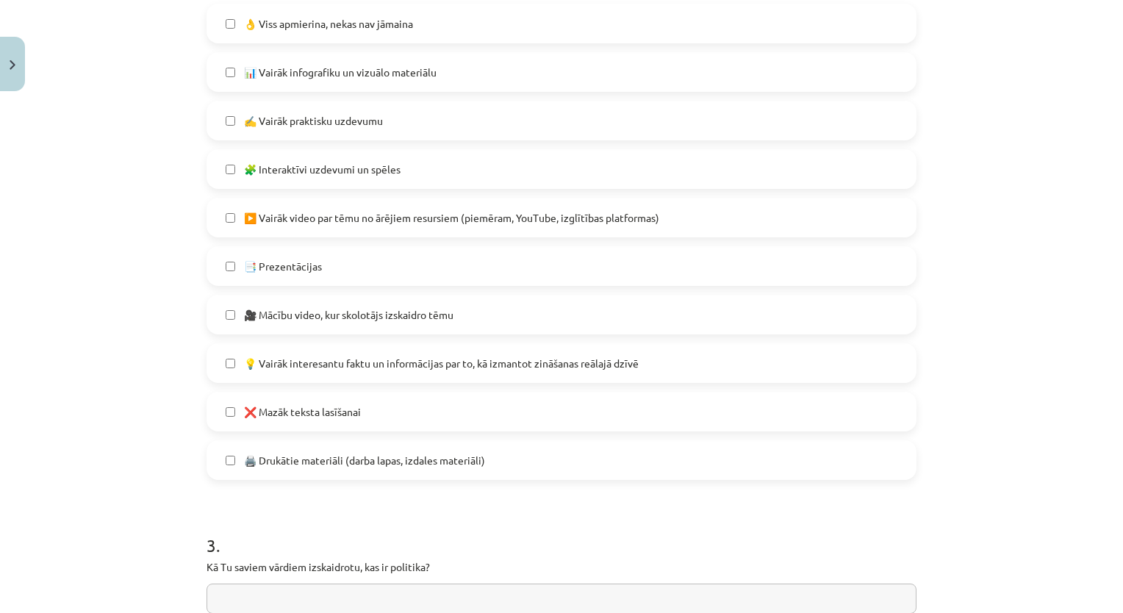
scroll to position [775, 0]
click at [357, 156] on label "🧩 Interaktīvi uzdevumi un spēles" at bounding box center [561, 167] width 707 height 37
drag, startPoint x: 354, startPoint y: 323, endPoint x: 377, endPoint y: 287, distance: 43.6
click at [355, 321] on label "🎥 Mācību video, kur skolotājs izskaidro tēmu" at bounding box center [561, 313] width 707 height 37
click at [368, 362] on span "💡 Vairāk interesantu faktu un informācijas par to, kā izmantot zināšanas reālaj…" at bounding box center [441, 361] width 395 height 15
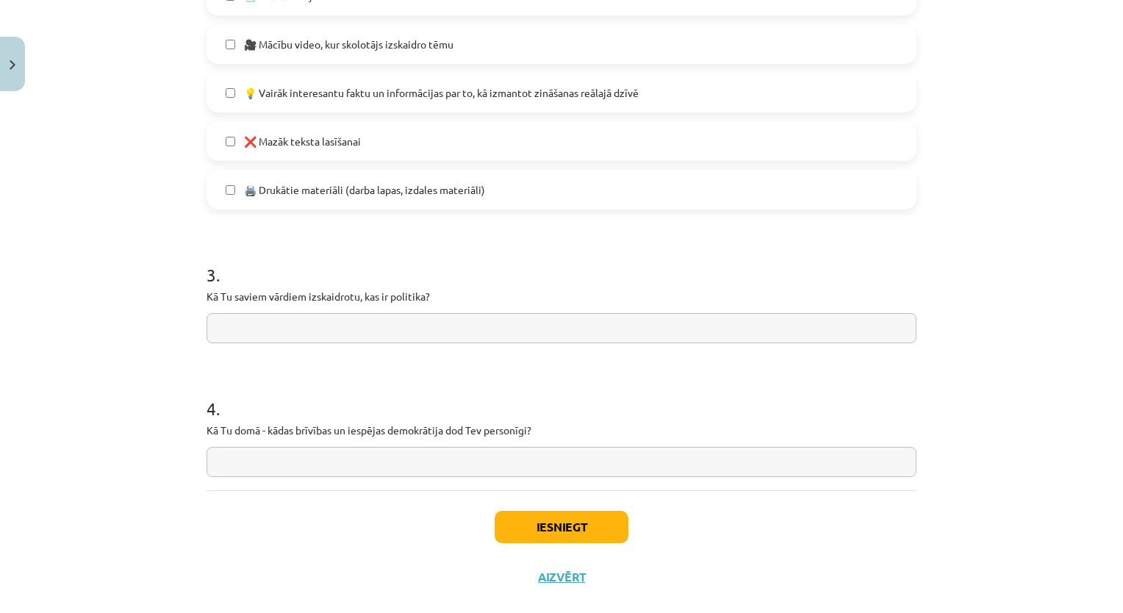
scroll to position [1069, 0]
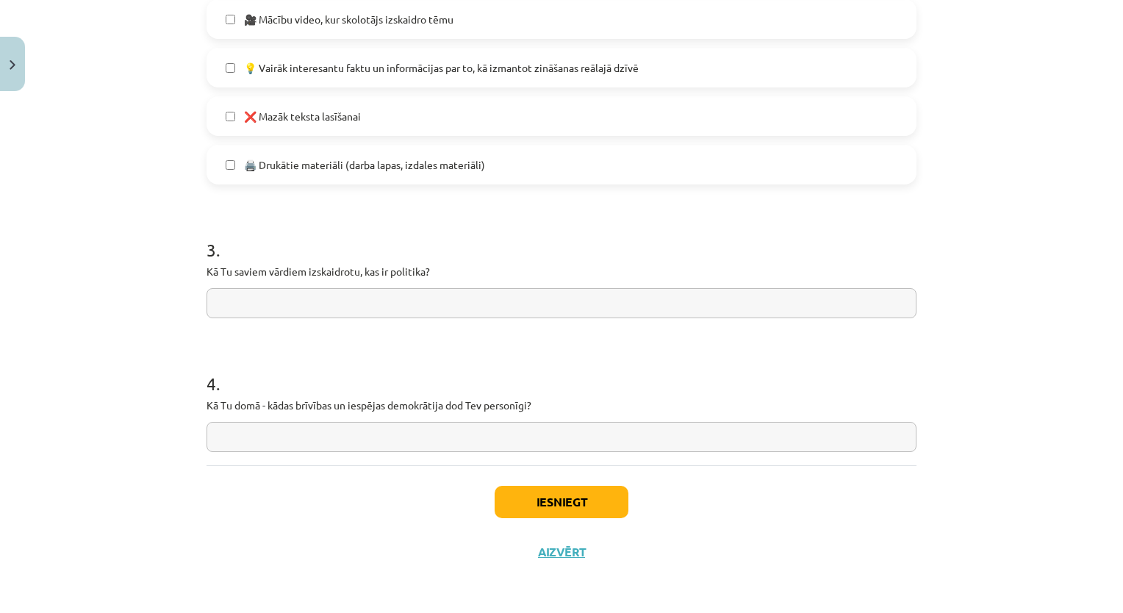
click at [423, 301] on input "text" at bounding box center [562, 303] width 710 height 30
paste input "**********"
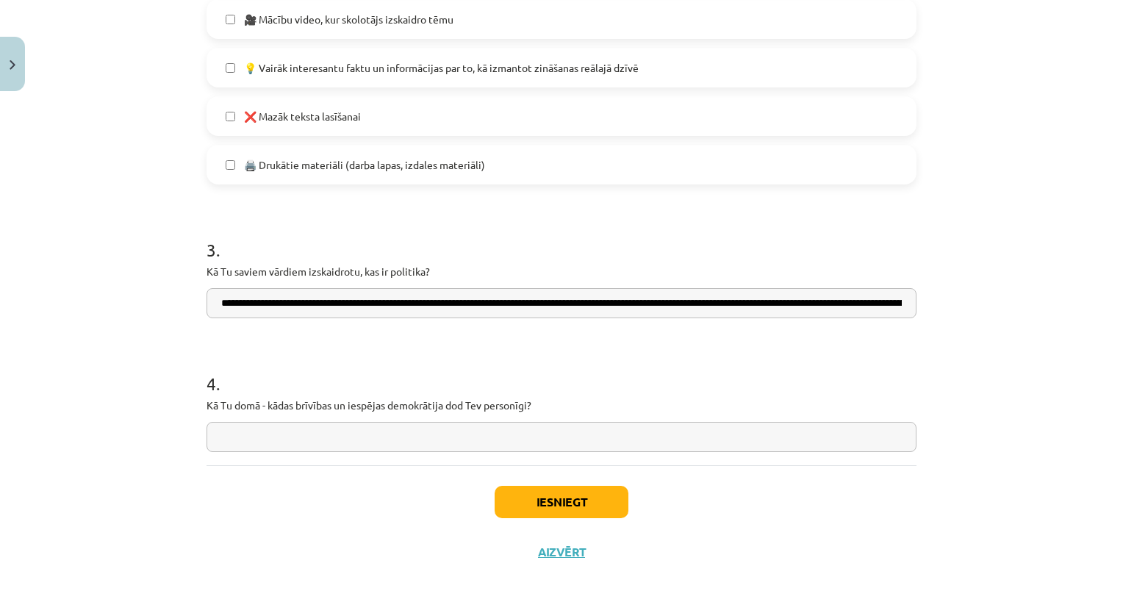
scroll to position [0, 352]
type input "**********"
paste input "**********"
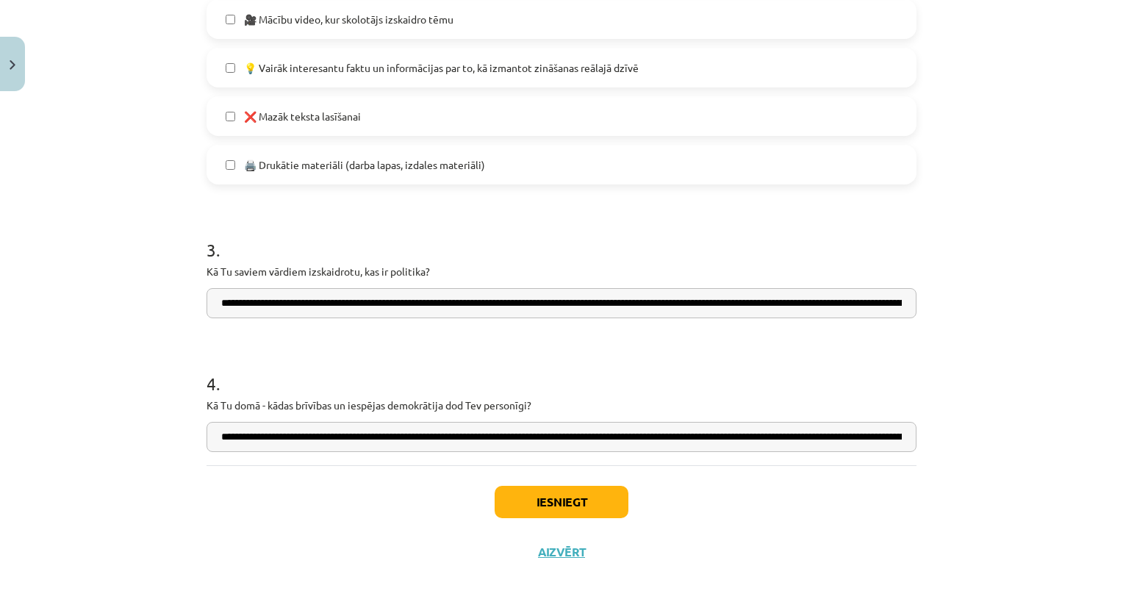
scroll to position [0, 388]
type input "**********"
click at [564, 501] on button "Iesniegt" at bounding box center [562, 502] width 134 height 32
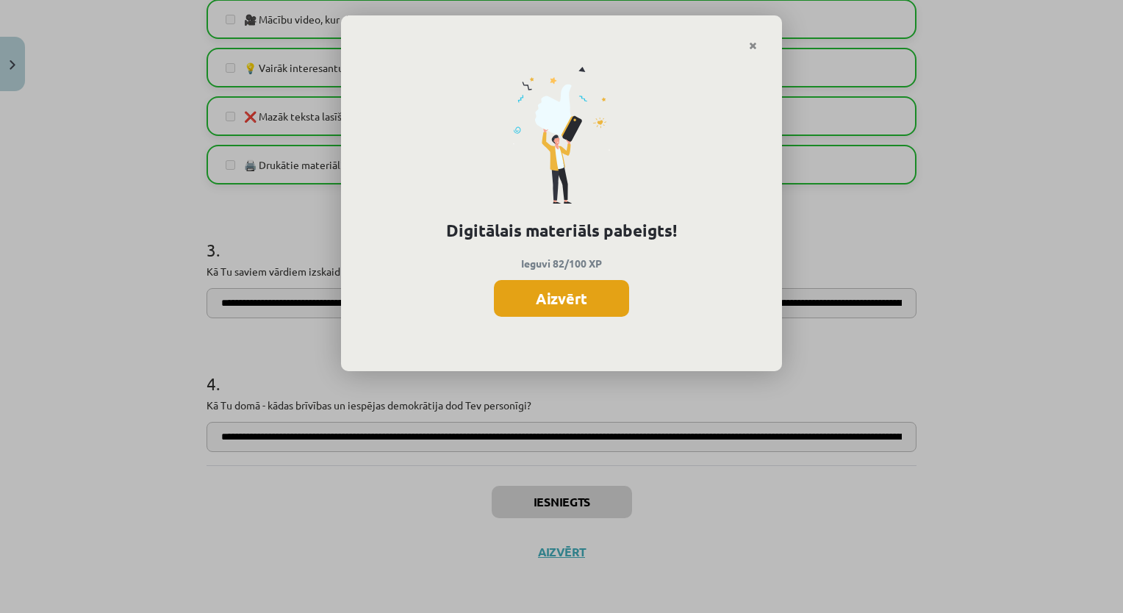
click at [595, 311] on button "Aizvērt" at bounding box center [561, 298] width 135 height 37
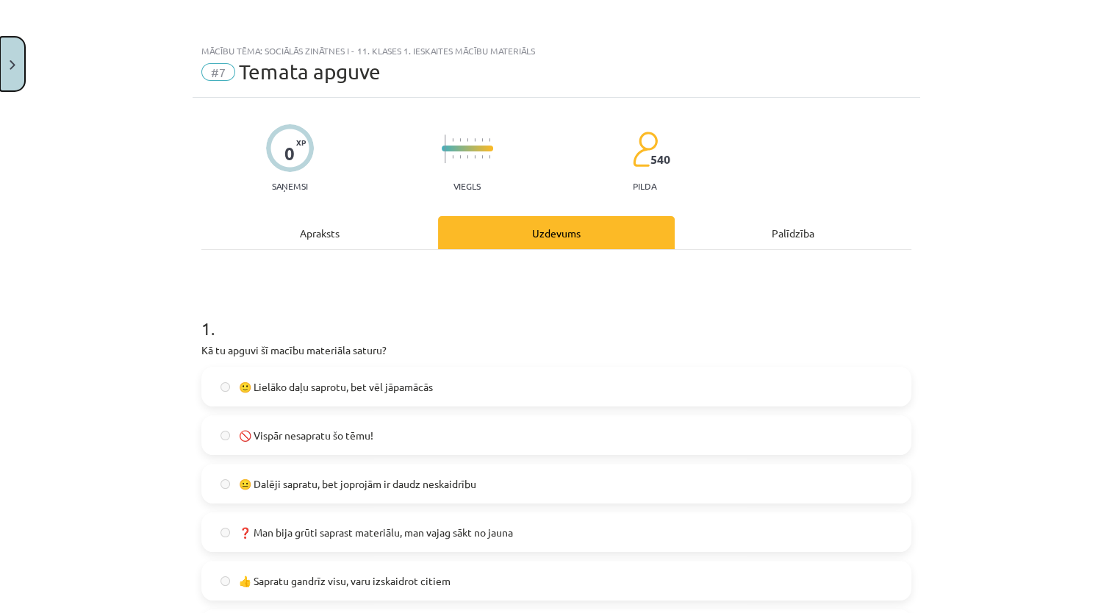
click at [12, 76] on button "Close" at bounding box center [12, 64] width 25 height 54
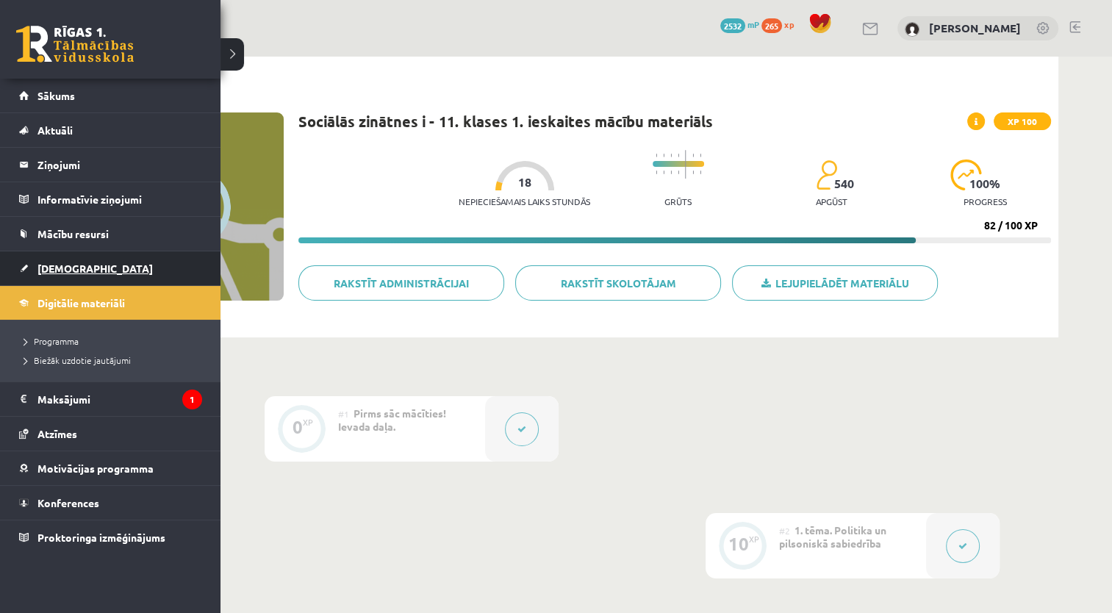
click at [62, 266] on span "[DEMOGRAPHIC_DATA]" at bounding box center [94, 268] width 115 height 13
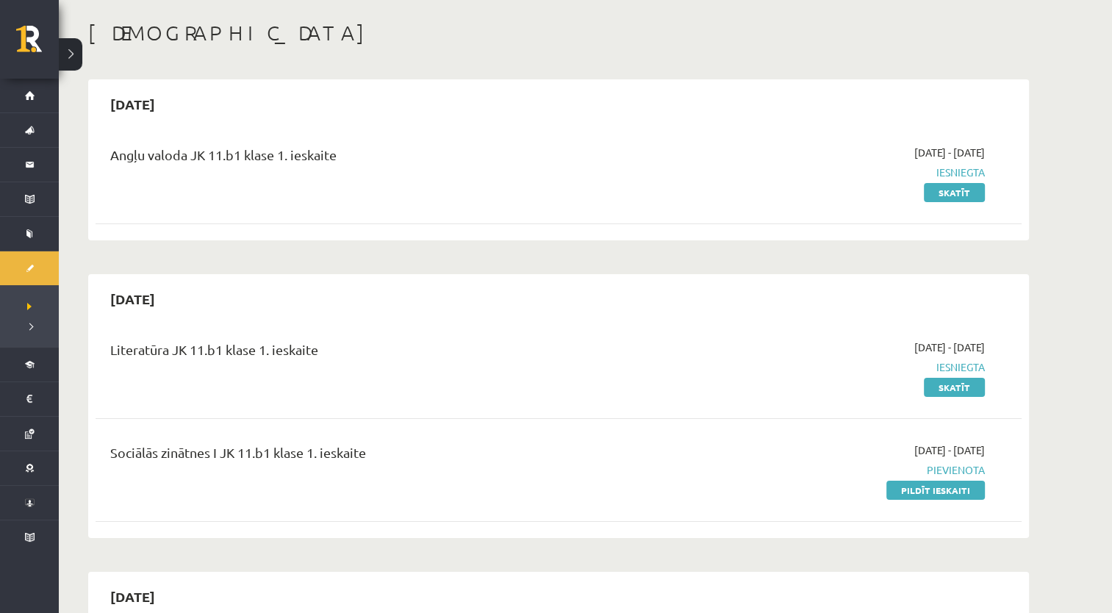
scroll to position [294, 0]
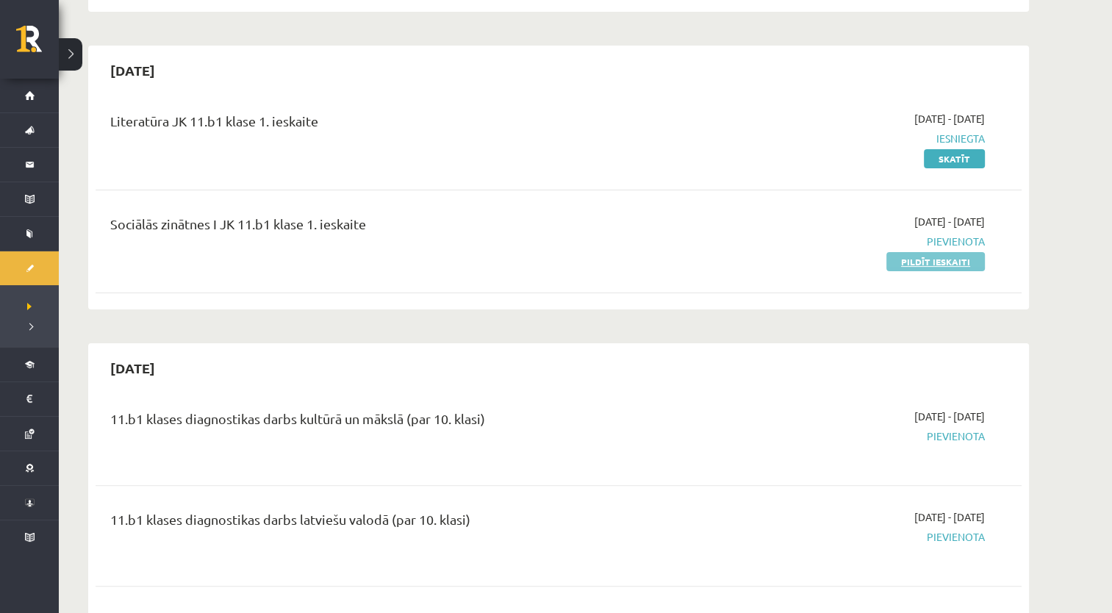
click at [927, 254] on link "Pildīt ieskaiti" at bounding box center [936, 261] width 99 height 19
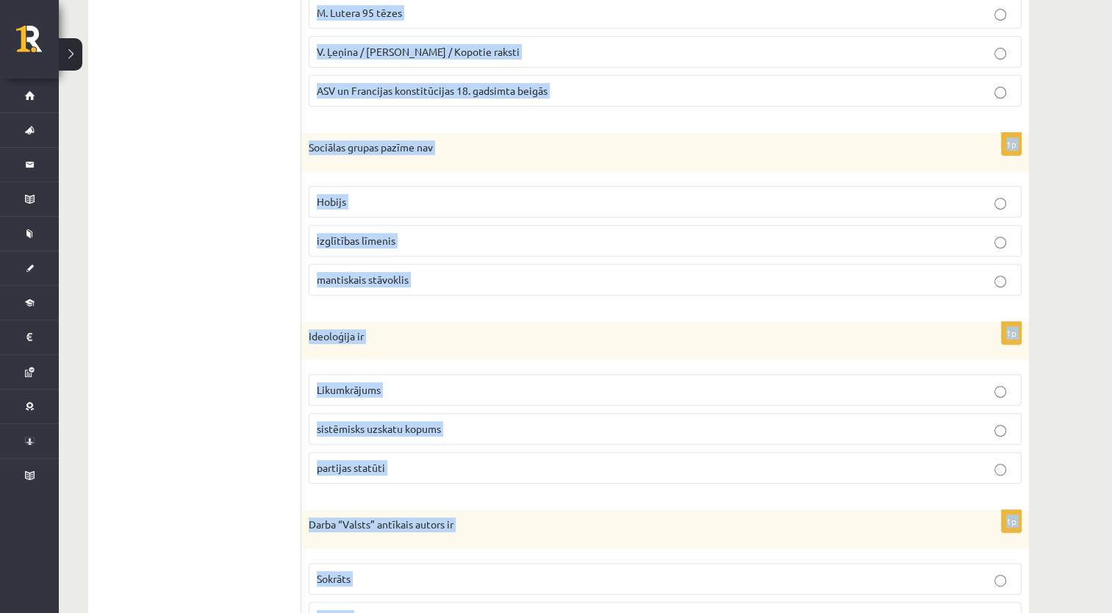
scroll to position [633, 0]
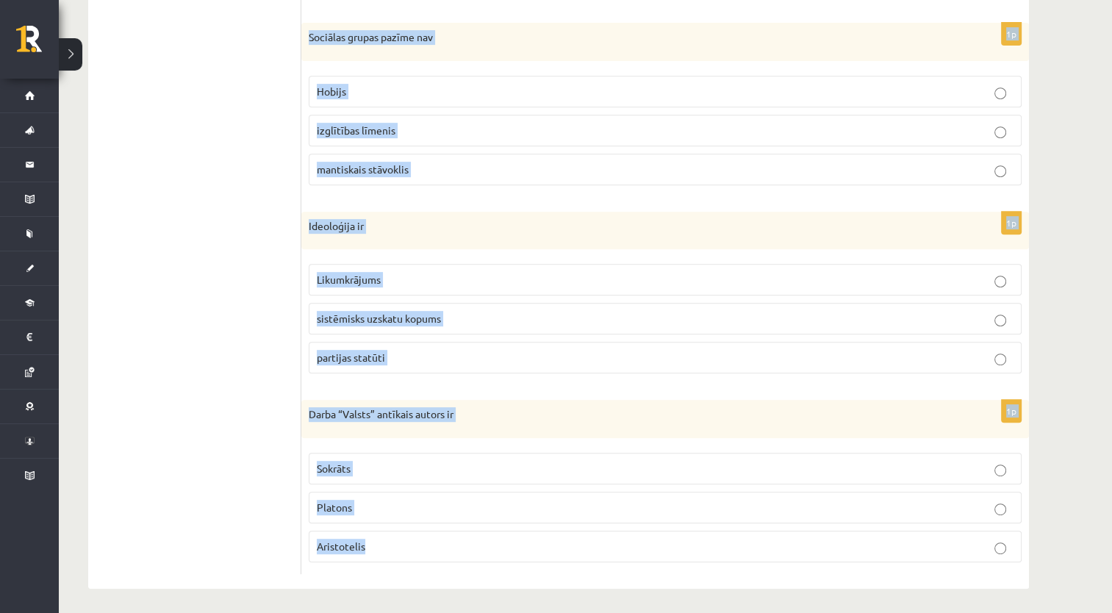
drag, startPoint x: 334, startPoint y: 298, endPoint x: 766, endPoint y: 537, distance: 494.3
click at [766, 537] on form "1p Cilvēktiesību vēsturisks avots ir Angļu autora [PERSON_NAME] [PERSON_NAME] “…" at bounding box center [665, 102] width 698 height 943
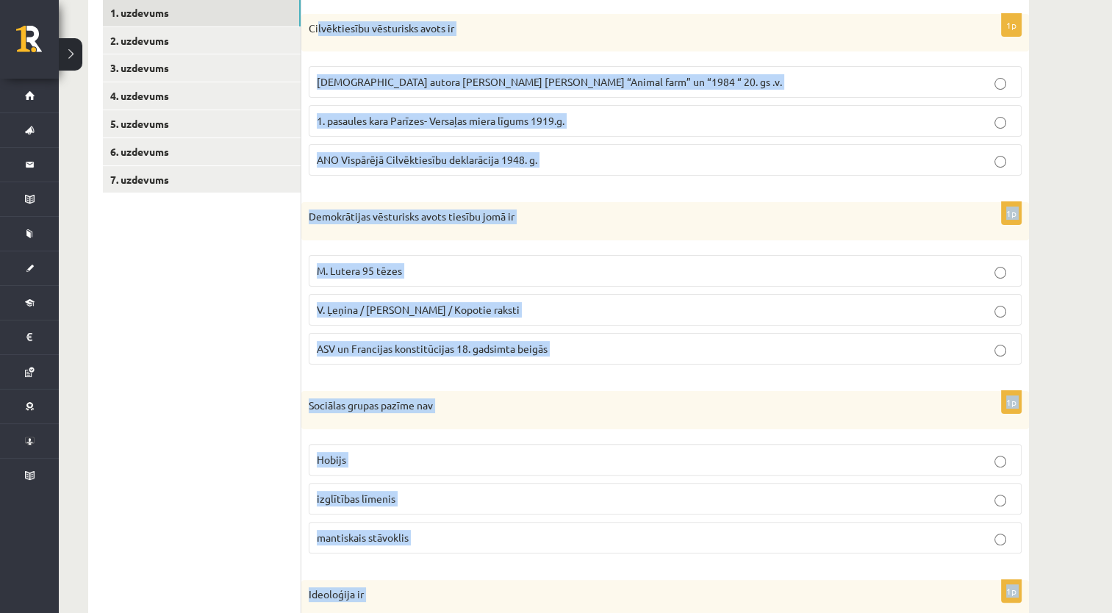
scroll to position [0, 0]
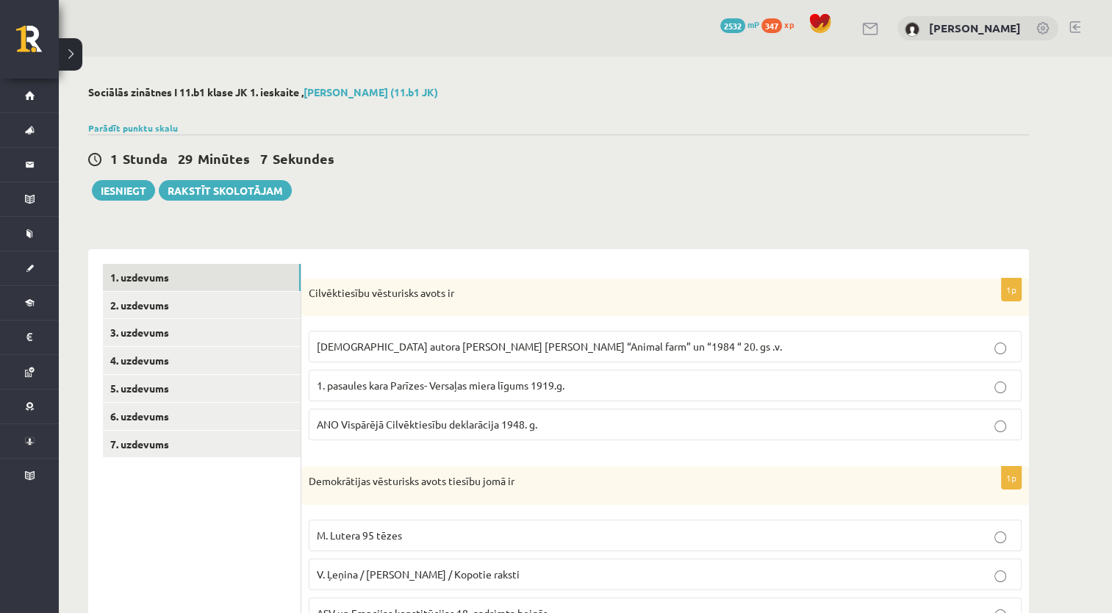
click at [376, 428] on span "ANO Vispārējā Cilvēktiesību deklarācija 1948. g." at bounding box center [427, 424] width 221 height 13
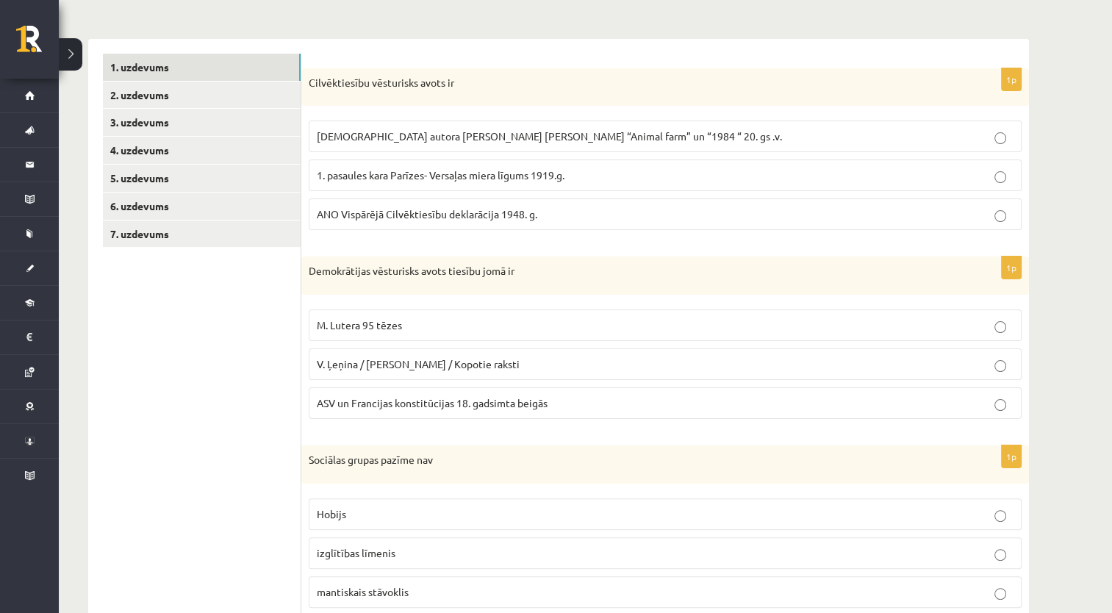
scroll to position [221, 0]
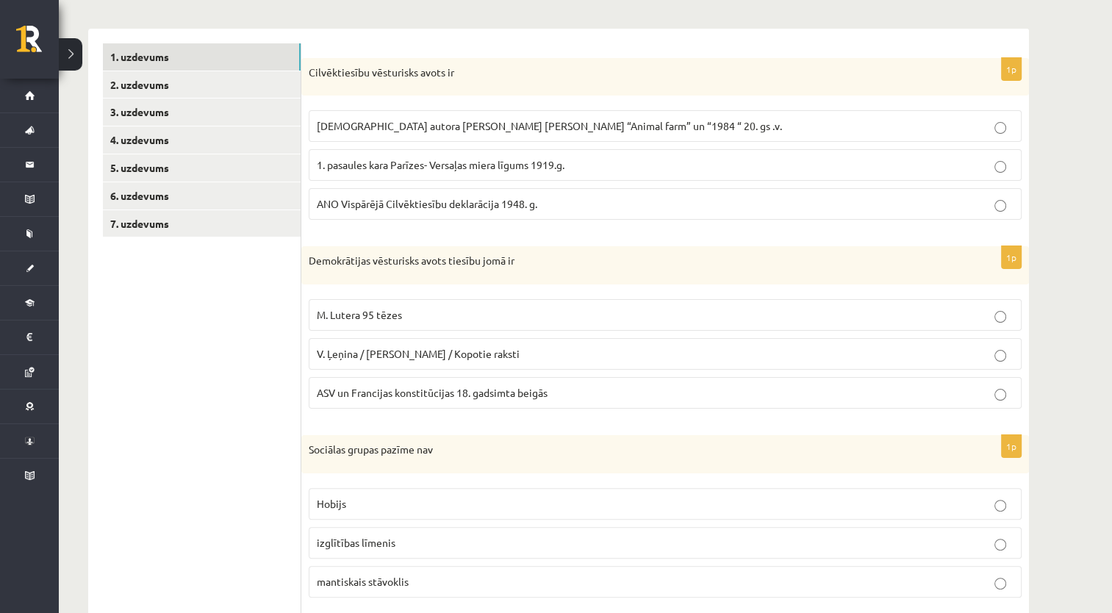
click at [412, 390] on span "ASV un Francijas konstitūcijas 18. gadsimta beigās" at bounding box center [432, 392] width 231 height 13
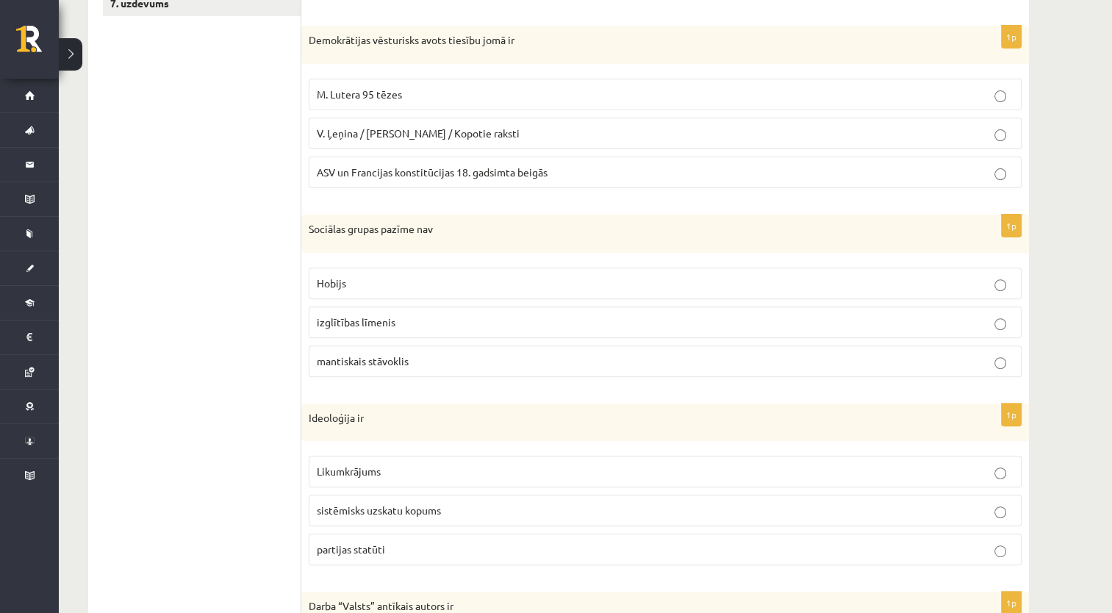
click at [392, 276] on p "Hobijs" at bounding box center [665, 283] width 697 height 15
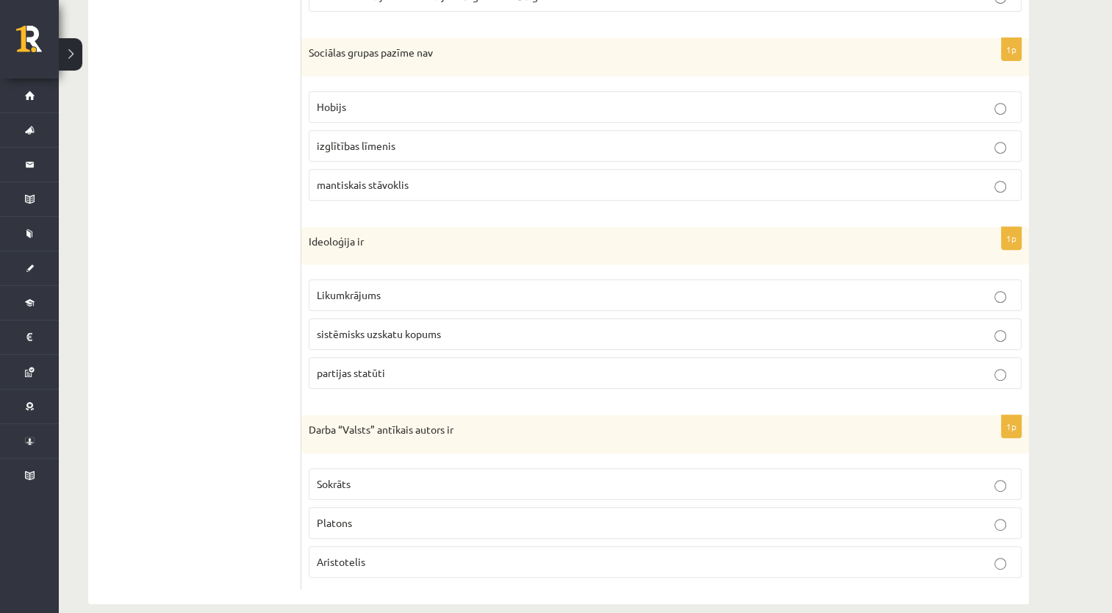
scroll to position [633, 0]
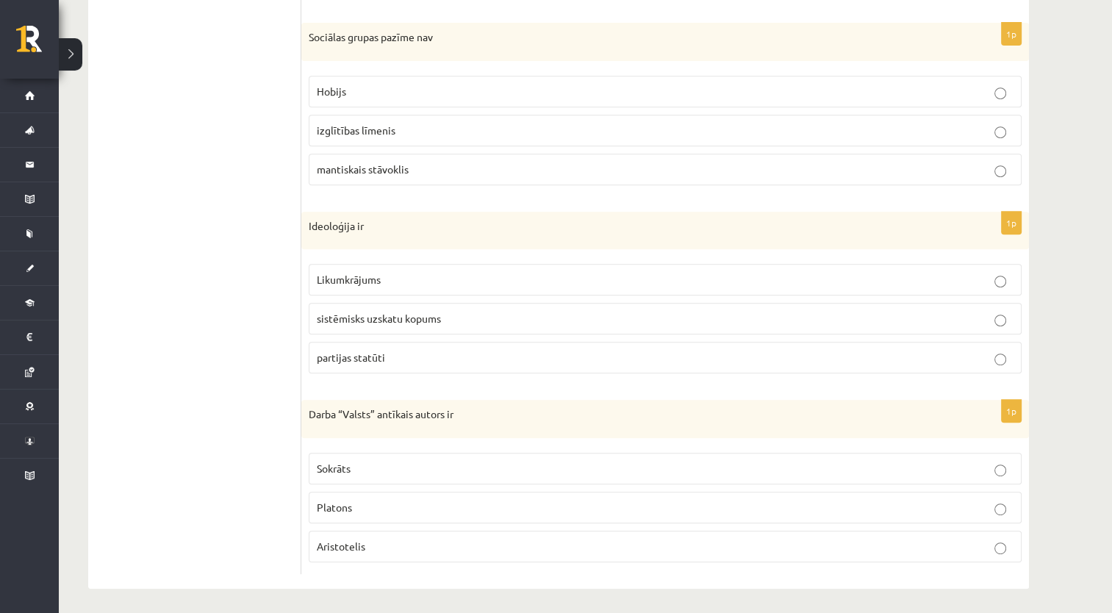
click at [432, 315] on span "sistēmisks uzskatu kopums" at bounding box center [379, 318] width 124 height 13
click at [397, 512] on label "Platons" at bounding box center [665, 508] width 713 height 32
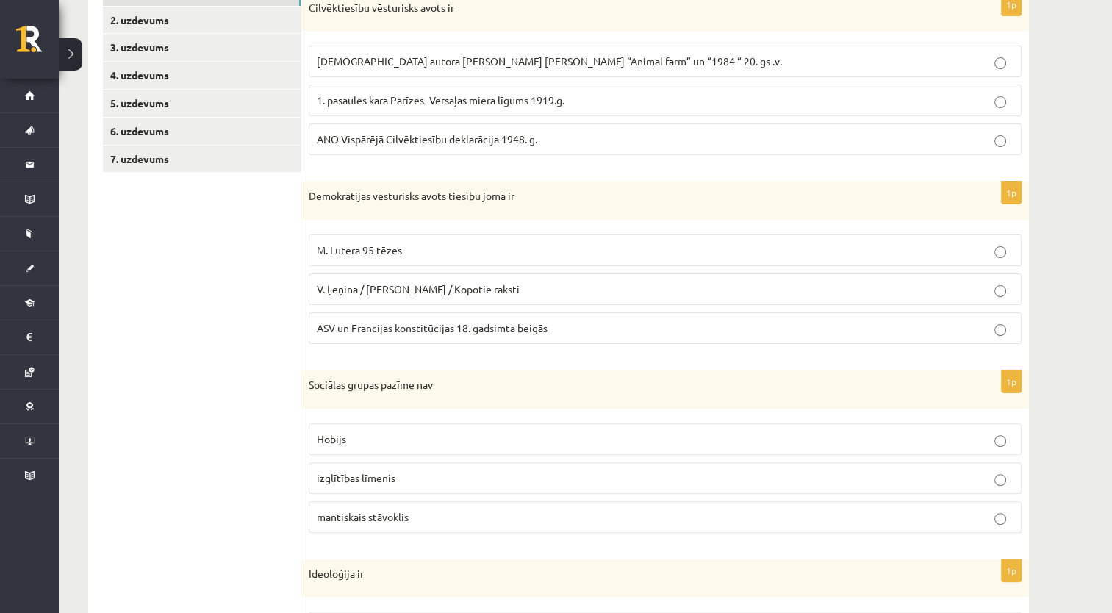
scroll to position [0, 0]
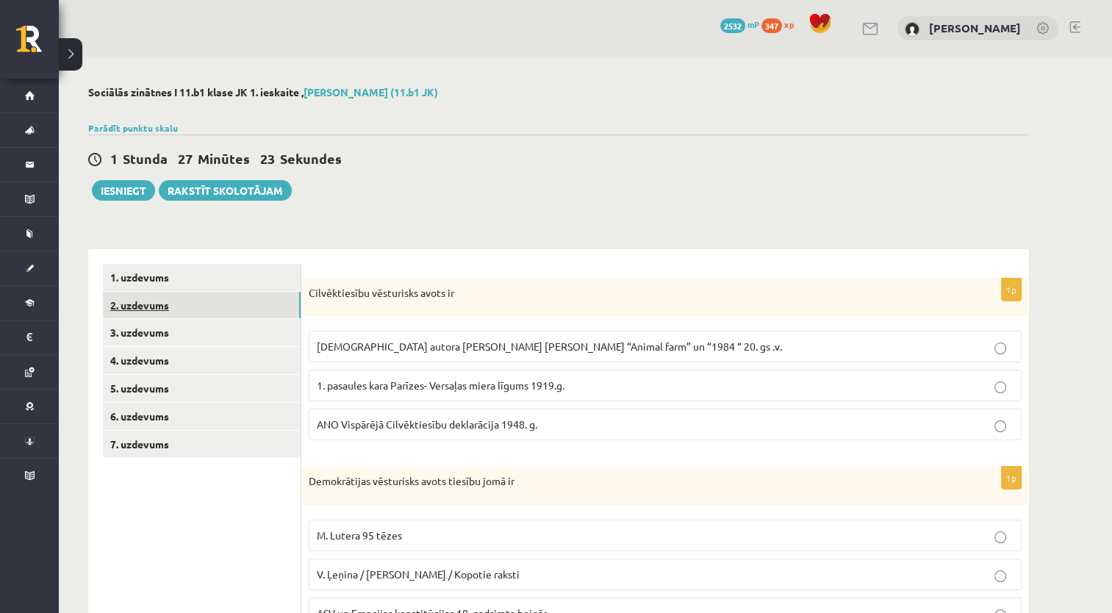
click at [187, 305] on link "2. uzdevums" at bounding box center [202, 305] width 198 height 27
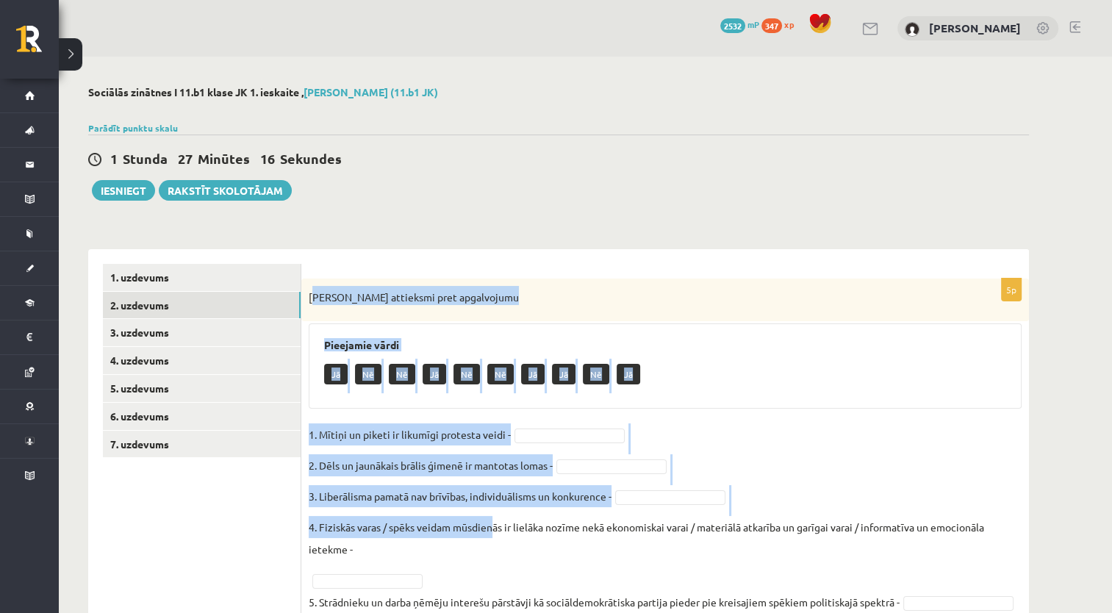
drag, startPoint x: 318, startPoint y: 296, endPoint x: 428, endPoint y: 441, distance: 181.6
click at [482, 510] on div "5p Izsaki attieksmi pret apgalvojumu Pieejamie [PERSON_NAME] Nē Nē [PERSON_NAME…" at bounding box center [665, 454] width 728 height 351
click at [358, 296] on p "[PERSON_NAME] attieksmi pret apgalvojumu" at bounding box center [629, 295] width 640 height 19
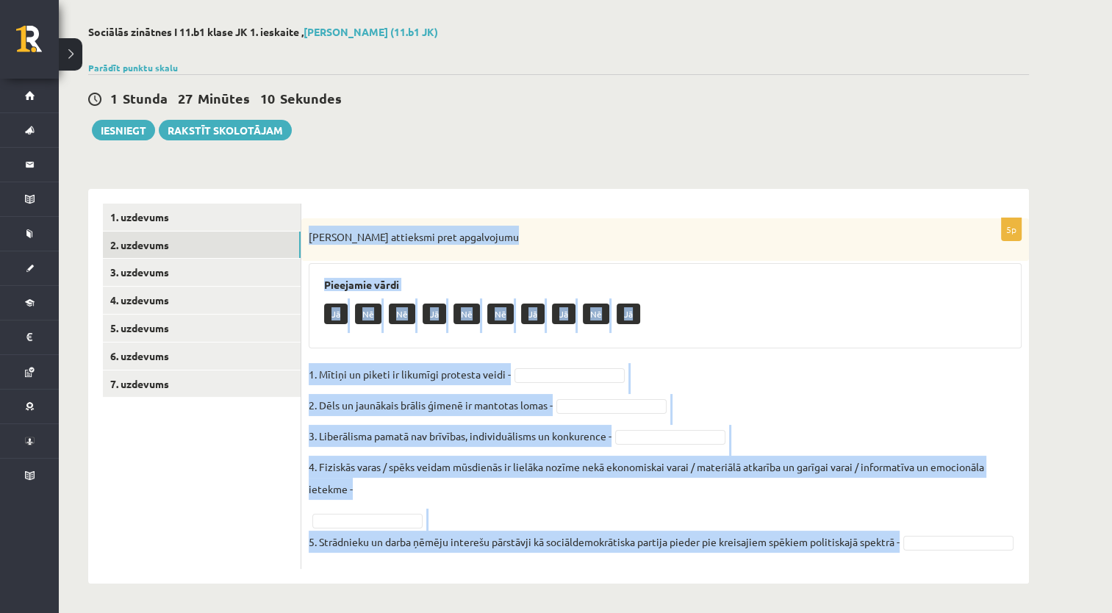
scroll to position [82, 0]
drag, startPoint x: 307, startPoint y: 293, endPoint x: 848, endPoint y: 573, distance: 609.3
click at [848, 573] on div "5p Izsaki attieksmi pret apgalvojumu Pieejamie [PERSON_NAME] Nē Nē [PERSON_NAME…" at bounding box center [665, 386] width 728 height 395
copy div "[PERSON_NAME] attieksmi pret apgalvojumu Pieejamie [PERSON_NAME] Nē Nē [PERSON_…"
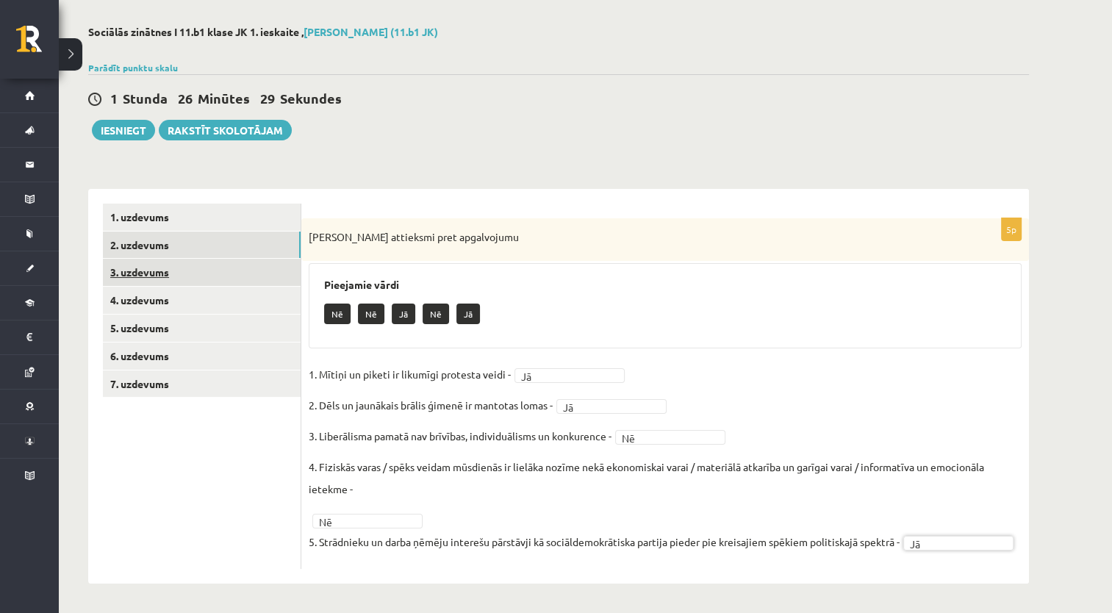
click at [260, 259] on link "3. uzdevums" at bounding box center [202, 272] width 198 height 27
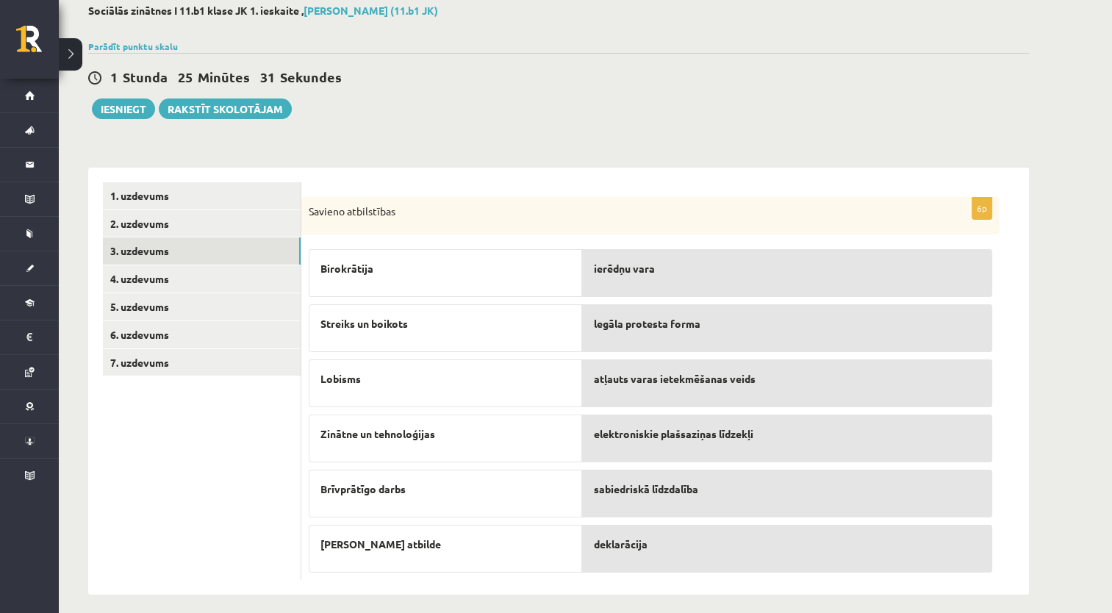
scroll to position [91, 0]
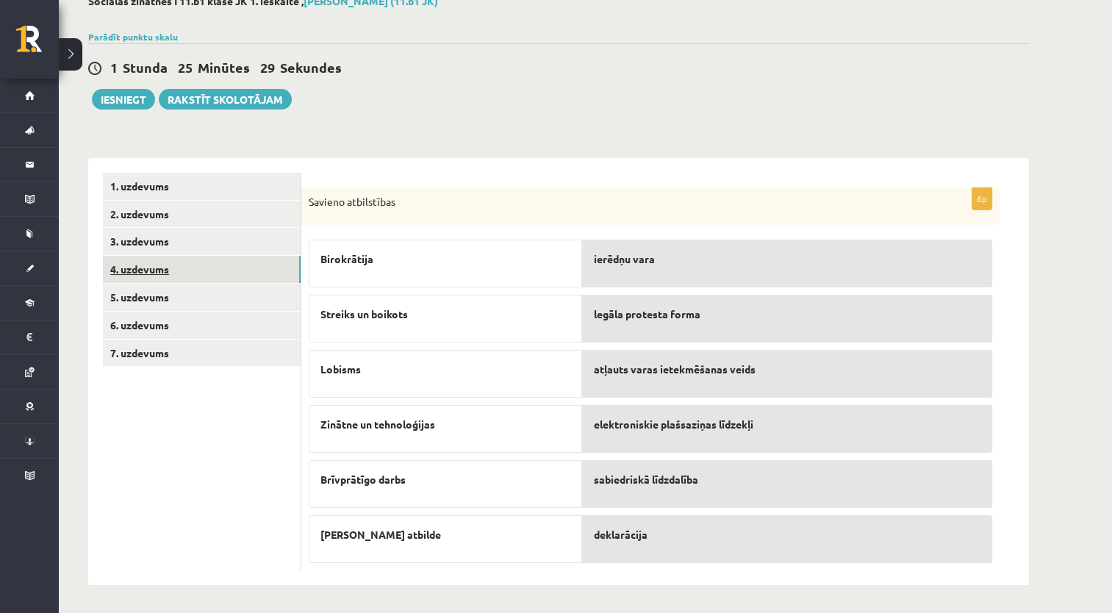
click at [226, 281] on link "4. uzdevums" at bounding box center [202, 269] width 198 height 27
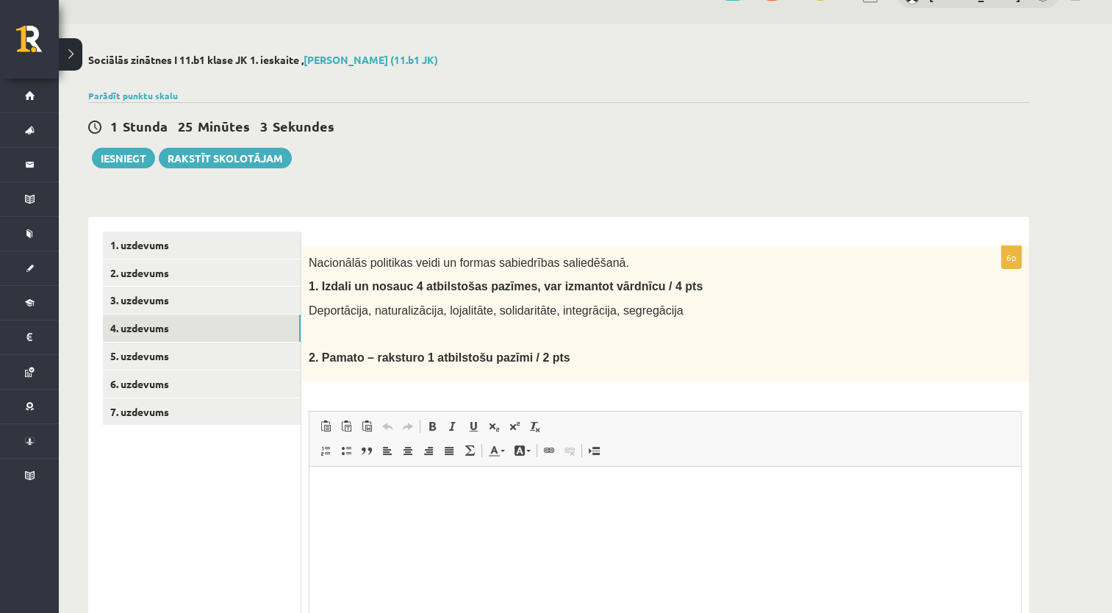
scroll to position [0, 0]
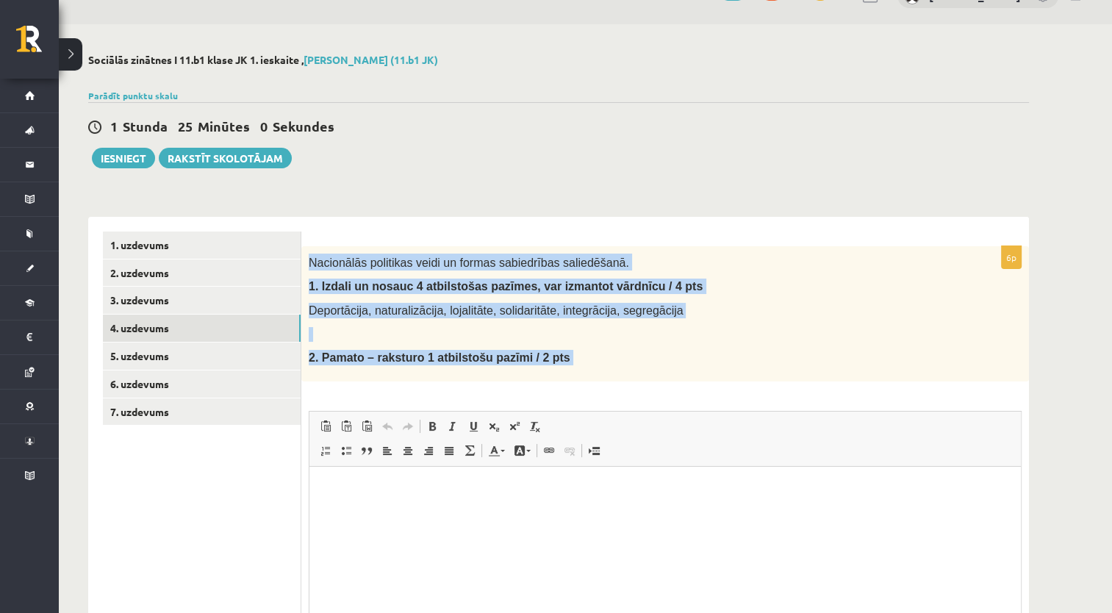
drag, startPoint x: 306, startPoint y: 253, endPoint x: 594, endPoint y: 381, distance: 315.3
click at [594, 381] on div "6p Nacionālās politikas veidi un formas sabiedrības saliedēšanā. 1. Izdali un n…" at bounding box center [665, 481] width 728 height 470
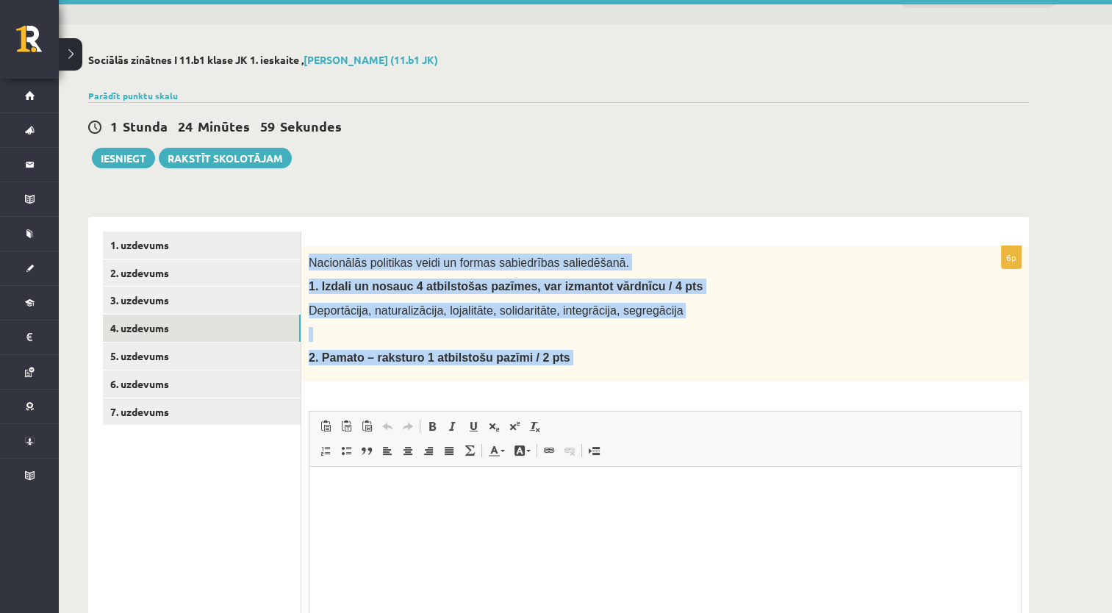
copy div "Nacionālās politikas veidi un formas sabiedrības saliedēšanā. 1. Izdali un nosa…"
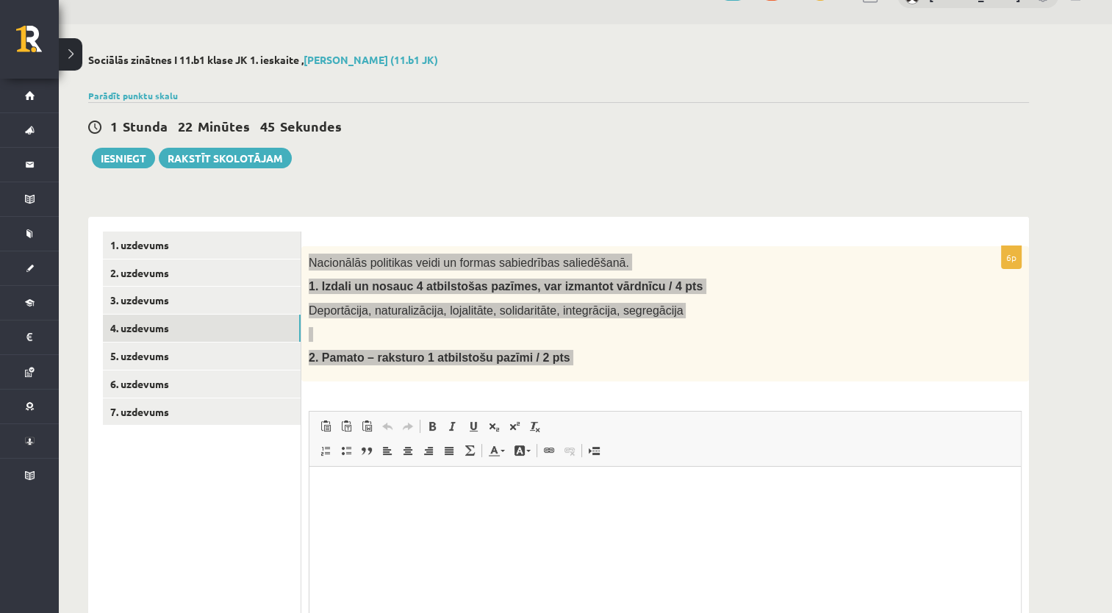
click at [409, 479] on html at bounding box center [665, 488] width 712 height 45
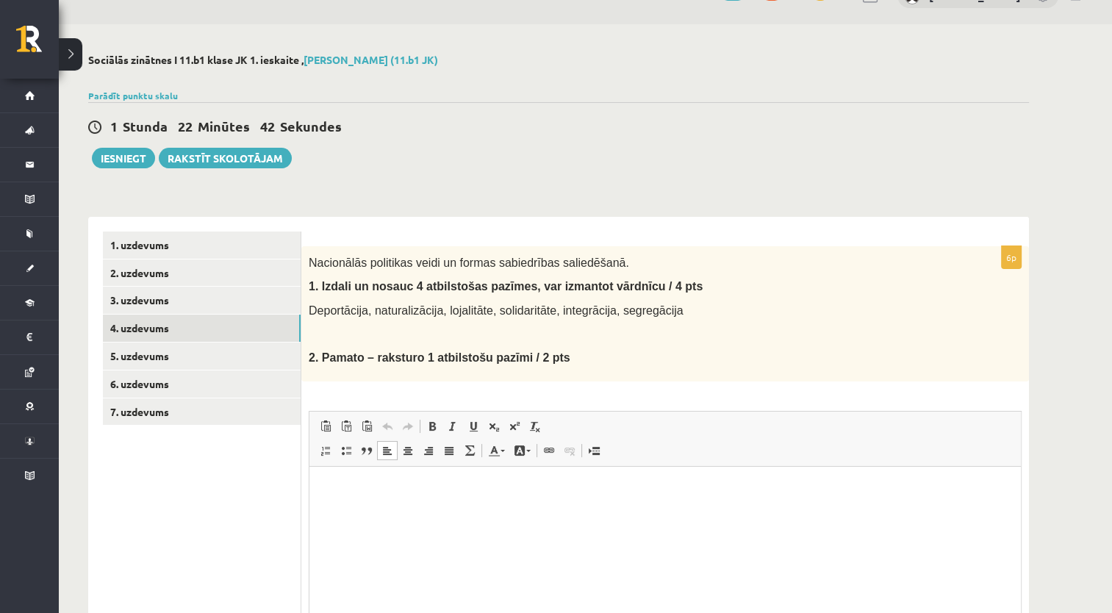
drag, startPoint x: 407, startPoint y: 521, endPoint x: 338, endPoint y: 532, distance: 70.0
click at [327, 511] on html at bounding box center [665, 488] width 712 height 45
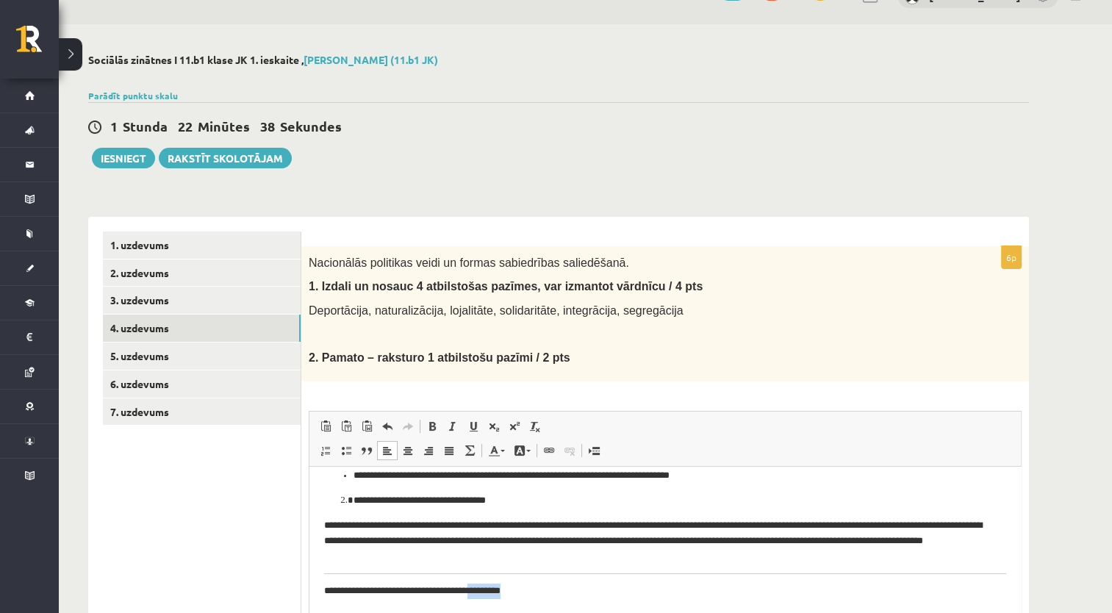
scroll to position [179, 0]
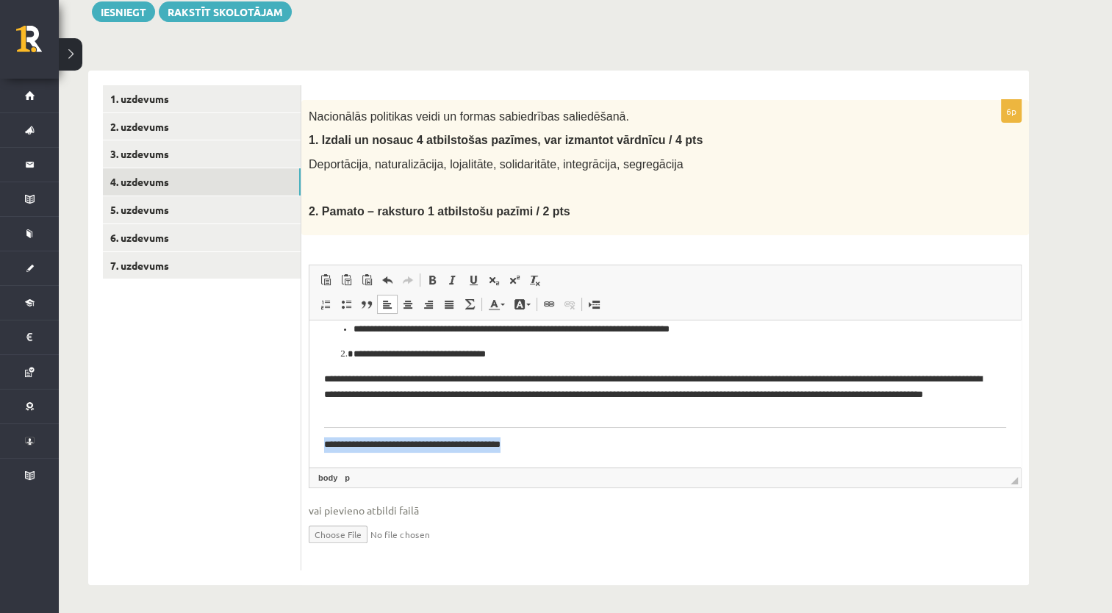
drag, startPoint x: 537, startPoint y: 456, endPoint x: 302, endPoint y: 559, distance: 256.4
click at [309, 467] on html "**********" at bounding box center [665, 320] width 712 height 294
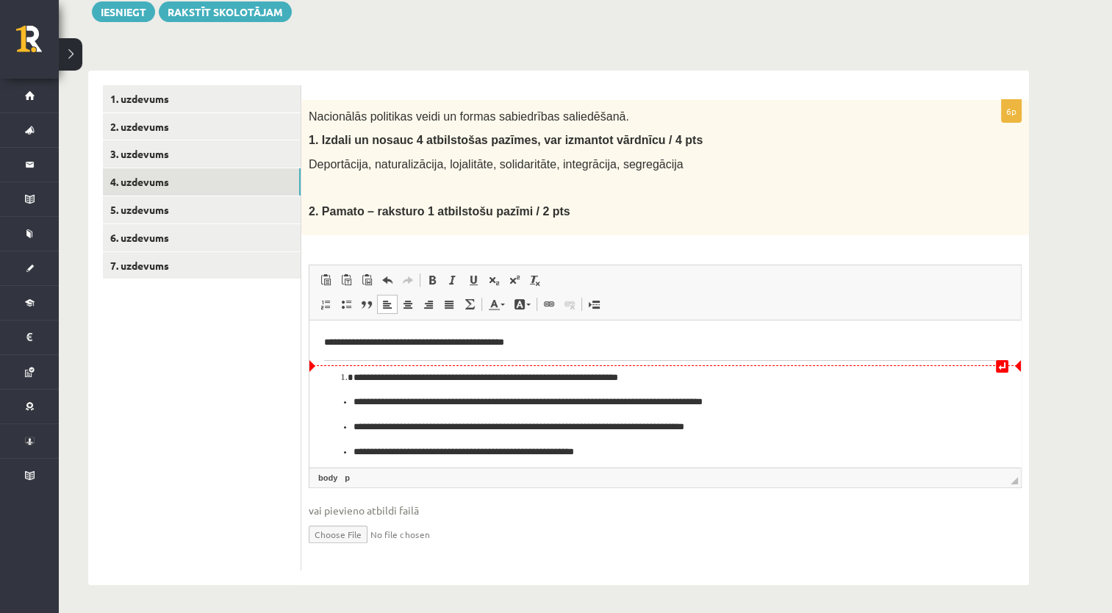
click at [340, 375] on ol "**********" at bounding box center [665, 377] width 682 height 15
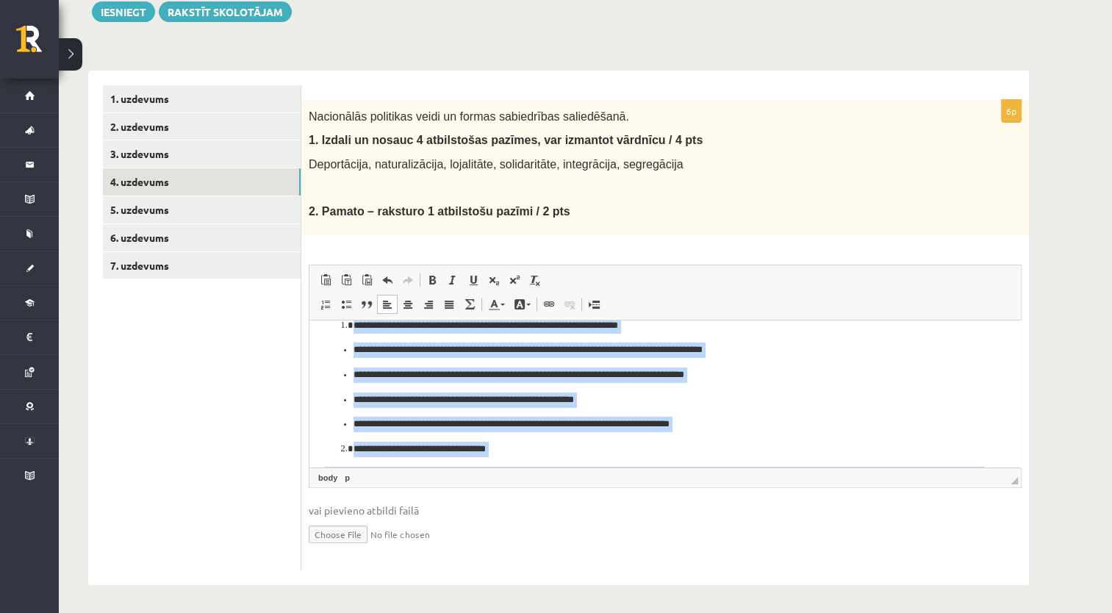
scroll to position [126, 0]
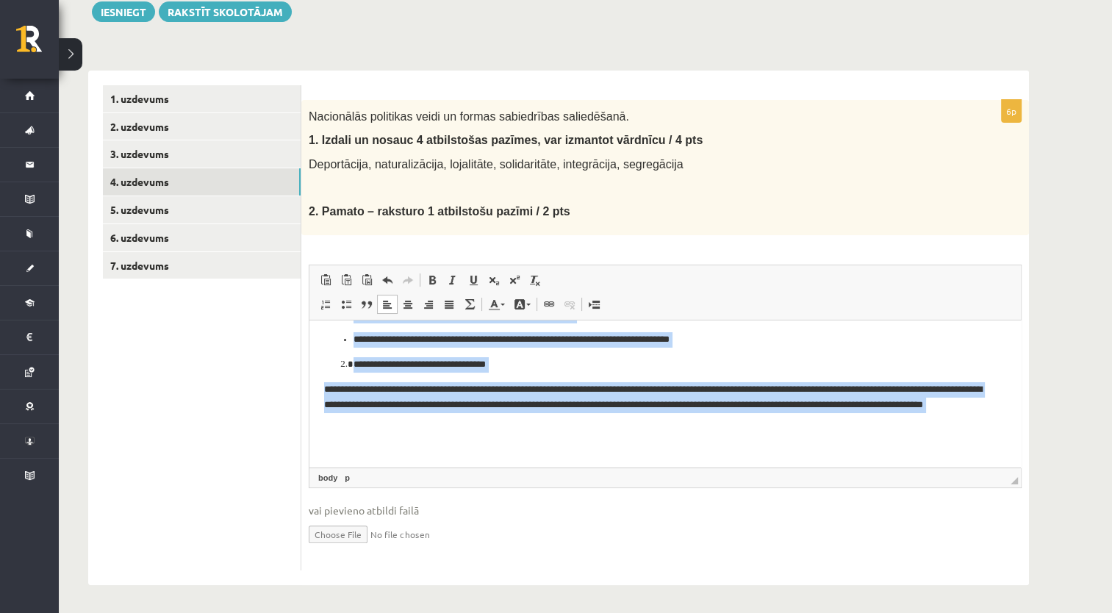
drag, startPoint x: 325, startPoint y: 341, endPoint x: 488, endPoint y: 462, distance: 202.9
click at [488, 462] on html "**********" at bounding box center [665, 329] width 712 height 273
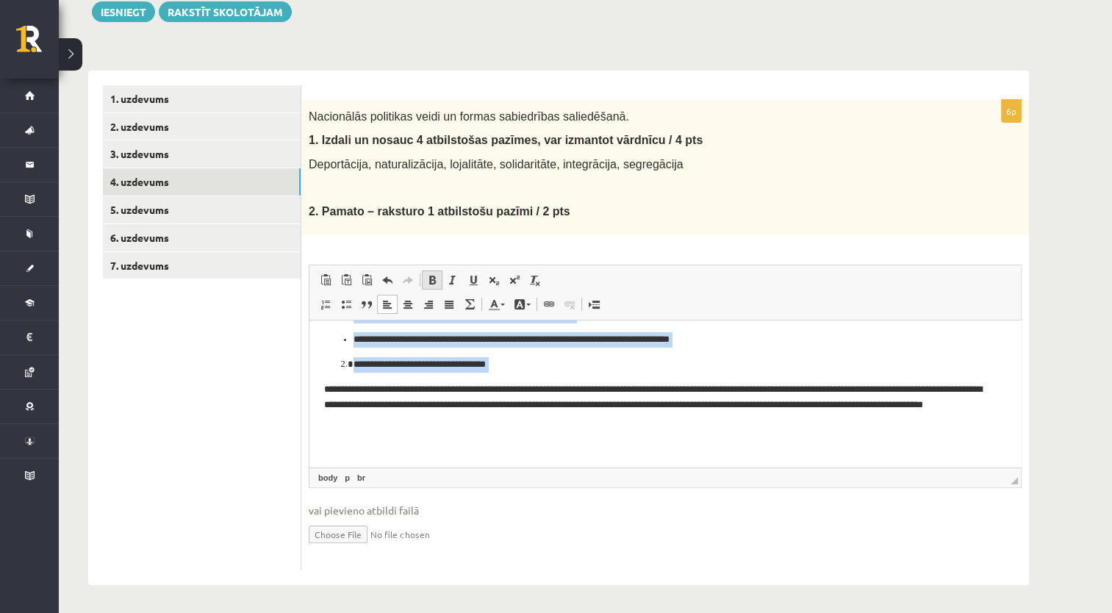
click at [434, 279] on span at bounding box center [432, 280] width 12 height 12
click at [340, 307] on span at bounding box center [346, 304] width 12 height 12
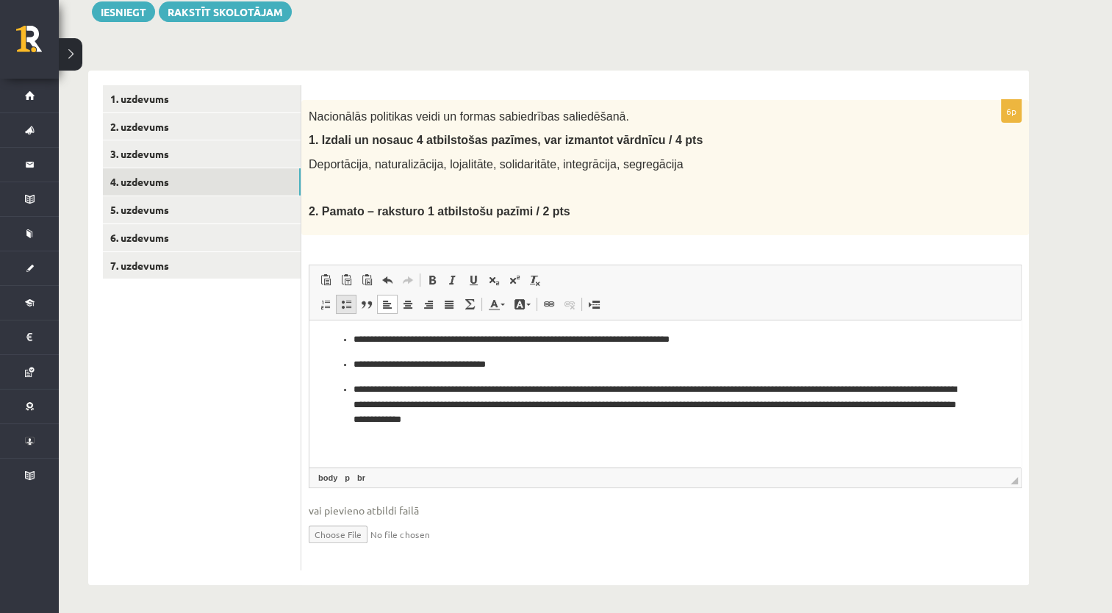
click at [340, 307] on span at bounding box center [346, 304] width 12 height 12
click at [342, 302] on span at bounding box center [346, 304] width 12 height 12
click at [329, 304] on span at bounding box center [326, 304] width 12 height 12
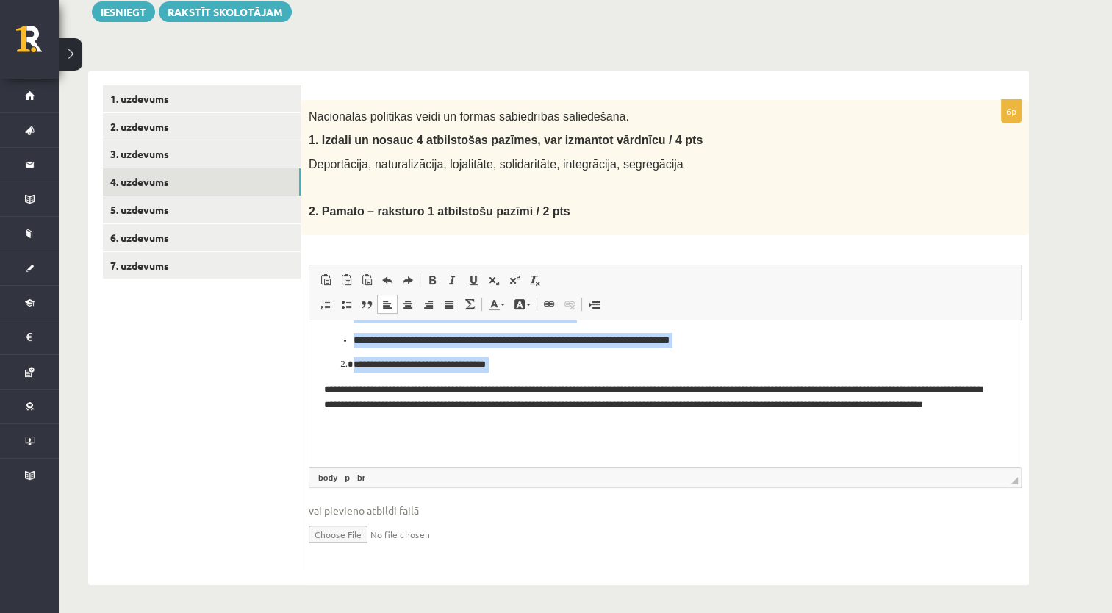
scroll to position [0, 0]
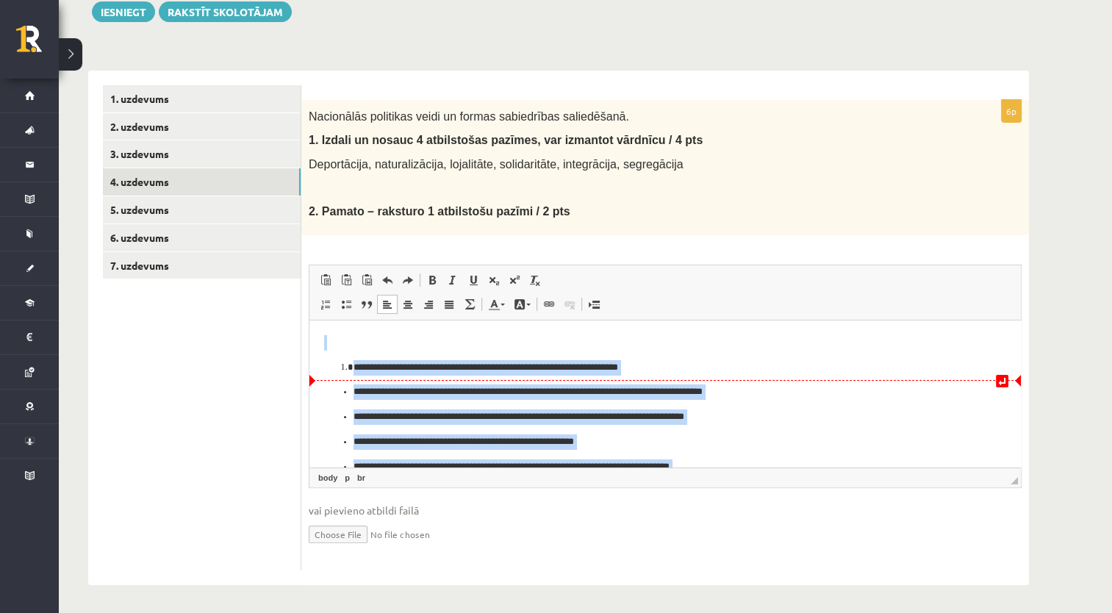
click at [484, 387] on p "**********" at bounding box center [660, 391] width 613 height 15
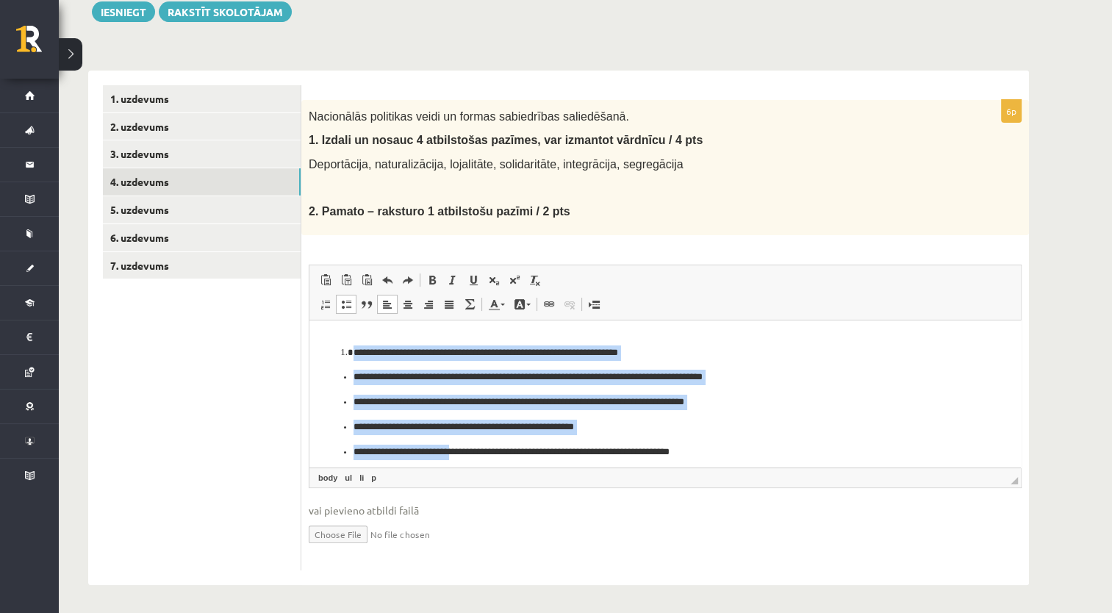
scroll to position [26, 0]
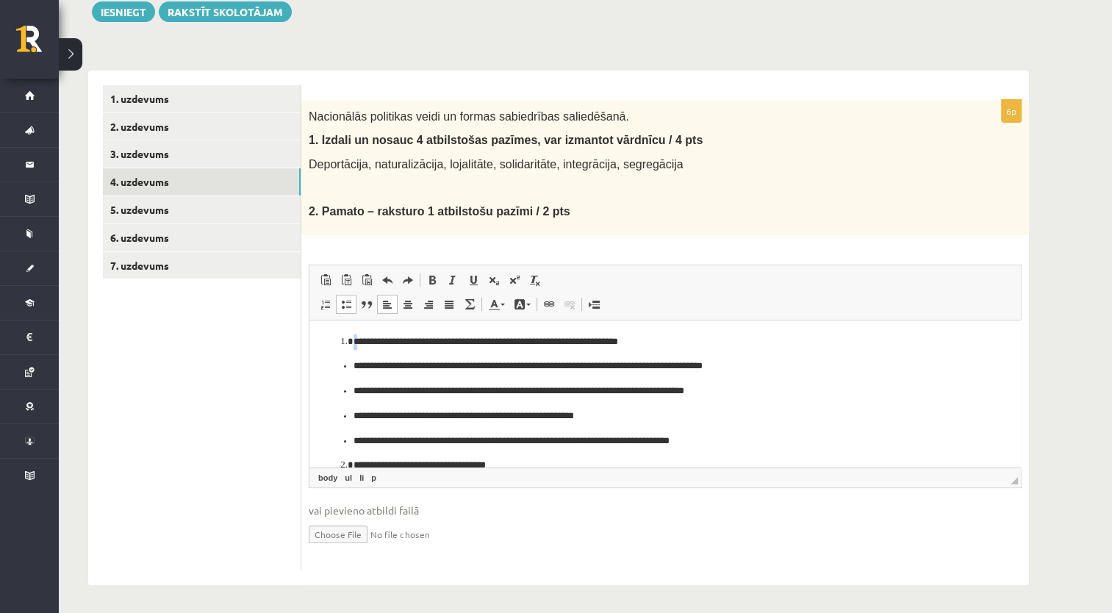
drag, startPoint x: 336, startPoint y: 362, endPoint x: 359, endPoint y: 345, distance: 28.8
click at [359, 345] on body "**********" at bounding box center [665, 431] width 682 height 244
click at [342, 389] on ul "**********" at bounding box center [665, 403] width 682 height 90
click at [337, 340] on ol "**********" at bounding box center [665, 341] width 682 height 15
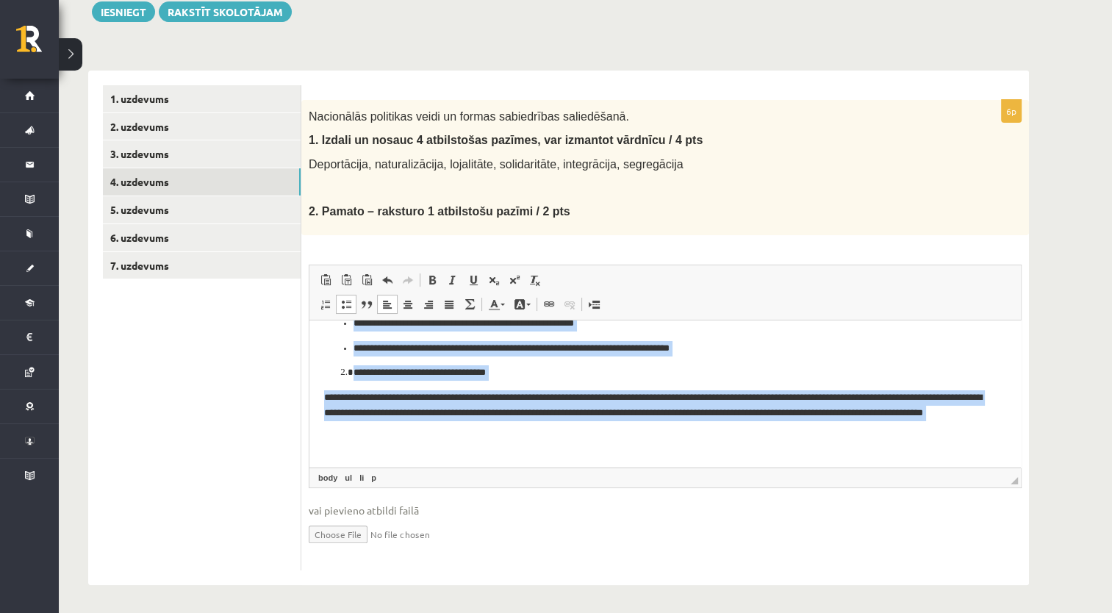
scroll to position [126, 0]
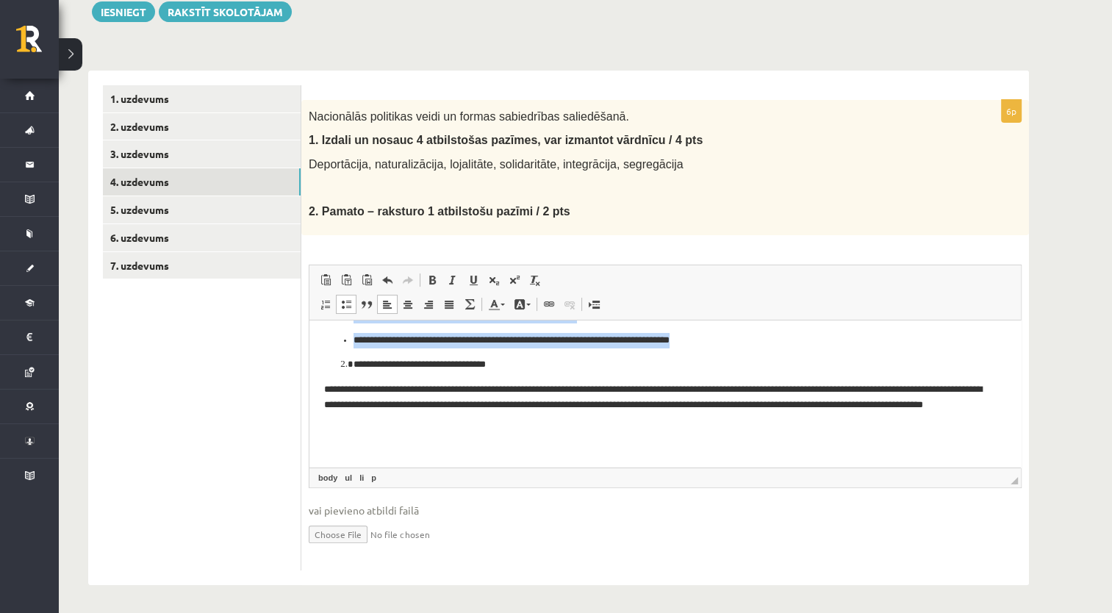
drag, startPoint x: 333, startPoint y: 358, endPoint x: 725, endPoint y: 340, distance: 392.3
click at [725, 340] on ul "**********" at bounding box center [665, 302] width 682 height 90
click at [342, 307] on span at bounding box center [346, 304] width 12 height 12
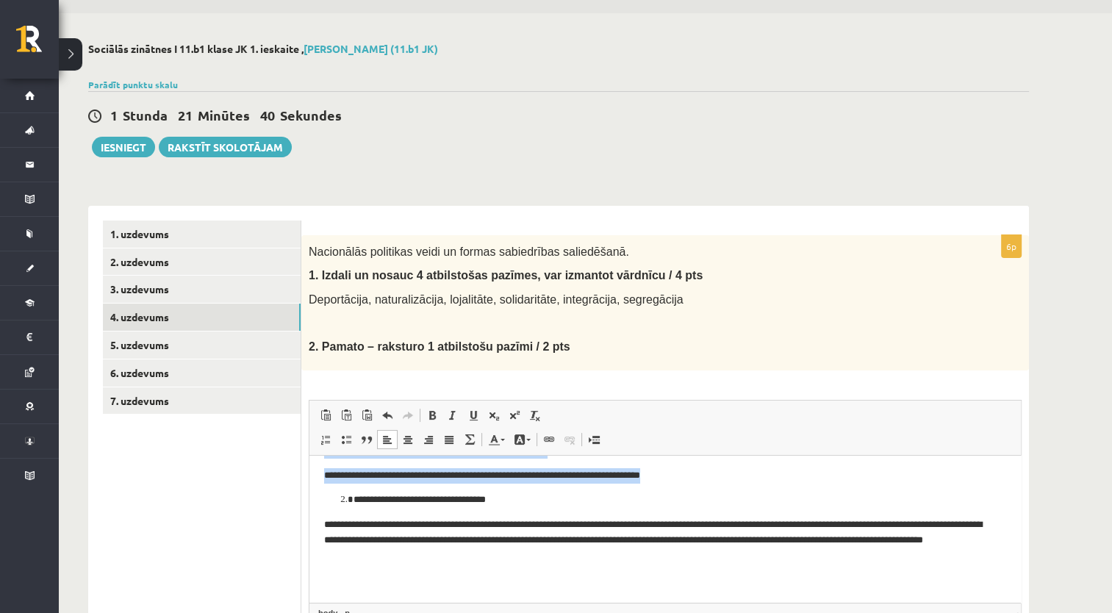
scroll to position [32, 0]
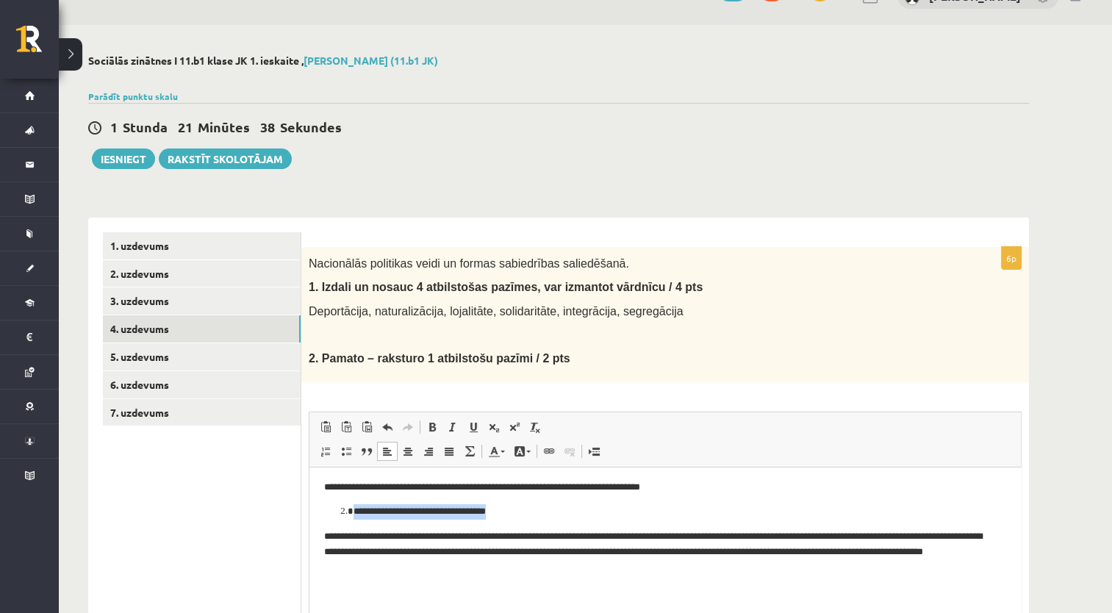
drag, startPoint x: 339, startPoint y: 512, endPoint x: 509, endPoint y: 514, distance: 170.6
click at [509, 514] on ol "**********" at bounding box center [665, 511] width 682 height 15
click at [340, 511] on ol "**********" at bounding box center [665, 511] width 682 height 15
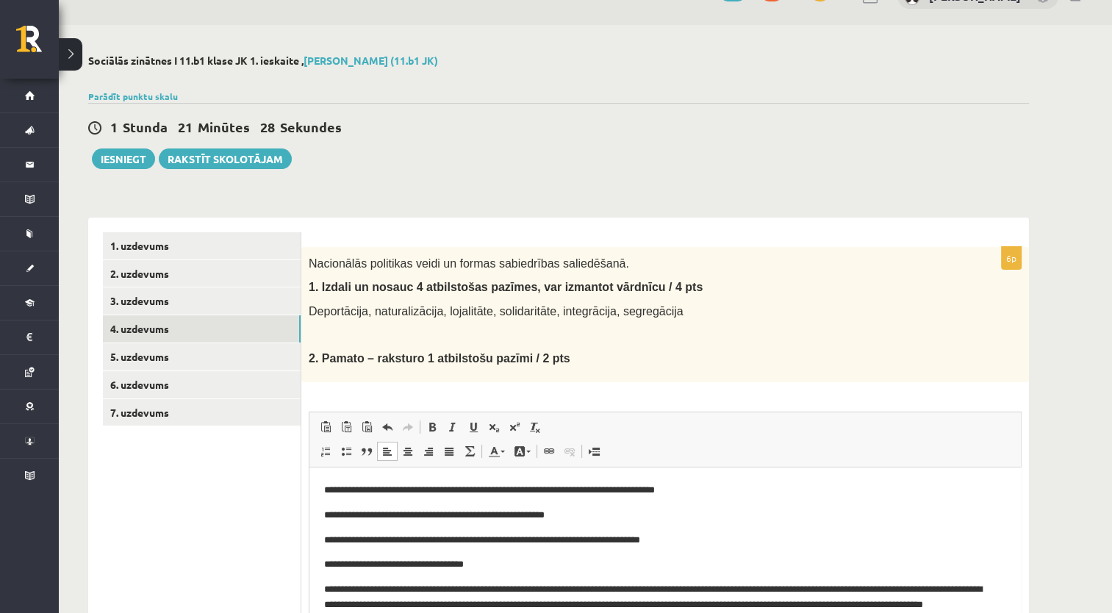
scroll to position [126, 0]
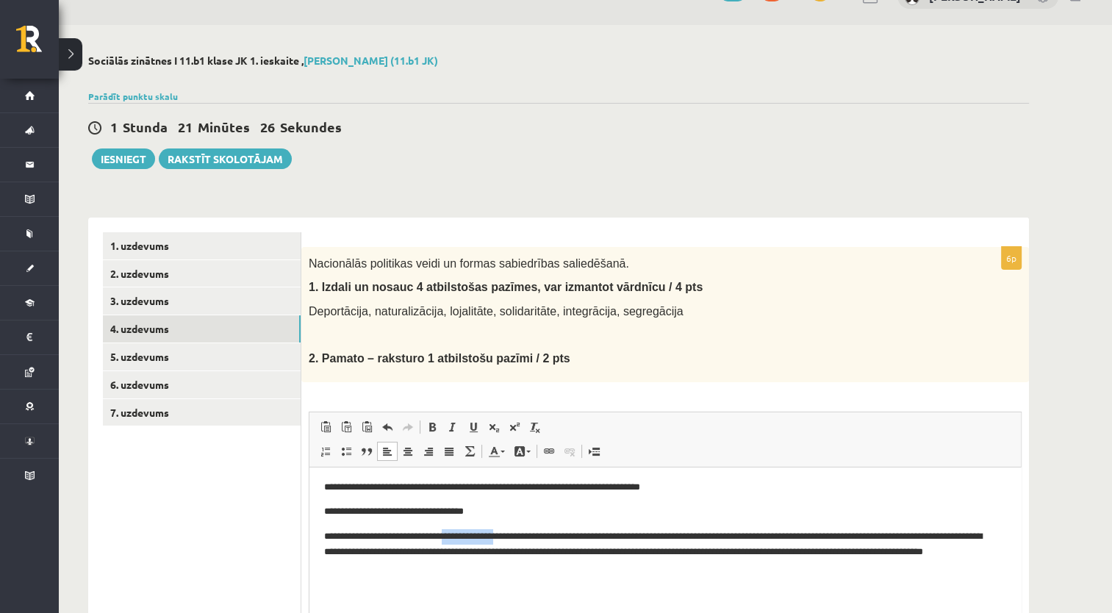
drag, startPoint x: 510, startPoint y: 525, endPoint x: 451, endPoint y: 532, distance: 60.0
click at [451, 532] on body "**********" at bounding box center [665, 477] width 682 height 244
click at [498, 517] on p "**********" at bounding box center [660, 511] width 672 height 15
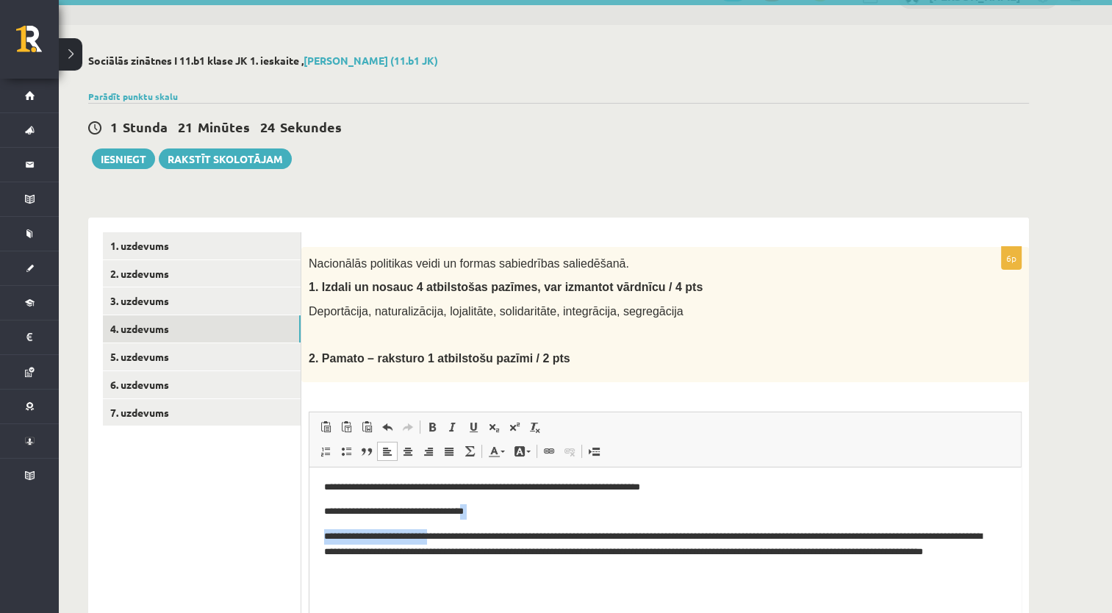
drag, startPoint x: 464, startPoint y: 527, endPoint x: 429, endPoint y: 520, distance: 35.3
click at [429, 520] on body "**********" at bounding box center [665, 477] width 682 height 244
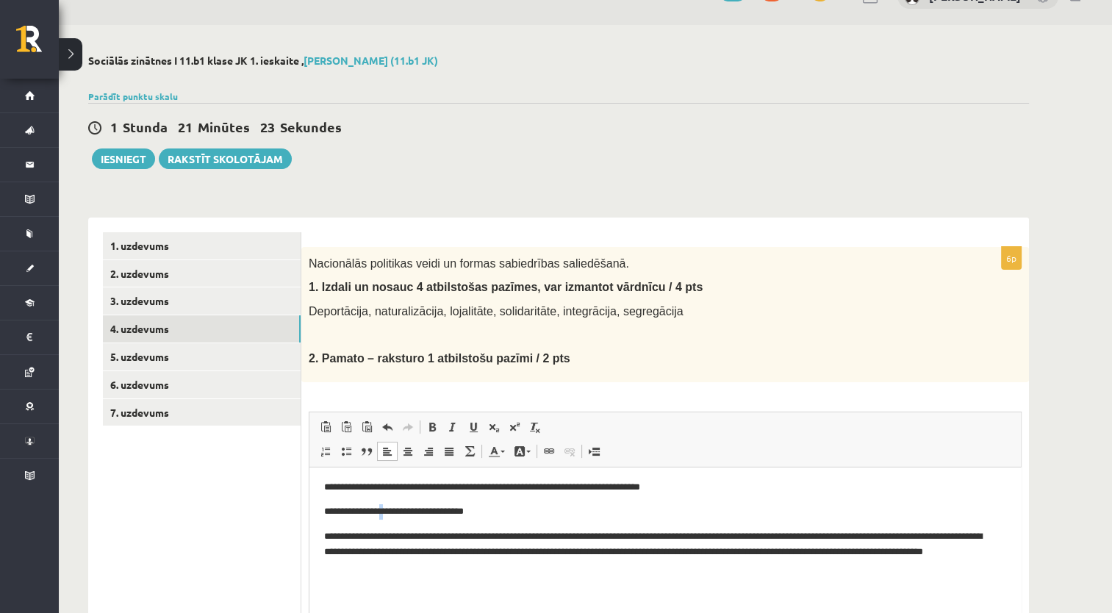
click at [395, 501] on body "**********" at bounding box center [665, 477] width 682 height 244
drag, startPoint x: 500, startPoint y: 511, endPoint x: 331, endPoint y: 516, distance: 169.2
click at [331, 516] on p "**********" at bounding box center [660, 511] width 672 height 15
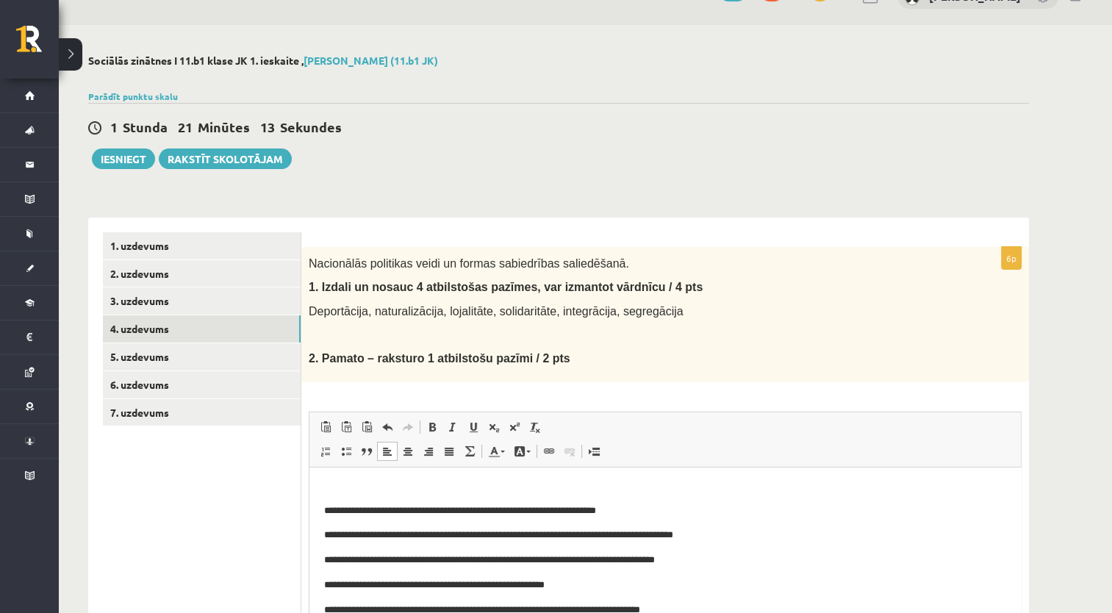
scroll to position [0, 0]
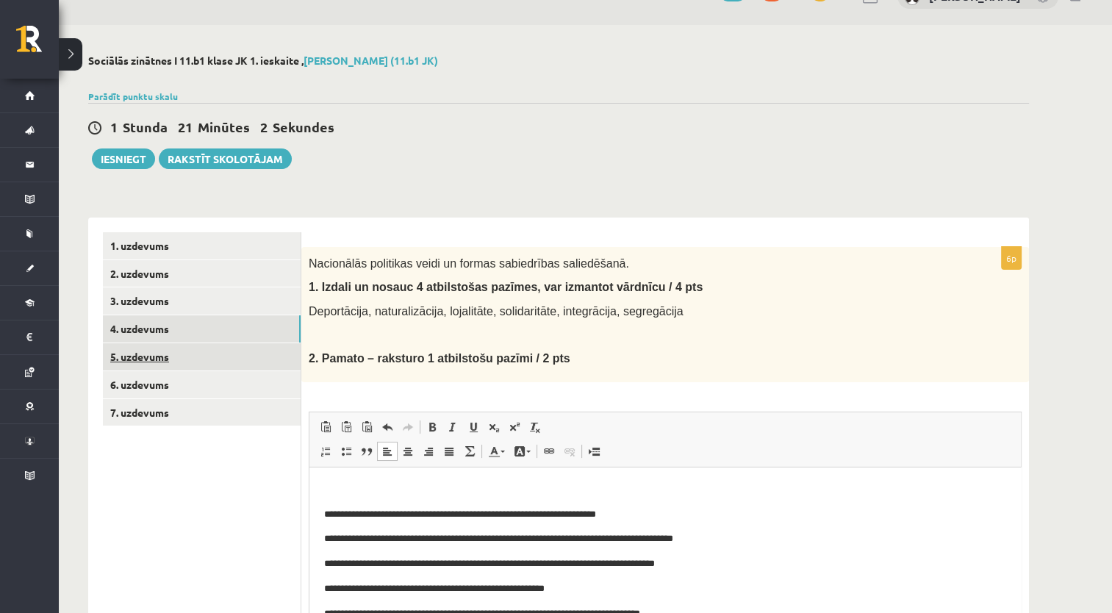
click at [229, 354] on link "5. uzdevums" at bounding box center [202, 356] width 198 height 27
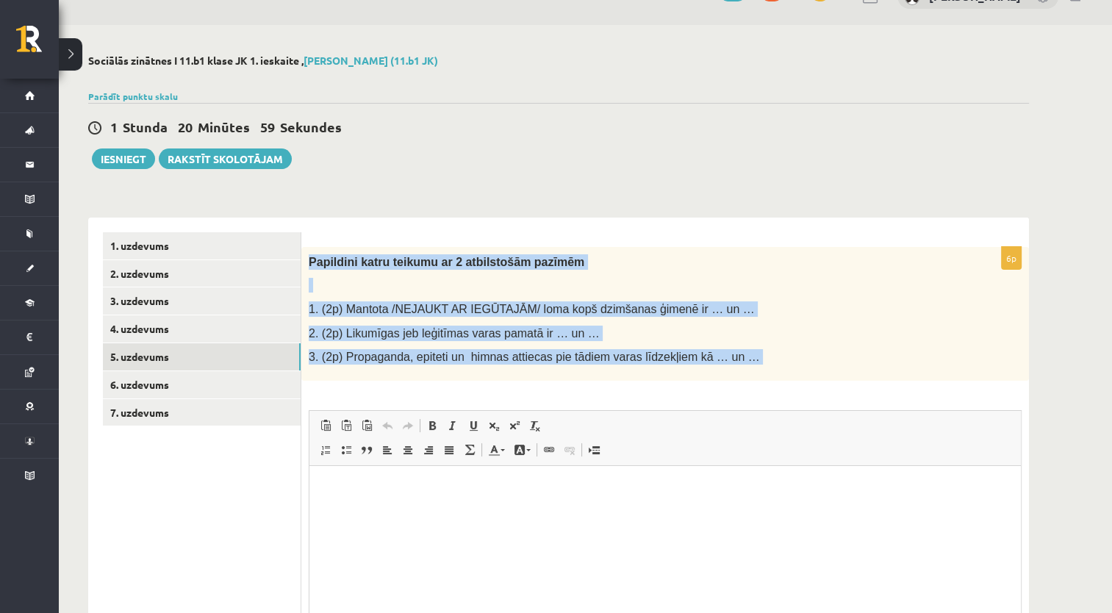
drag, startPoint x: 308, startPoint y: 251, endPoint x: 732, endPoint y: 393, distance: 447.1
click at [732, 393] on div "6p Papildini katru teikumu ar 2 atbilstošām pazīmēm 1. (2p) Mantota /NEJAUKT AR…" at bounding box center [665, 481] width 728 height 469
copy div "Papildini katru teikumu ar 2 atbilstošām pazīmēm 1. (2p) Mantota /NEJAUKT AR IE…"
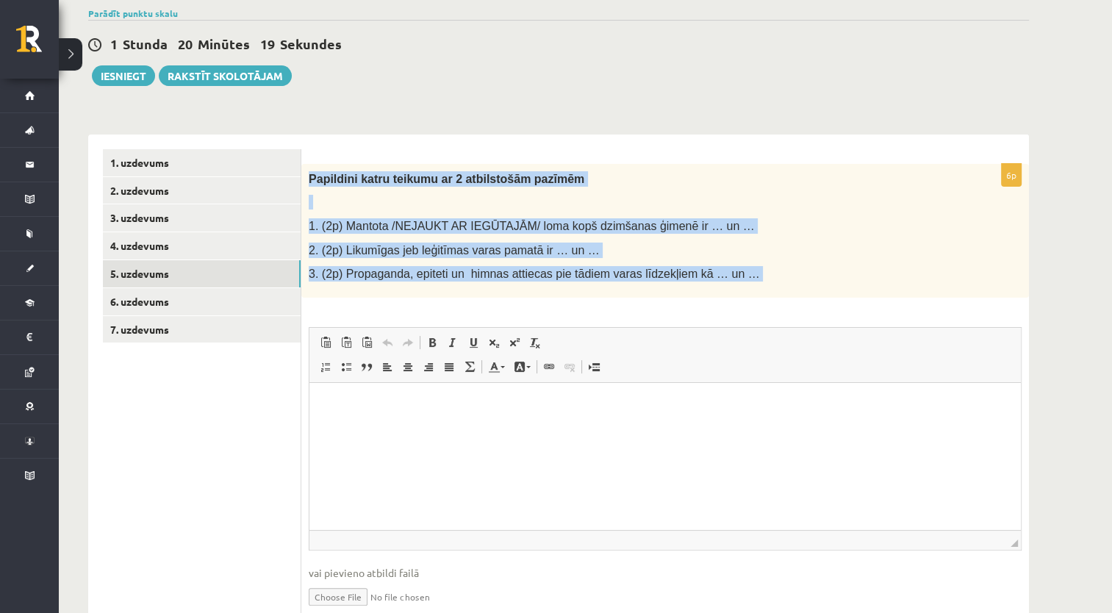
scroll to position [177, 0]
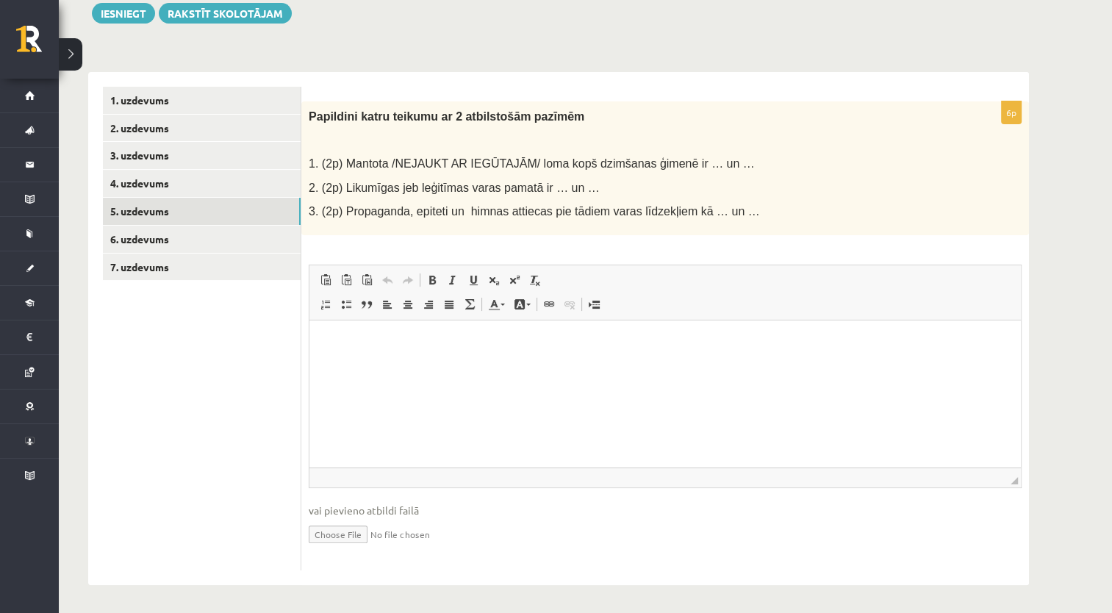
click at [410, 365] on html at bounding box center [665, 342] width 712 height 45
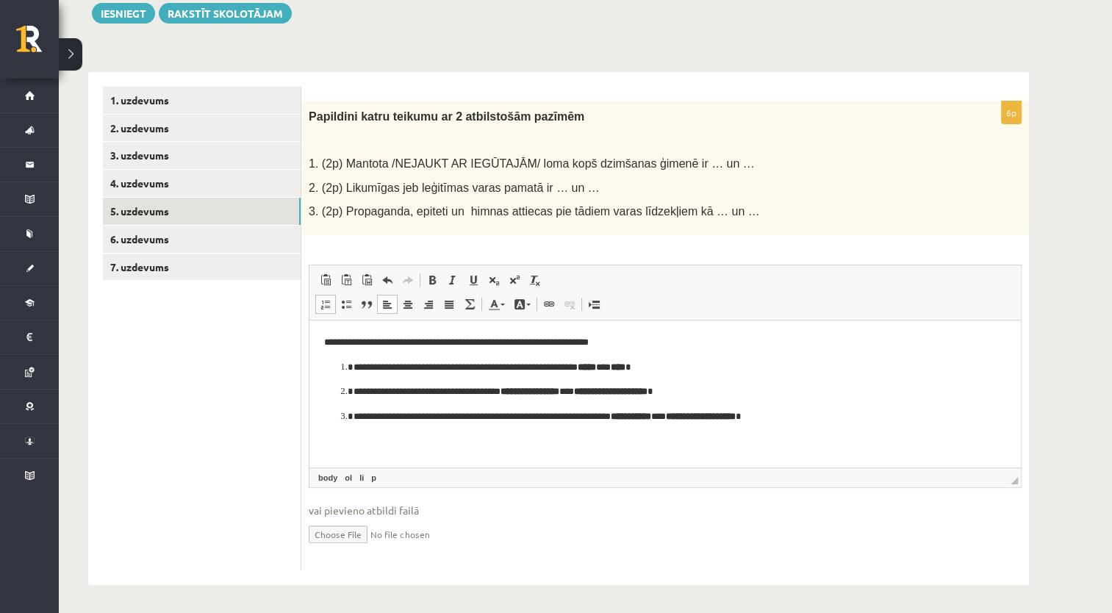
drag, startPoint x: 629, startPoint y: 342, endPoint x: 273, endPoint y: 351, distance: 355.9
click at [309, 351] on html "**********" at bounding box center [665, 379] width 712 height 119
drag, startPoint x: 315, startPoint y: 340, endPoint x: 694, endPoint y: 343, distance: 378.6
click at [694, 343] on html "**********" at bounding box center [665, 379] width 712 height 119
click at [330, 367] on ol "**********" at bounding box center [665, 391] width 682 height 65
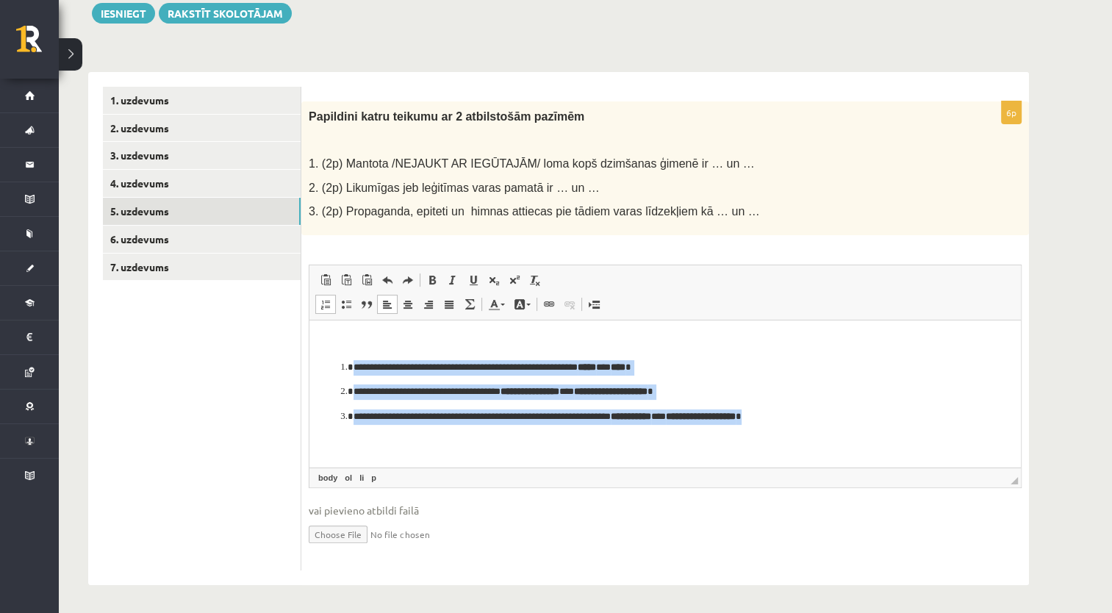
drag, startPoint x: 315, startPoint y: 358, endPoint x: 1015, endPoint y: 443, distance: 704.2
click at [1021, 439] on html "**********" at bounding box center [665, 379] width 712 height 119
click at [315, 300] on link "Insert/Remove Numbered List" at bounding box center [325, 304] width 21 height 19
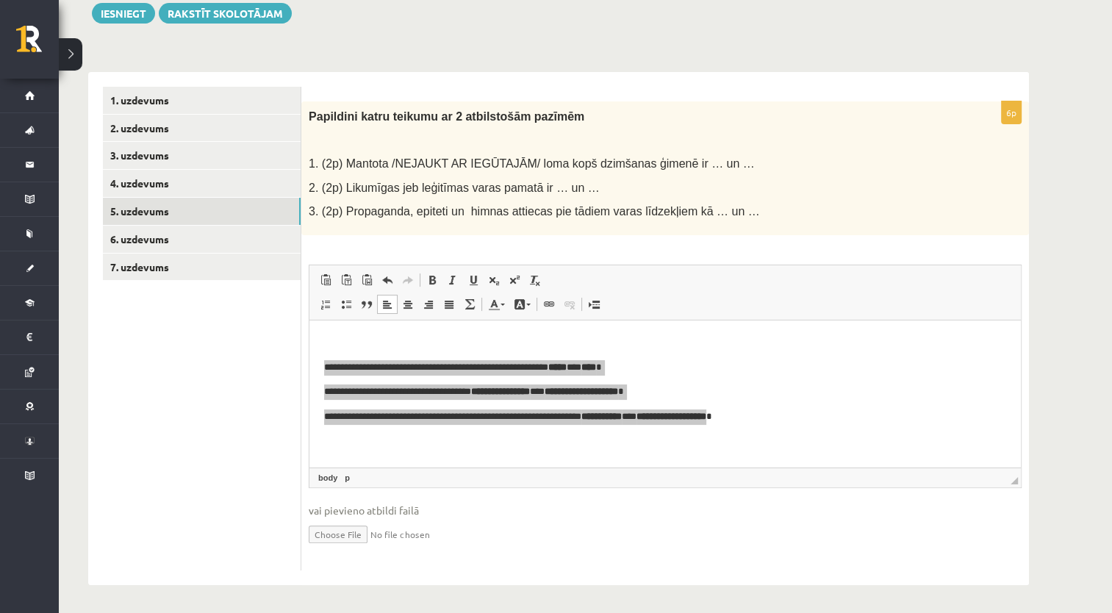
click at [518, 481] on span "◢ Elements path body p" at bounding box center [665, 478] width 712 height 20
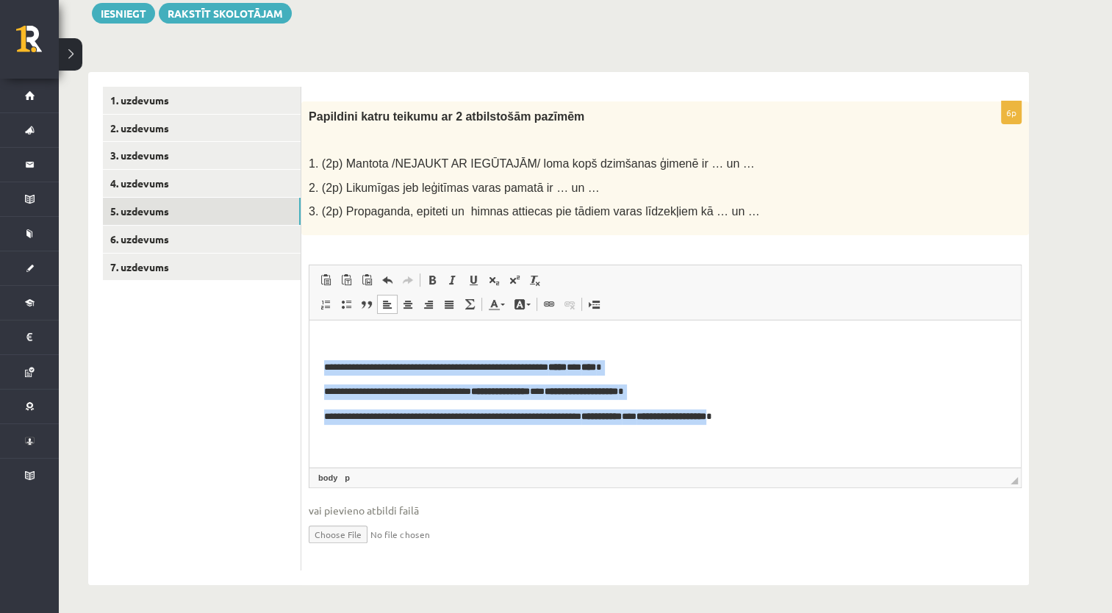
click at [318, 364] on html "**********" at bounding box center [665, 379] width 712 height 119
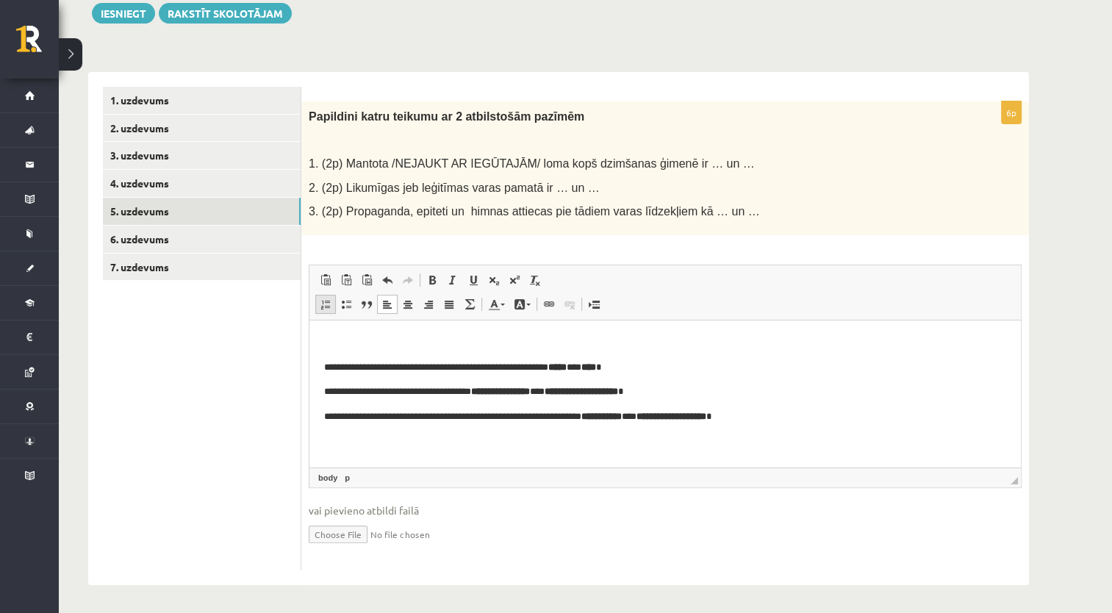
click at [327, 308] on span at bounding box center [326, 304] width 12 height 12
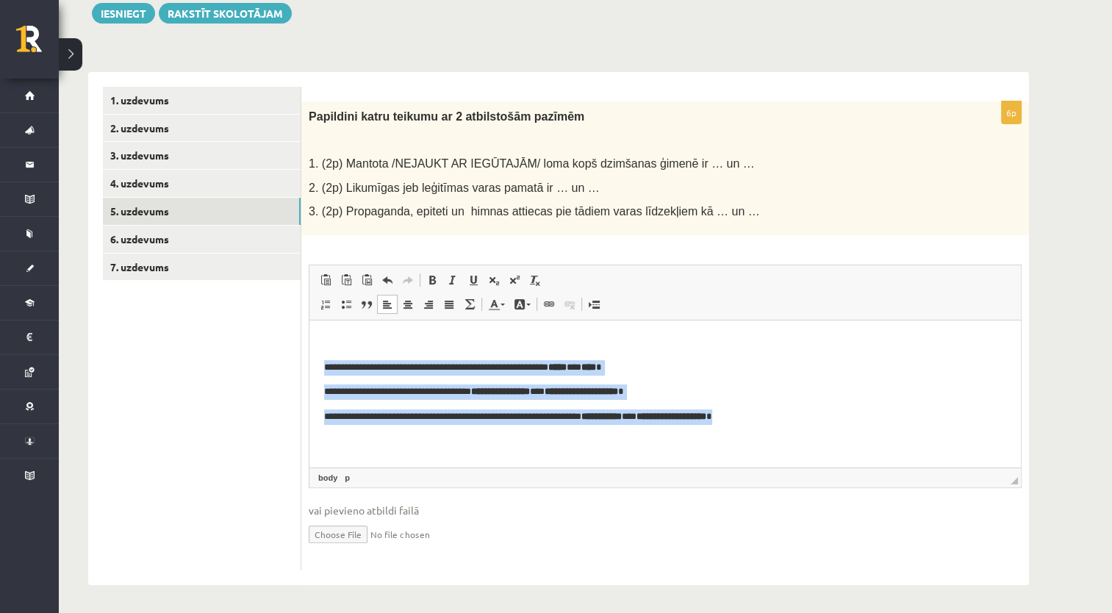
drag, startPoint x: 337, startPoint y: 376, endPoint x: 512, endPoint y: 398, distance: 176.4
click at [877, 432] on html "**********" at bounding box center [665, 379] width 712 height 119
click at [320, 307] on span at bounding box center [326, 304] width 12 height 12
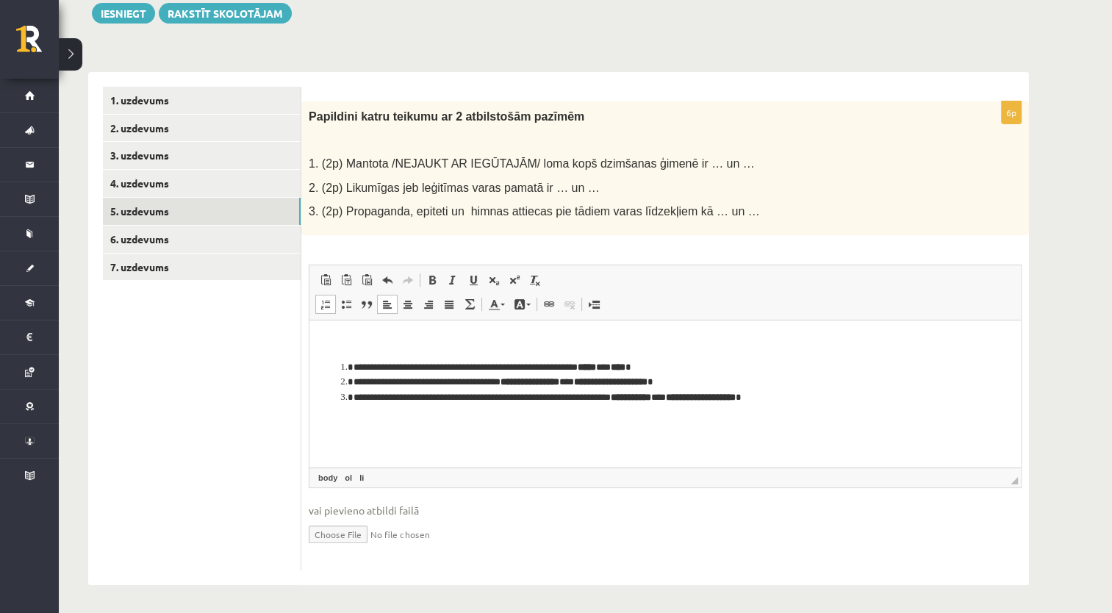
click at [326, 307] on span at bounding box center [326, 304] width 12 height 12
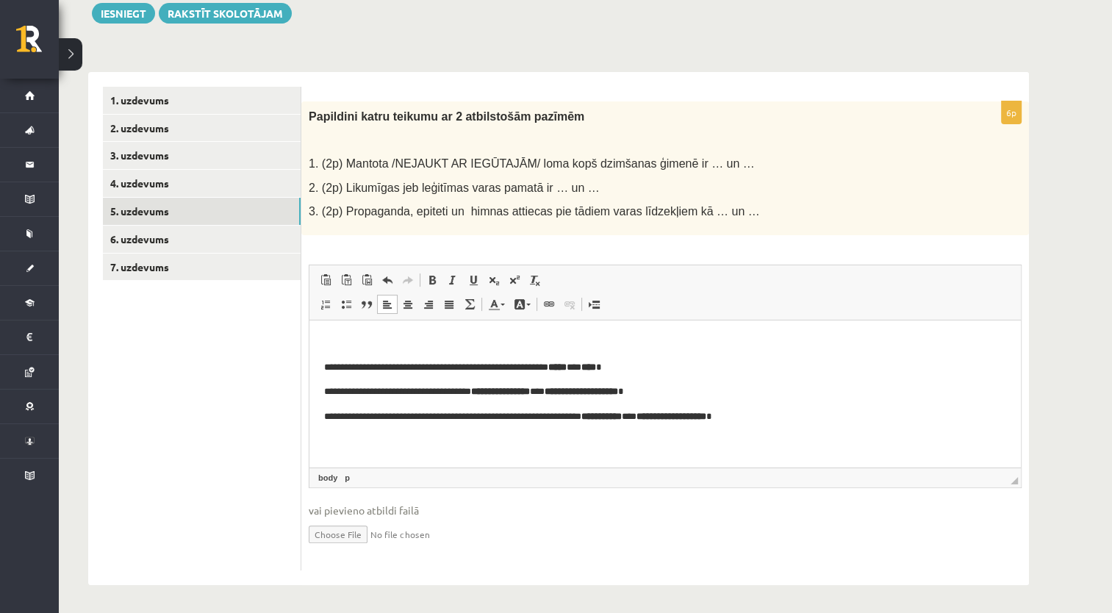
click at [315, 365] on html "**********" at bounding box center [665, 379] width 712 height 119
click at [321, 365] on html "**********" at bounding box center [665, 379] width 712 height 119
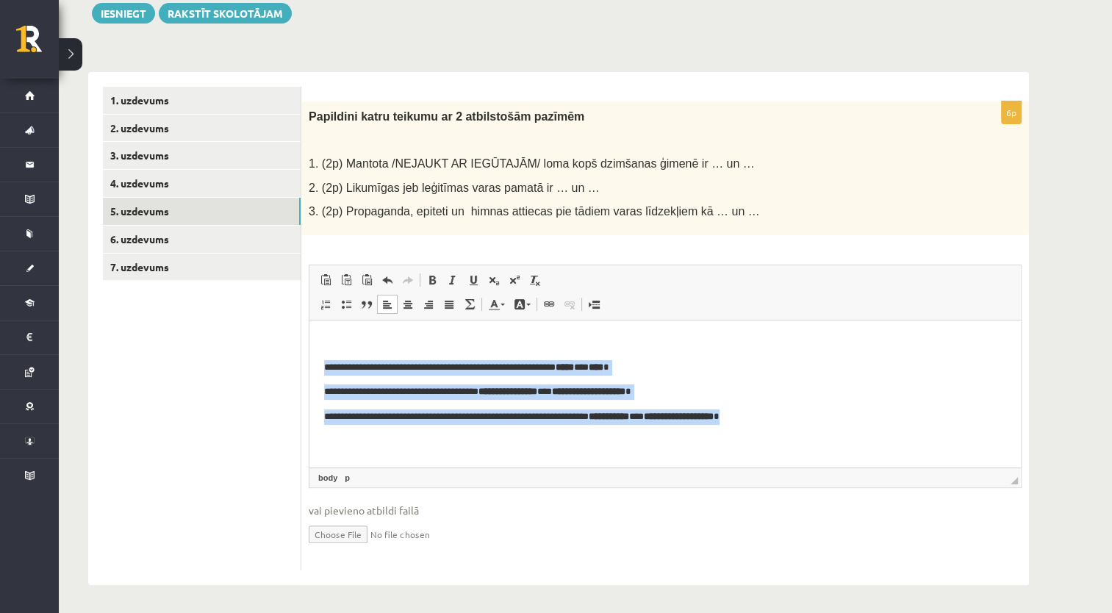
drag, startPoint x: 838, startPoint y: 432, endPoint x: 279, endPoint y: 355, distance: 563.9
click at [309, 355] on html "**********" at bounding box center [665, 379] width 712 height 119
click at [432, 282] on span at bounding box center [432, 280] width 12 height 12
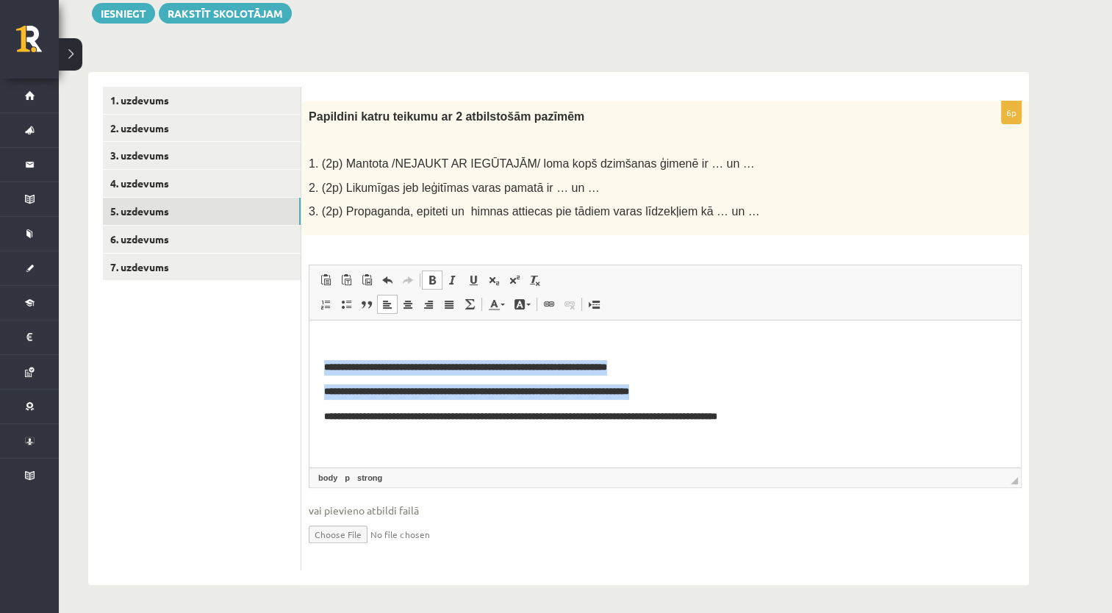
click at [432, 282] on span at bounding box center [432, 280] width 12 height 12
click at [496, 437] on html "**********" at bounding box center [665, 379] width 712 height 119
click at [471, 439] on html "**********" at bounding box center [665, 379] width 712 height 119
click at [748, 425] on html "**********" at bounding box center [665, 379] width 712 height 119
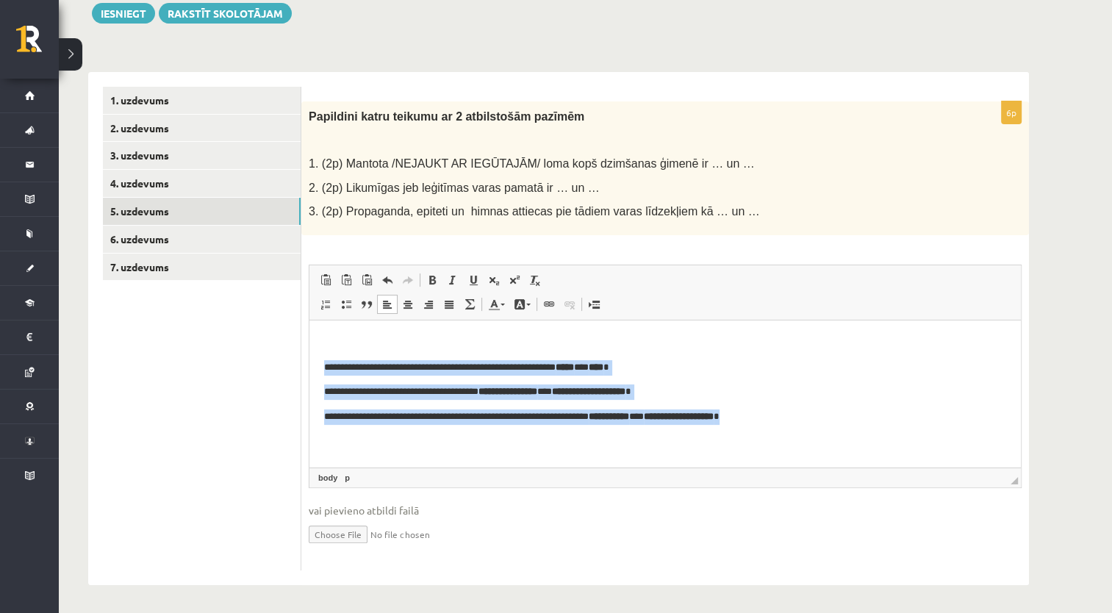
drag, startPoint x: 794, startPoint y: 417, endPoint x: 575, endPoint y: 669, distance: 334.0
click at [309, 349] on html "**********" at bounding box center [665, 379] width 712 height 119
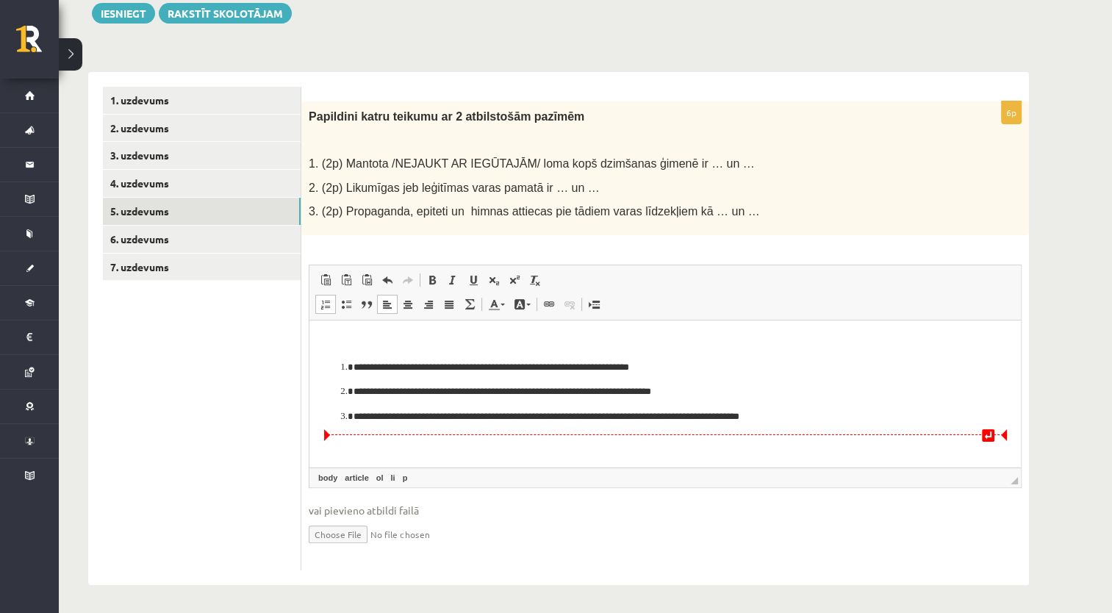
click at [354, 415] on li "**********" at bounding box center [665, 416] width 623 height 15
click at [337, 416] on ol "**********" at bounding box center [665, 391] width 682 height 65
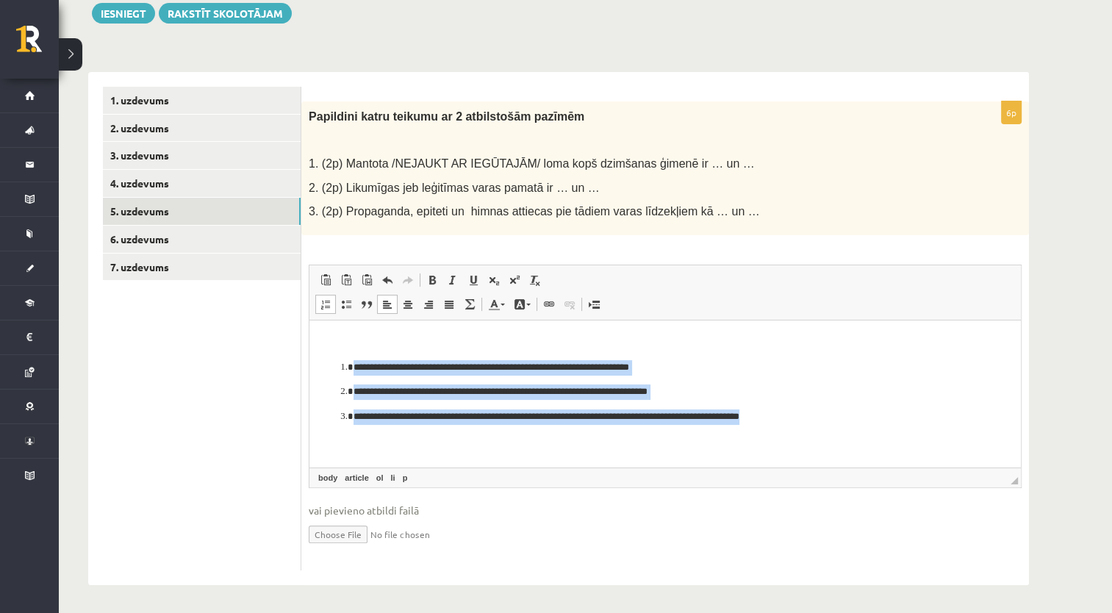
drag, startPoint x: 330, startPoint y: 357, endPoint x: 912, endPoint y: 470, distance: 592.4
click at [912, 439] on html "**********" at bounding box center [665, 379] width 712 height 119
click at [334, 304] on link "Insert/Remove Numbered List" at bounding box center [325, 304] width 21 height 19
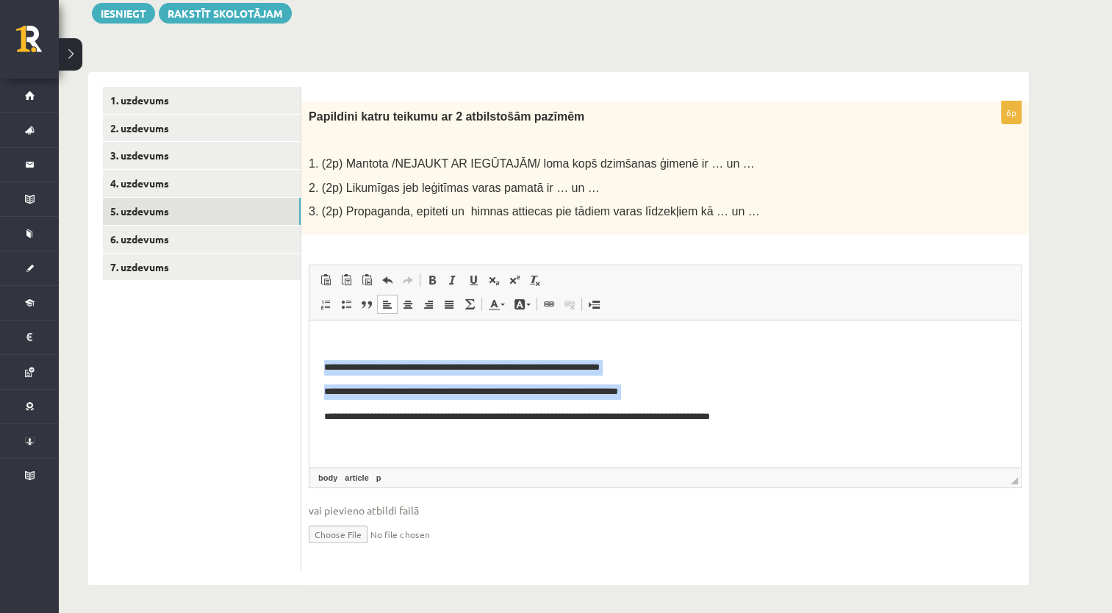
click at [324, 362] on p "**********" at bounding box center [665, 366] width 683 height 15
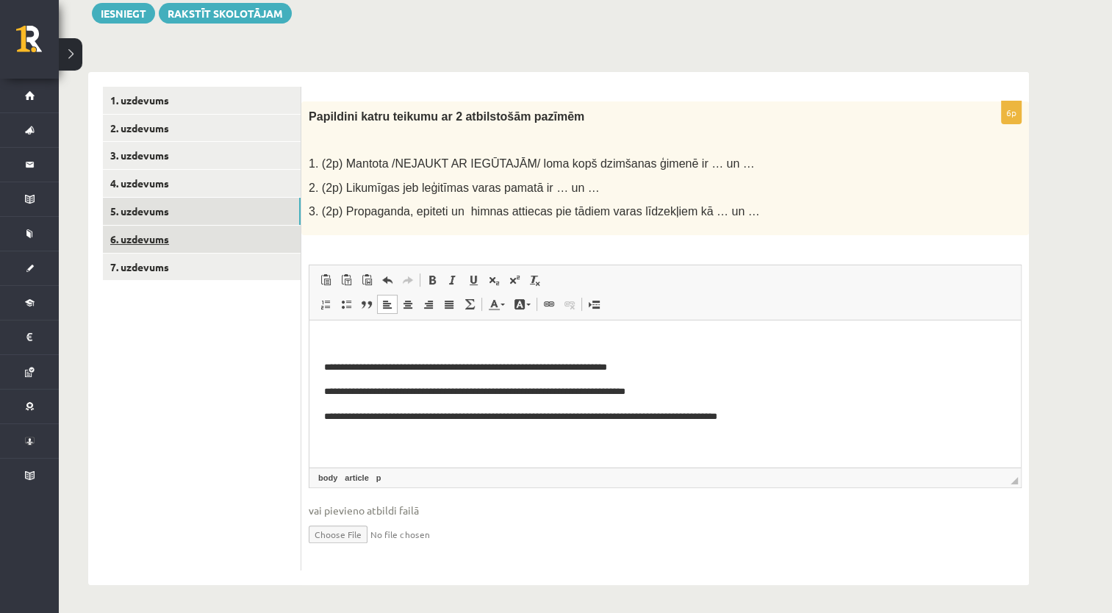
click at [276, 231] on link "6. uzdevums" at bounding box center [202, 239] width 198 height 27
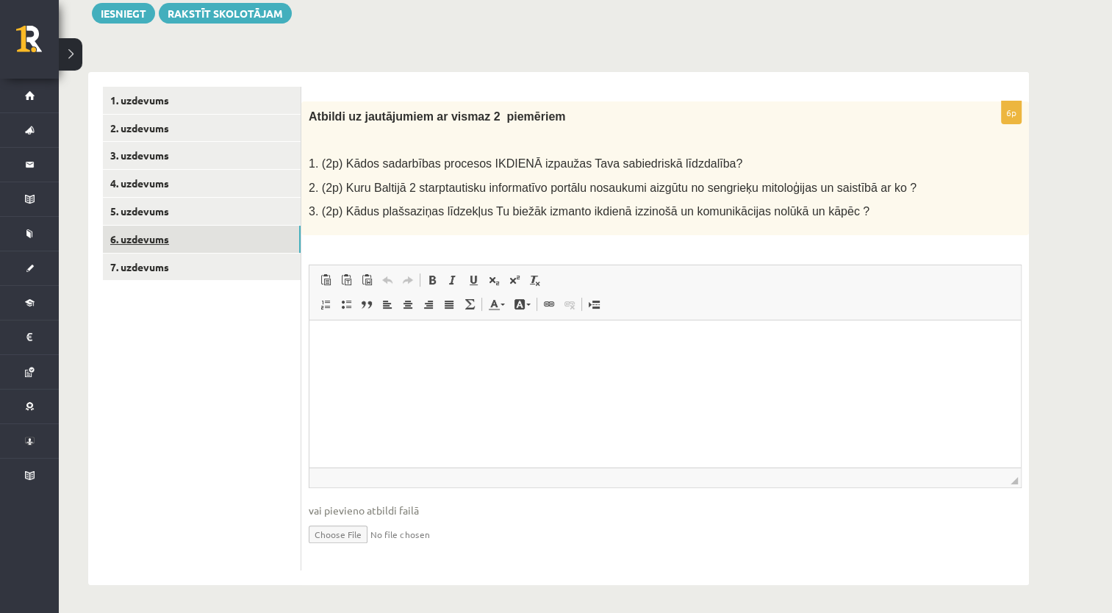
scroll to position [0, 0]
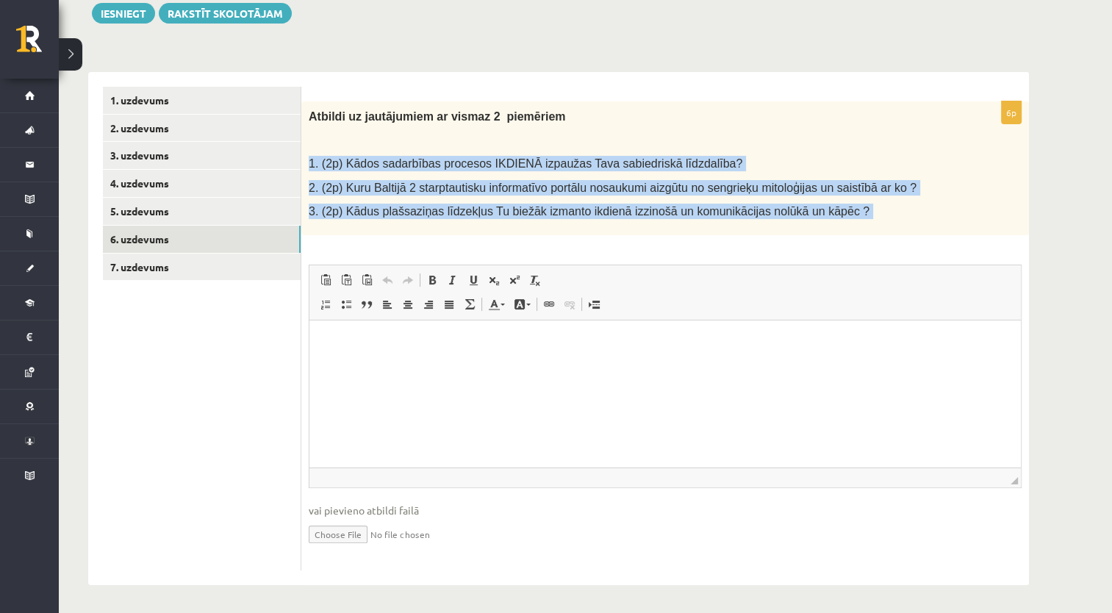
drag, startPoint x: 307, startPoint y: 148, endPoint x: 897, endPoint y: 241, distance: 597.7
click at [897, 241] on div "6p Atbildi uz jautājumiem ar vismaz 2 piemēriem 1. (2p) Kādos sadarbības proces…" at bounding box center [665, 335] width 728 height 469
copy div "1. (2p) Kādos sadarbības procesos IKDIENĀ izpaužas Tava sabiedriskā līdzdalība?…"
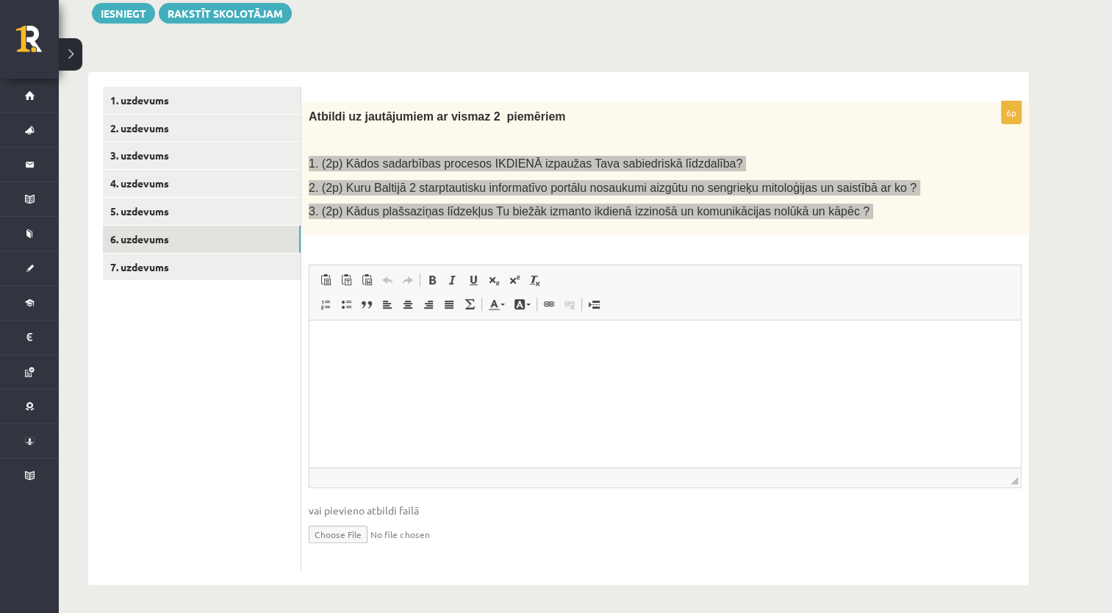
click at [384, 365] on html at bounding box center [665, 342] width 712 height 45
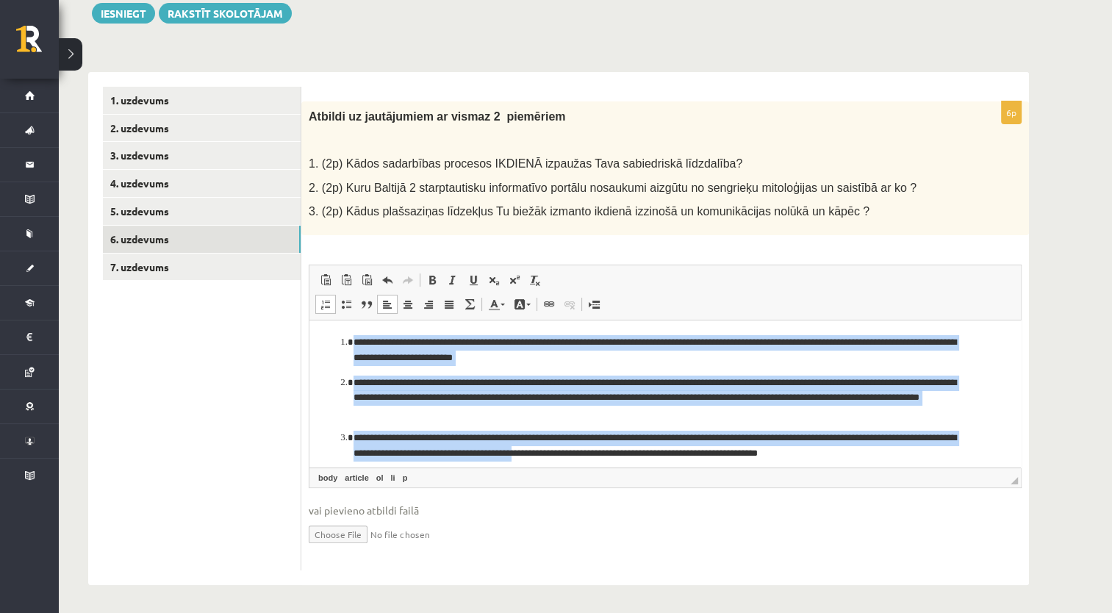
scroll to position [9, 0]
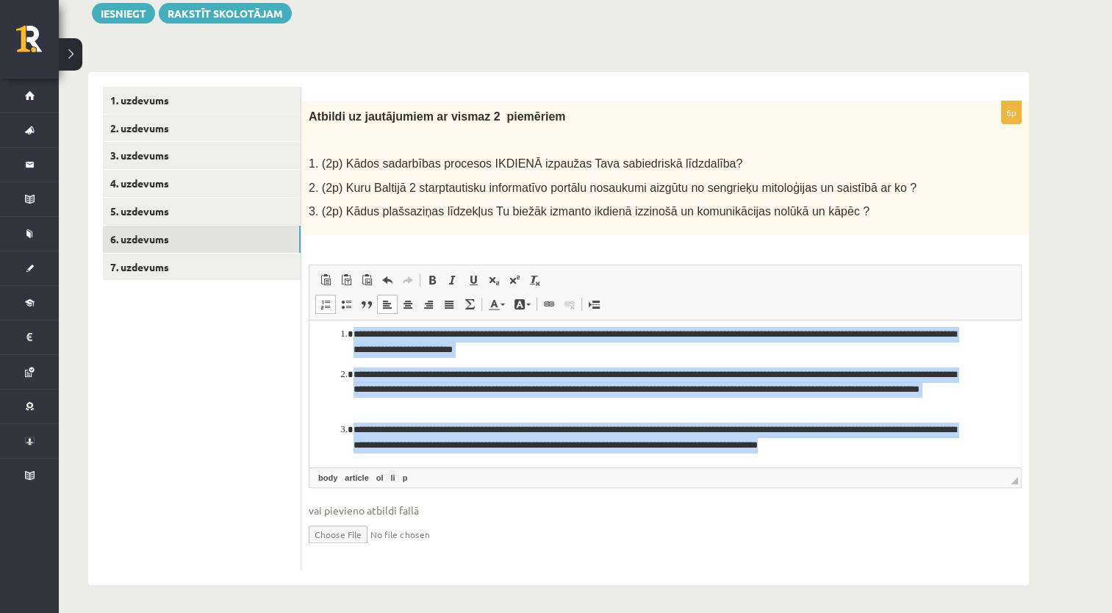
drag, startPoint x: 335, startPoint y: 334, endPoint x: 951, endPoint y: 502, distance: 637.7
click at [951, 467] on html "**********" at bounding box center [665, 389] width 712 height 155
click at [321, 307] on span at bounding box center [326, 304] width 12 height 12
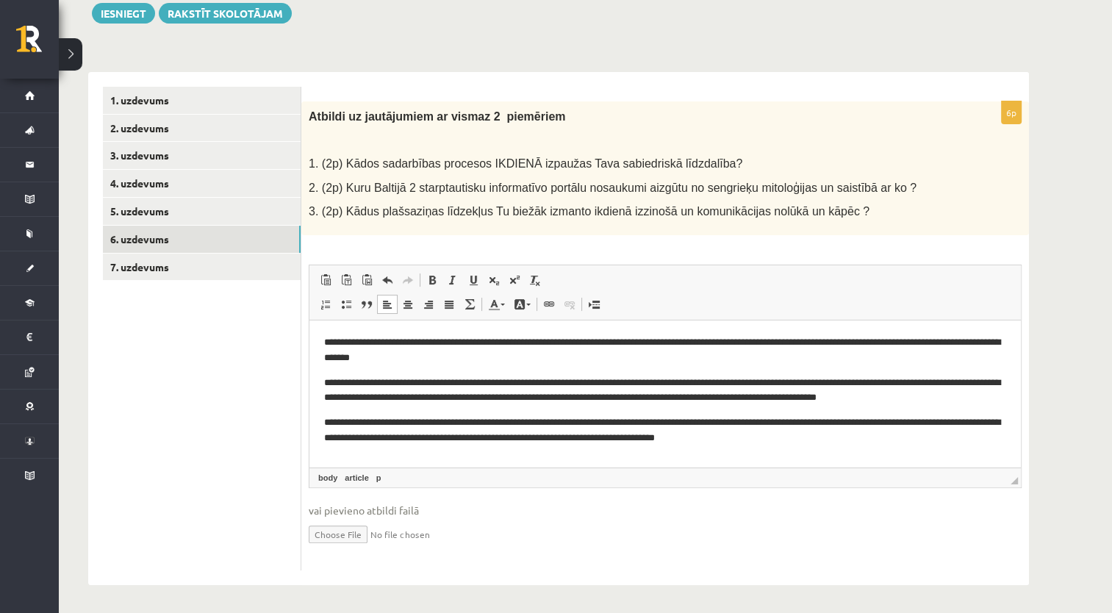
click at [317, 333] on html "**********" at bounding box center [665, 390] width 712 height 140
click at [317, 335] on html "**********" at bounding box center [665, 390] width 712 height 140
click at [248, 265] on link "7. uzdevums" at bounding box center [202, 267] width 198 height 27
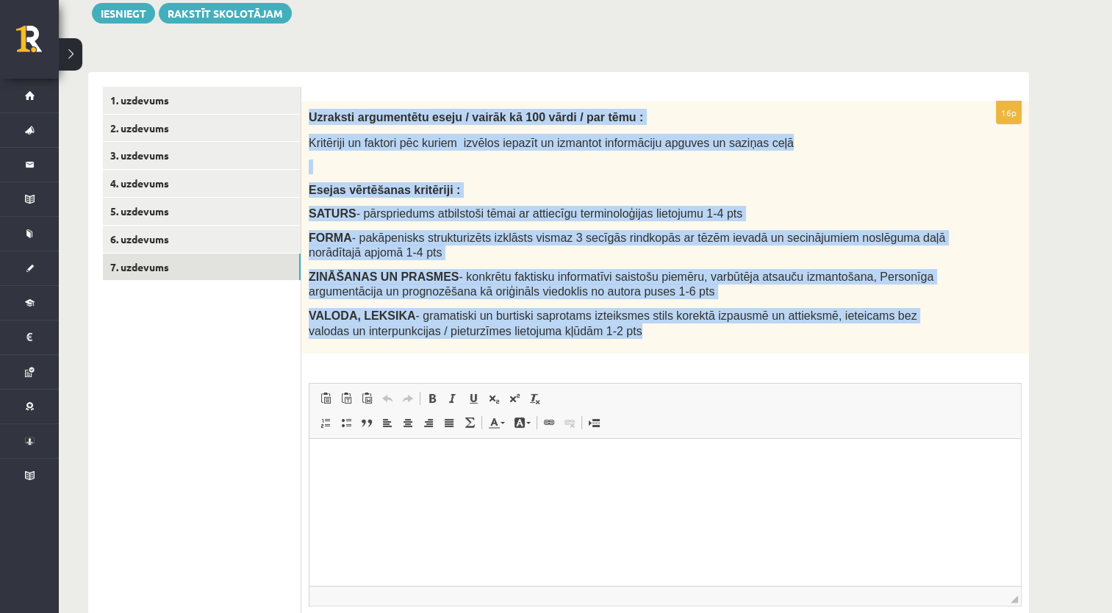
drag, startPoint x: 303, startPoint y: 103, endPoint x: 648, endPoint y: 335, distance: 415.7
click at [648, 335] on div "Uzraksti argumentētu eseju / vairāk kā 100 vārdi / par tēmu : Kritēriji un fakt…" at bounding box center [665, 227] width 728 height 252
copy div "Uzraksti argumentētu eseju / vairāk kā 100 vārdi / par tēmu : Kritēriji un fakt…"
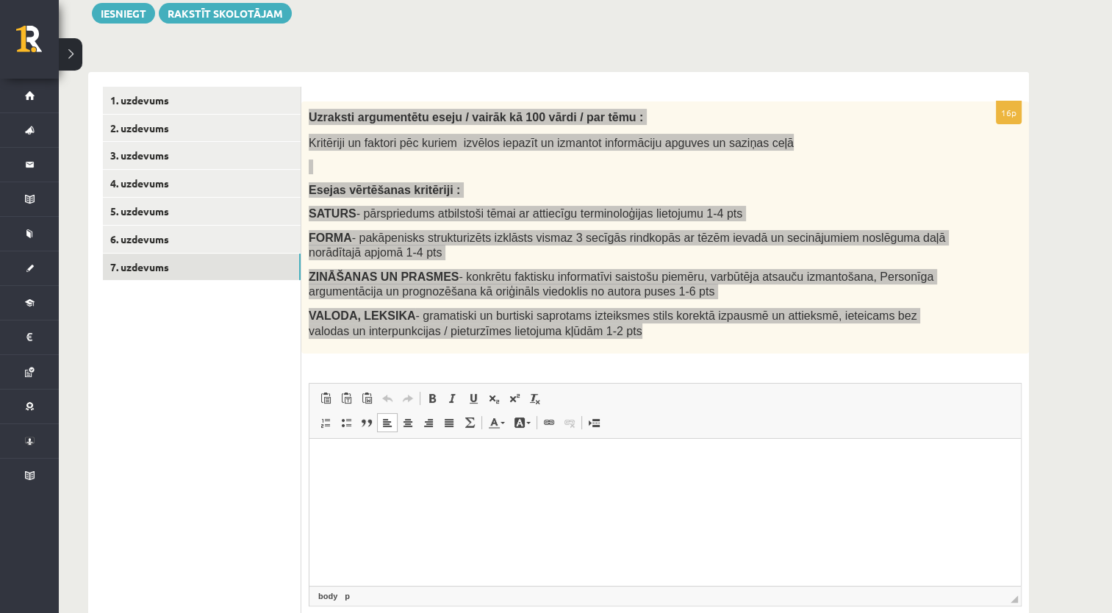
click at [479, 480] on html at bounding box center [665, 461] width 712 height 45
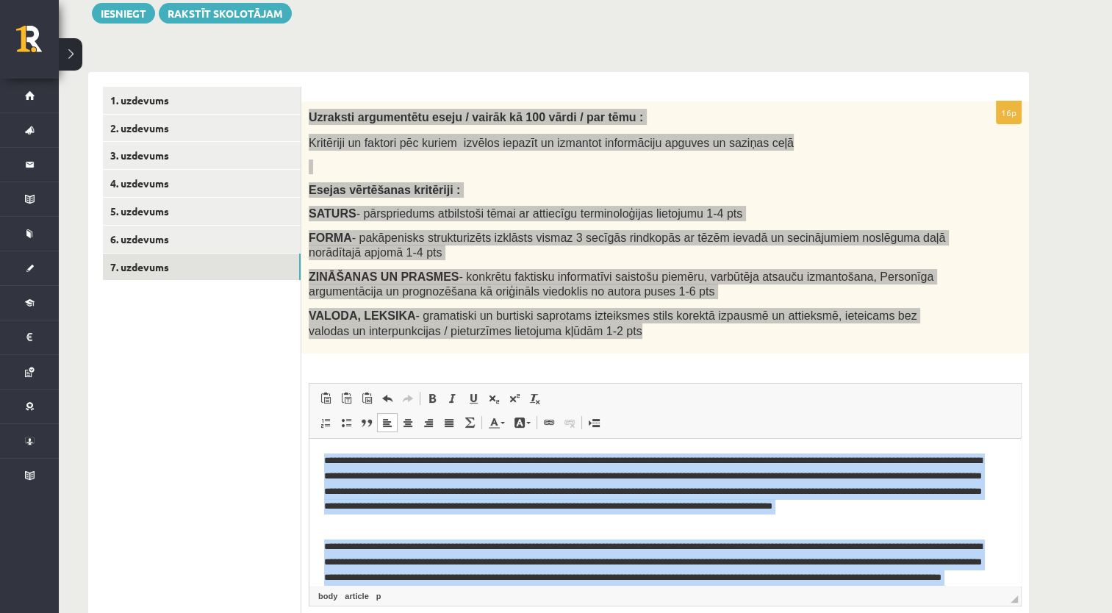
drag, startPoint x: 962, startPoint y: 565, endPoint x: 289, endPoint y: 406, distance: 692.0
click at [309, 439] on html "**********" at bounding box center [665, 555] width 712 height 232
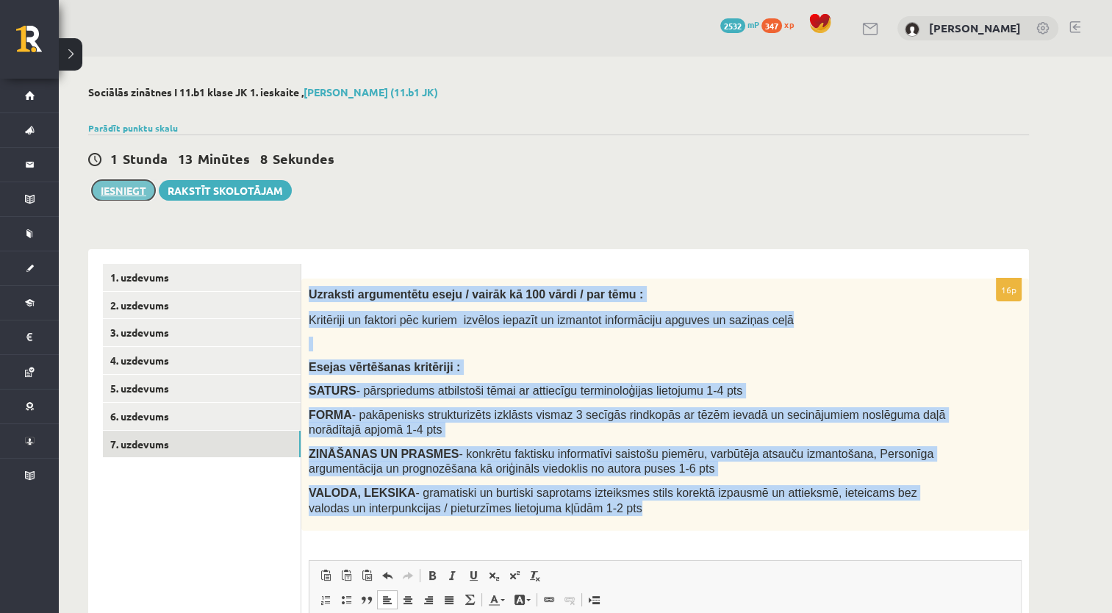
click at [137, 187] on button "Iesniegt" at bounding box center [123, 190] width 63 height 21
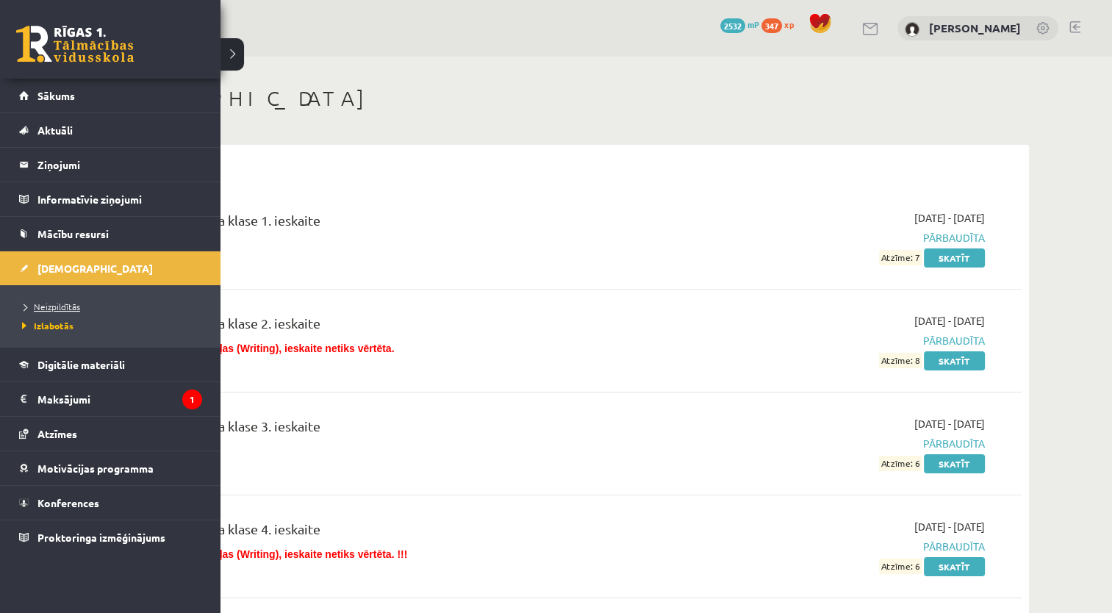
click at [53, 306] on span "Neizpildītās" at bounding box center [49, 307] width 62 height 12
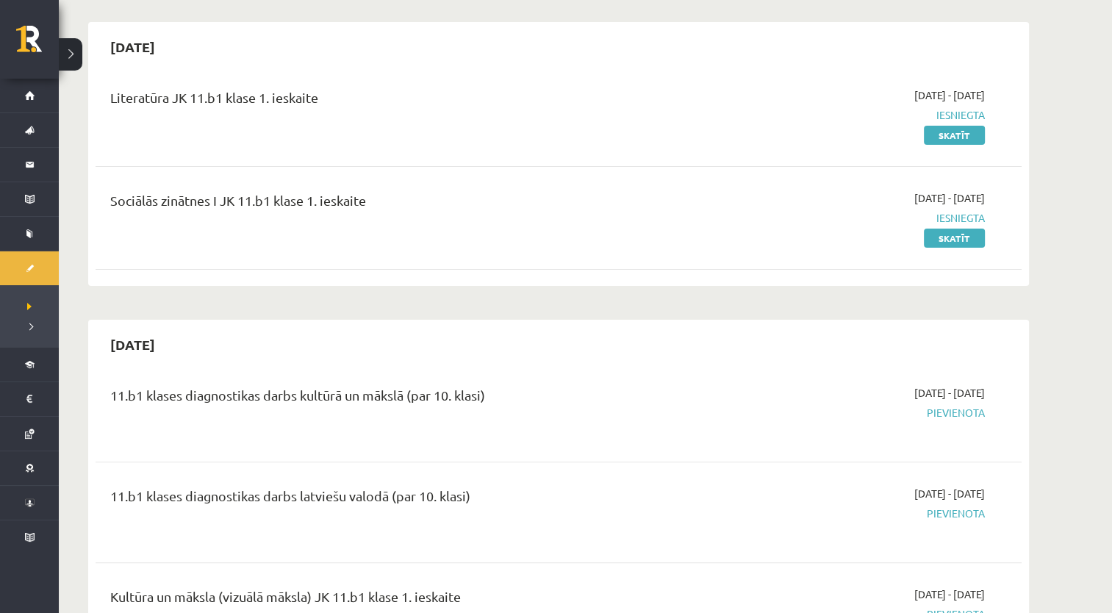
scroll to position [221, 0]
